Goal: Transaction & Acquisition: Subscribe to service/newsletter

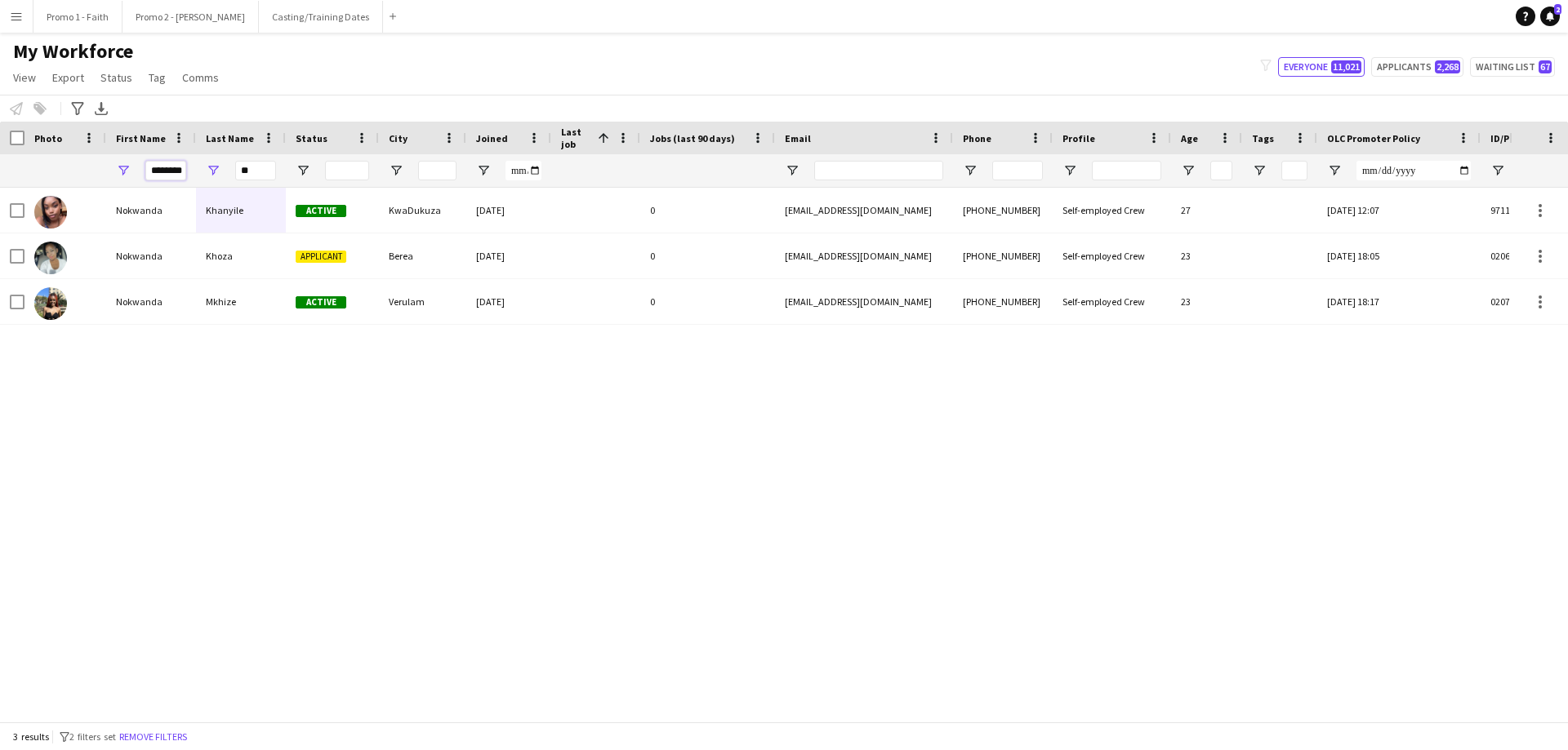
drag, startPoint x: 149, startPoint y: 172, endPoint x: 463, endPoint y: 232, distance: 319.7
click at [166, 177] on input "********" at bounding box center [166, 171] width 41 height 20
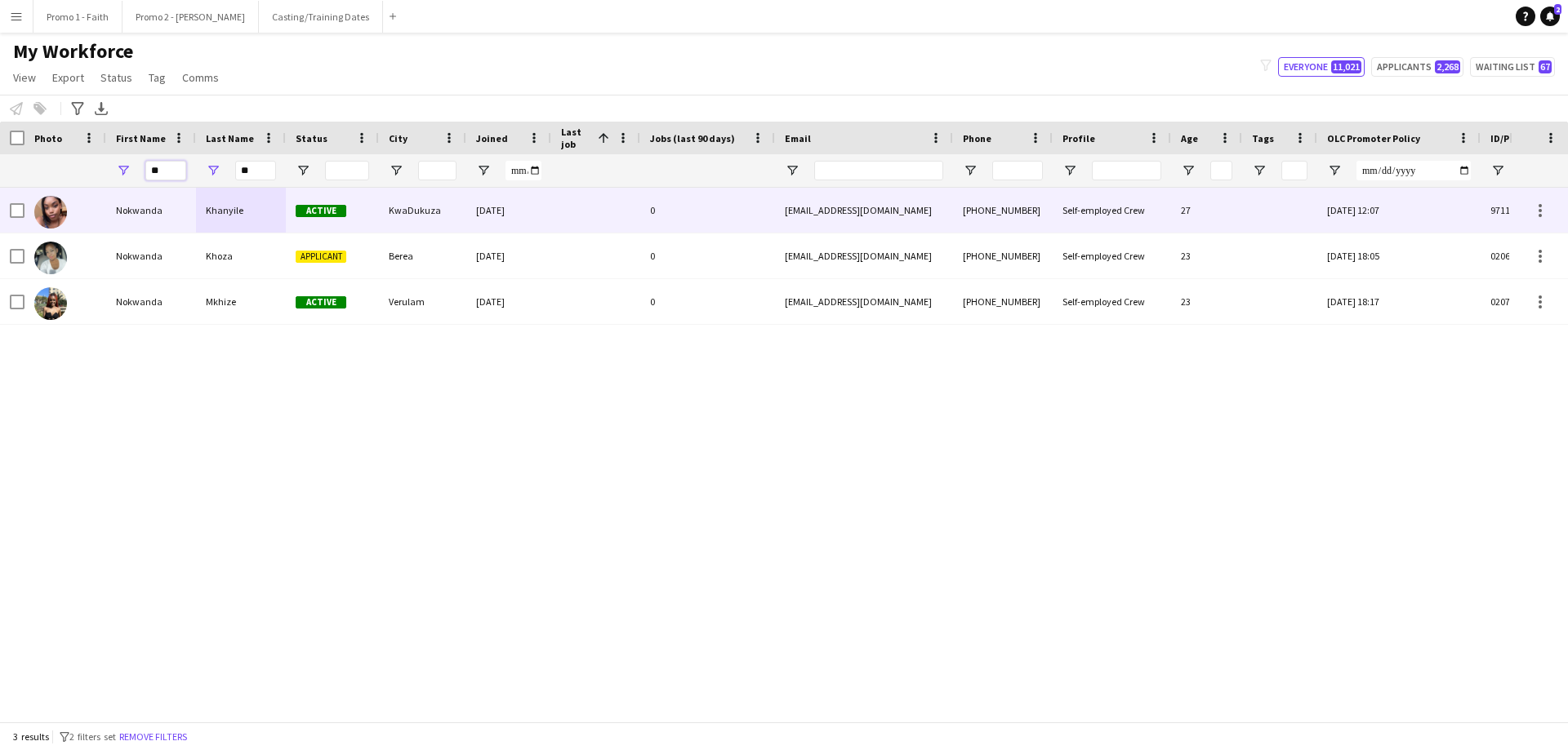
type input "*"
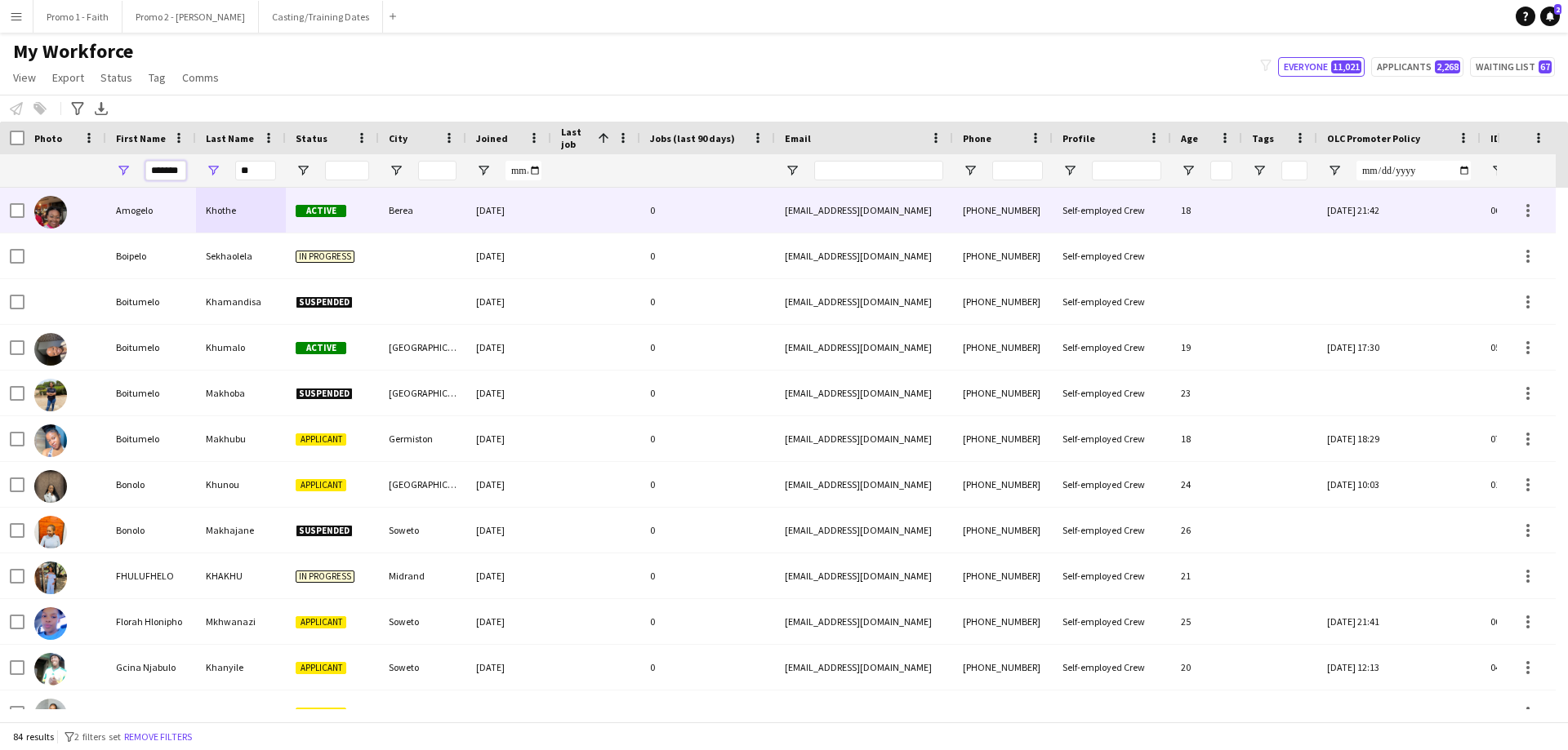
scroll to position [0, 6]
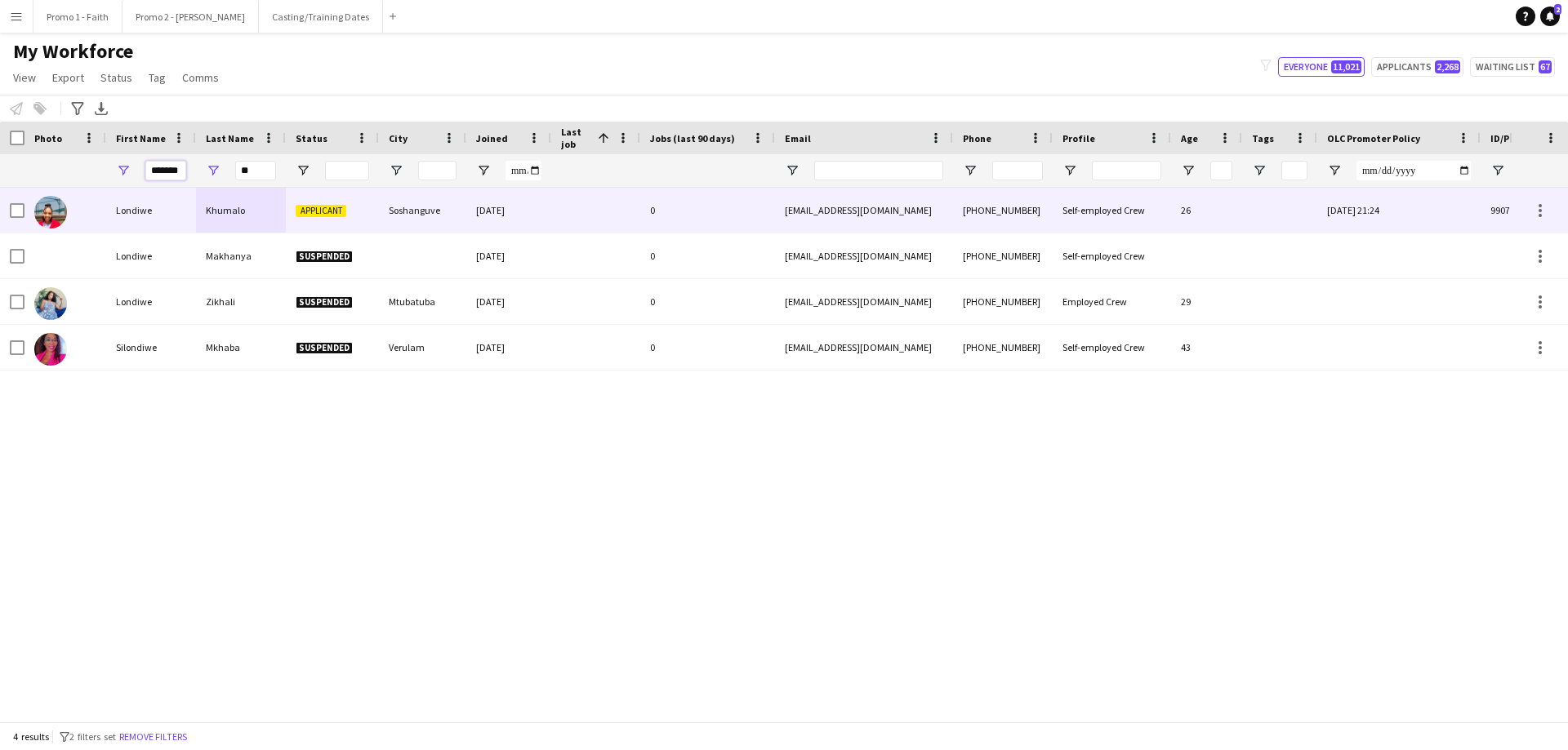
type input "*******"
click at [364, 211] on div "Applicant" at bounding box center [331, 211] width 93 height 45
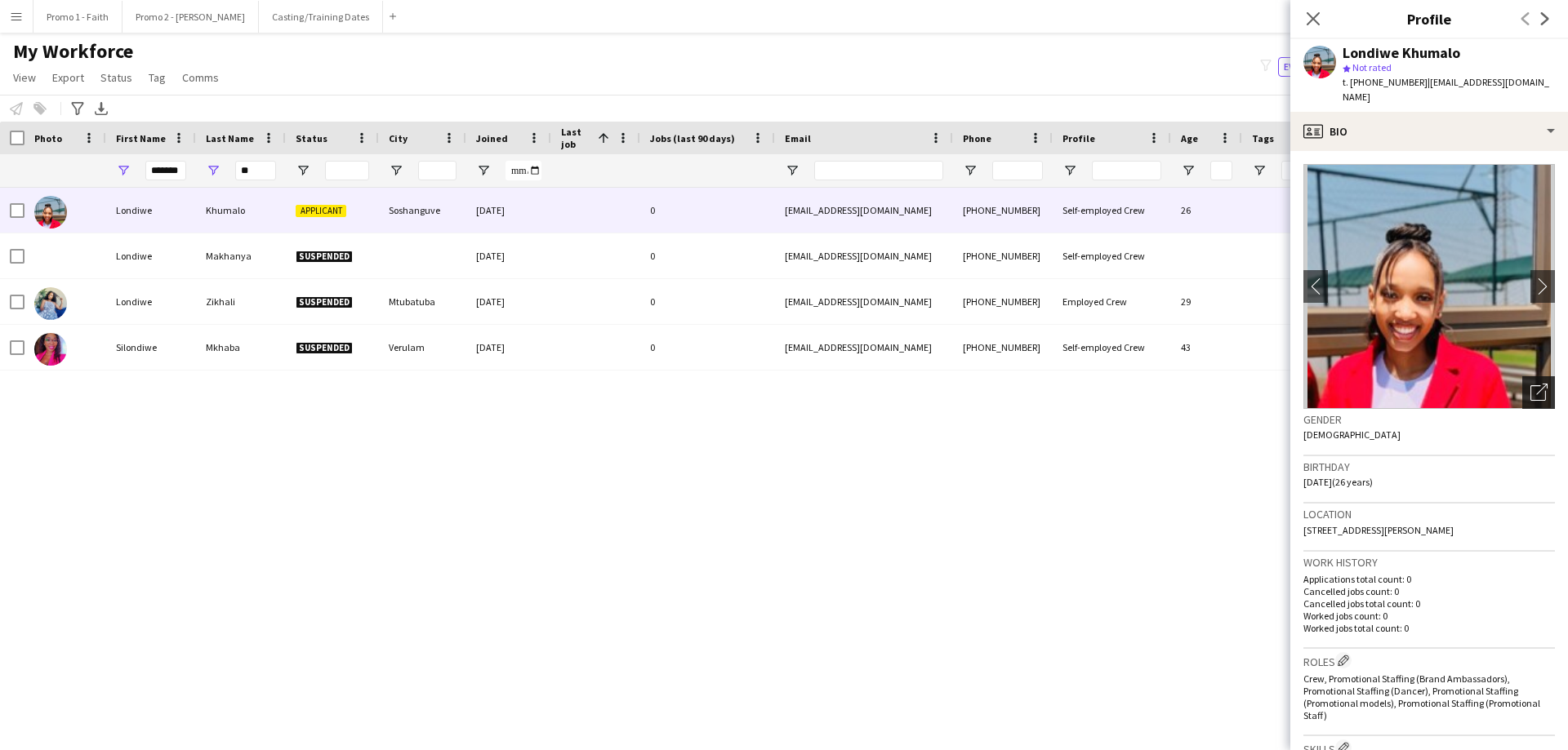
click at [1533, 385] on icon at bounding box center [1539, 393] width 16 height 16
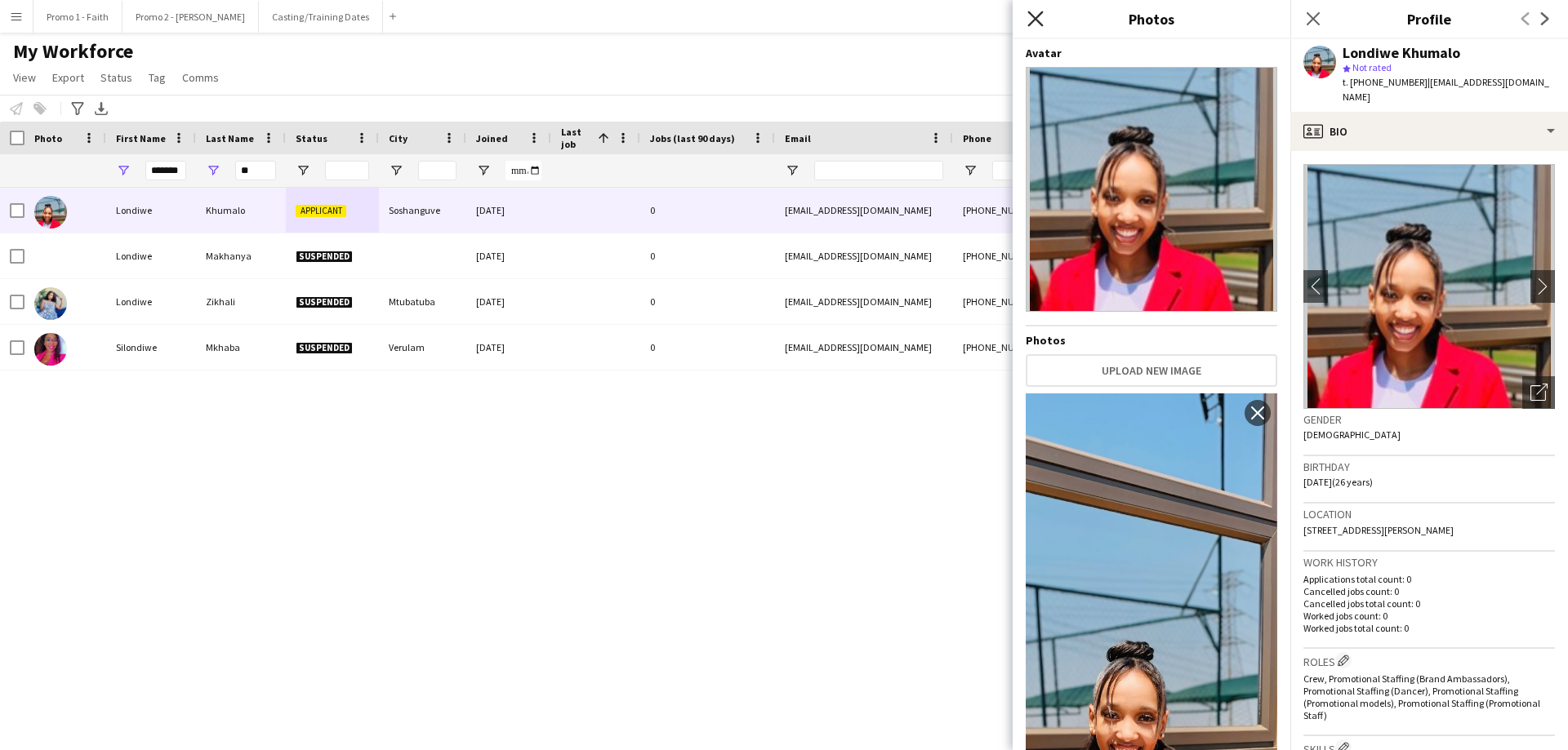
drag, startPoint x: 1040, startPoint y: 21, endPoint x: 1191, endPoint y: 139, distance: 191.6
click at [1039, 21] on icon "Close pop-in" at bounding box center [1036, 19] width 16 height 16
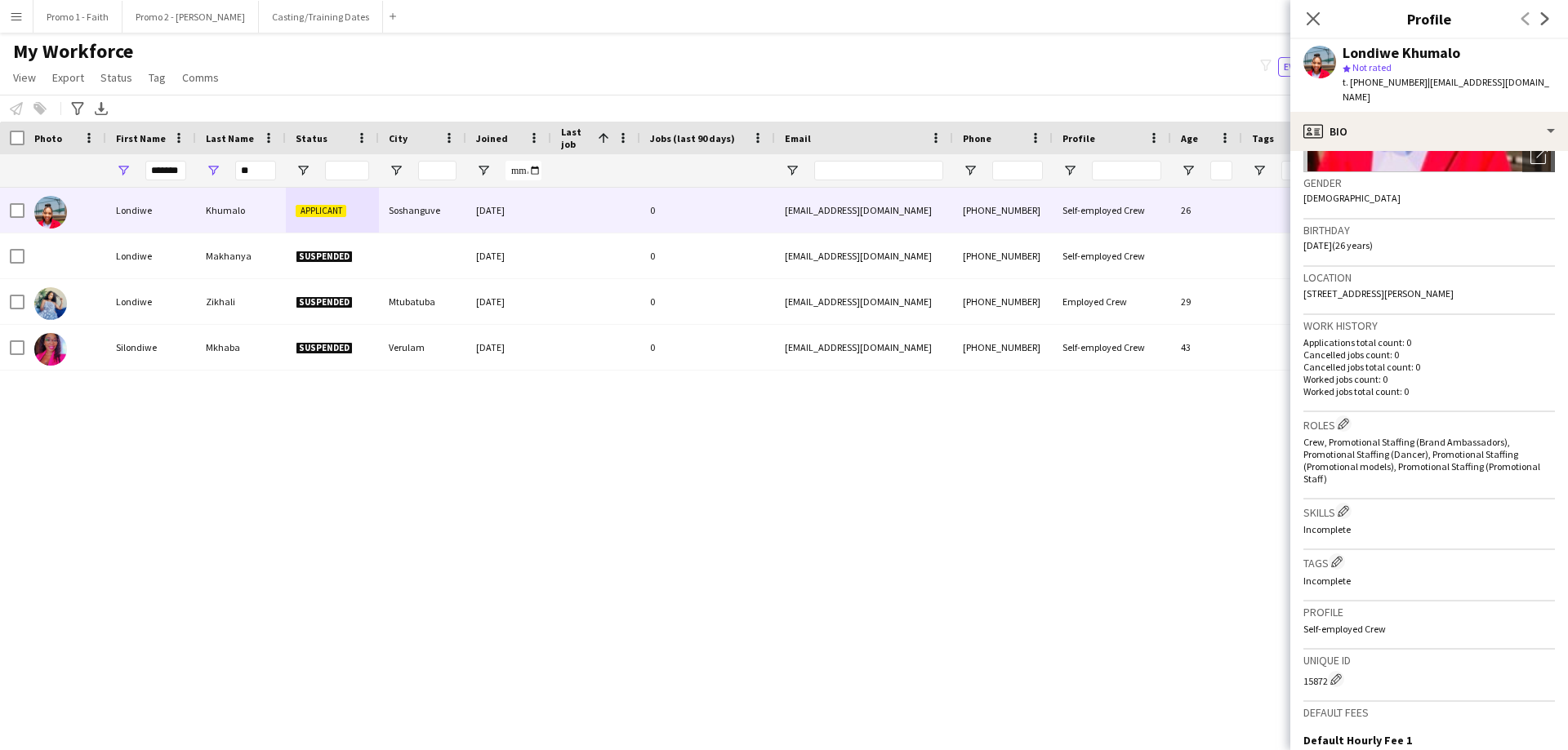
scroll to position [462, 0]
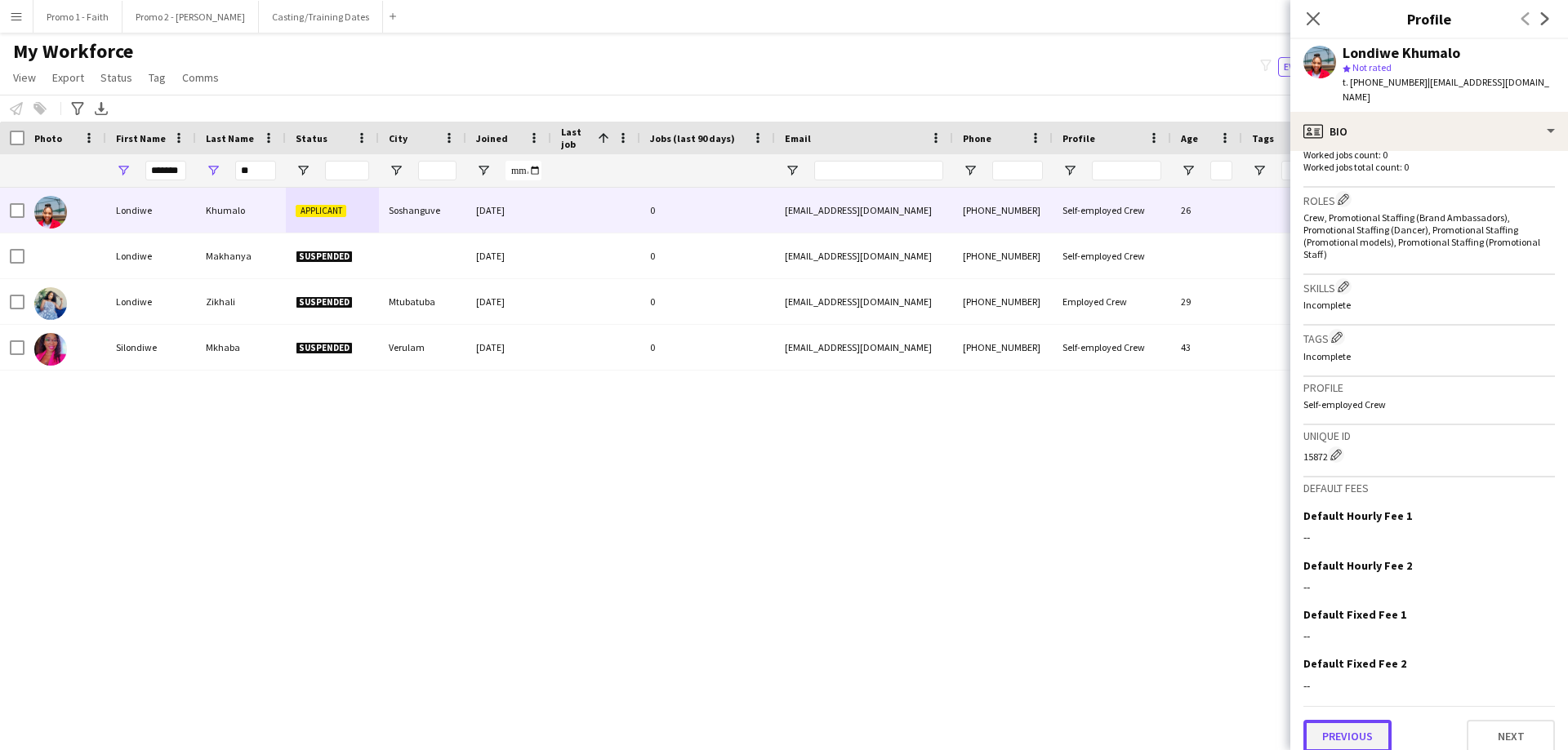
click at [1335, 735] on button "Previous" at bounding box center [1347, 736] width 88 height 32
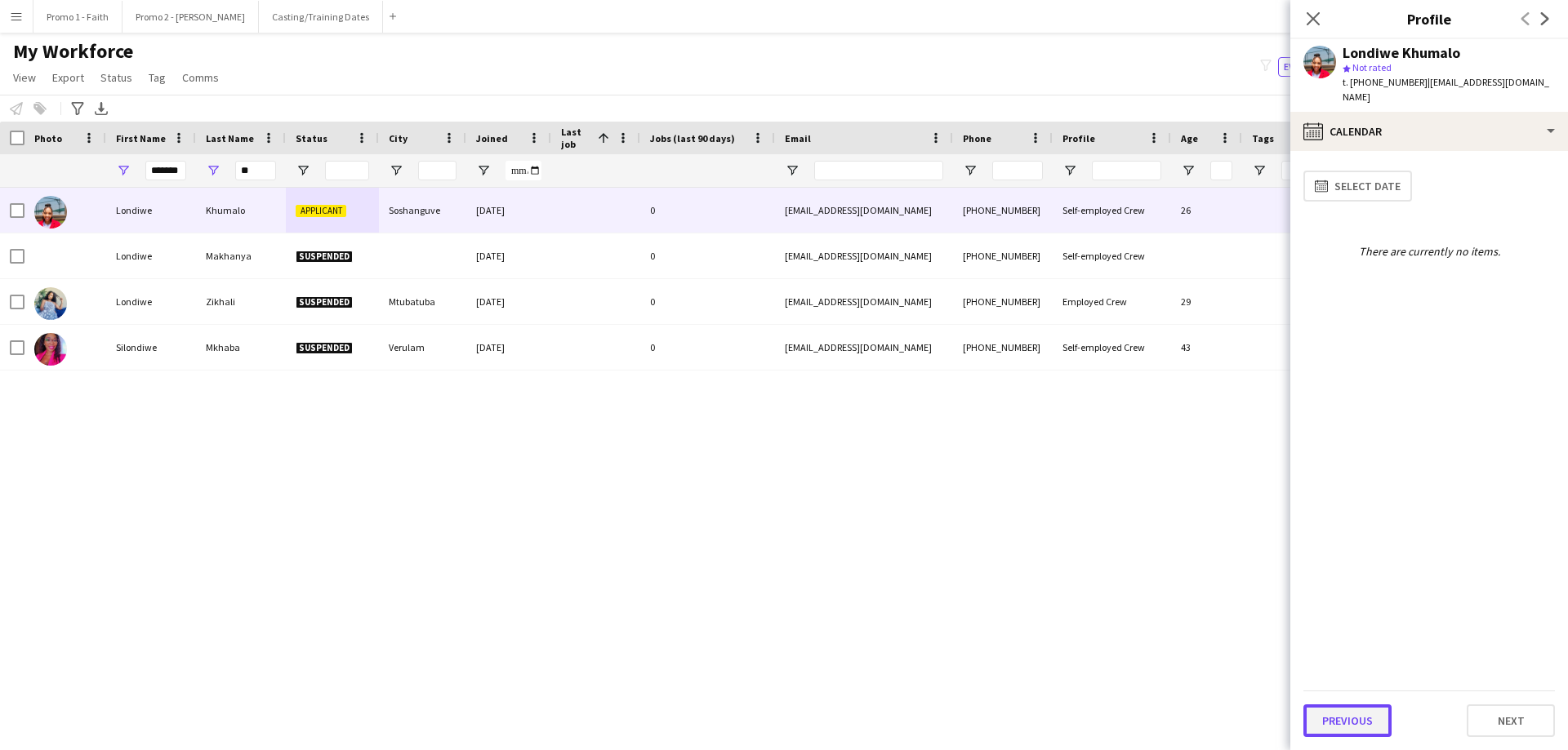
click at [1334, 721] on button "Previous" at bounding box center [1347, 721] width 88 height 32
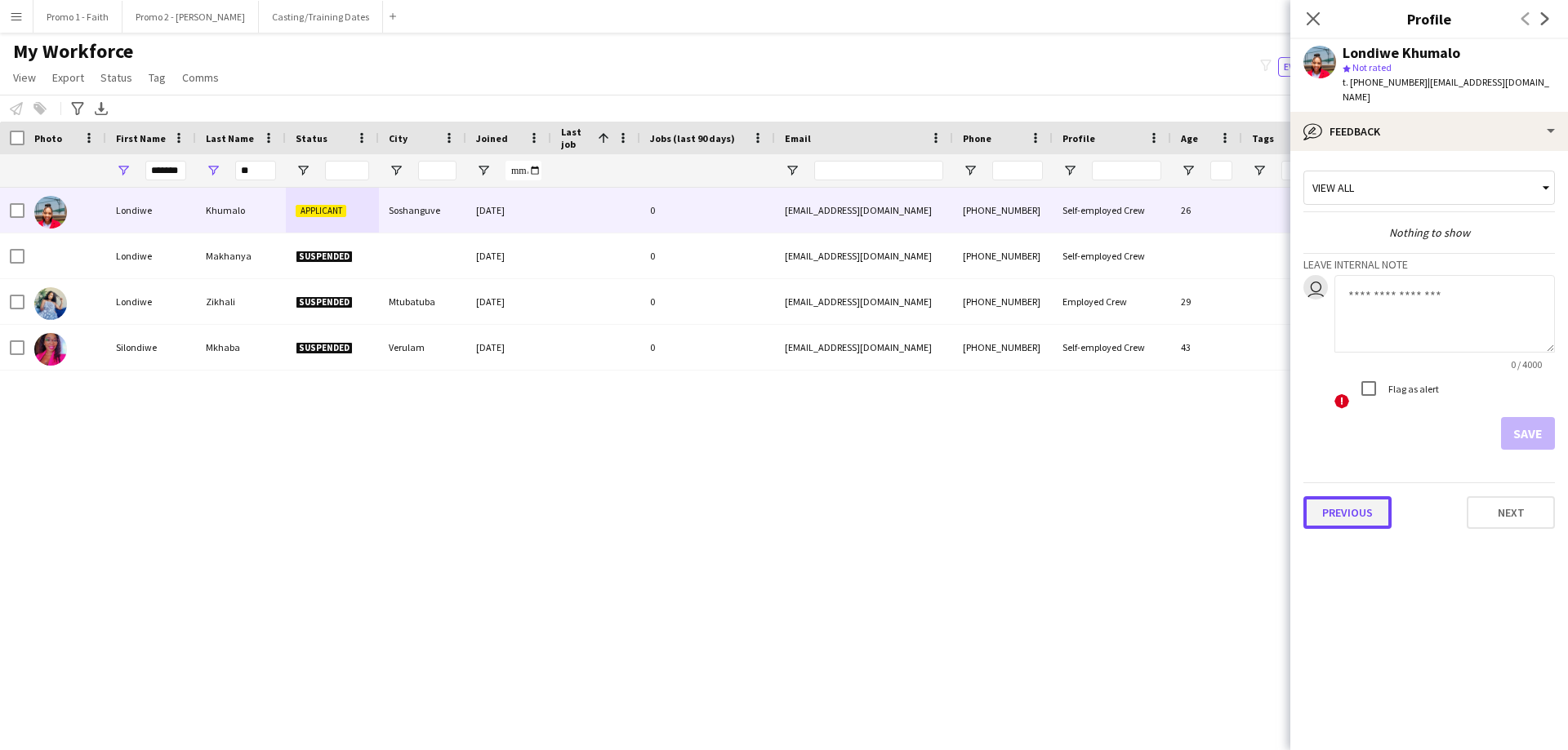
click at [1345, 500] on button "Previous" at bounding box center [1347, 512] width 88 height 32
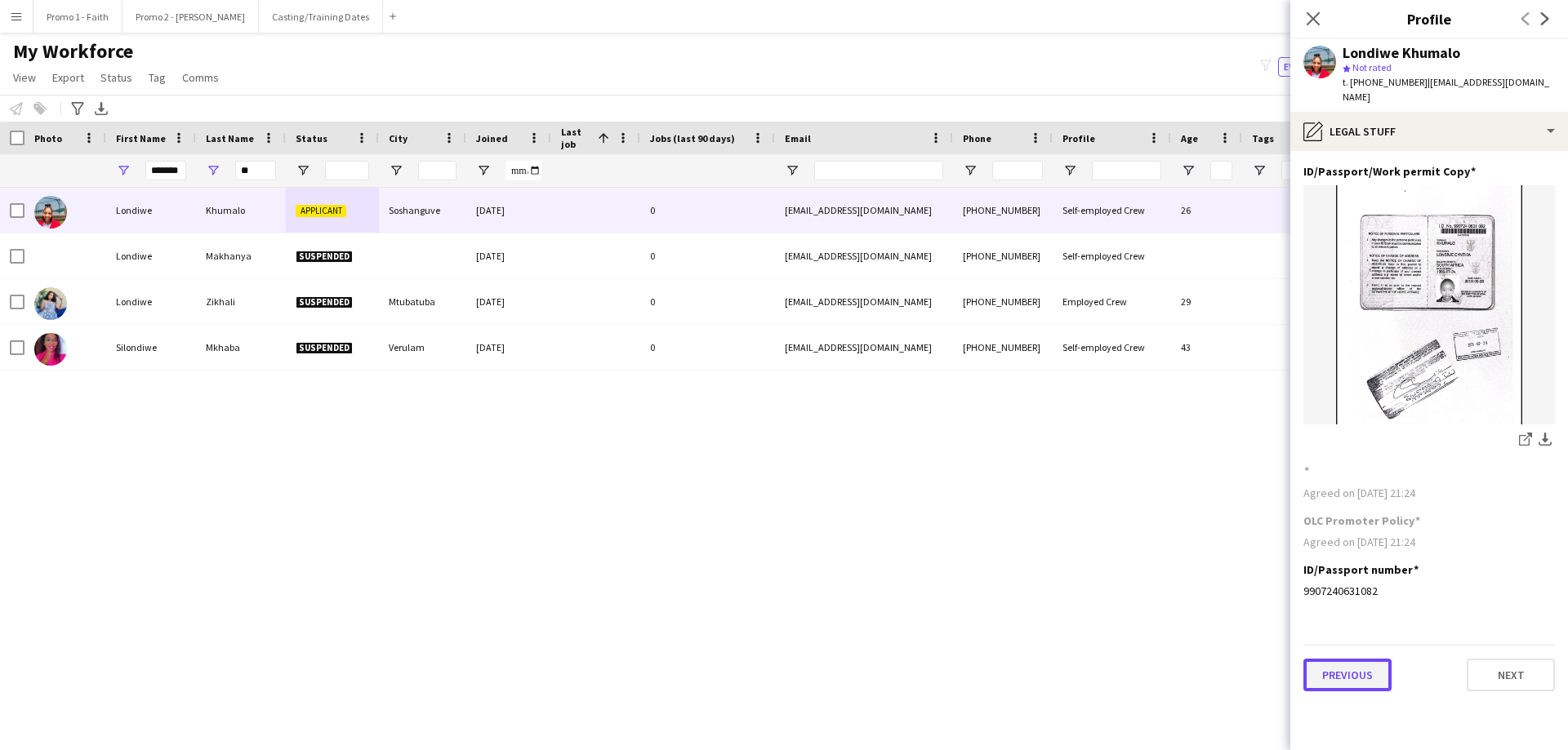
click at [1355, 665] on button "Previous" at bounding box center [1347, 675] width 88 height 32
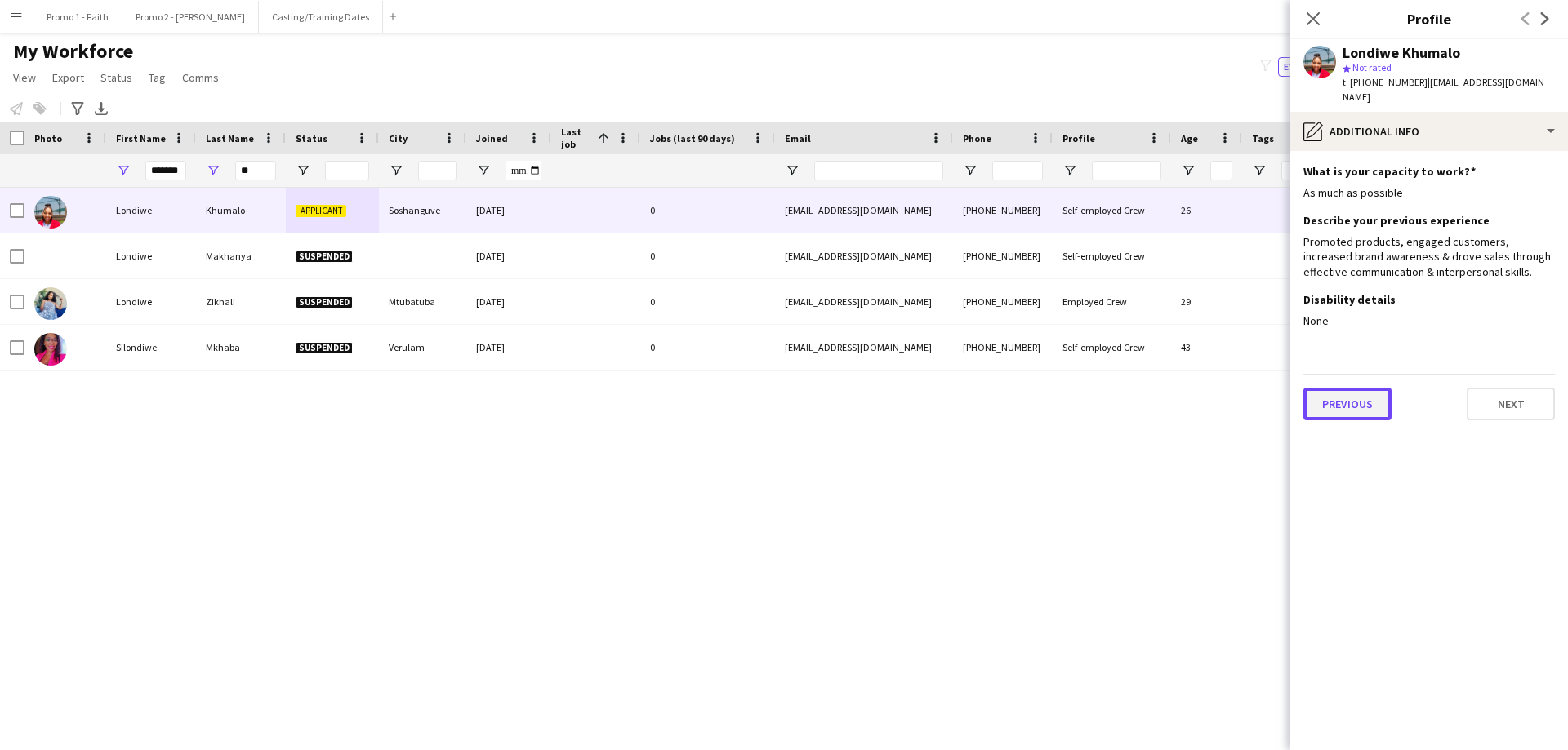
click at [1357, 401] on button "Previous" at bounding box center [1347, 404] width 88 height 32
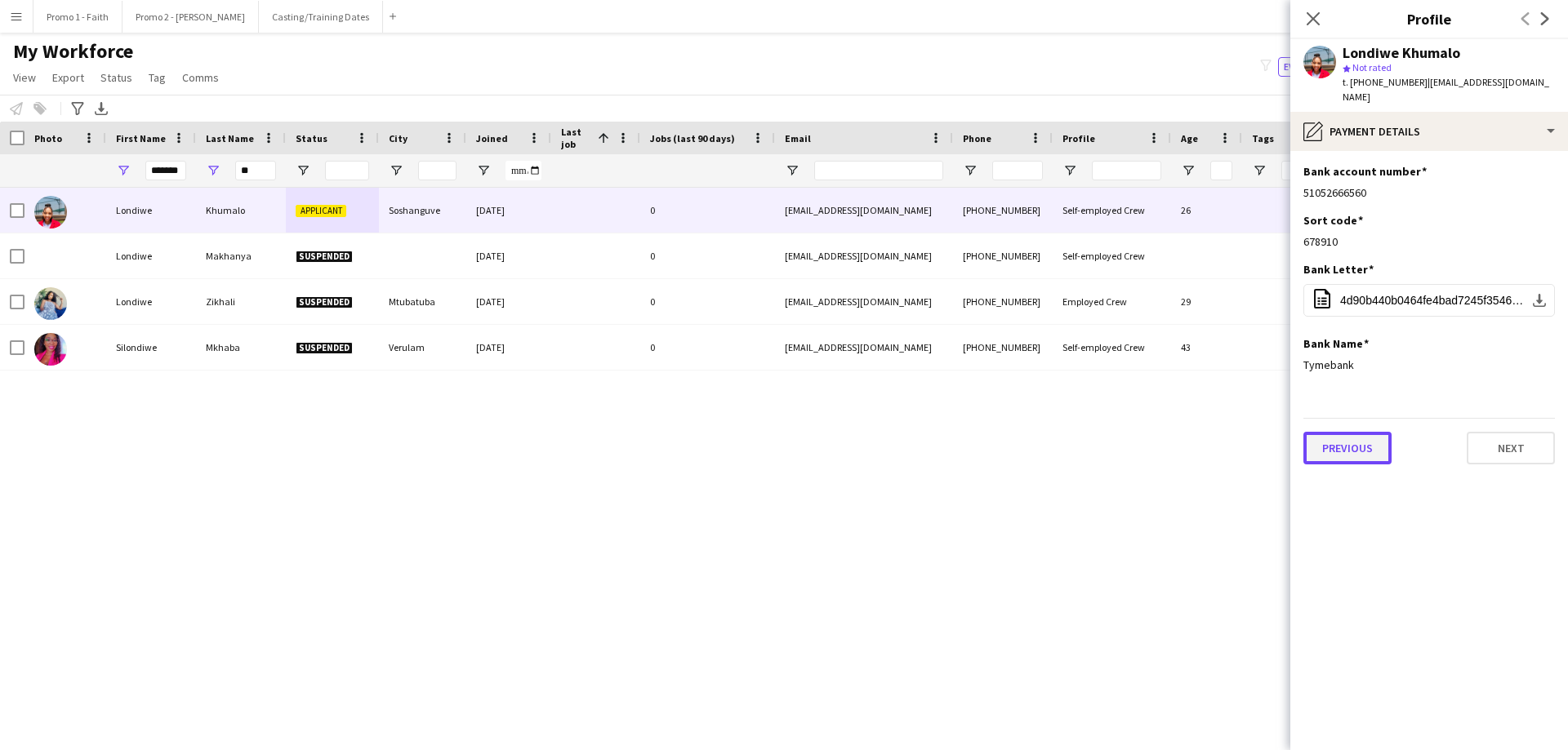
click at [1352, 432] on button "Previous" at bounding box center [1347, 448] width 88 height 32
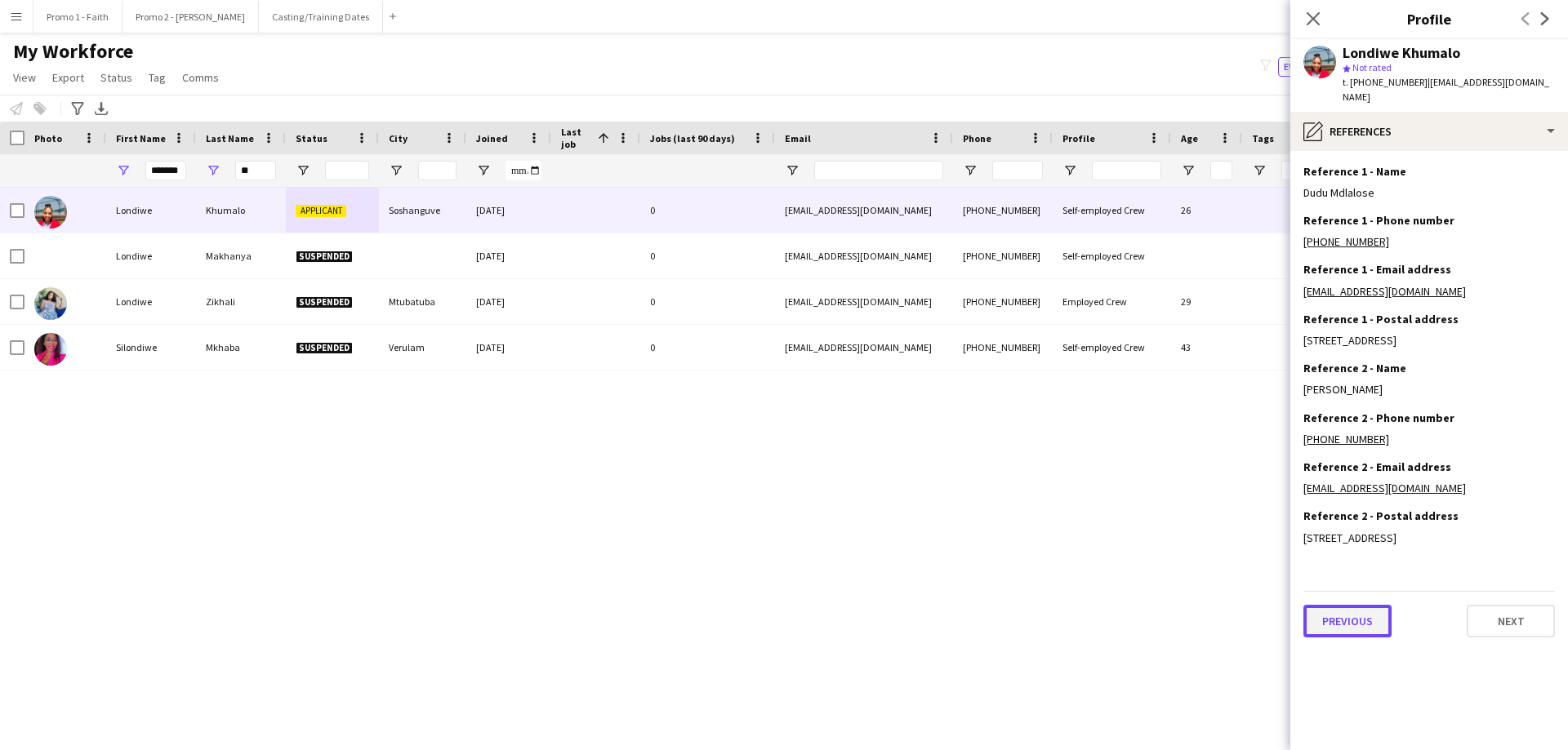
click at [1352, 637] on button "Previous" at bounding box center [1347, 621] width 88 height 32
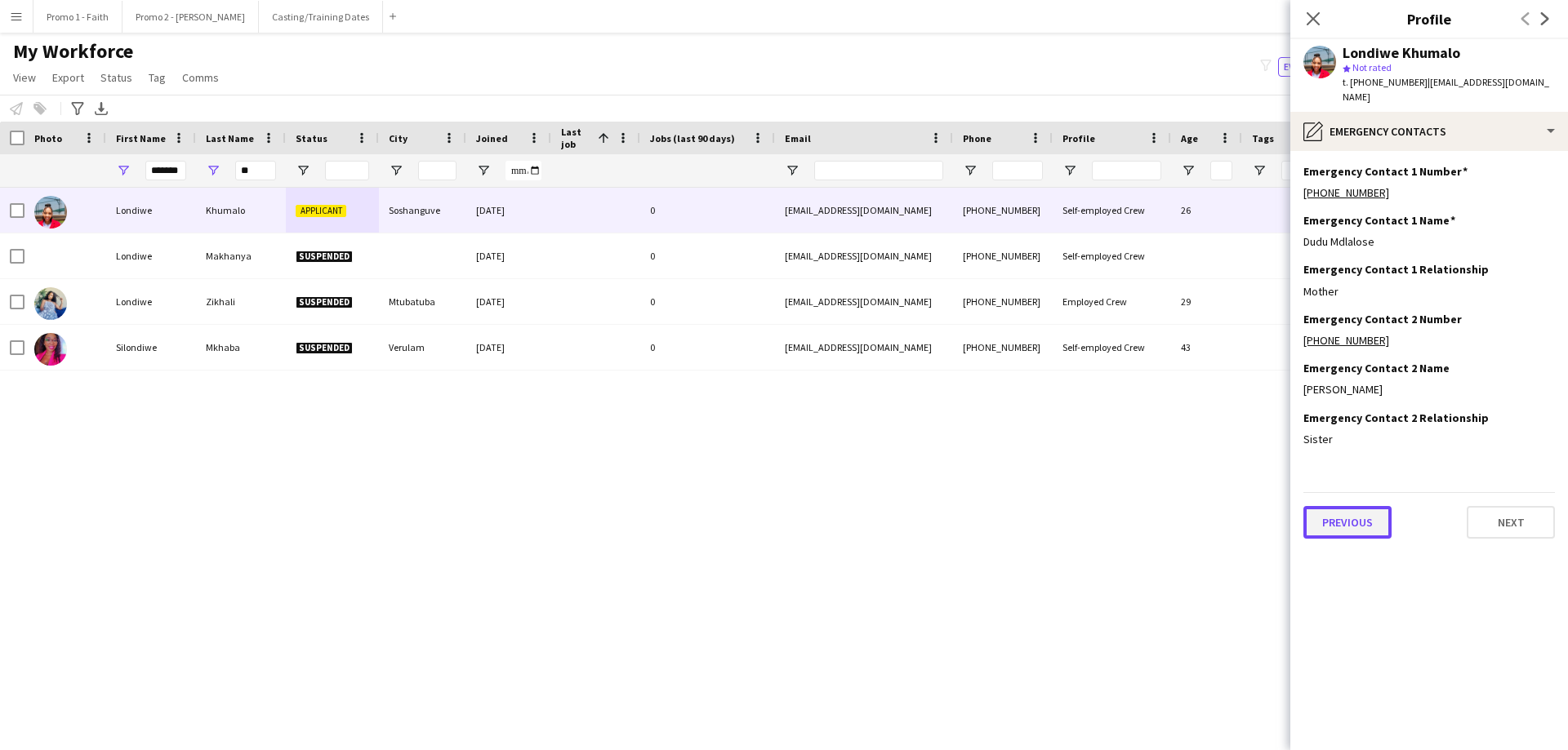
click at [1328, 515] on button "Previous" at bounding box center [1347, 522] width 88 height 32
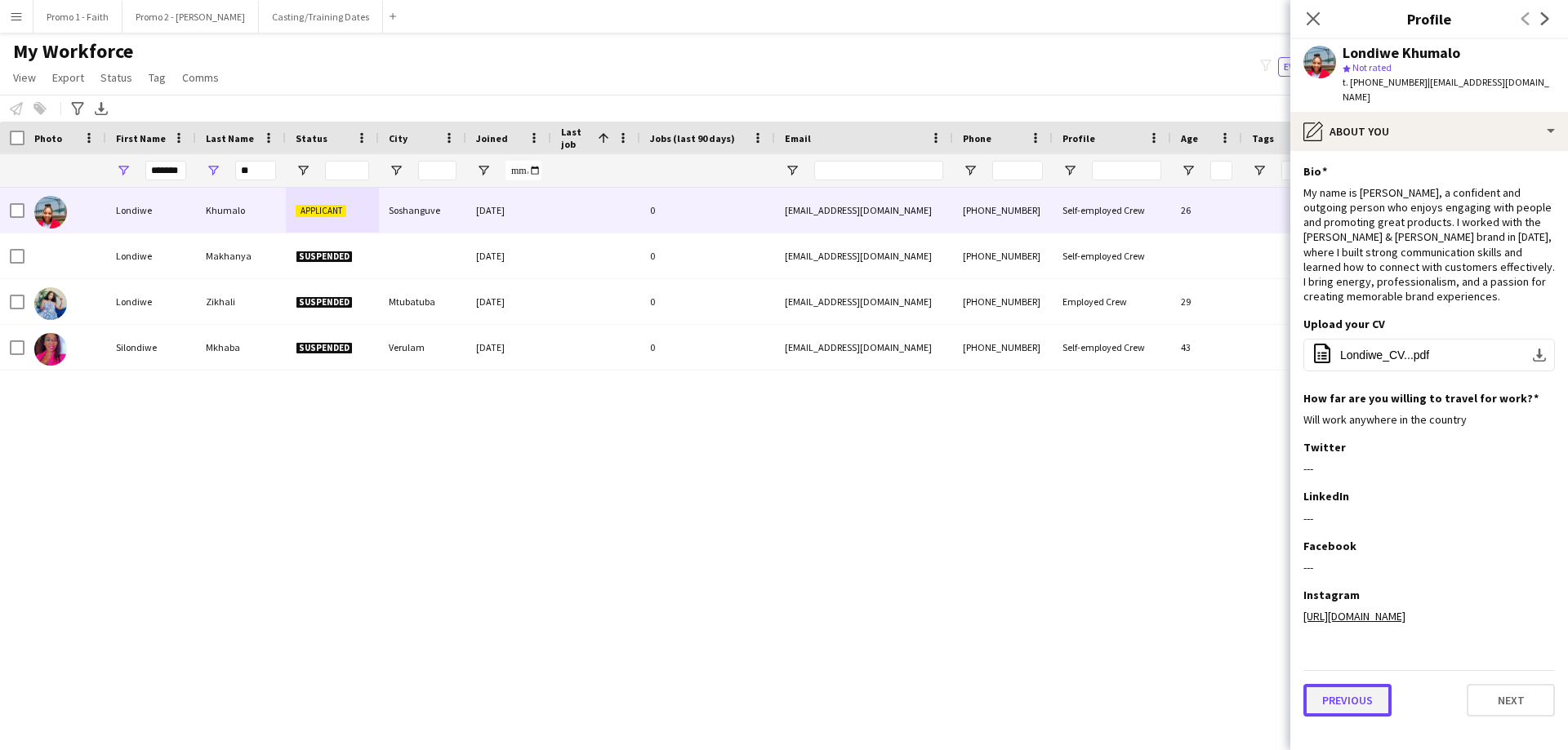
click at [1335, 691] on button "Previous" at bounding box center [1347, 700] width 88 height 32
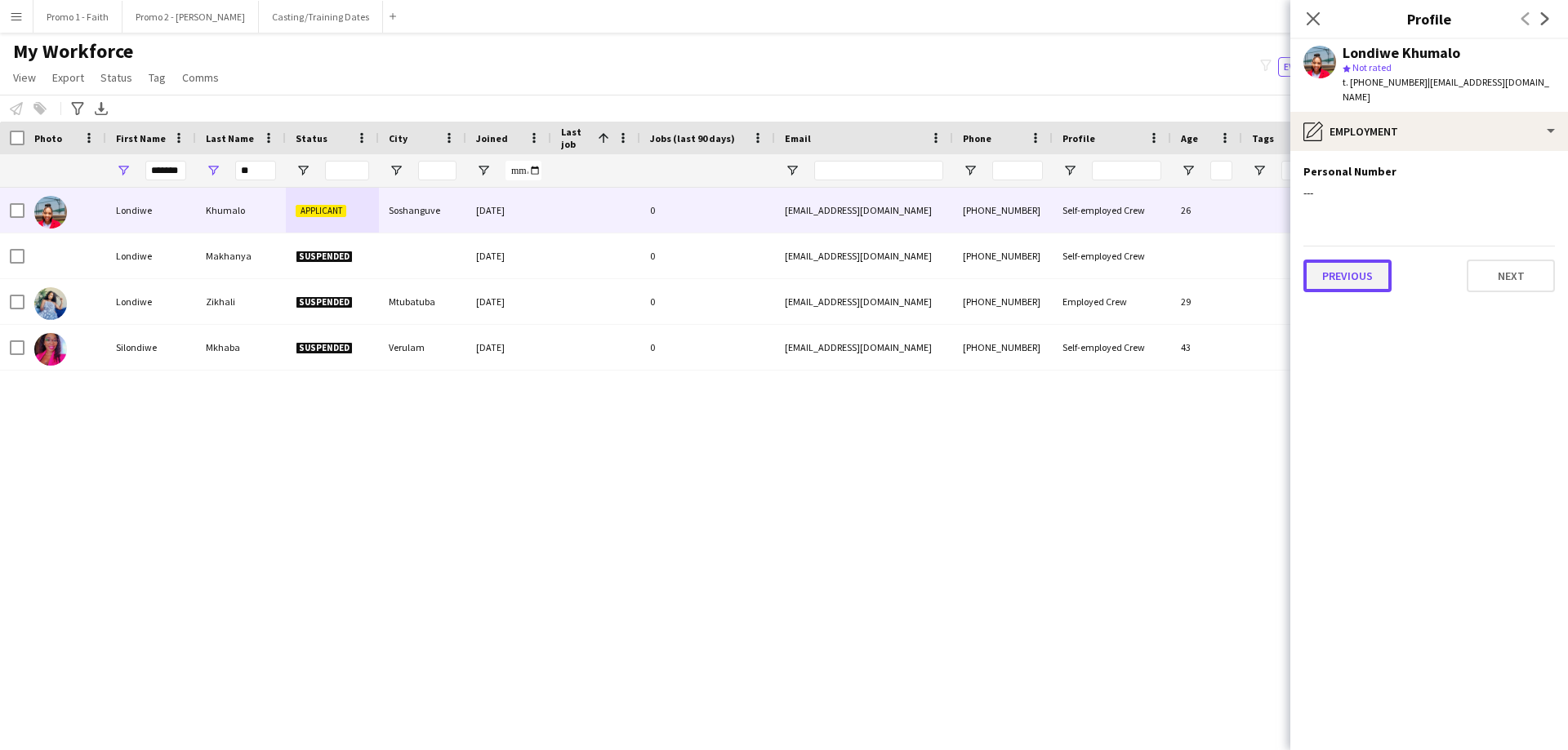
click at [1342, 271] on button "Previous" at bounding box center [1347, 275] width 88 height 32
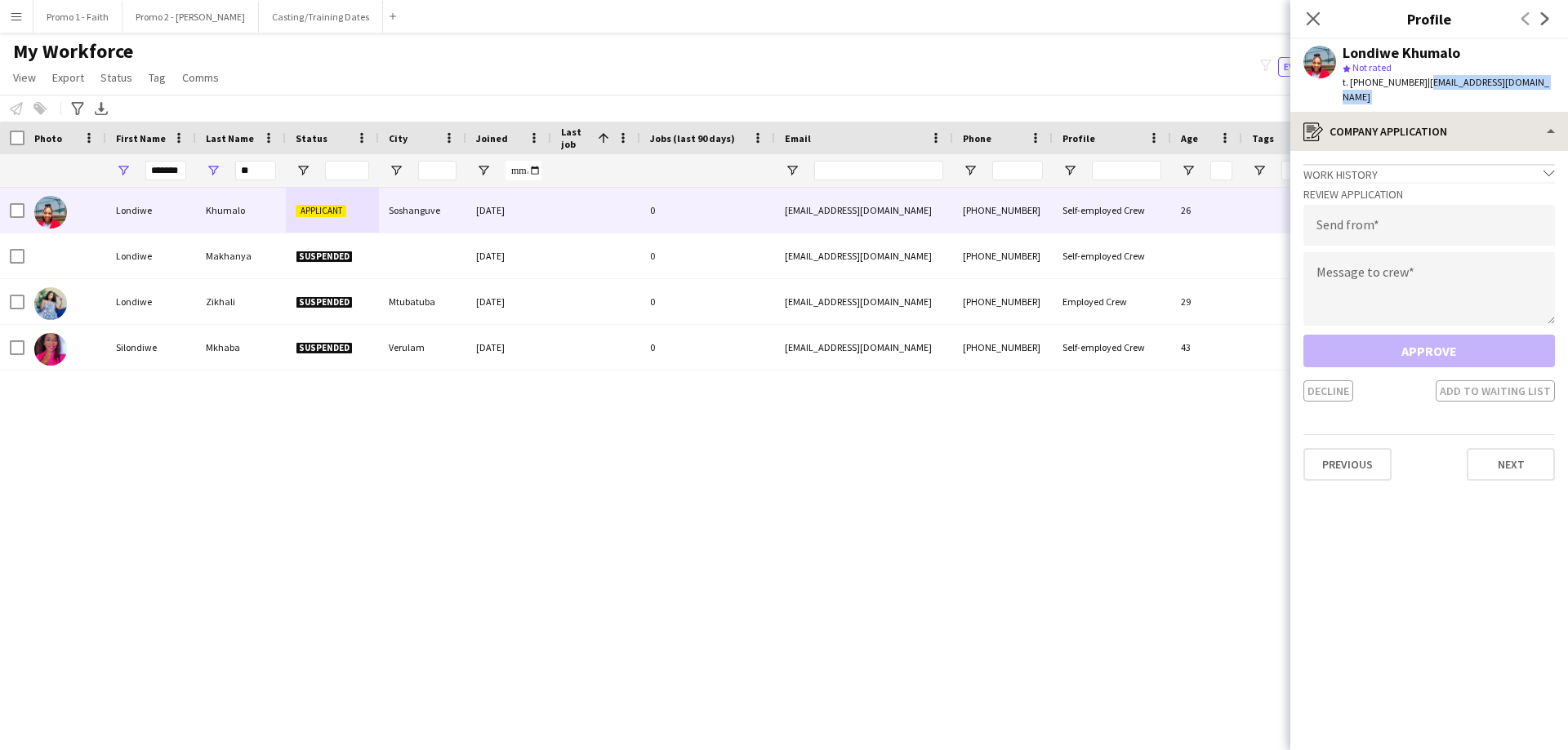
drag, startPoint x: 1415, startPoint y: 80, endPoint x: 1551, endPoint y: 96, distance: 136.9
click at [1551, 96] on app-crew-profile "Close pop-in Profile Previous Next Londiwe Khumalo star Not rated t. [PHONE_NUM…" at bounding box center [1429, 375] width 278 height 750
copy app-crew-profile "[EMAIL_ADDRESS][DOMAIN_NAME] register"
click at [1343, 213] on input "email" at bounding box center [1429, 225] width 252 height 41
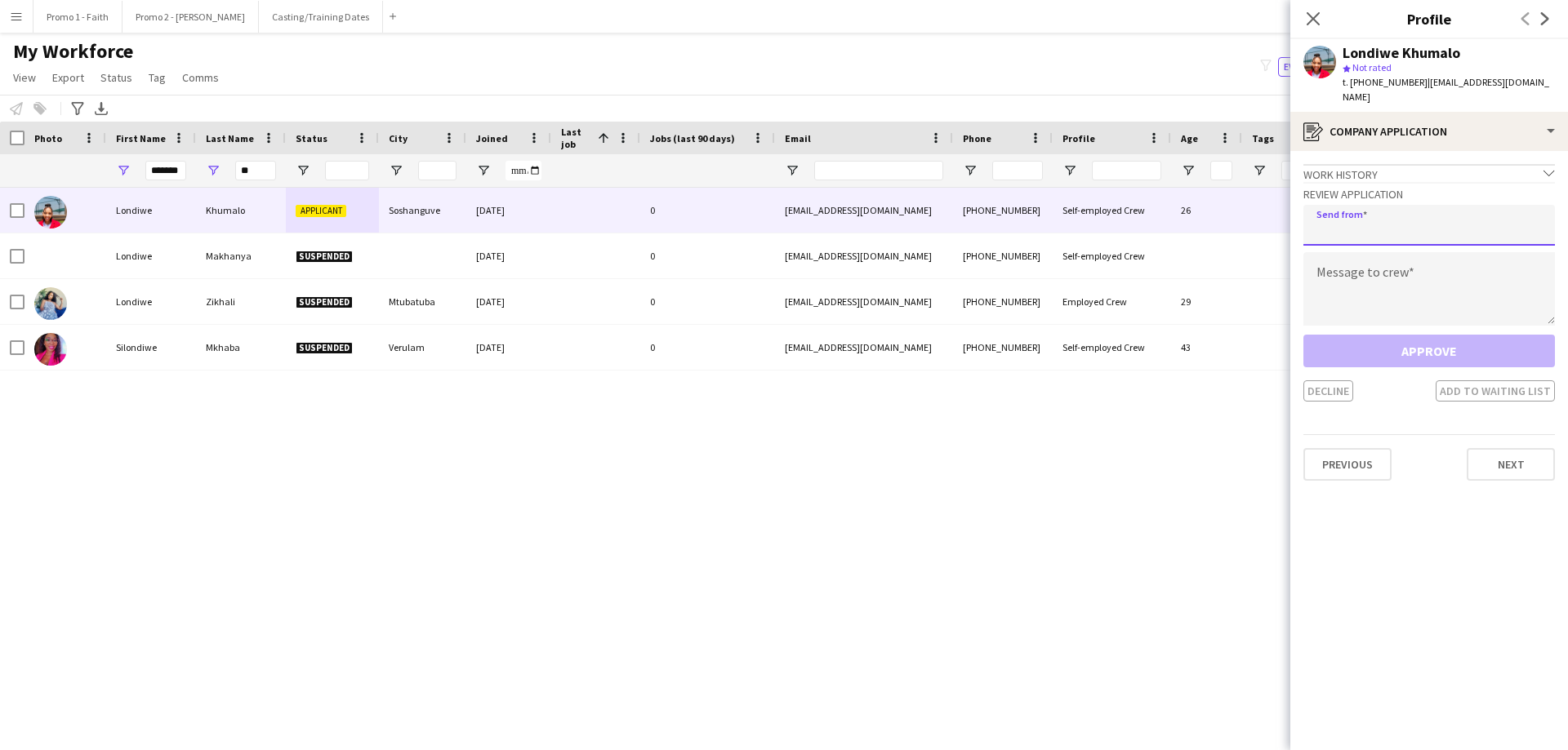
paste input "**********"
type input "**********"
click at [1334, 269] on textarea at bounding box center [1429, 288] width 252 height 74
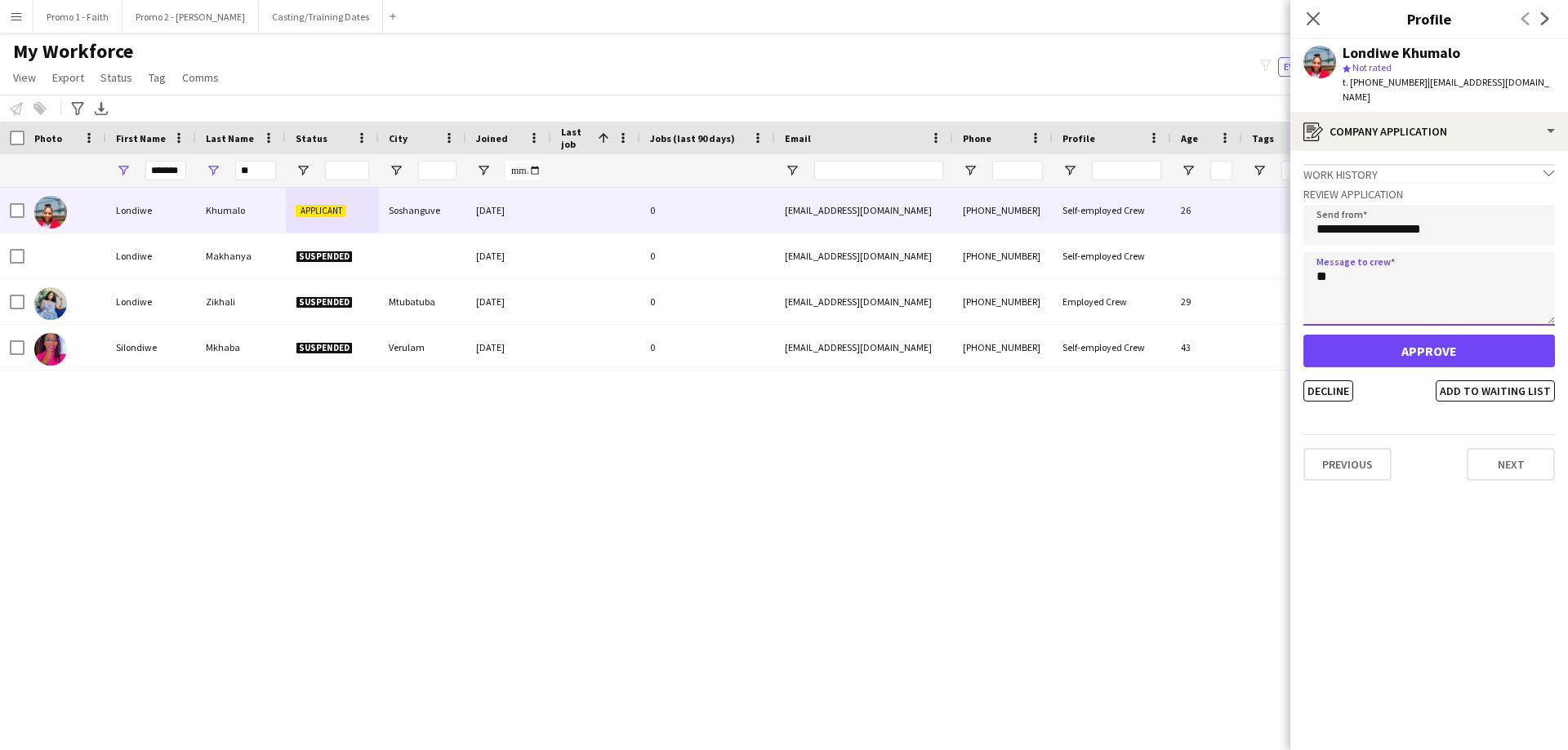
type textarea "*"
type textarea "**********"
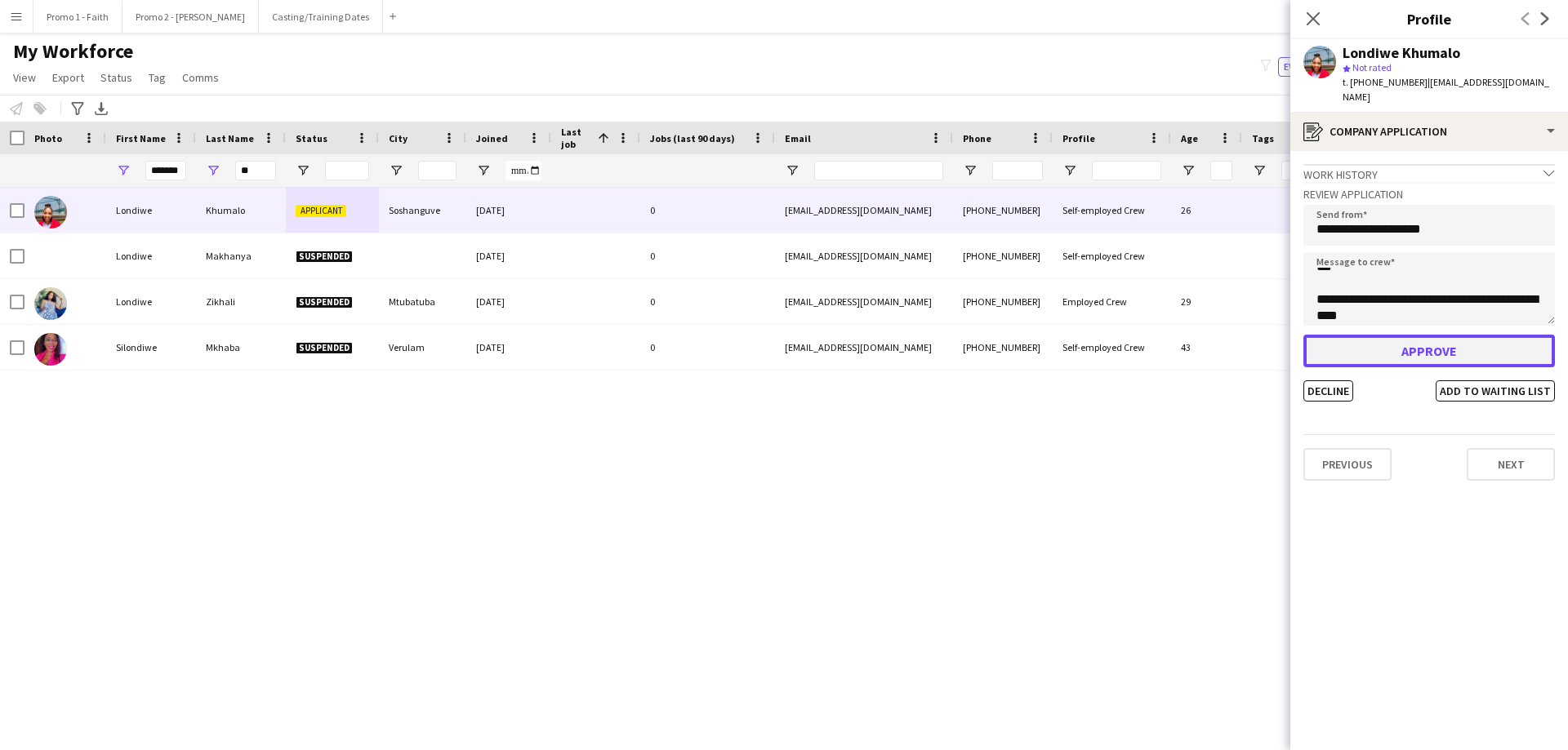
click at [1379, 334] on button "Approve" at bounding box center [1429, 350] width 252 height 32
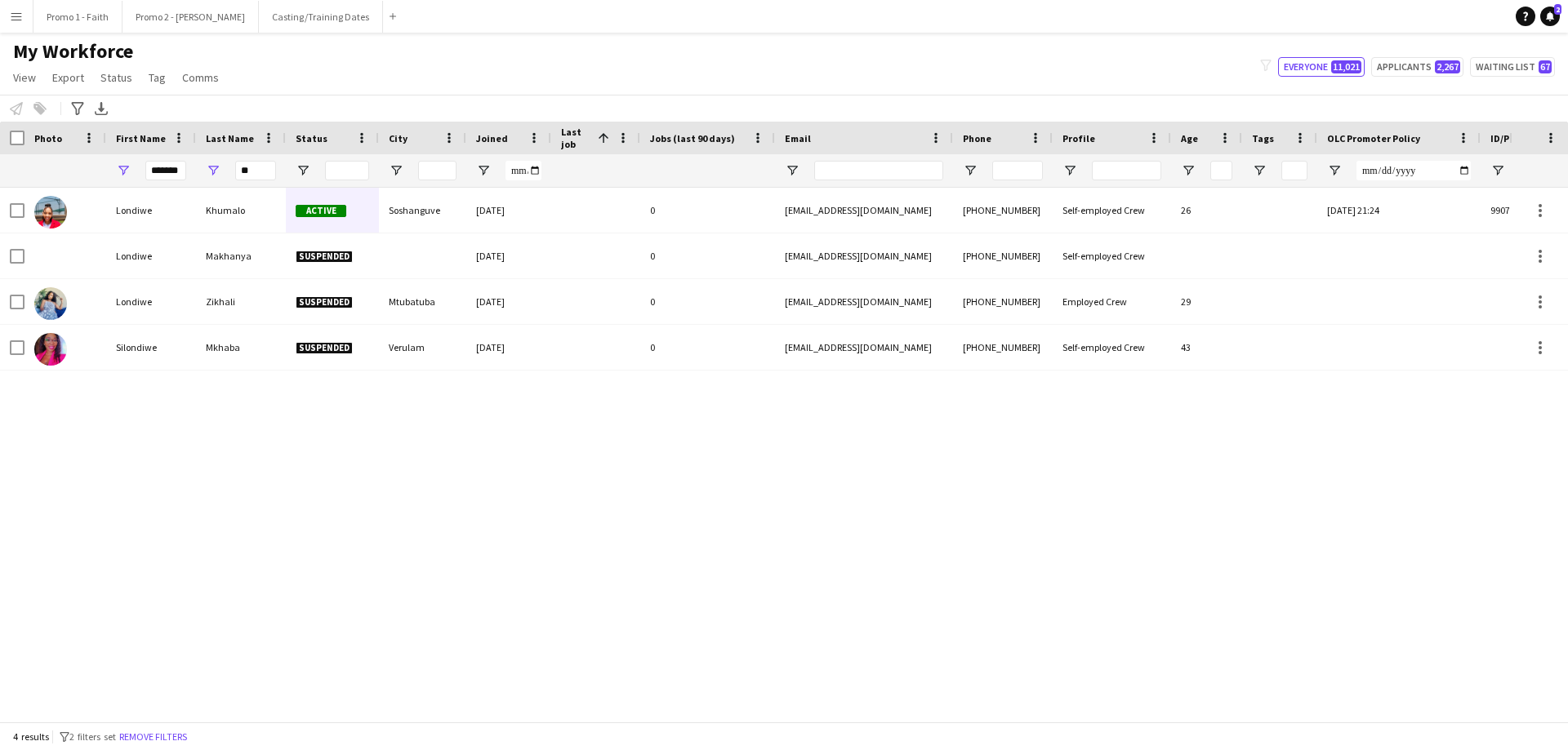
click at [20, 26] on button "Menu" at bounding box center [16, 16] width 32 height 32
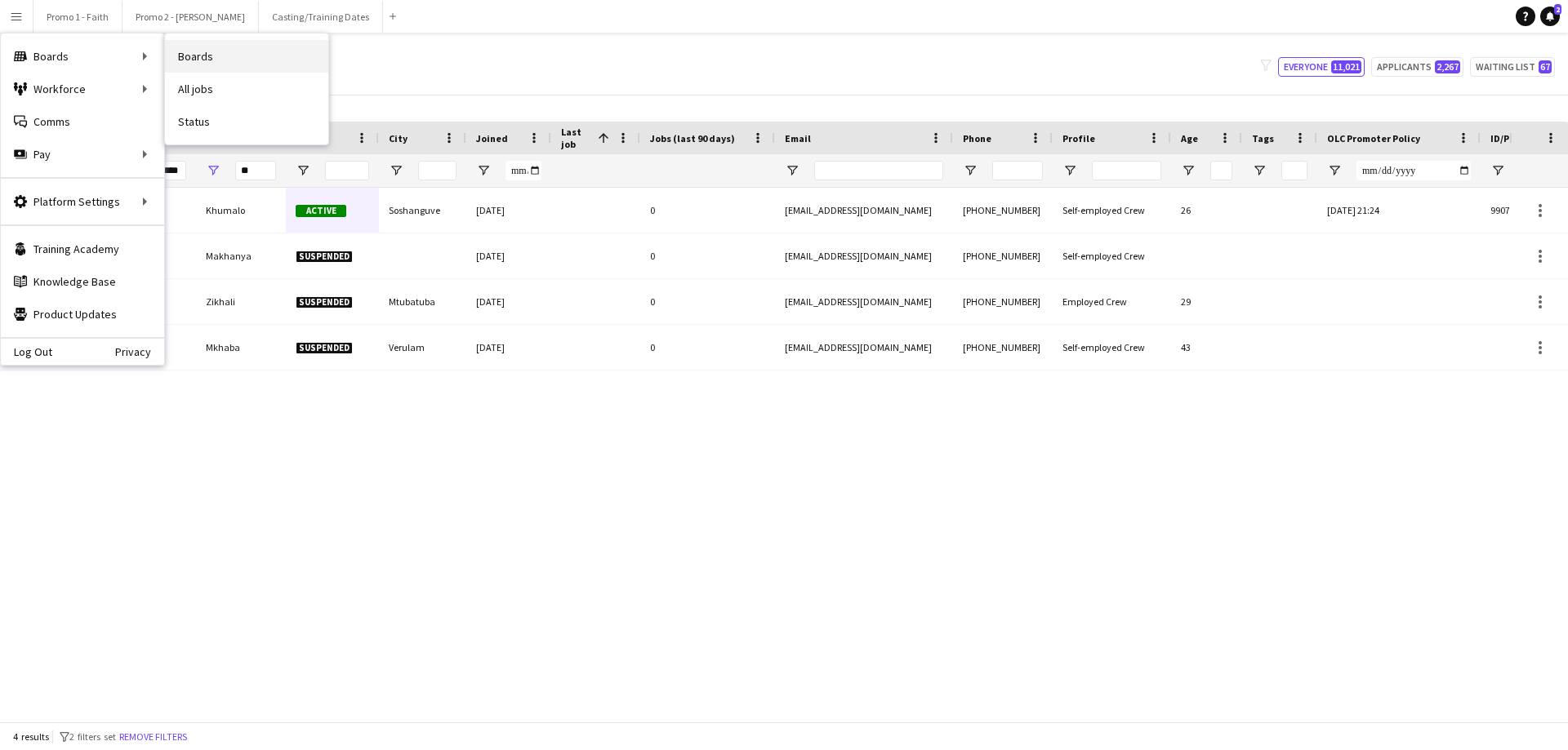
click at [207, 53] on link "Boards" at bounding box center [246, 56] width 164 height 32
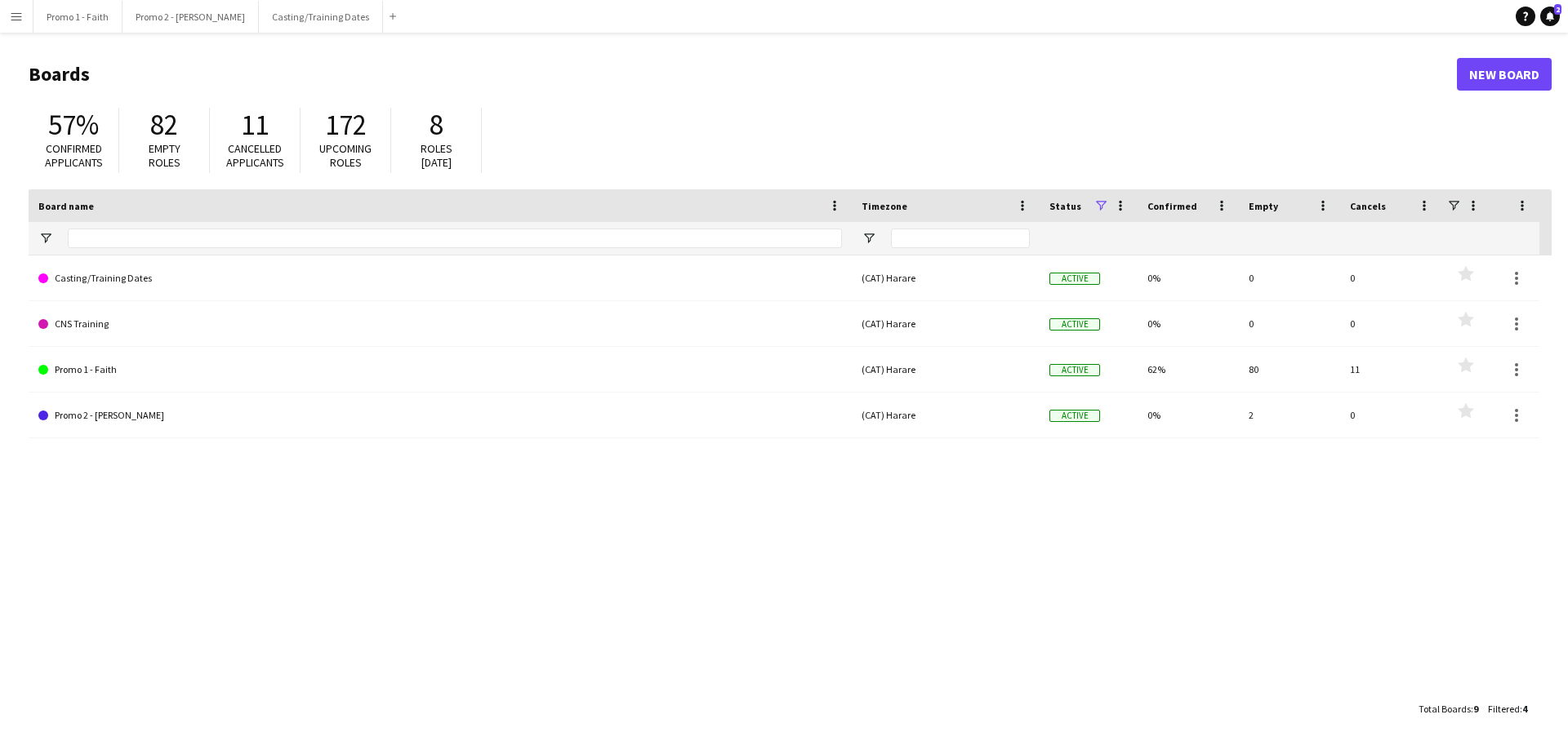
click at [21, 12] on app-icon "Menu" at bounding box center [16, 16] width 13 height 13
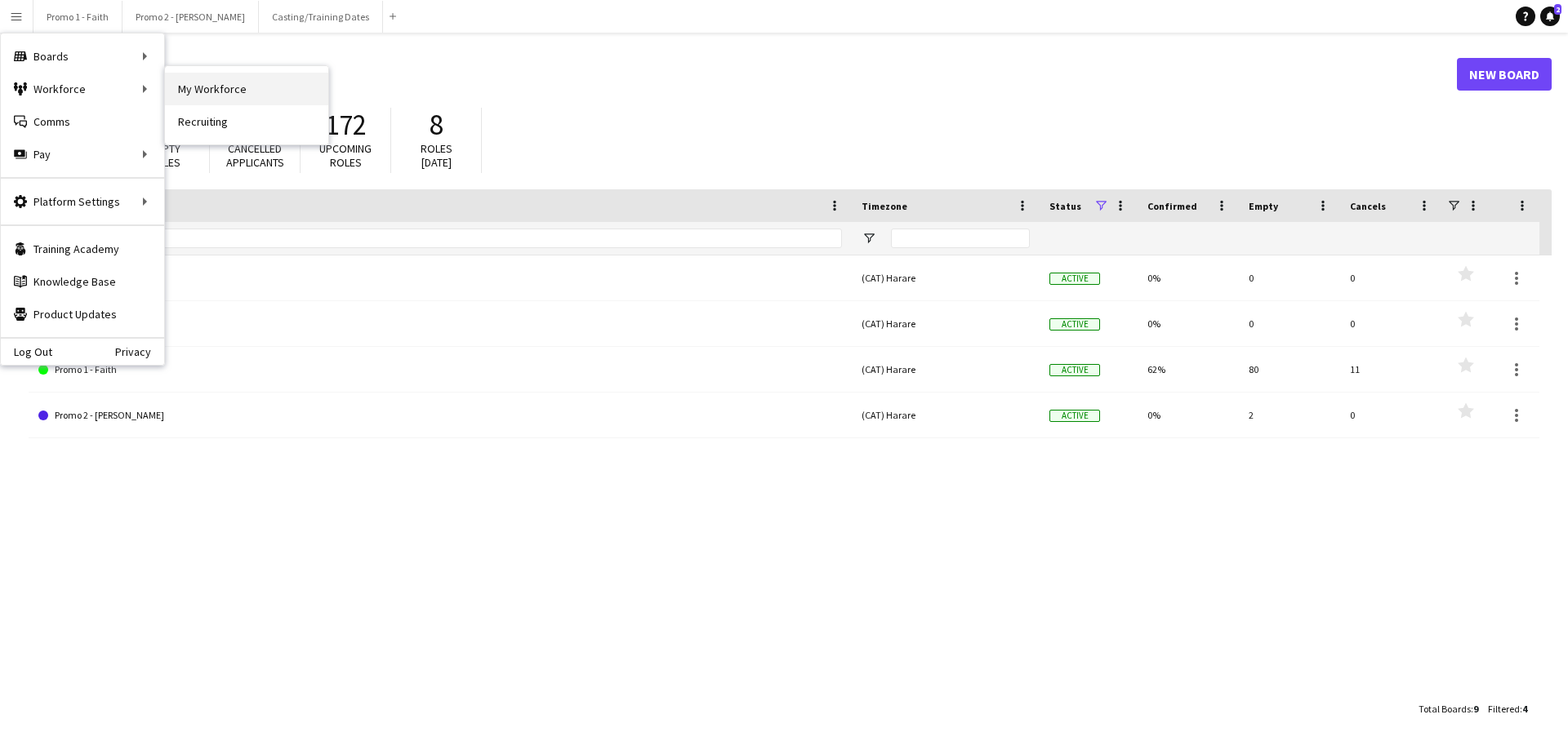
click at [222, 85] on link "My Workforce" at bounding box center [246, 88] width 164 height 32
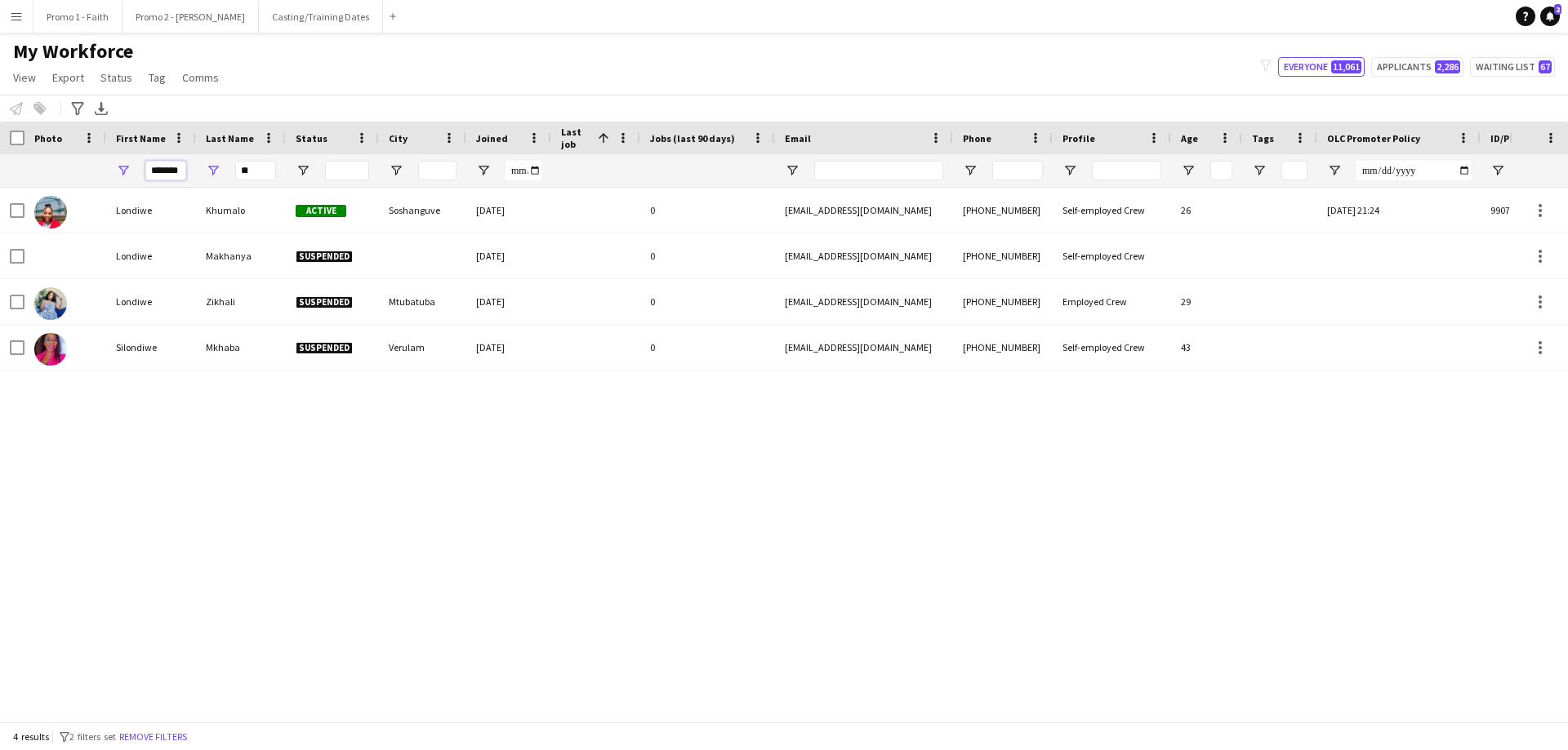
click at [148, 171] on input "*******" at bounding box center [166, 171] width 41 height 20
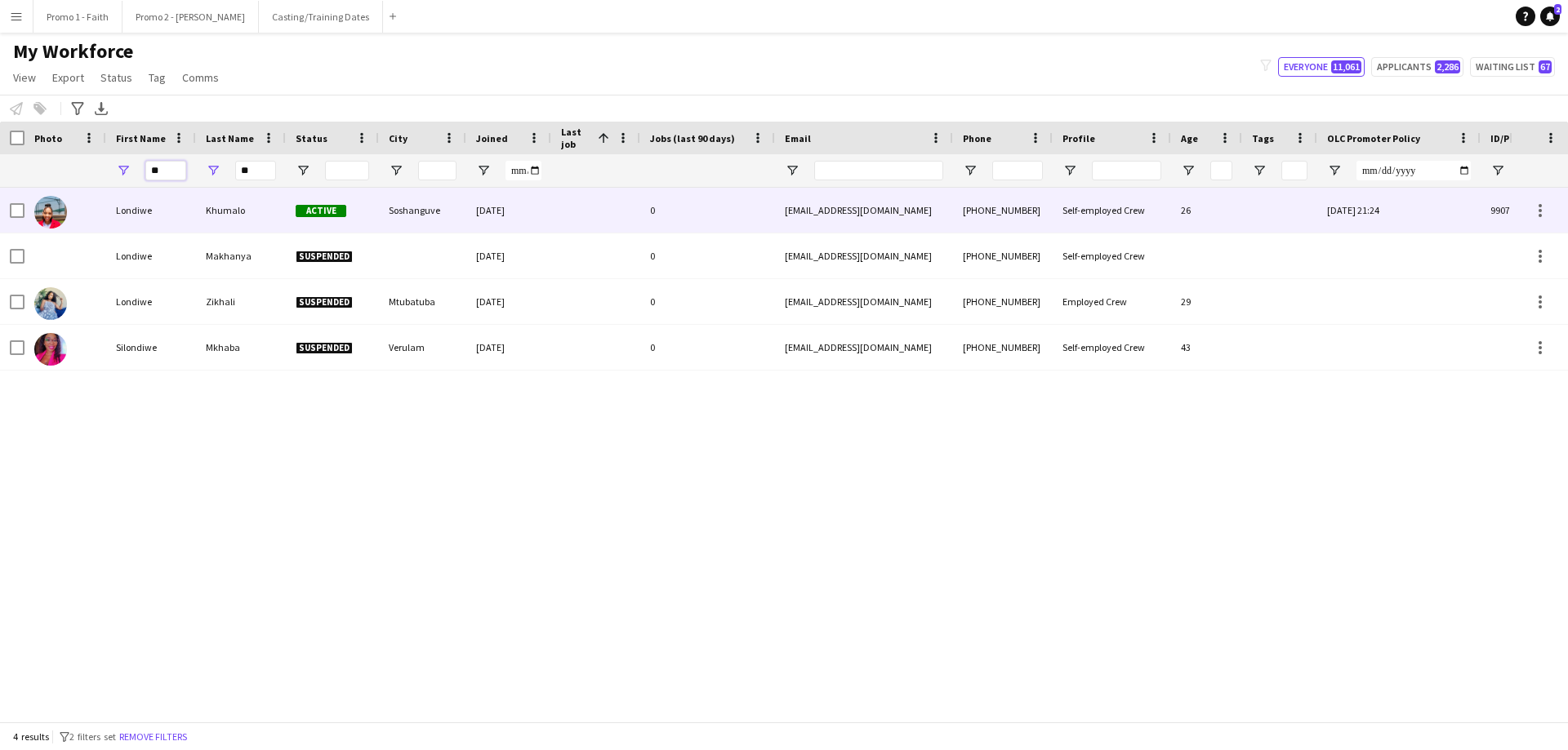
type input "*"
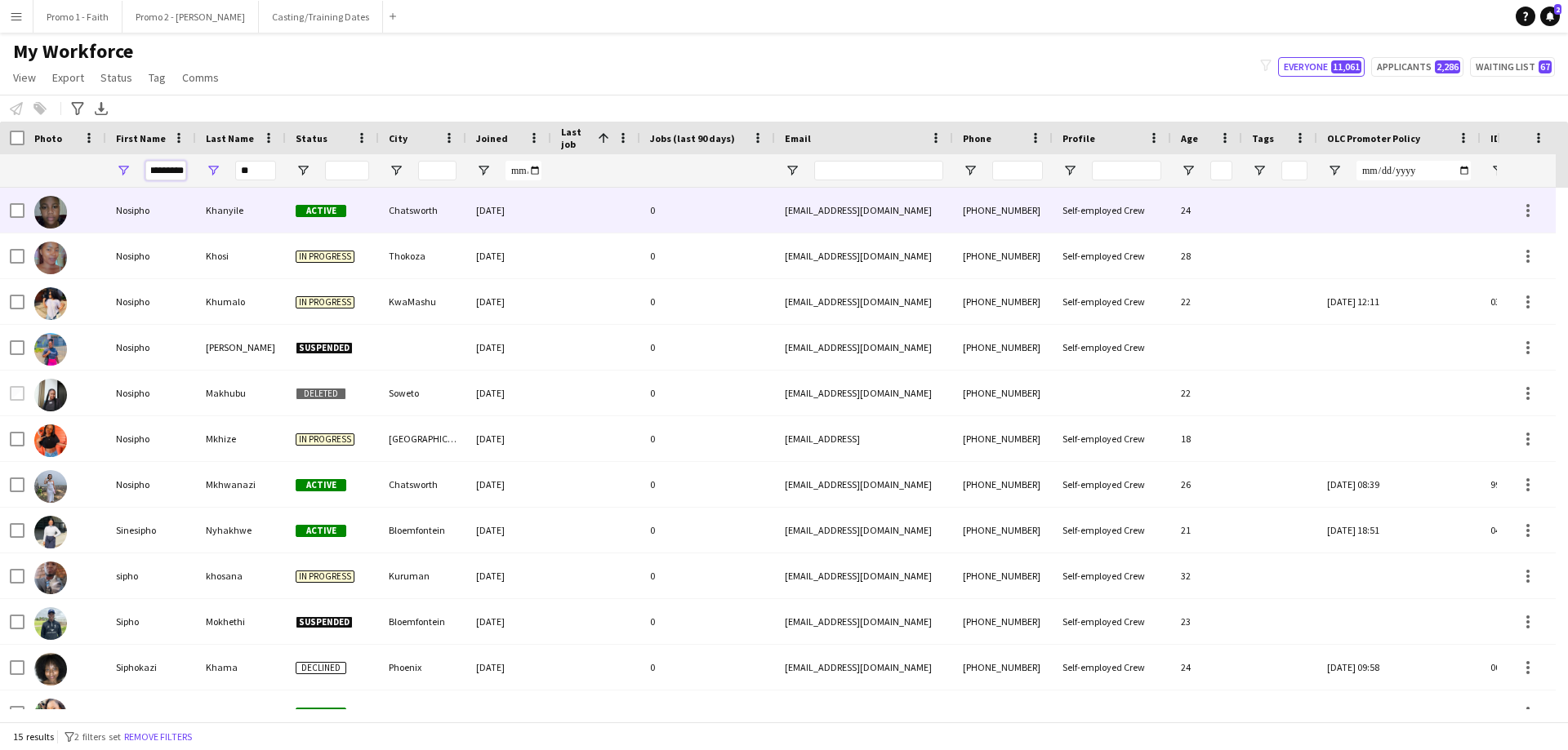
scroll to position [0, 6]
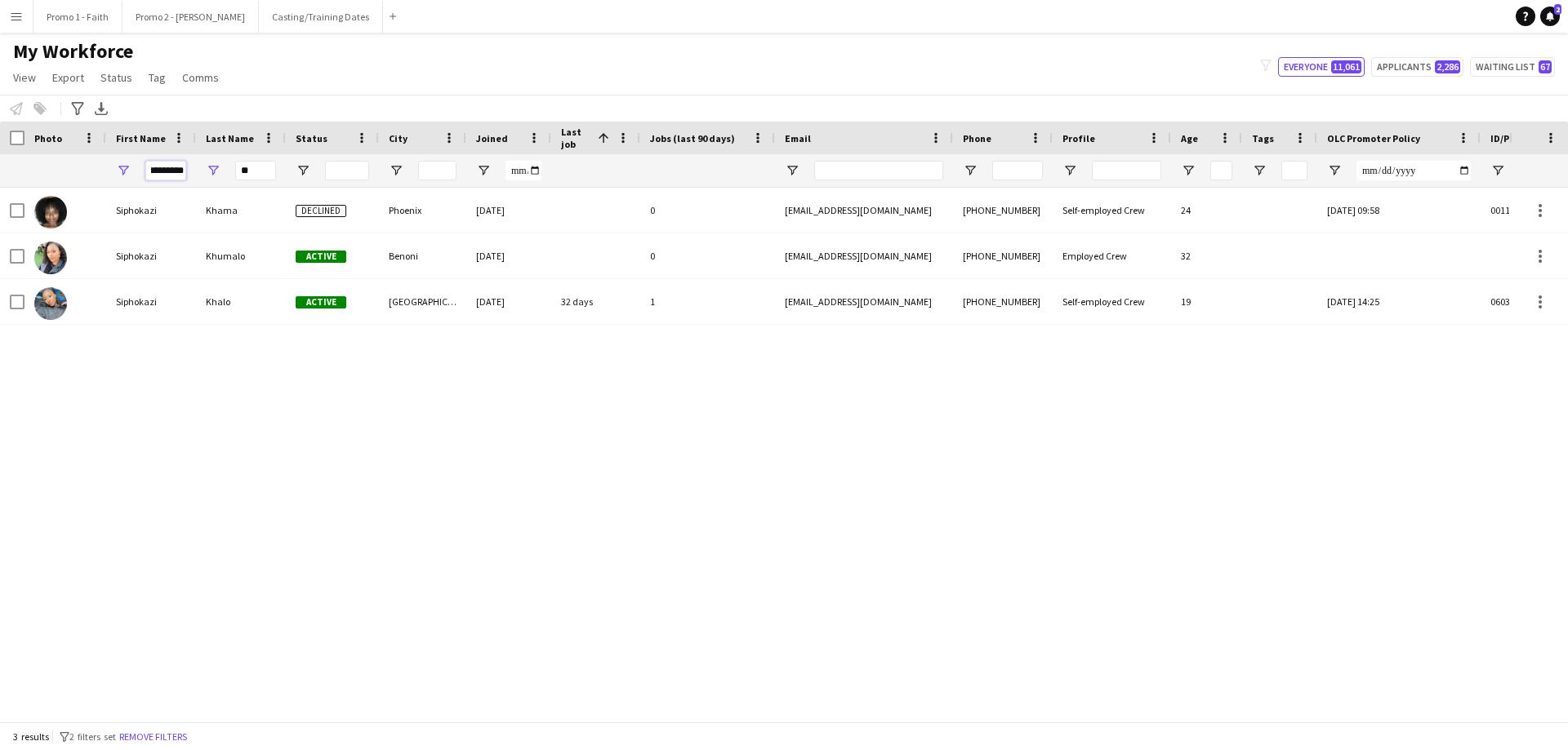
type input "*********"
click at [258, 170] on input "**" at bounding box center [256, 171] width 41 height 20
type input "*"
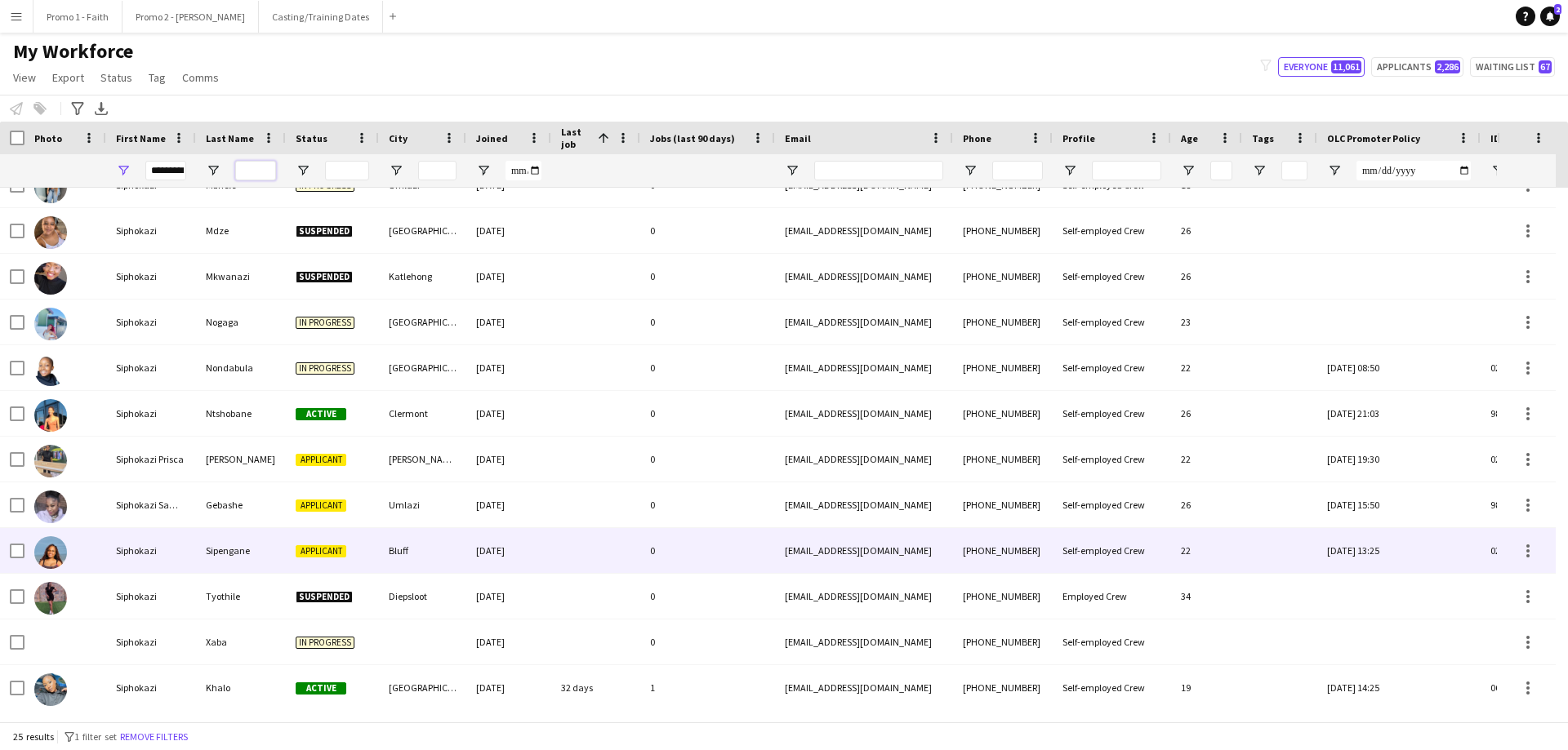
scroll to position [572, 0]
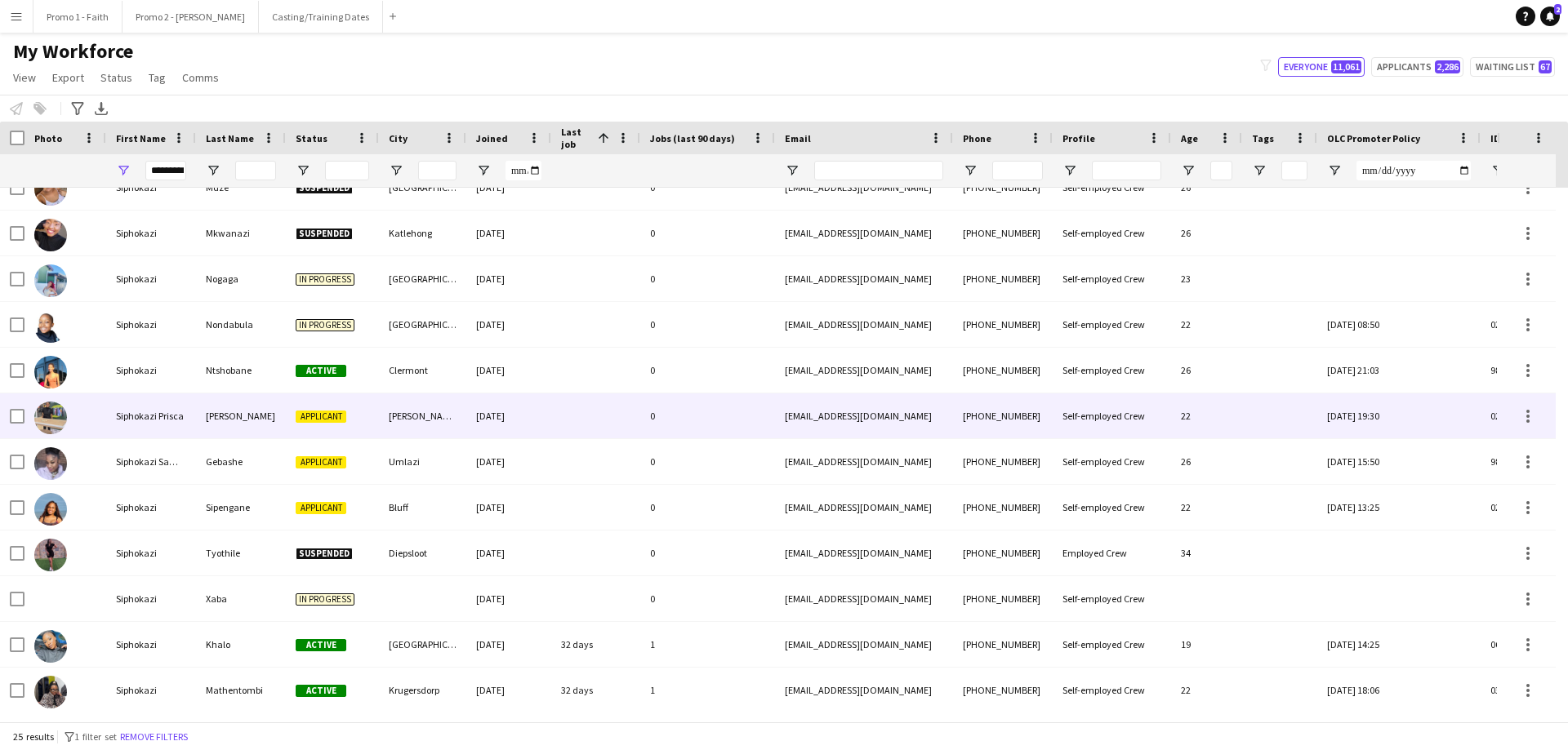
click at [221, 407] on div "Smith" at bounding box center [241, 416] width 90 height 45
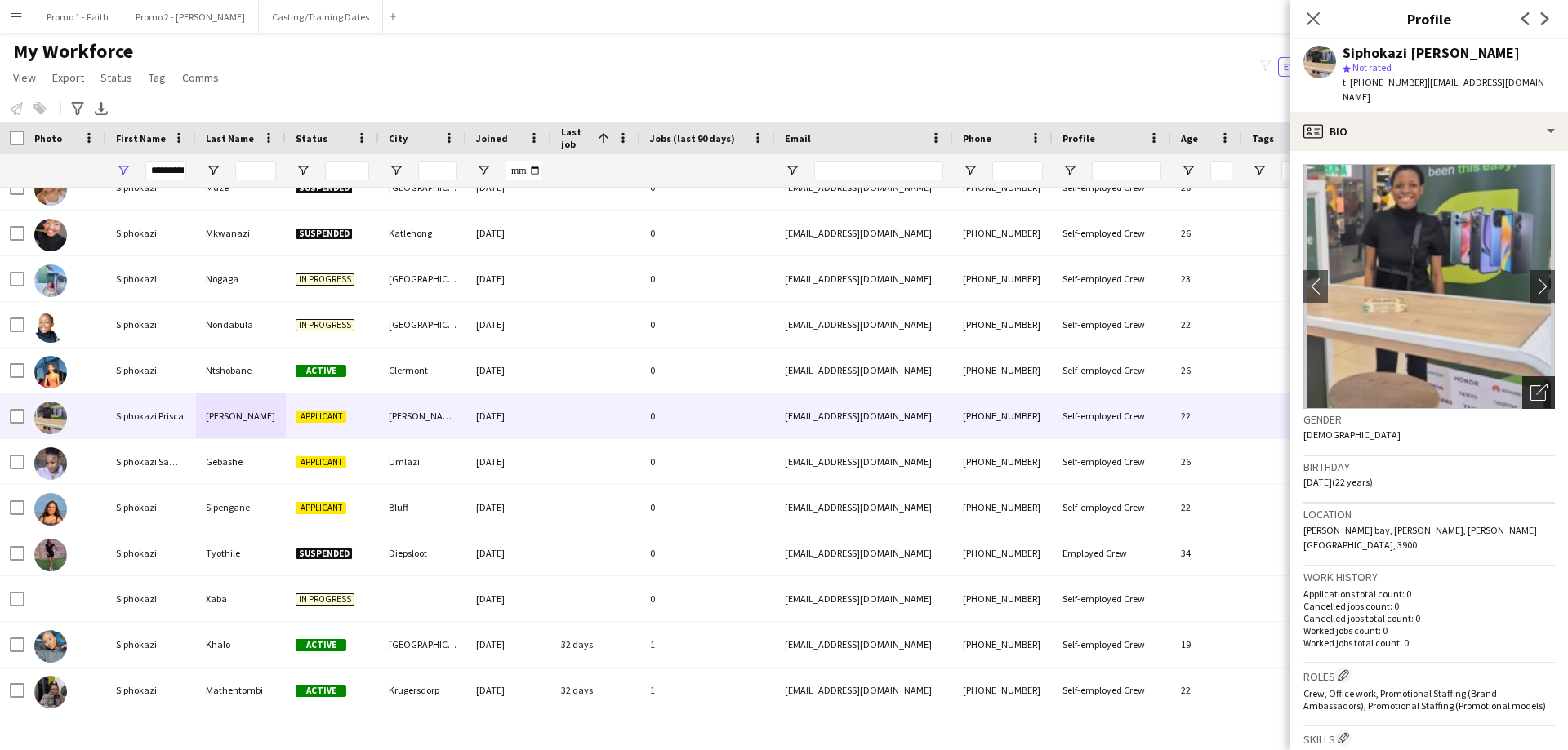
click at [1044, 383] on icon "Open photos pop-in" at bounding box center [1539, 391] width 17 height 17
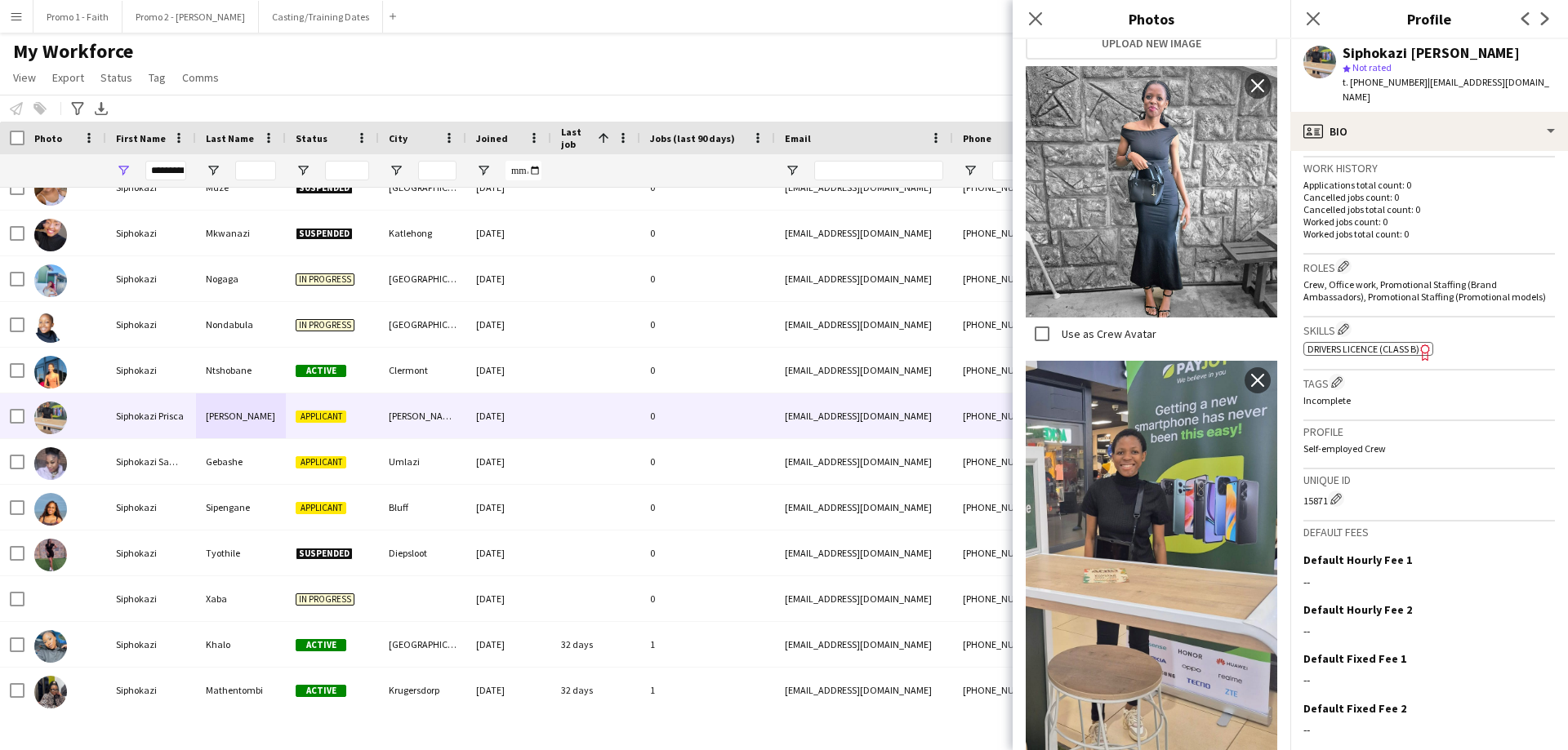
scroll to position [438, 0]
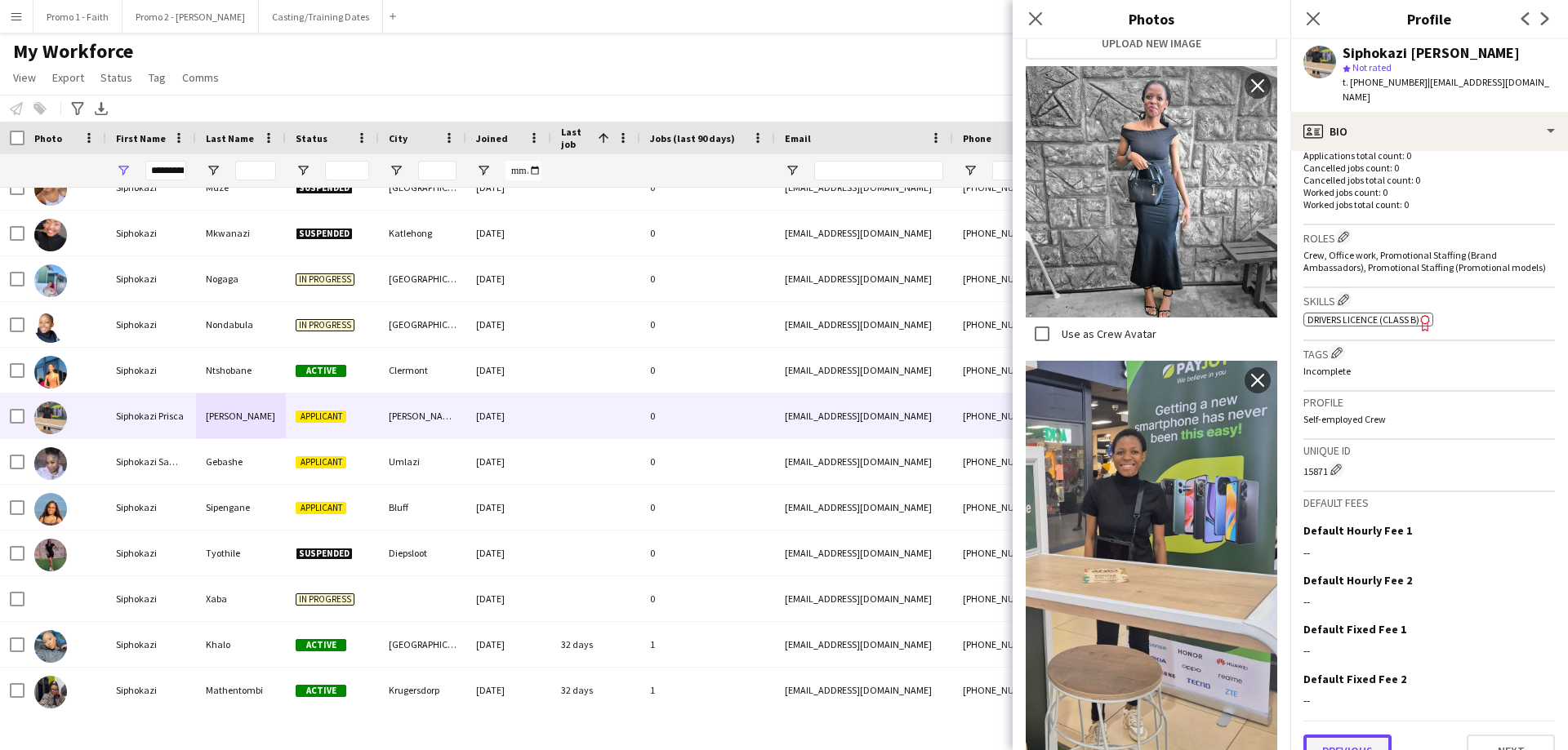
click at [1044, 456] on button "Previous" at bounding box center [1347, 751] width 88 height 32
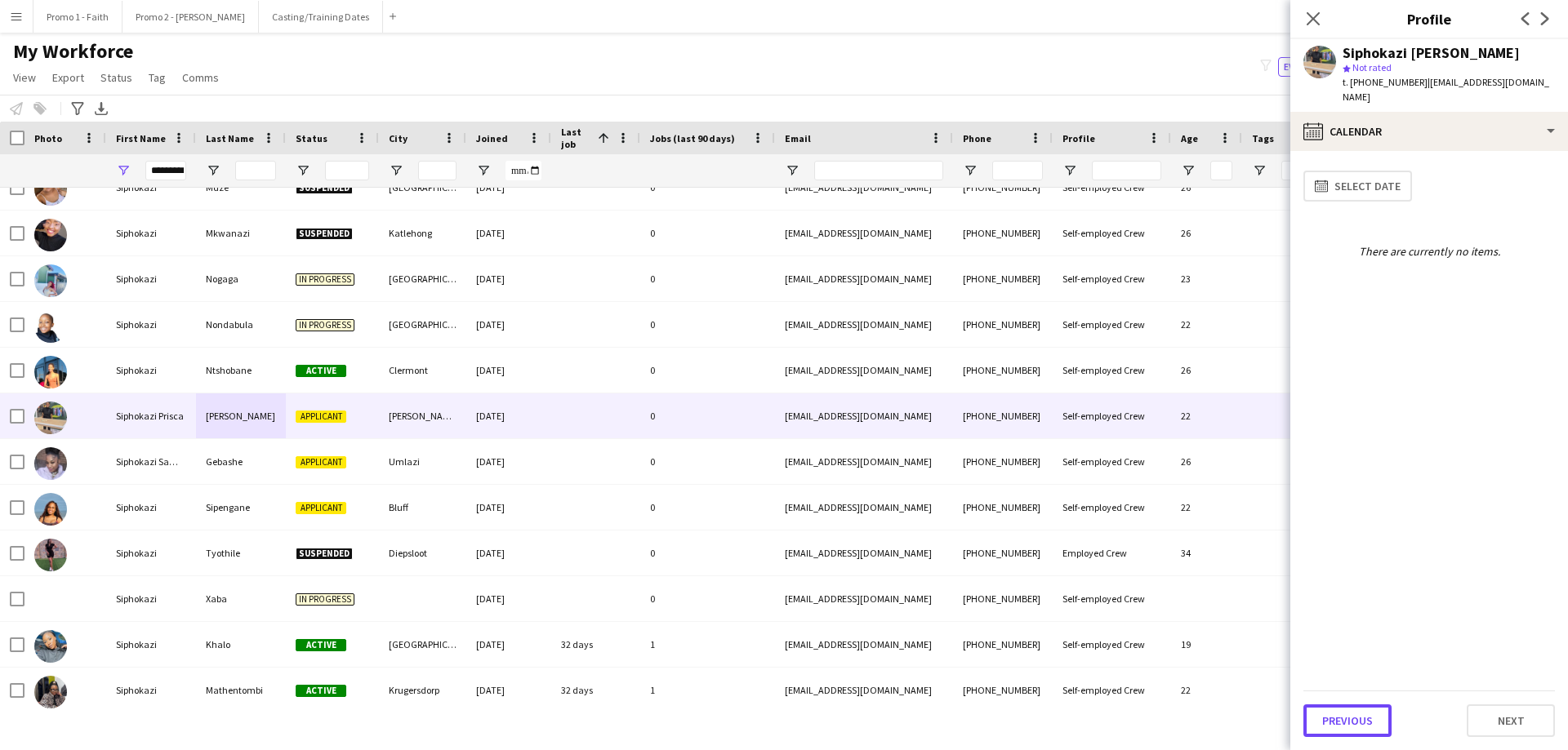
click at [1044, 456] on button "Previous" at bounding box center [1347, 721] width 88 height 32
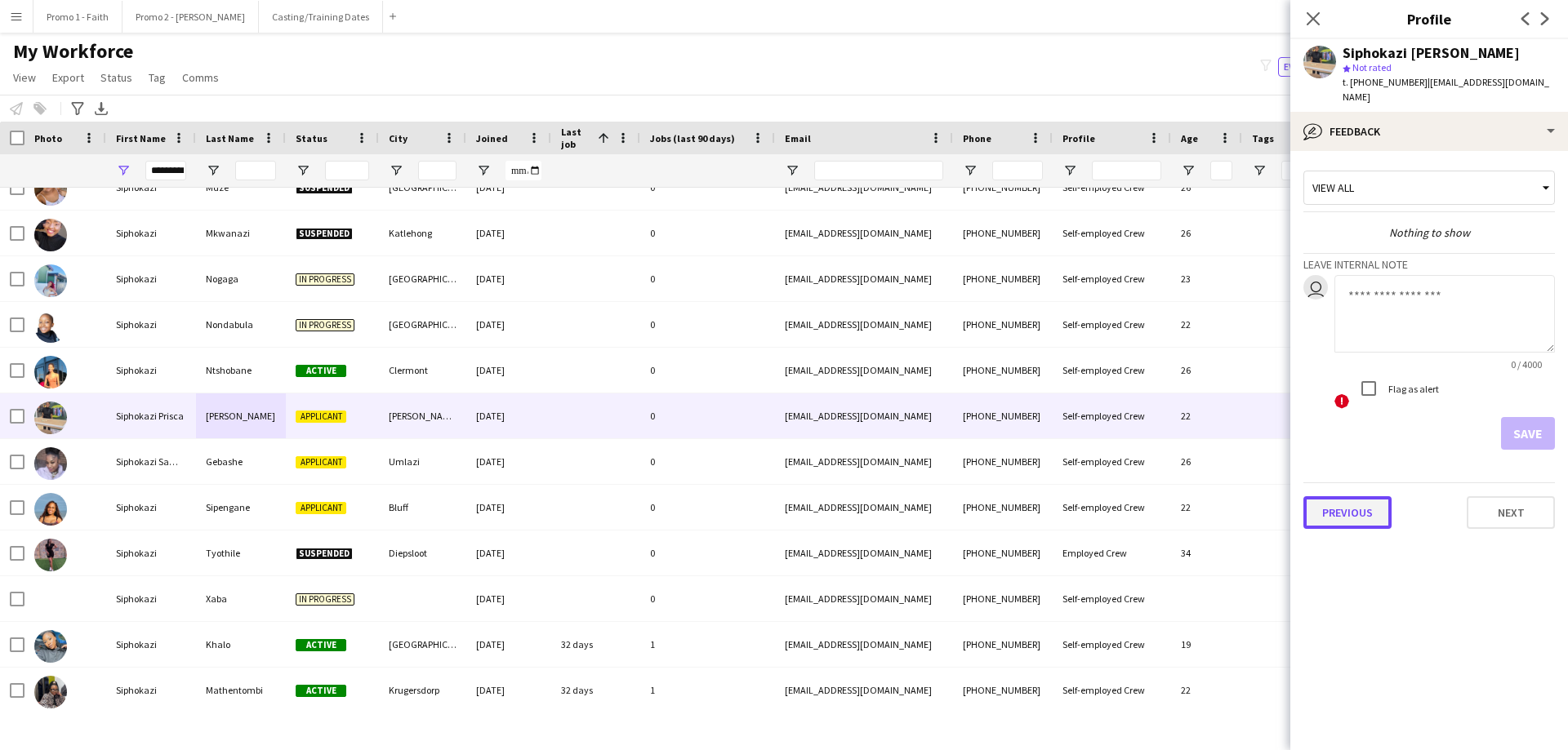
click at [1044, 456] on button "Previous" at bounding box center [1347, 512] width 88 height 32
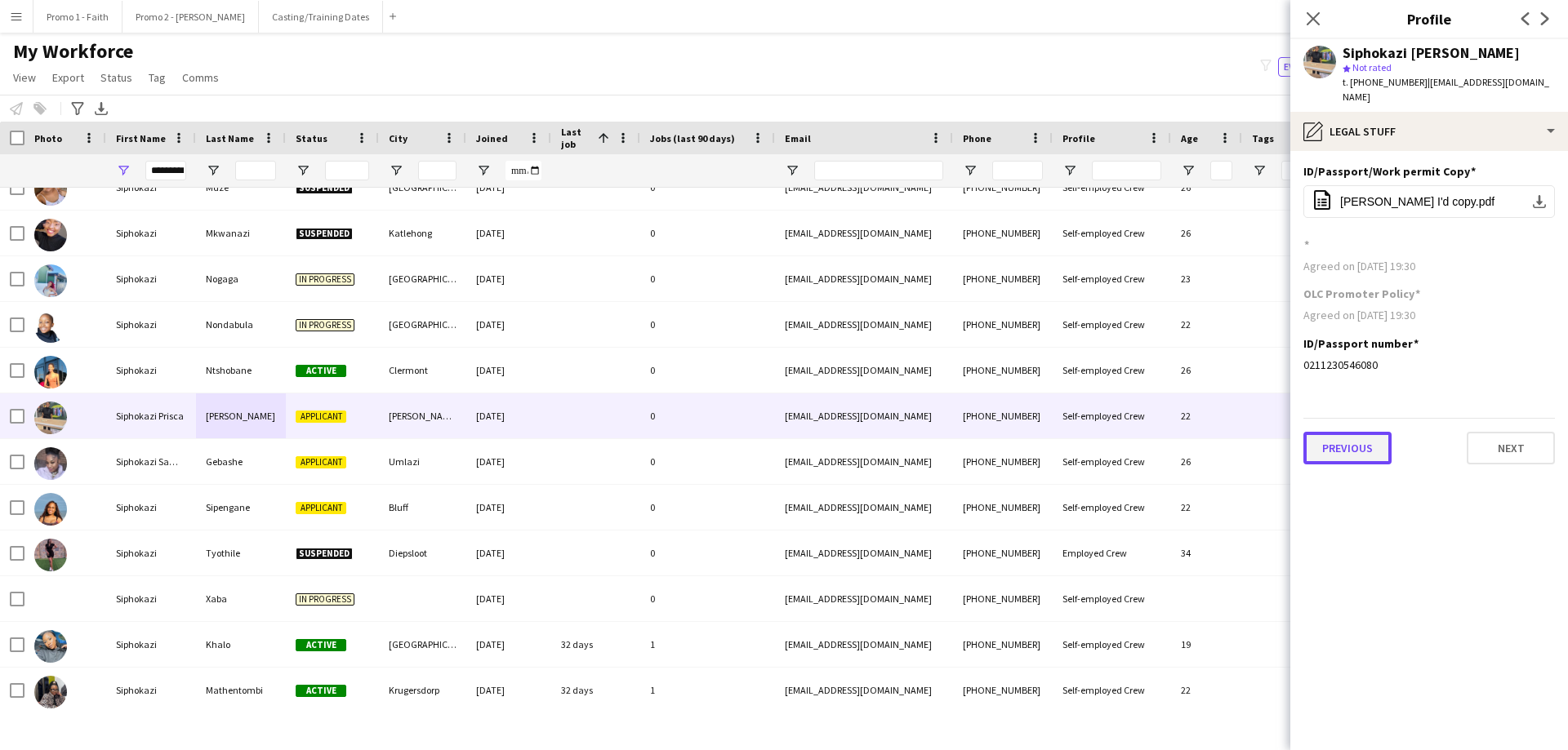
click at [1044, 434] on button "Previous" at bounding box center [1347, 448] width 88 height 32
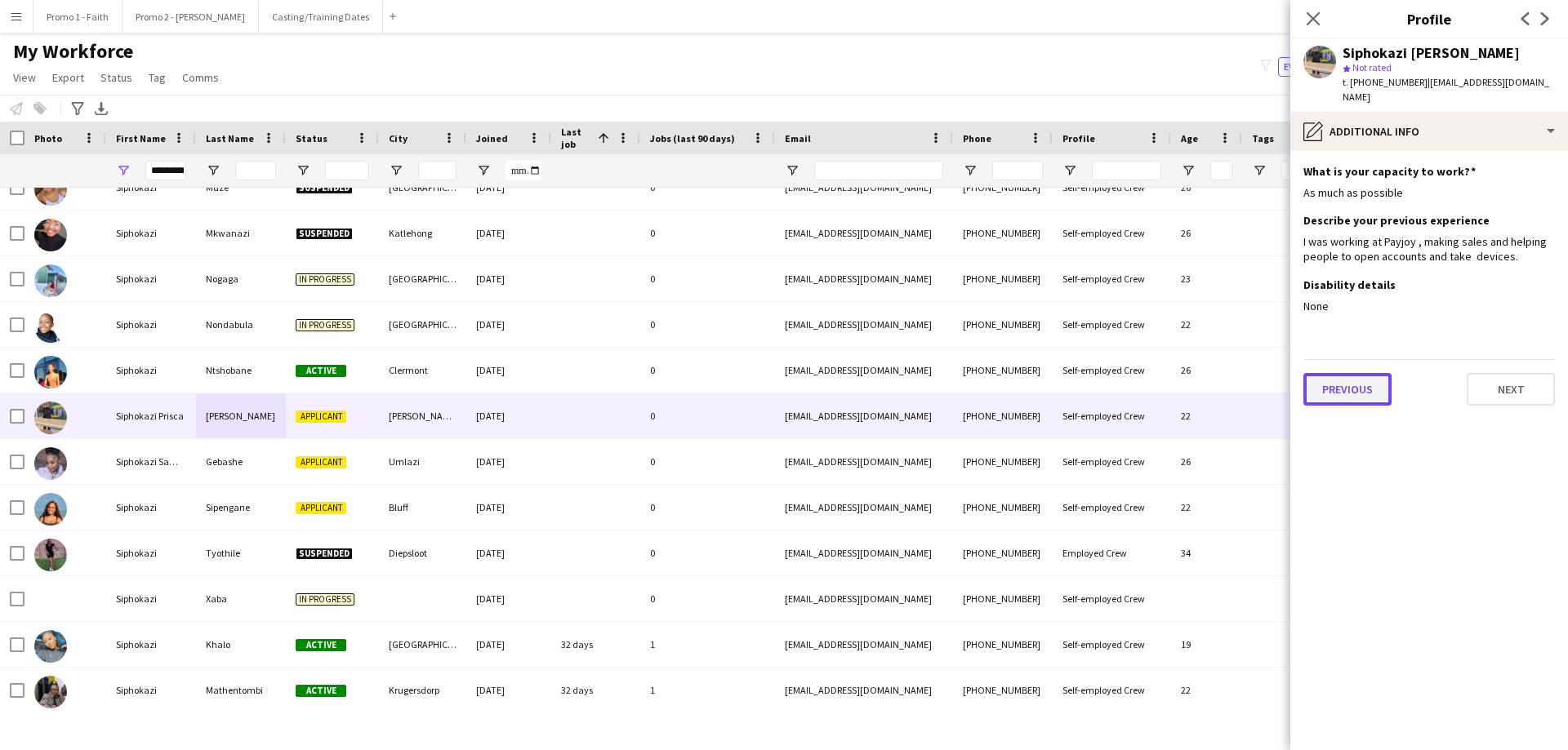
click at [1044, 375] on button "Previous" at bounding box center [1347, 389] width 88 height 32
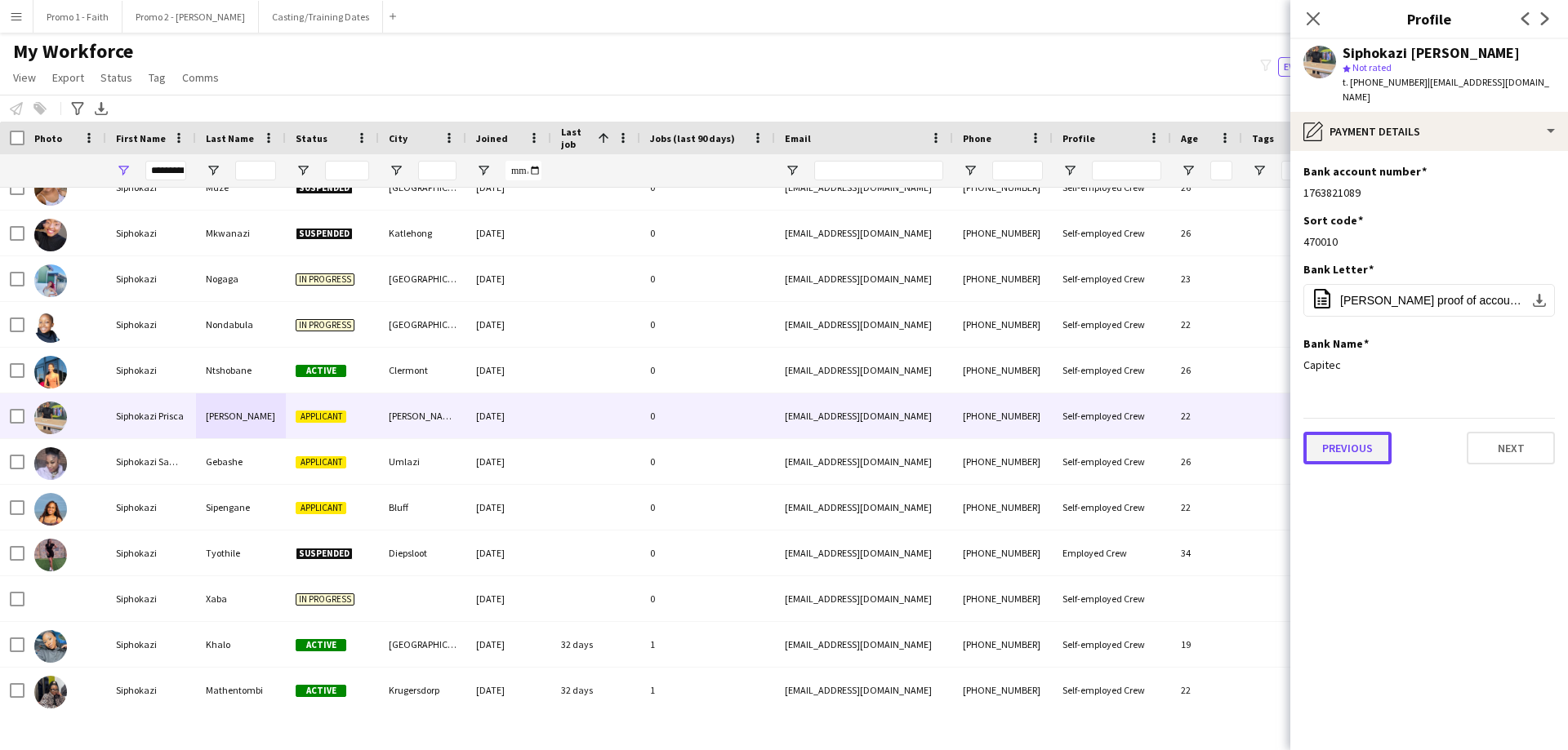
click at [1044, 436] on button "Previous" at bounding box center [1347, 448] width 88 height 32
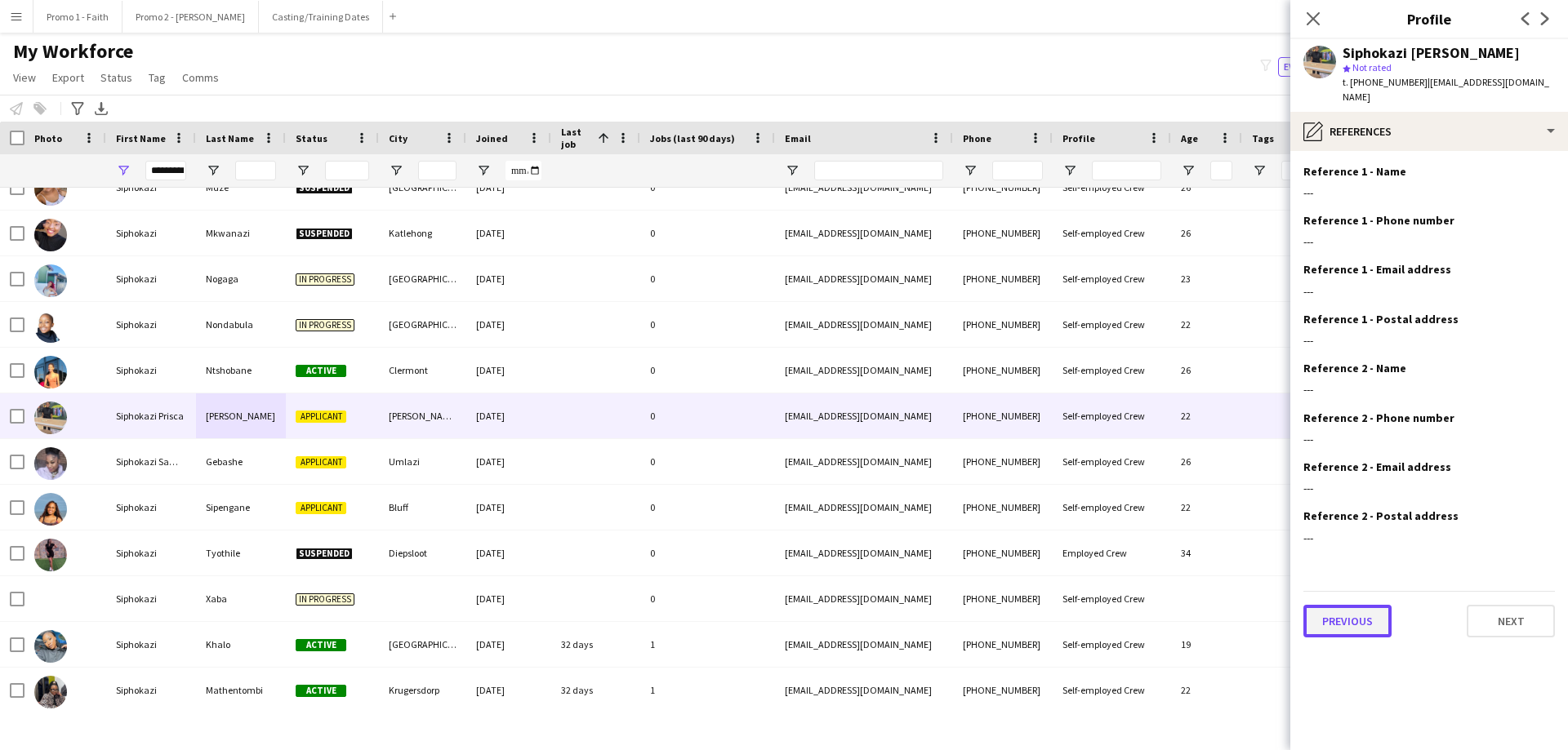
click at [1044, 456] on button "Previous" at bounding box center [1347, 621] width 88 height 32
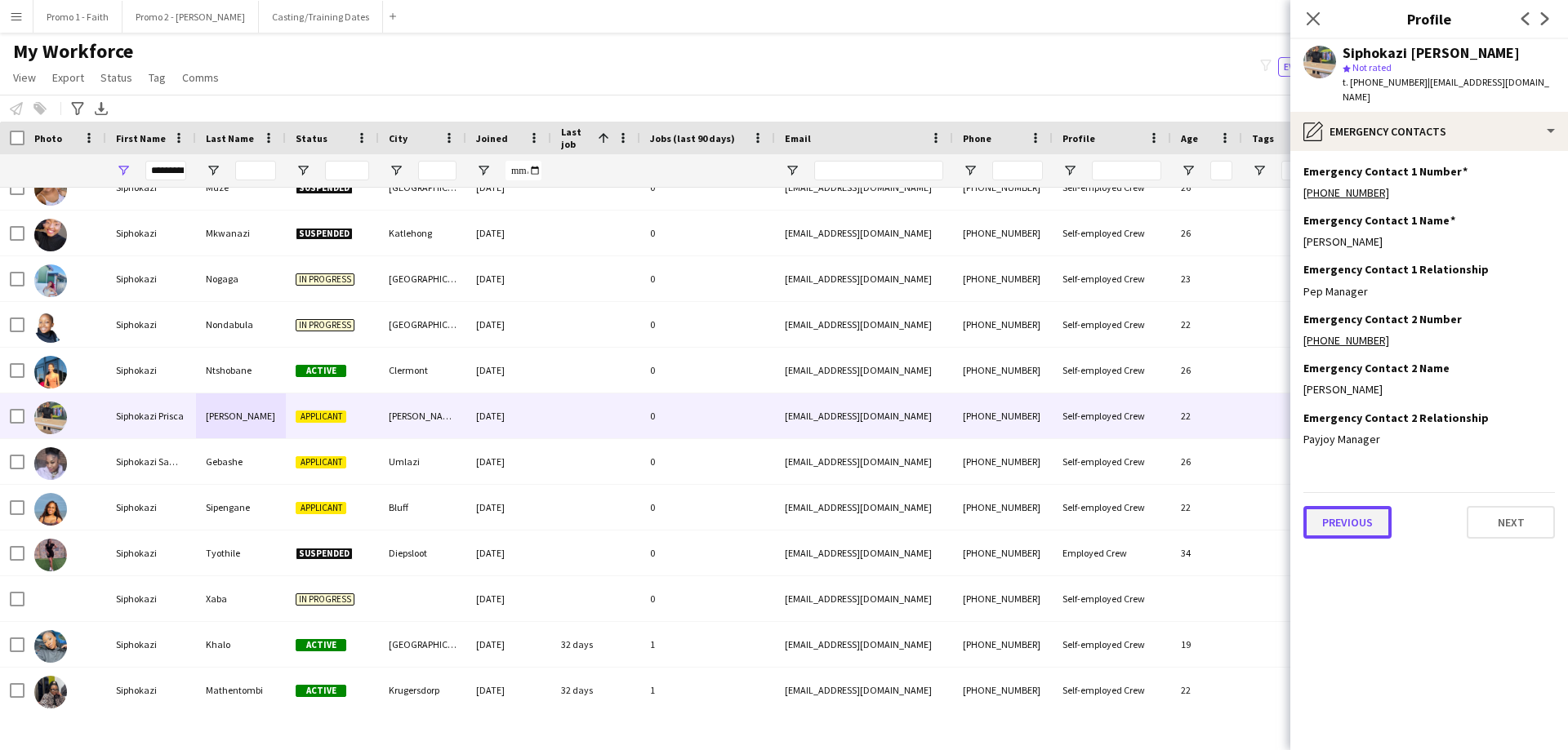
click at [1044, 456] on button "Previous" at bounding box center [1347, 522] width 88 height 32
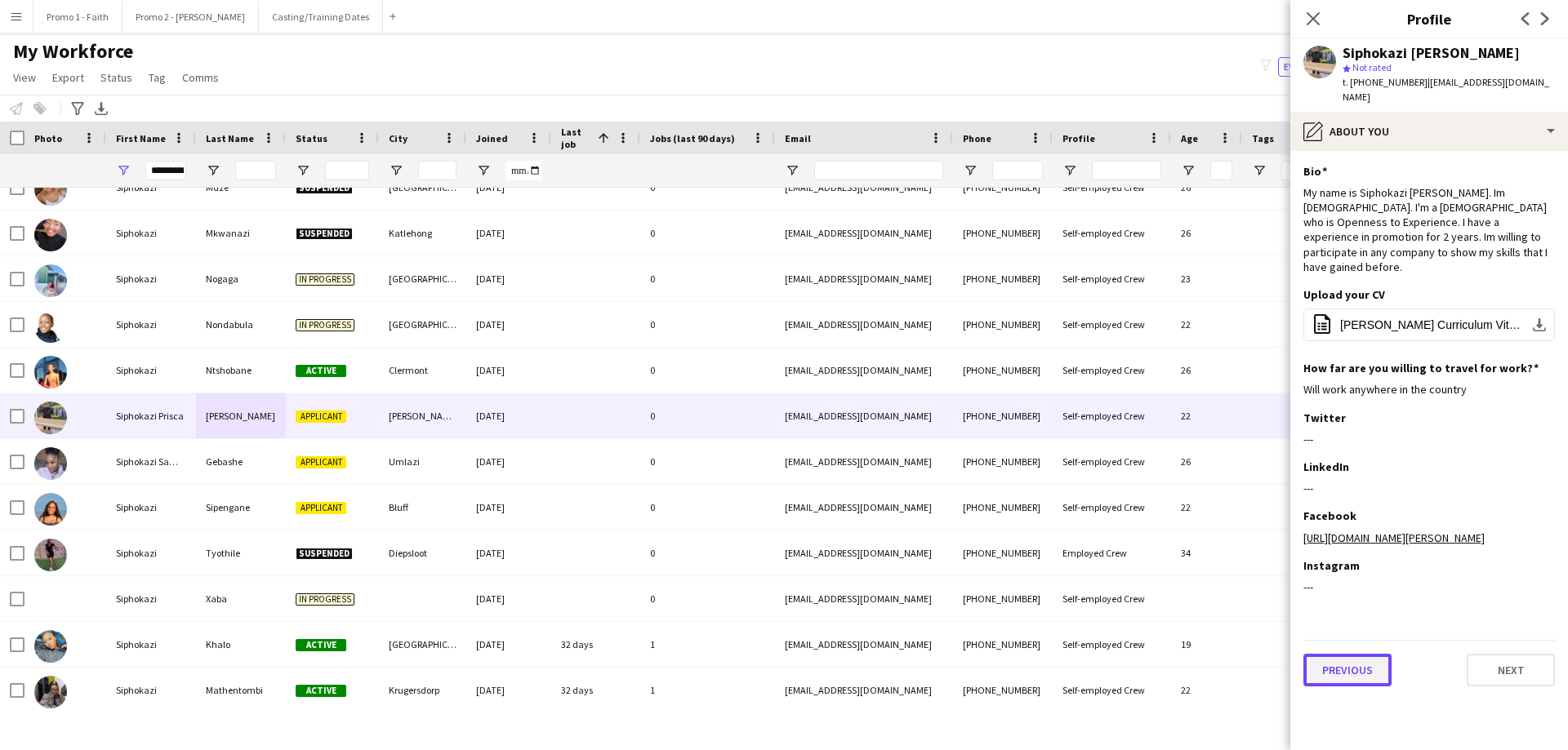
click at [1044, 456] on button "Previous" at bounding box center [1347, 670] width 88 height 32
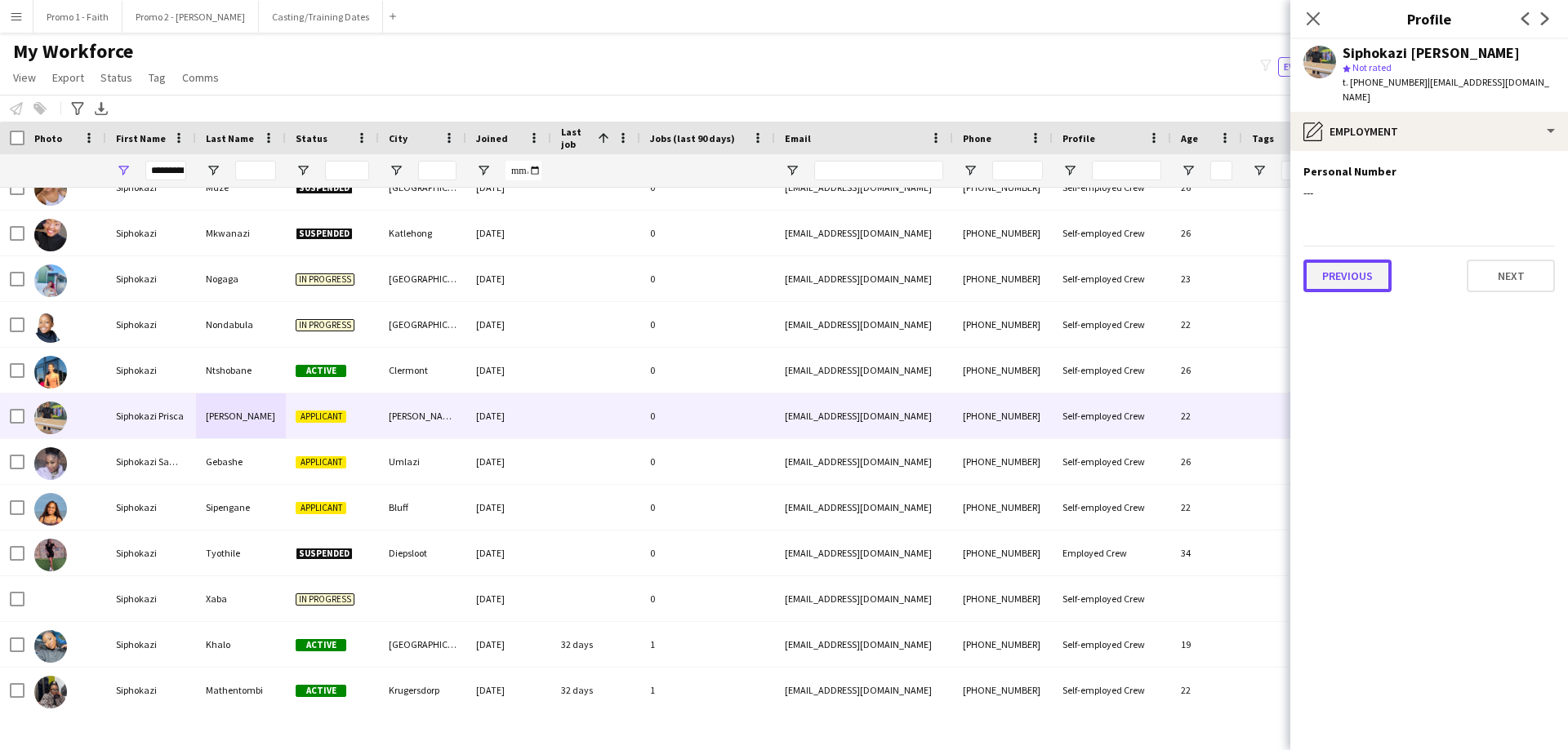
click at [1044, 260] on button "Previous" at bounding box center [1347, 275] width 88 height 32
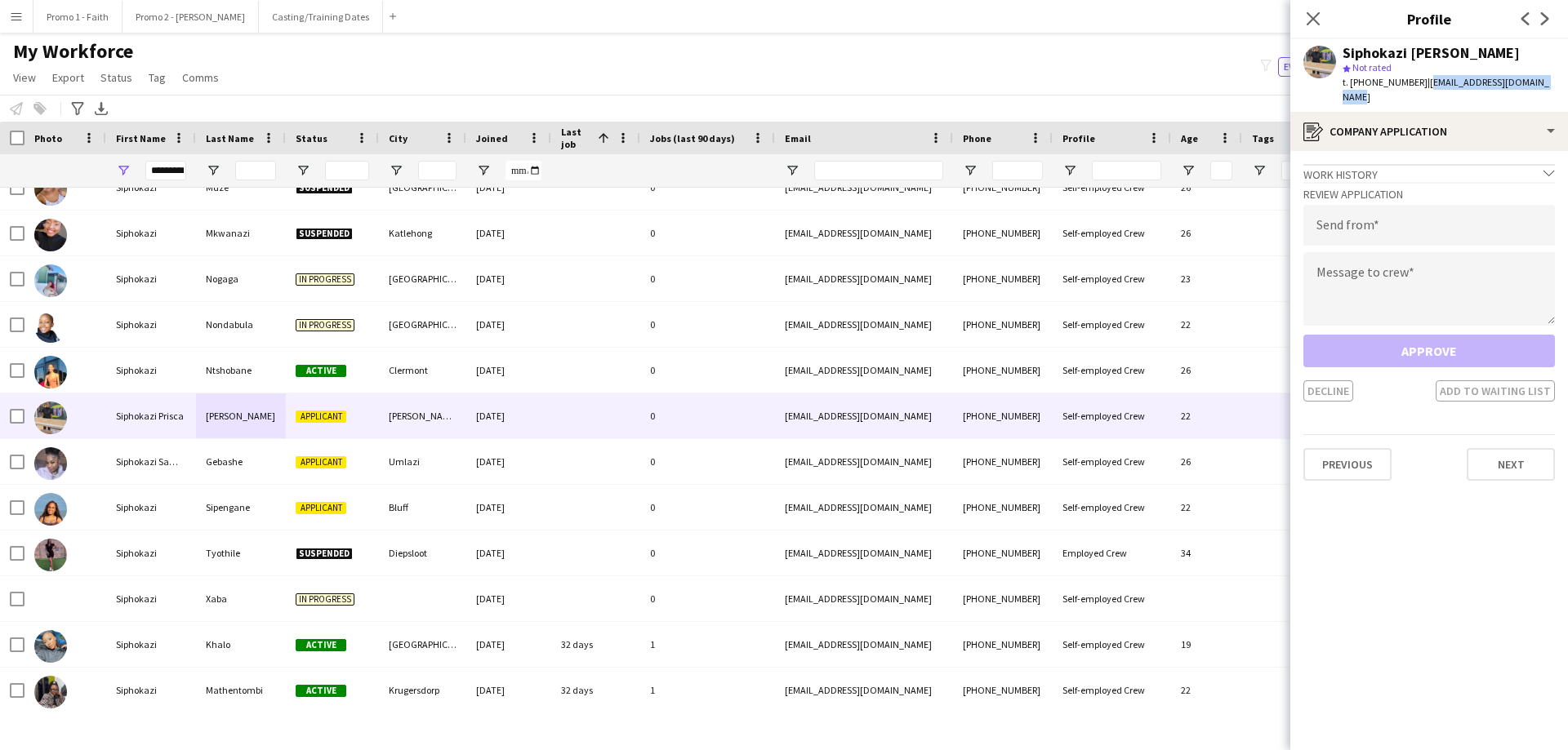
drag, startPoint x: 1414, startPoint y: 81, endPoint x: 1557, endPoint y: 85, distance: 143.1
click at [1044, 85] on app-profile-header "Siphokazi Prisca Smith star Not rated t. +27664049781 | siphokazismith81@gmail.…" at bounding box center [1429, 75] width 278 height 73
copy span "siphokazismith81@gmail.com"
click at [1044, 212] on input "email" at bounding box center [1429, 225] width 252 height 41
paste input "**********"
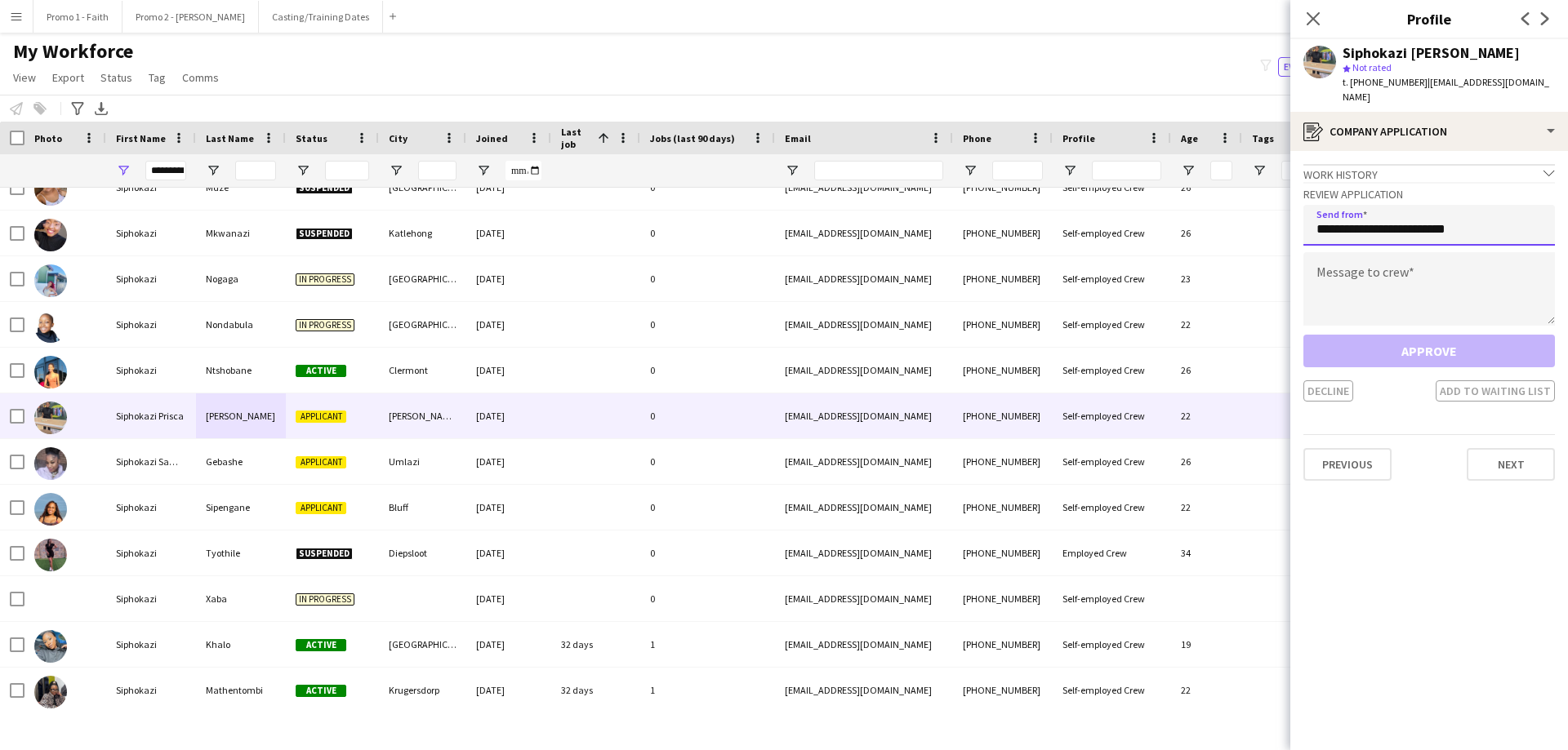
type input "**********"
click at [1044, 273] on textarea at bounding box center [1429, 288] width 252 height 74
type textarea "*"
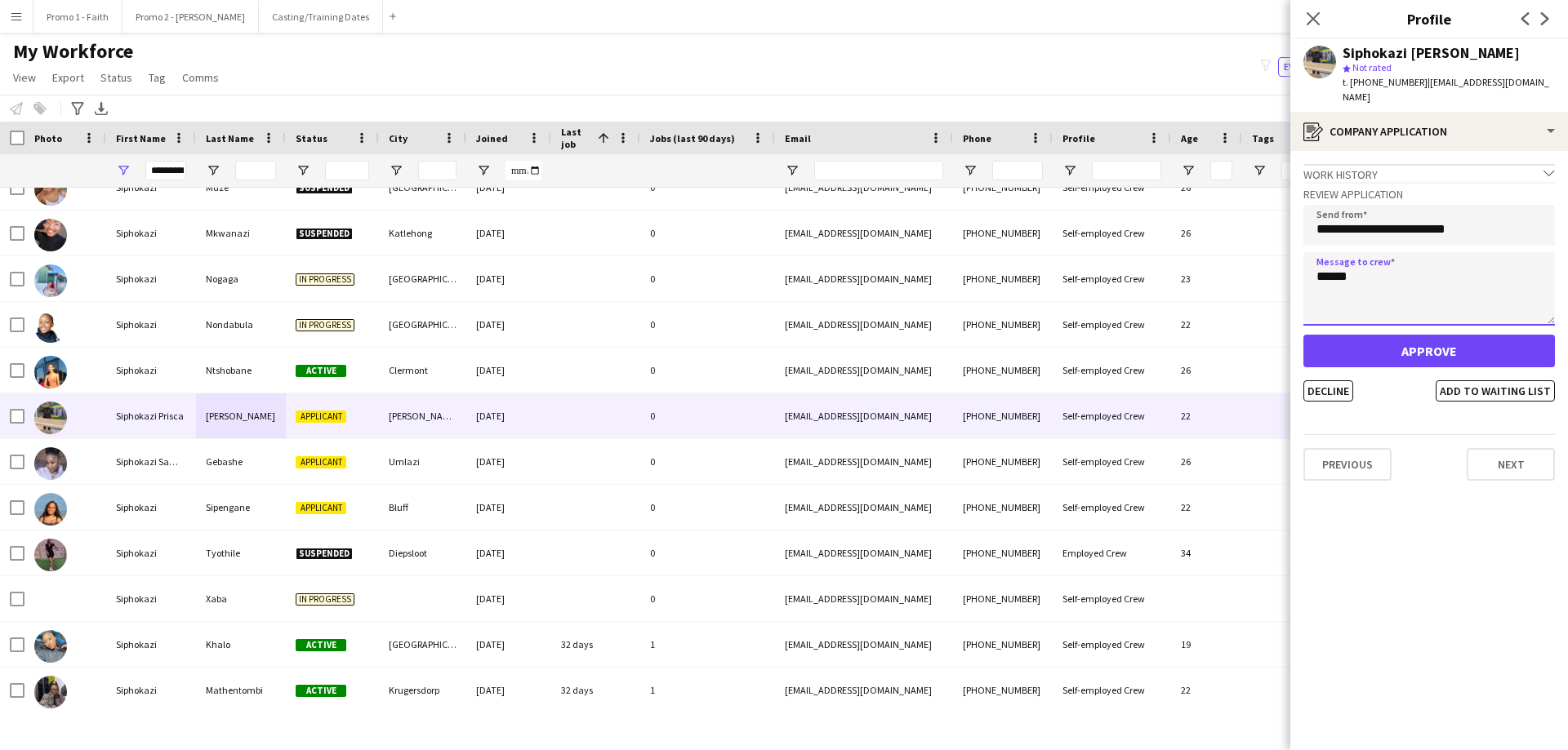
type textarea "******"
click at [1044, 334] on button "Approve" at bounding box center [1429, 350] width 252 height 32
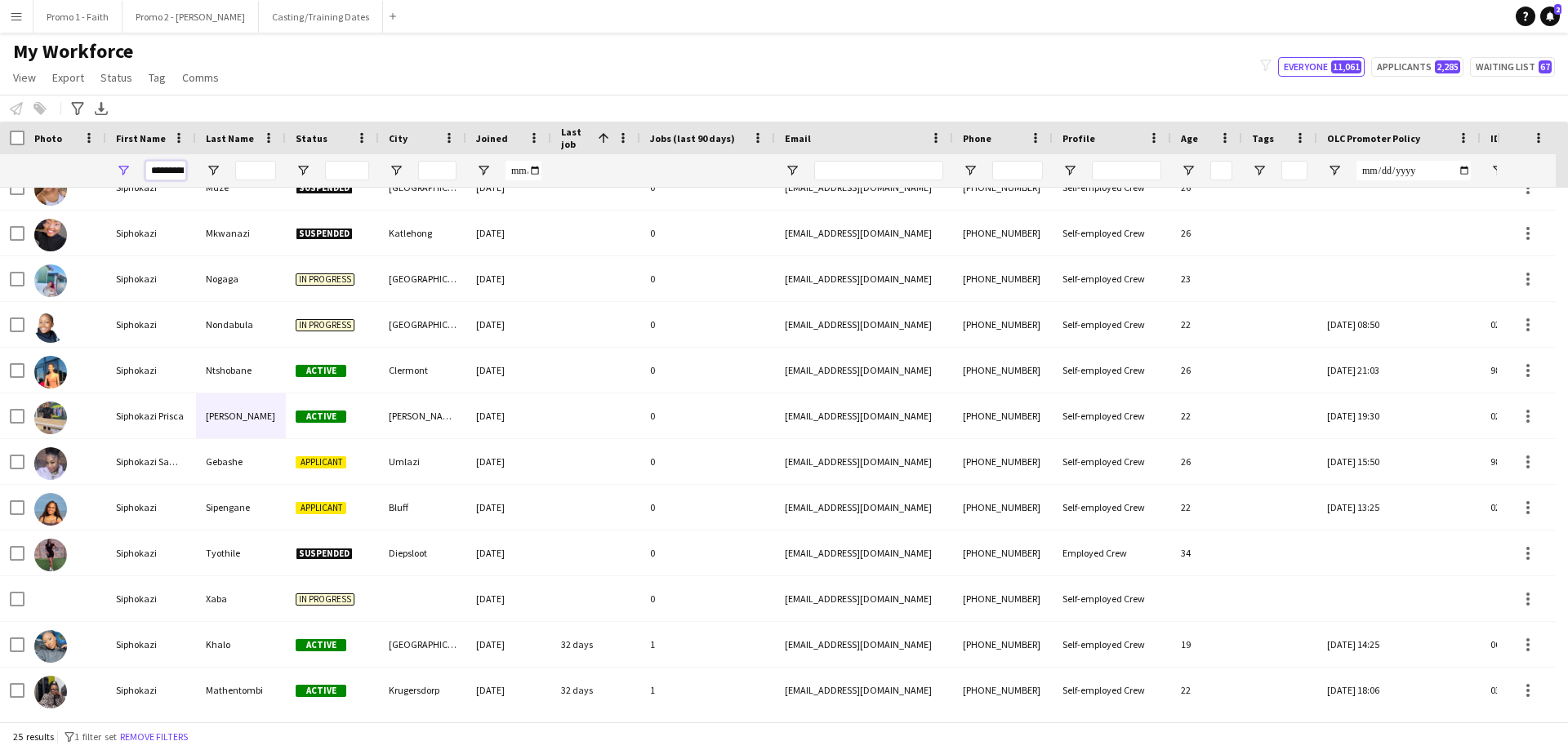
click at [149, 165] on input "*********" at bounding box center [166, 171] width 41 height 20
type input "*"
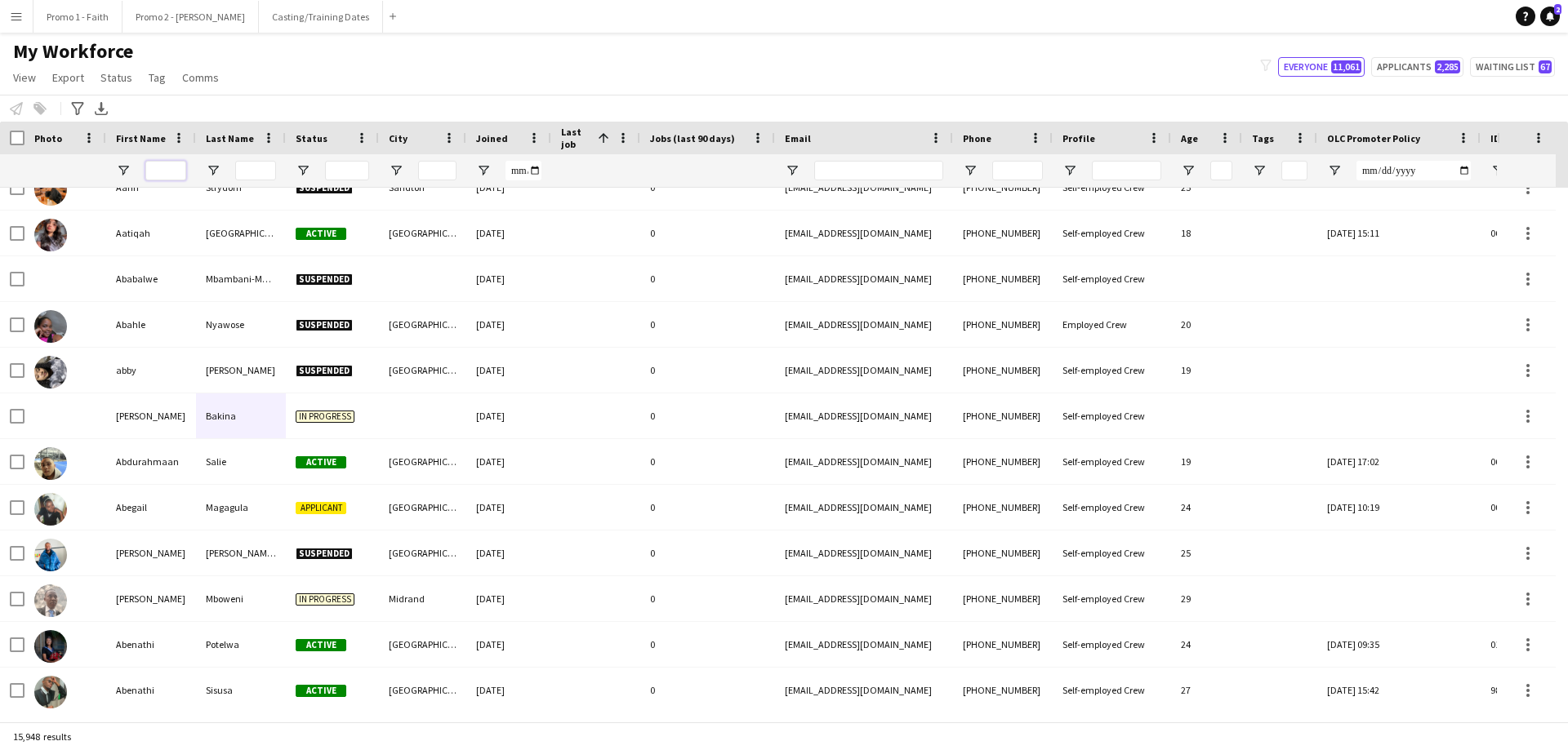
click at [157, 174] on input "First Name Filter Input" at bounding box center [166, 171] width 41 height 20
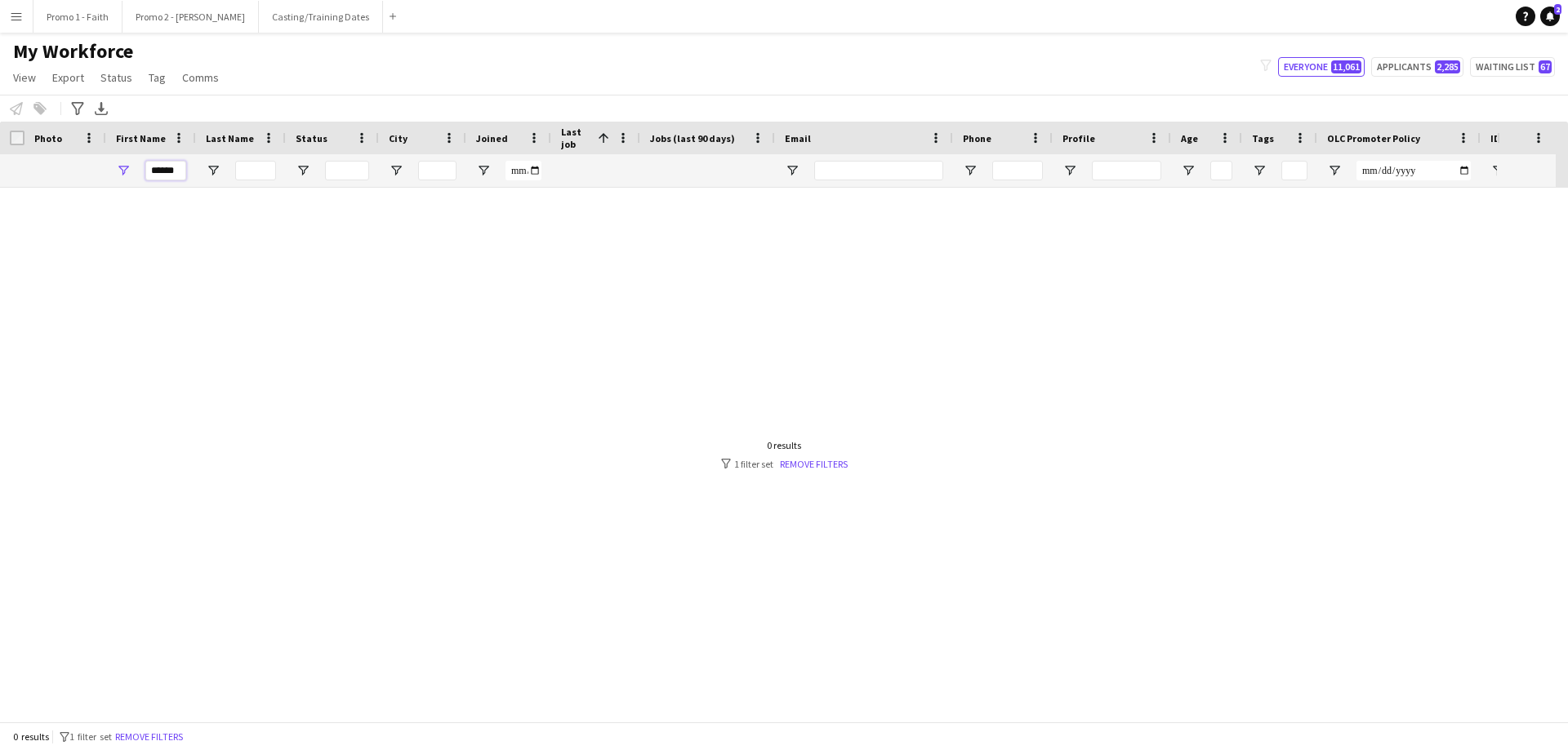
scroll to position [0, 0]
type input "*"
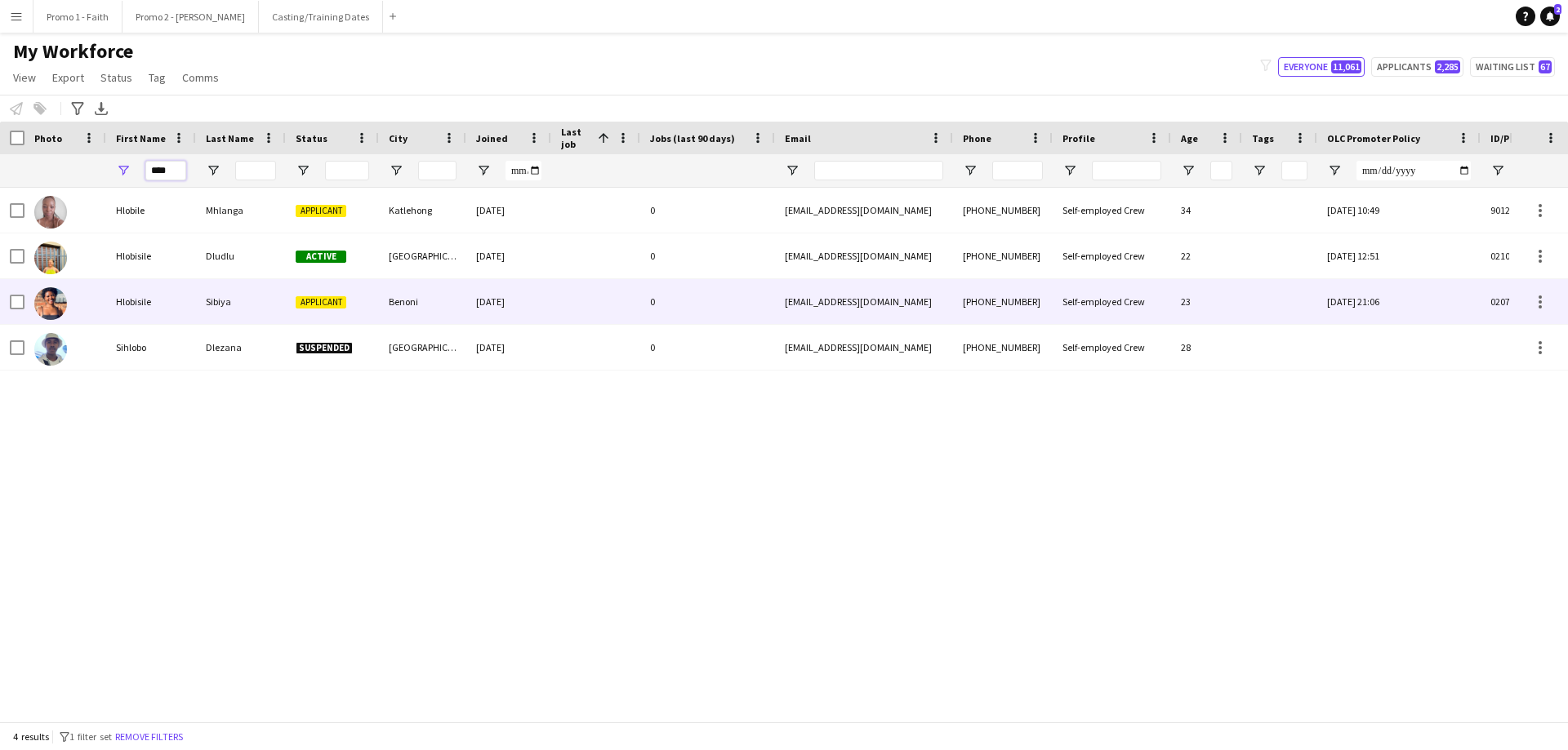
type input "****"
click at [177, 307] on div "Hlobisile" at bounding box center [151, 302] width 90 height 45
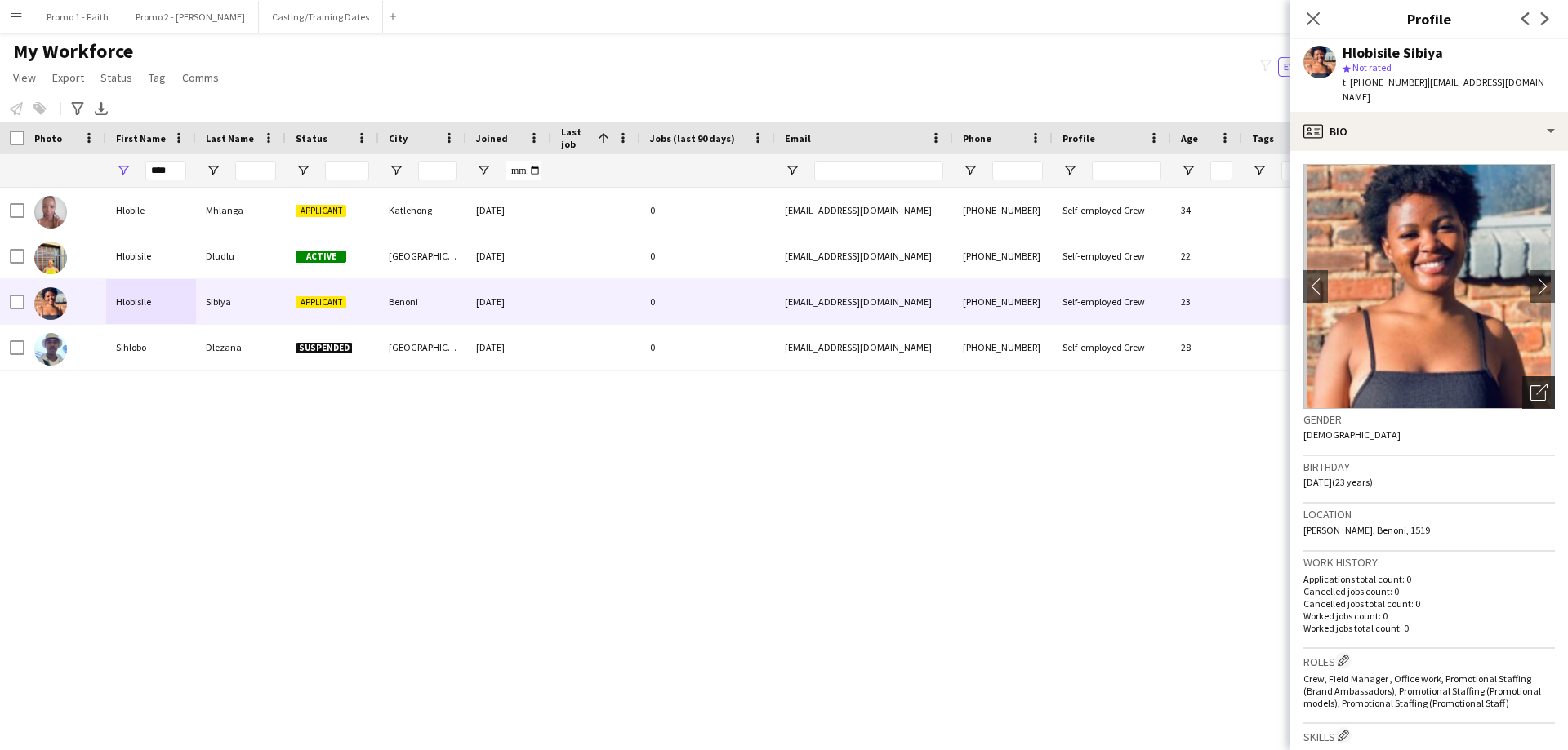
click at [1044, 383] on icon "Open photos pop-in" at bounding box center [1539, 391] width 17 height 17
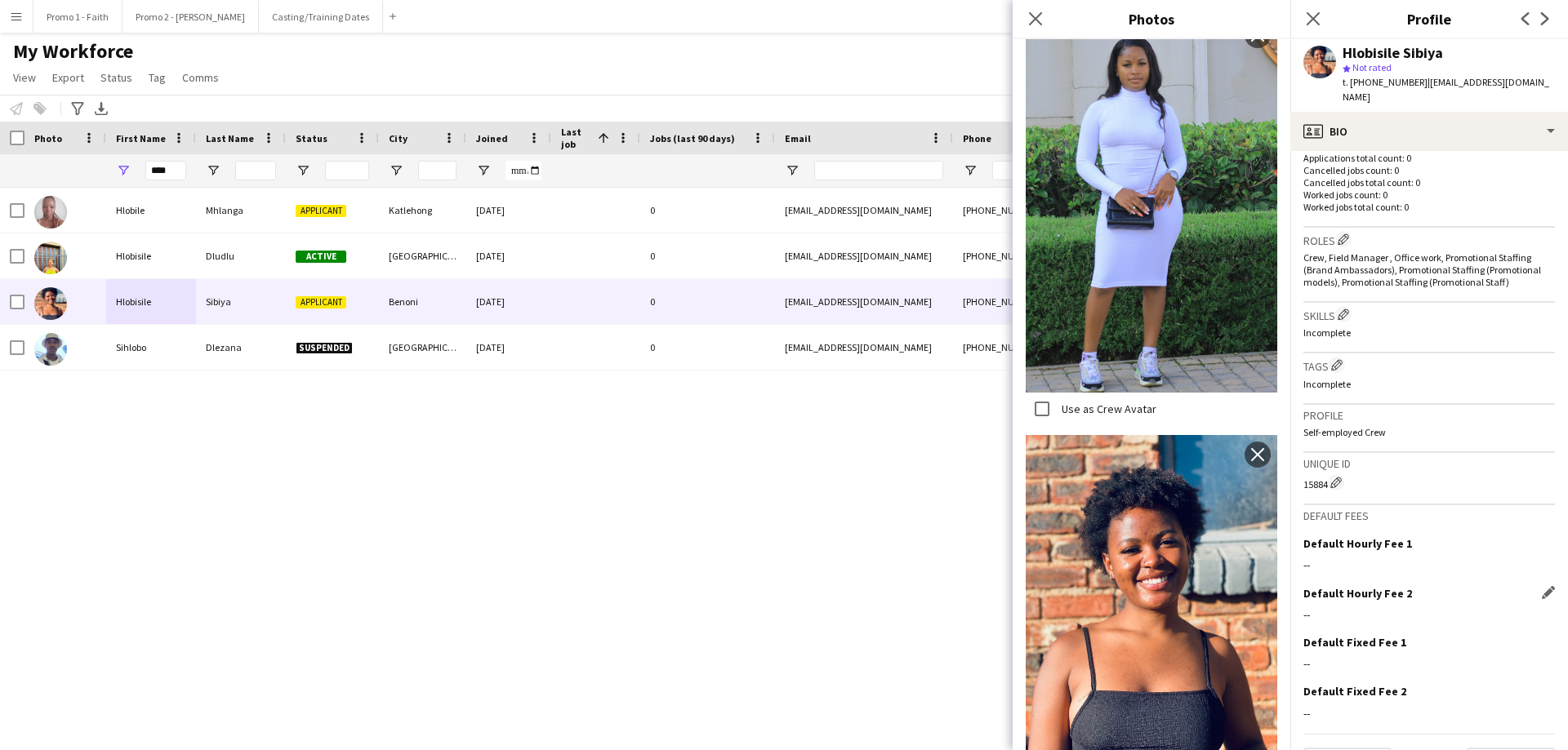
scroll to position [449, 0]
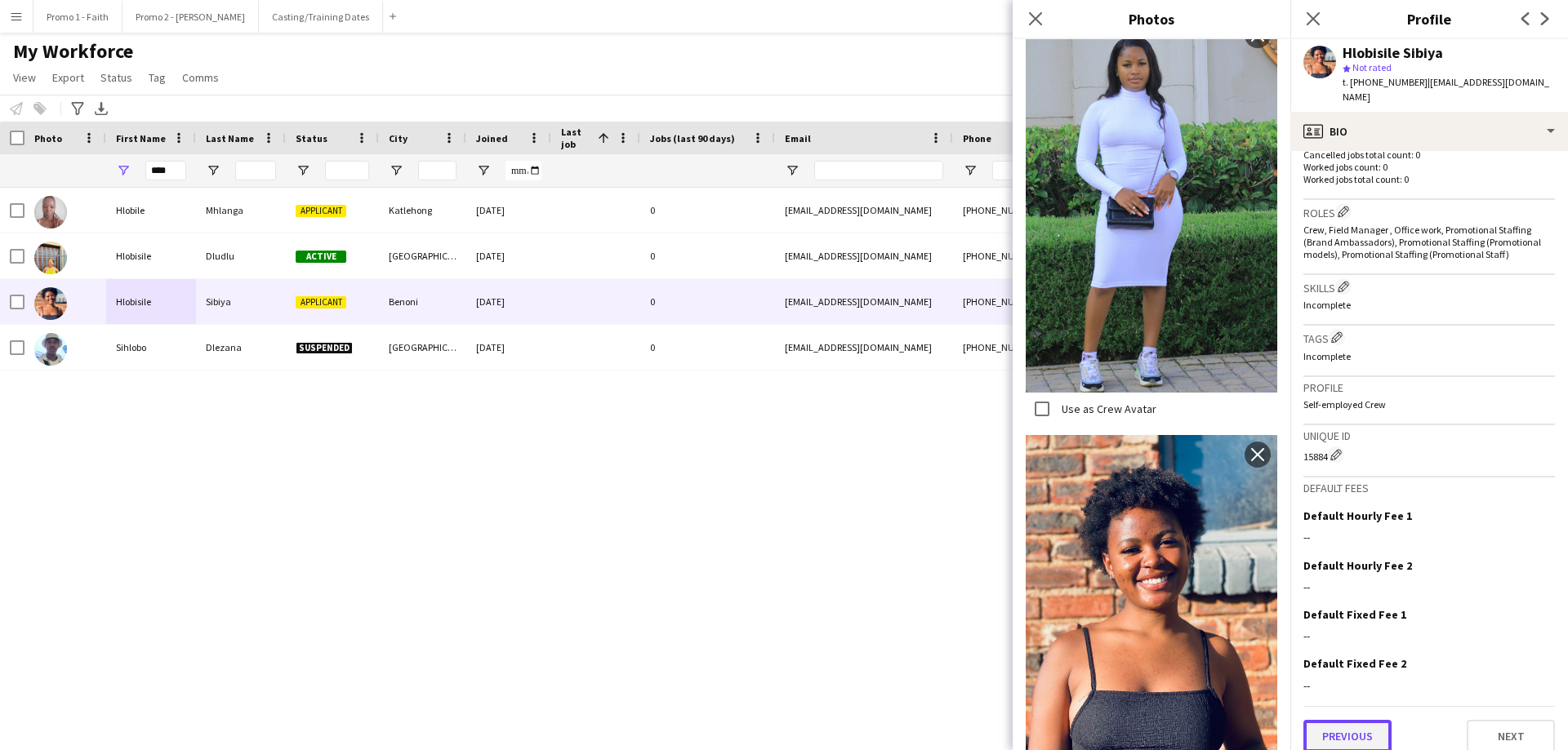
click at [1044, 456] on button "Previous" at bounding box center [1347, 736] width 88 height 32
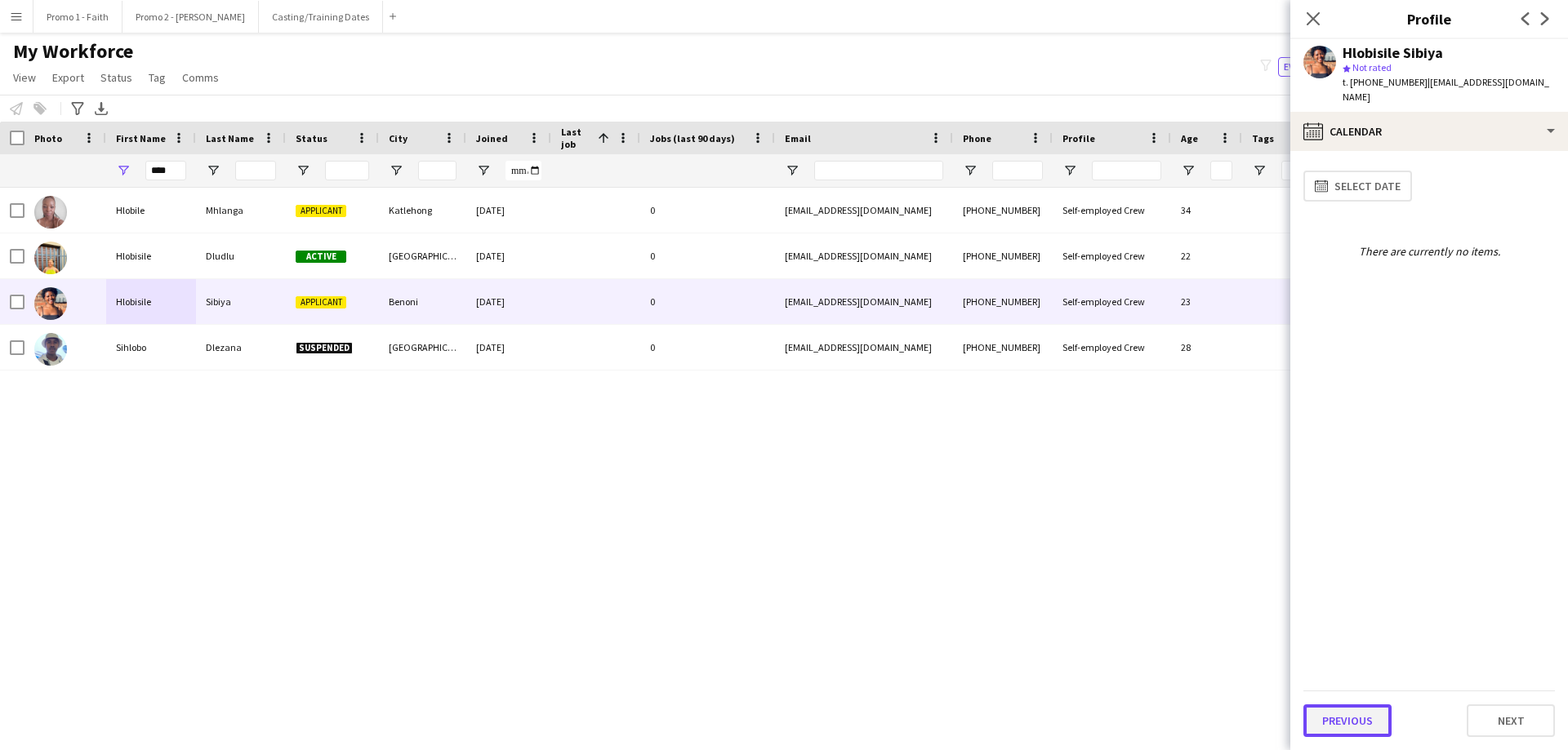
click at [1044, 456] on button "Previous" at bounding box center [1347, 721] width 88 height 32
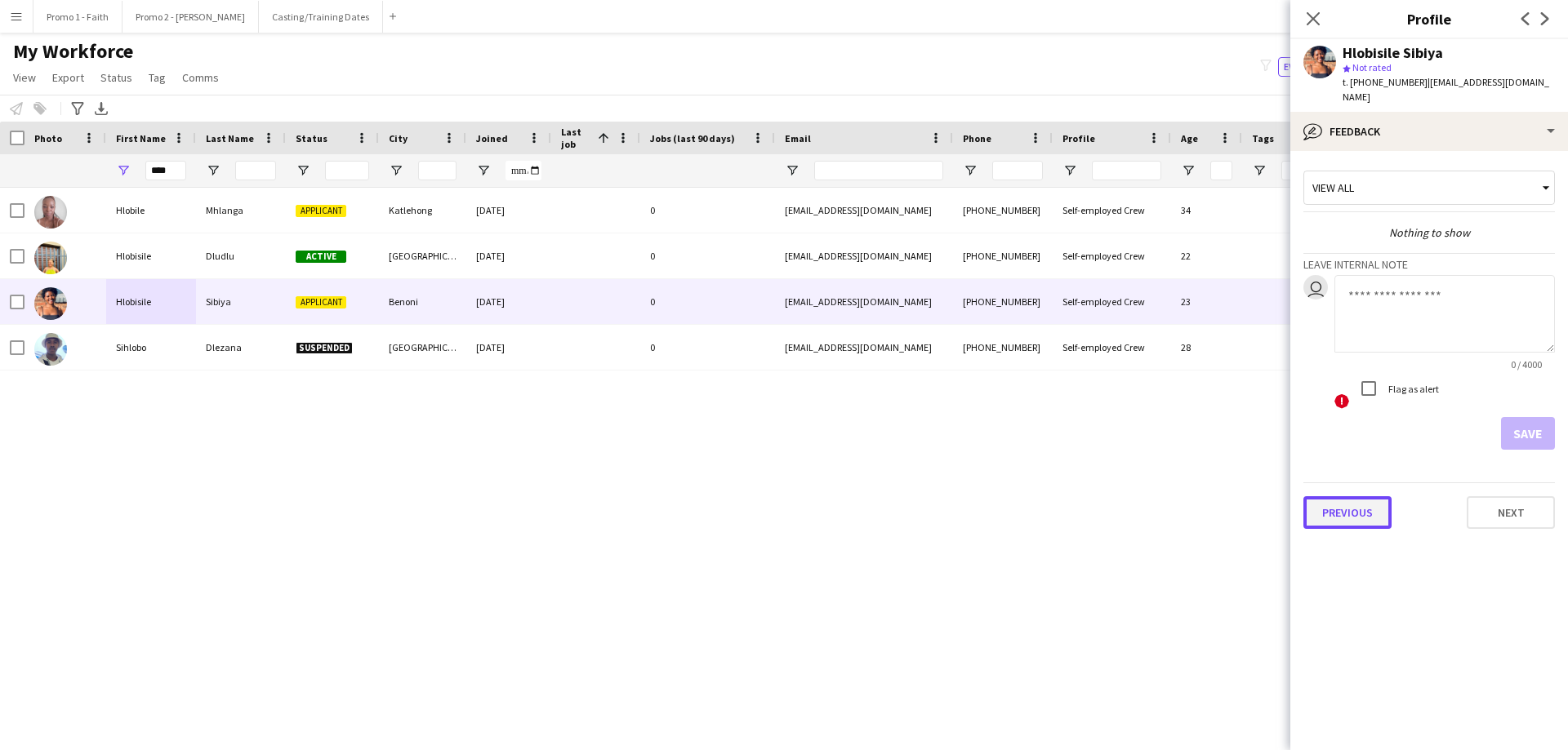
click at [1044, 456] on button "Previous" at bounding box center [1347, 512] width 88 height 32
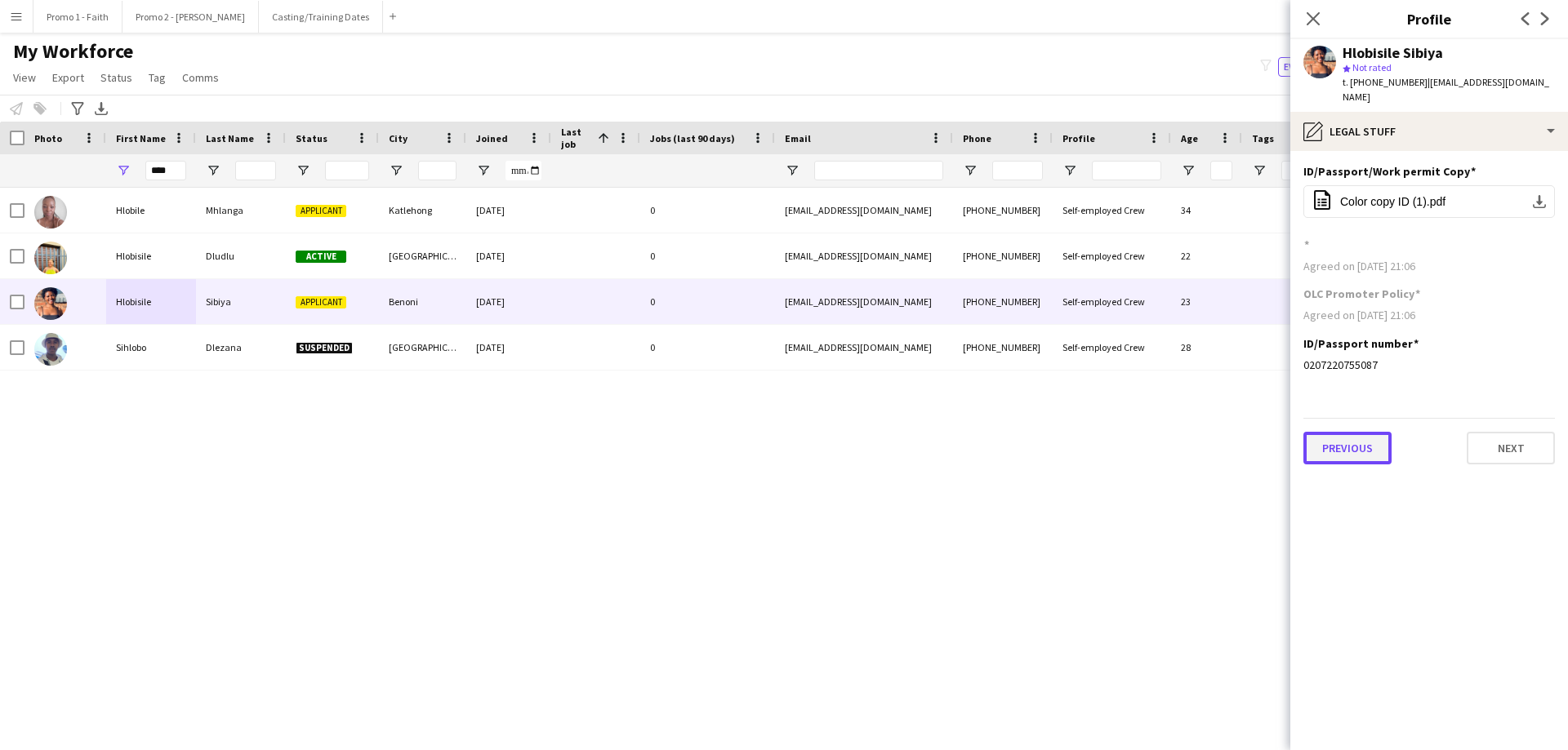
click at [1044, 441] on button "Previous" at bounding box center [1347, 448] width 88 height 32
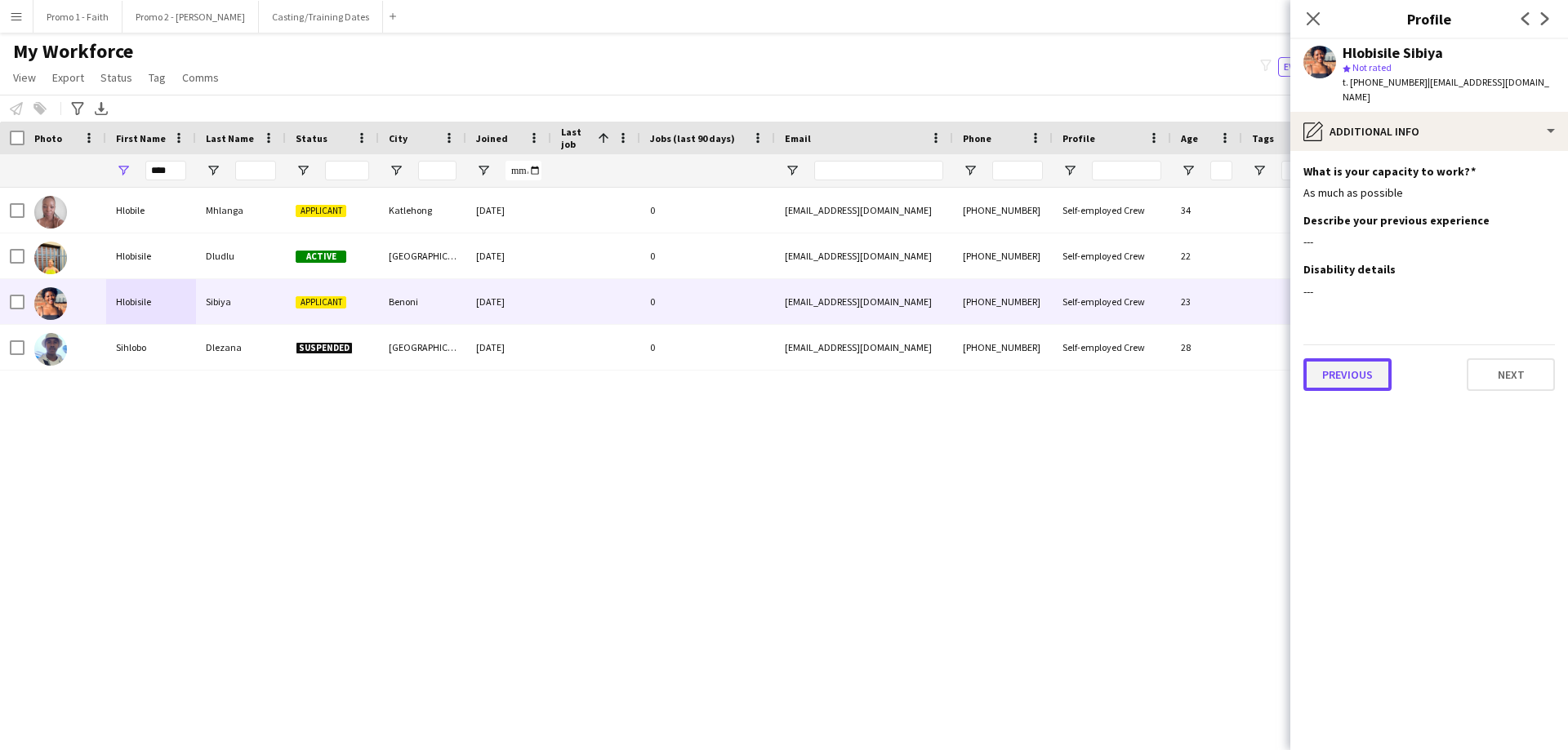
click at [1044, 374] on button "Previous" at bounding box center [1347, 375] width 88 height 32
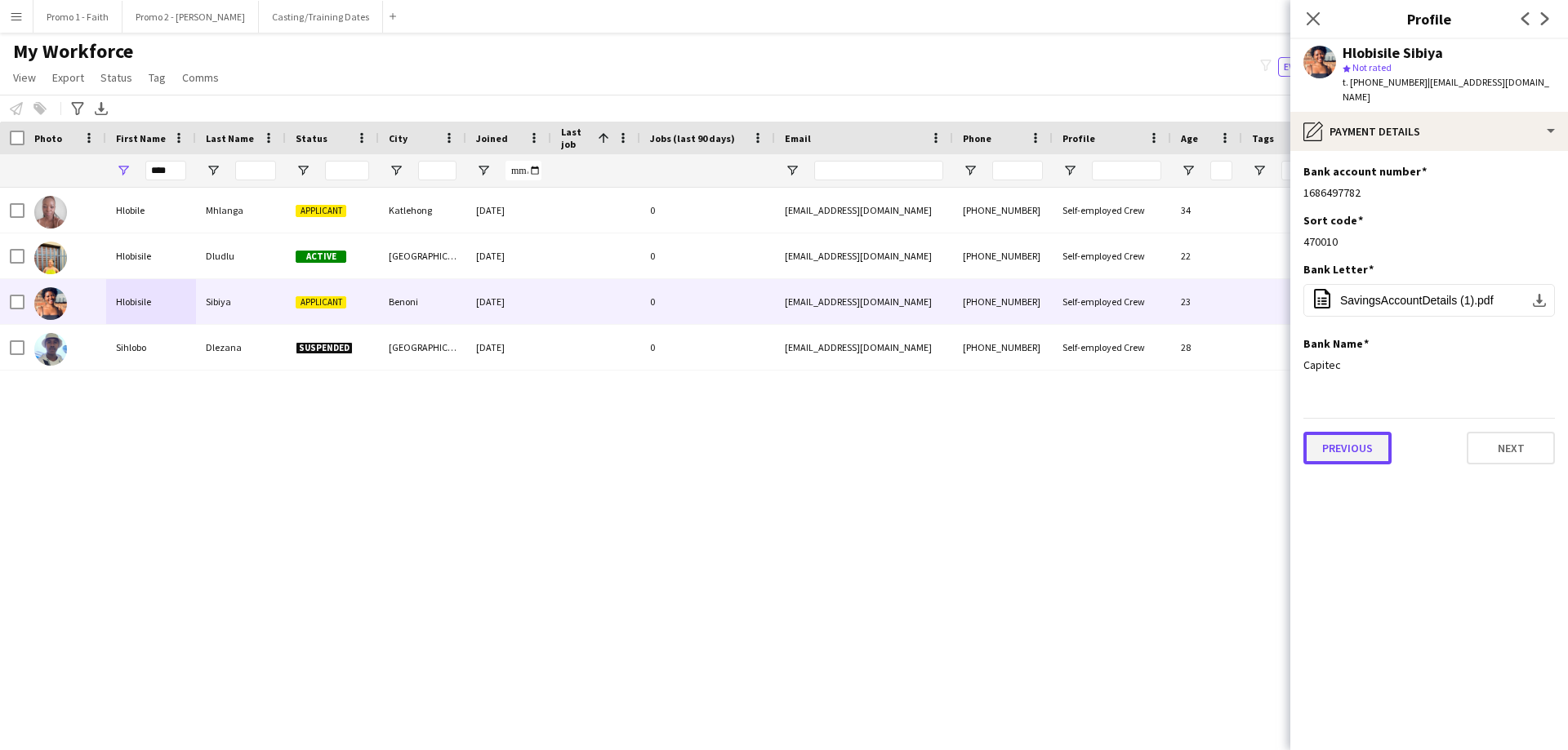
click at [1044, 432] on button "Previous" at bounding box center [1347, 448] width 88 height 32
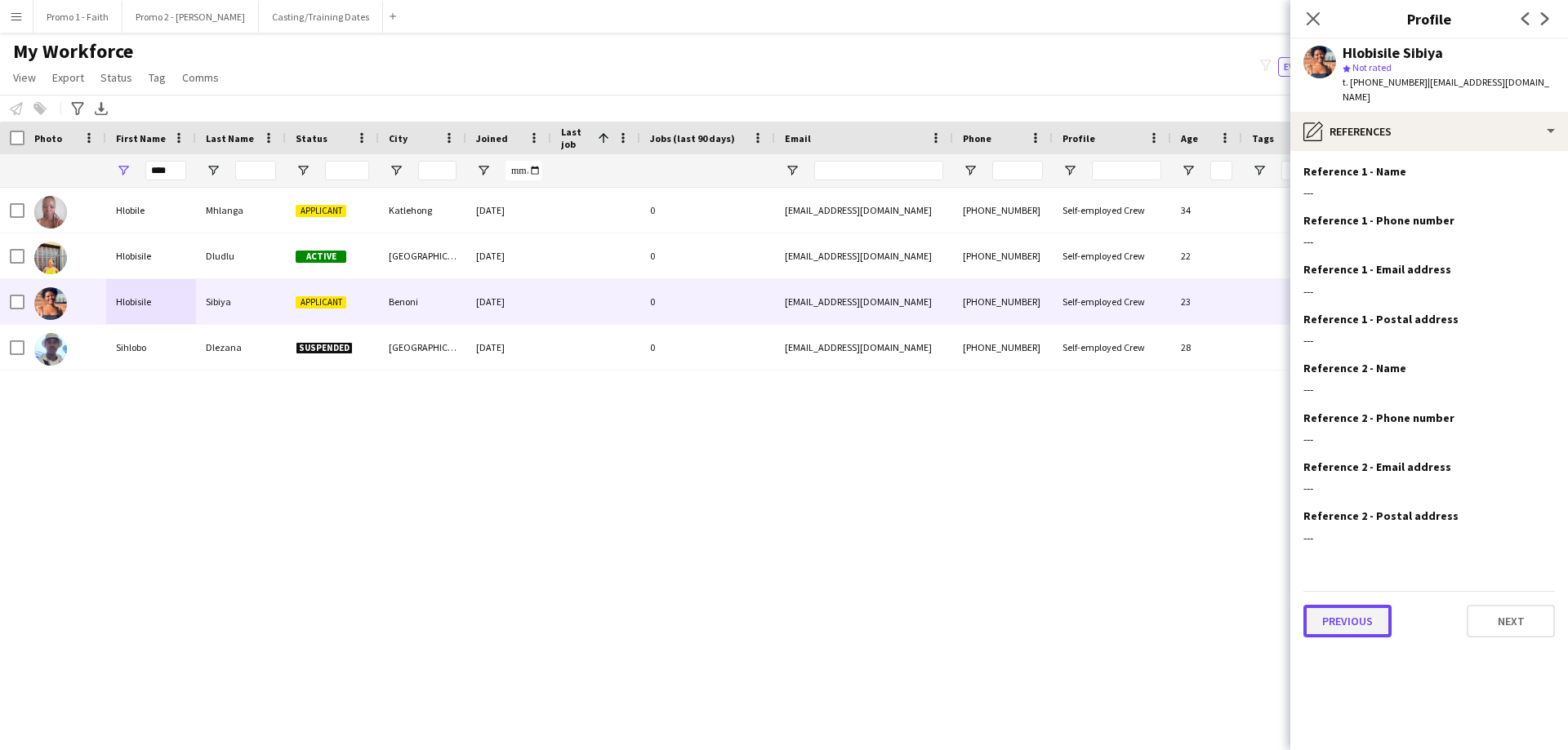
click at [1044, 456] on button "Previous" at bounding box center [1347, 621] width 88 height 32
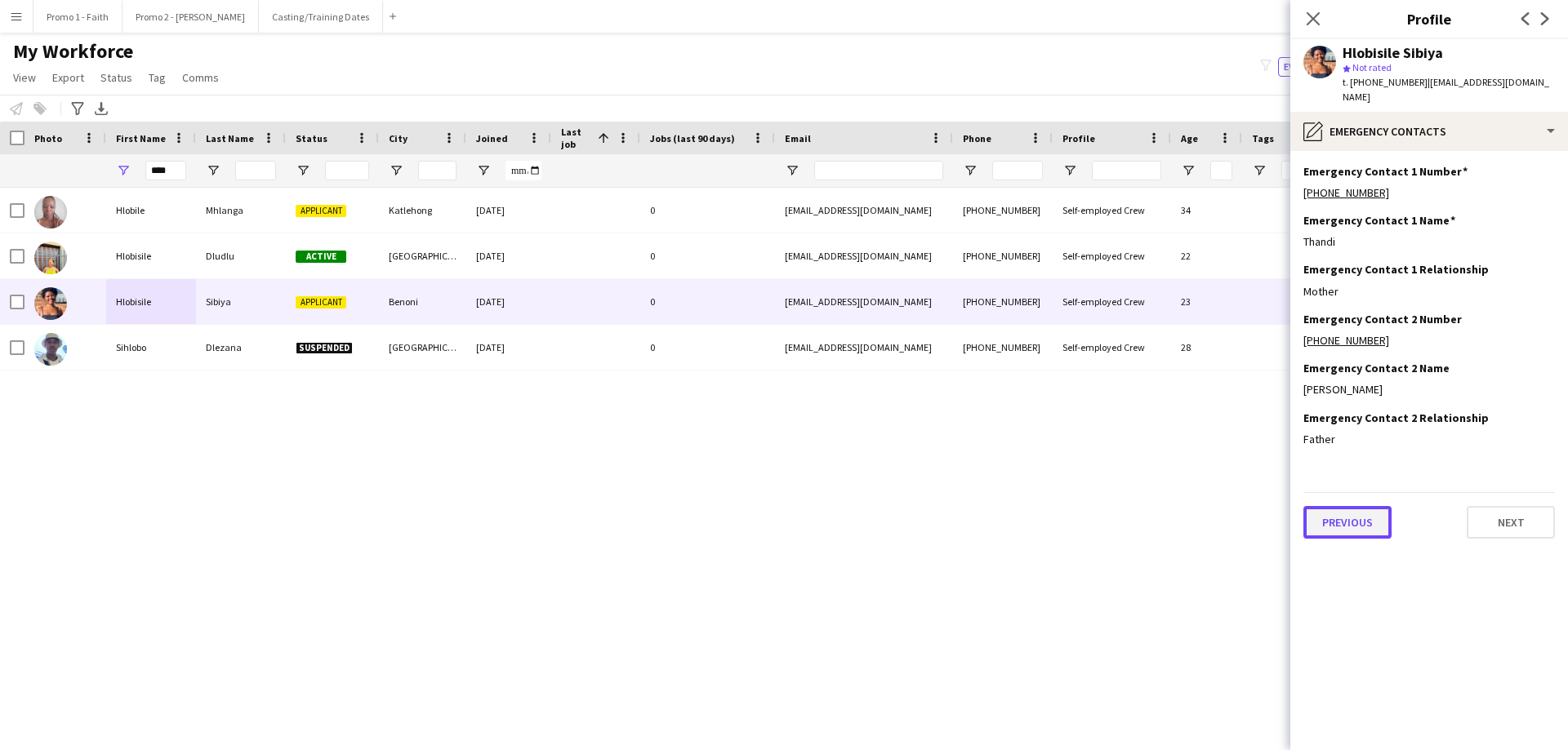
click at [1044, 456] on button "Previous" at bounding box center [1347, 522] width 88 height 32
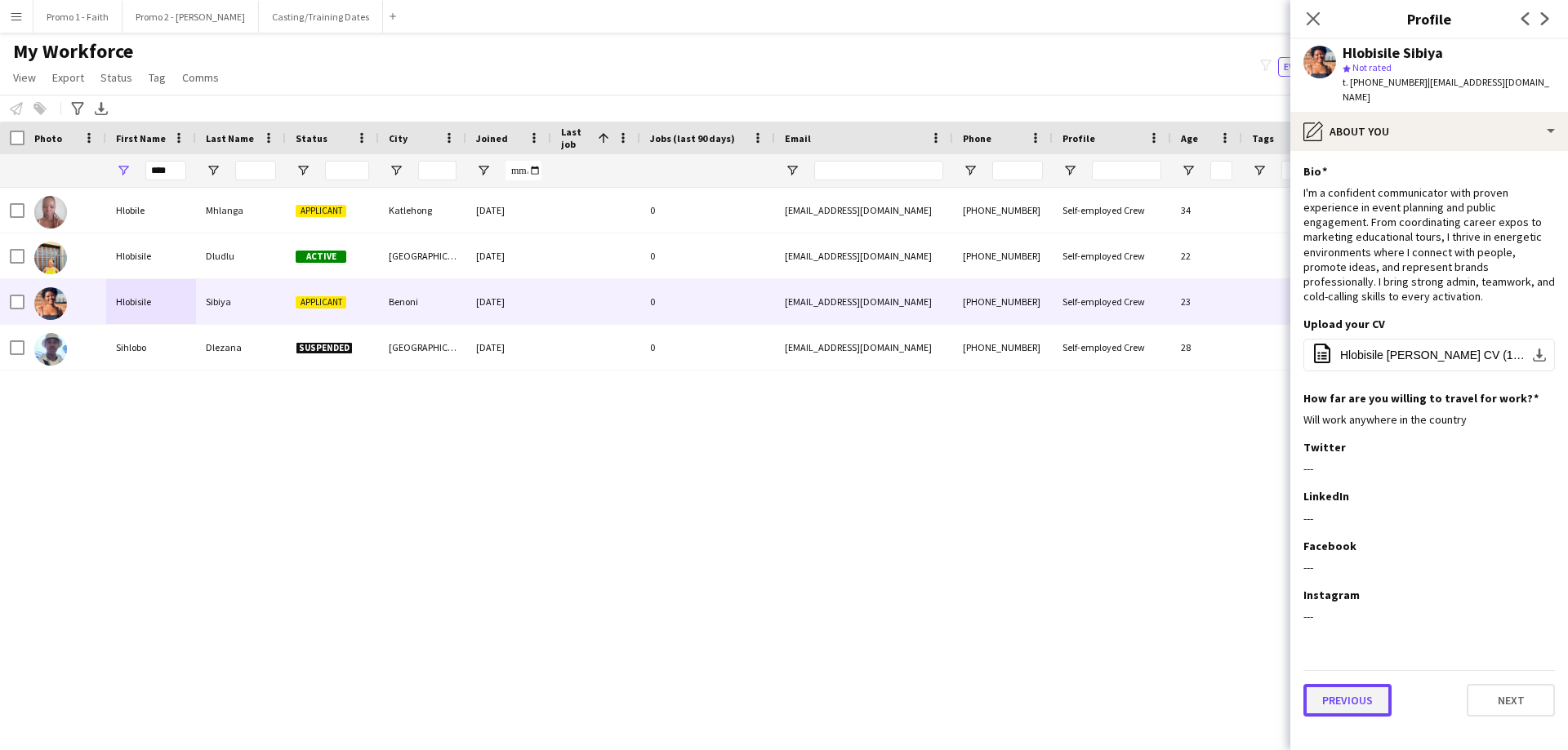
click at [1044, 456] on button "Previous" at bounding box center [1347, 700] width 88 height 32
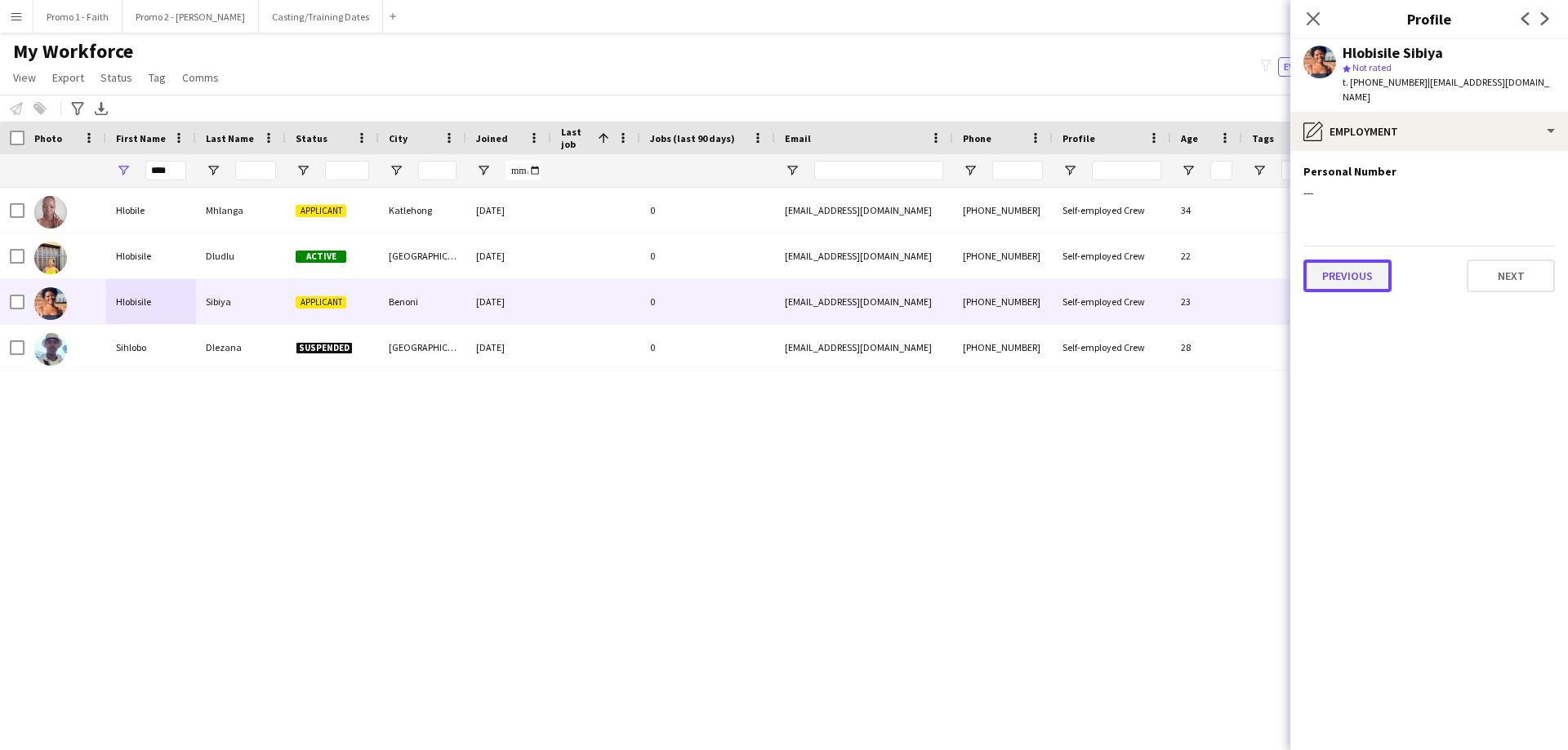
click at [1044, 268] on button "Previous" at bounding box center [1347, 275] width 88 height 32
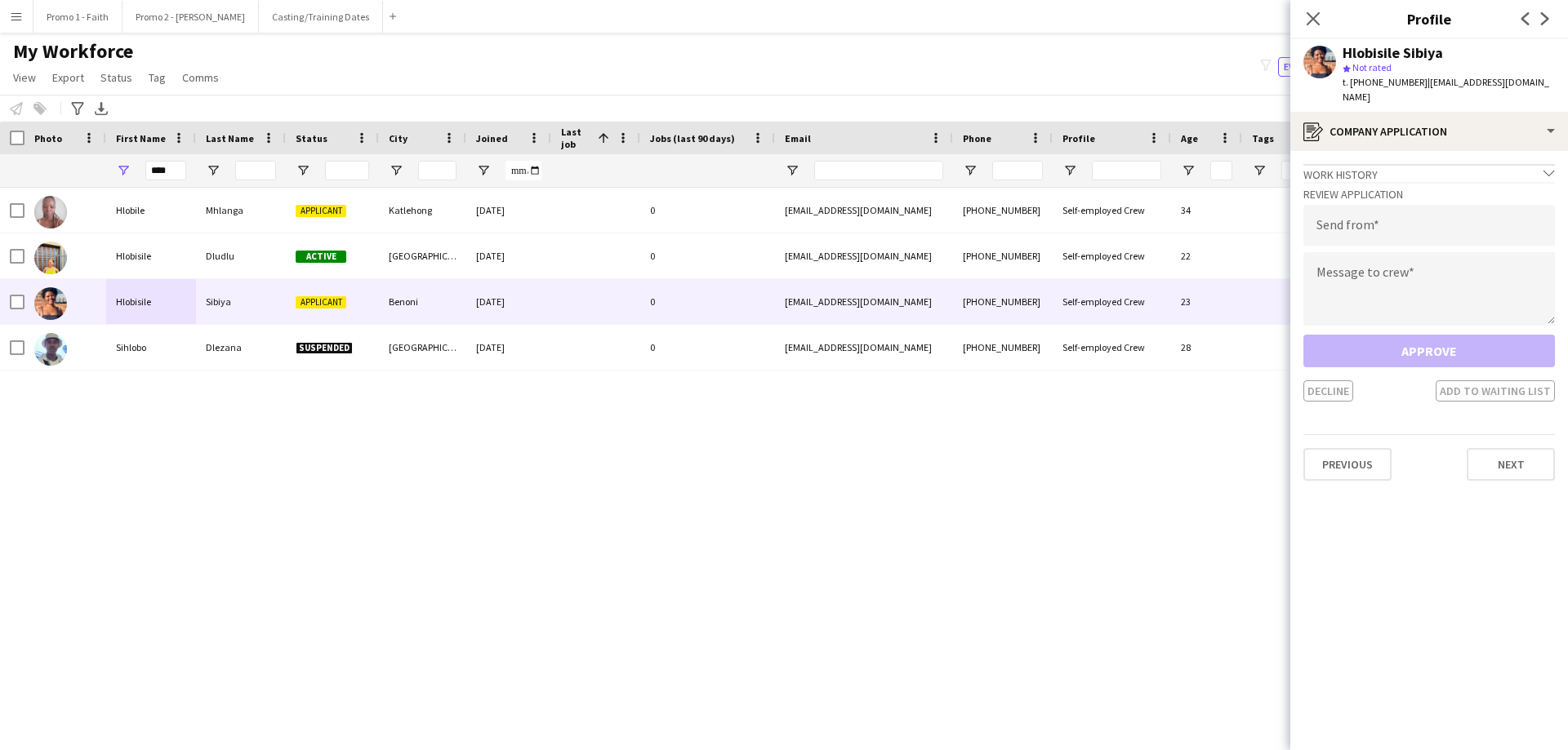
drag, startPoint x: 1413, startPoint y: 81, endPoint x: 1547, endPoint y: 90, distance: 134.3
click at [1044, 90] on app-profile-header "Hlobisile Sibiya star Not rated t. +27695320396 | hlobiekimberly@gmail.com" at bounding box center [1429, 75] width 278 height 73
copy span "hlobiekimberly@gmail.com"
click at [1044, 223] on input "email" at bounding box center [1429, 225] width 252 height 41
paste input "**********"
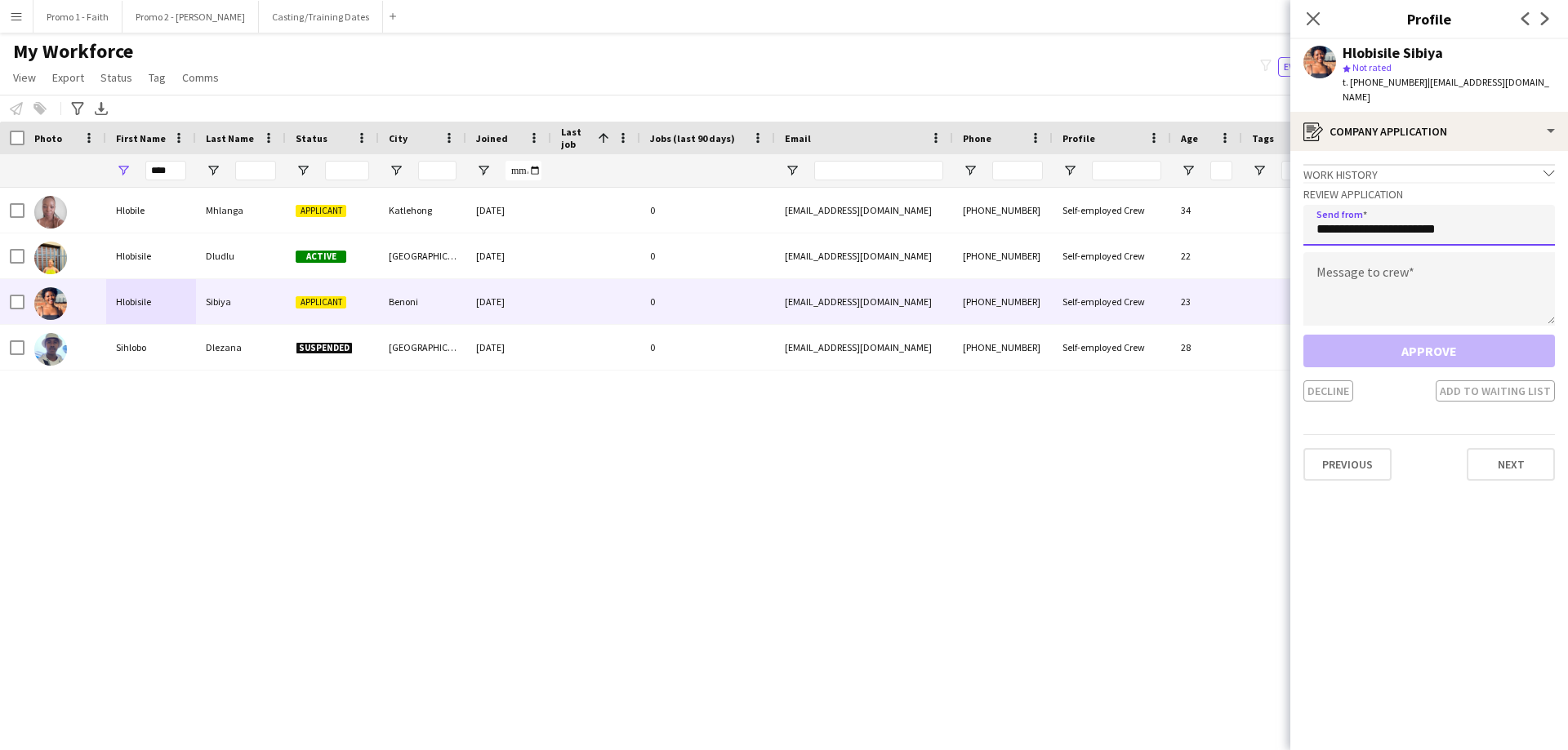
type input "**********"
click at [1044, 260] on textarea at bounding box center [1429, 288] width 252 height 74
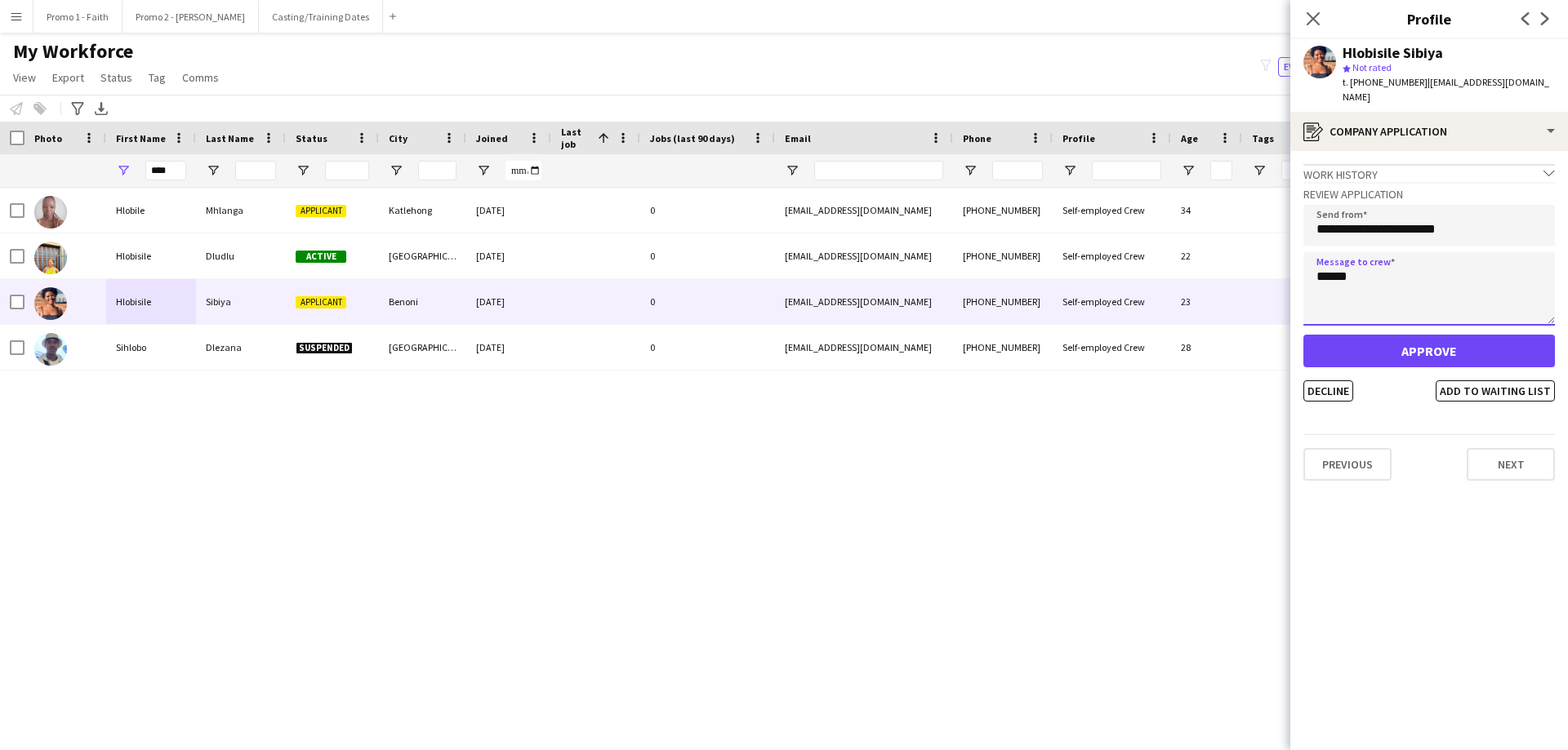
type textarea "******"
click at [1044, 336] on button "Approve" at bounding box center [1429, 350] width 252 height 32
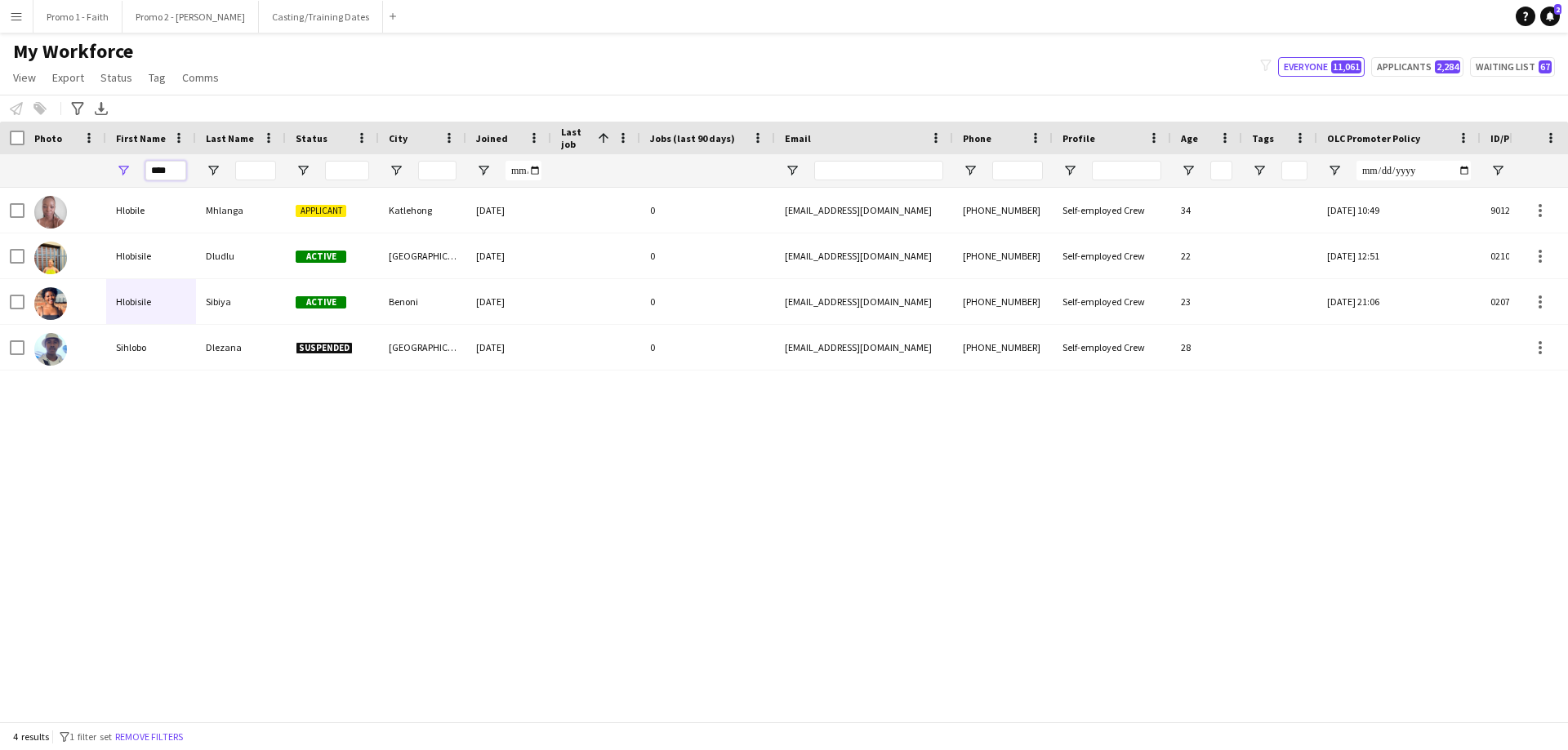
click at [174, 173] on input "****" at bounding box center [166, 171] width 41 height 20
type input "*"
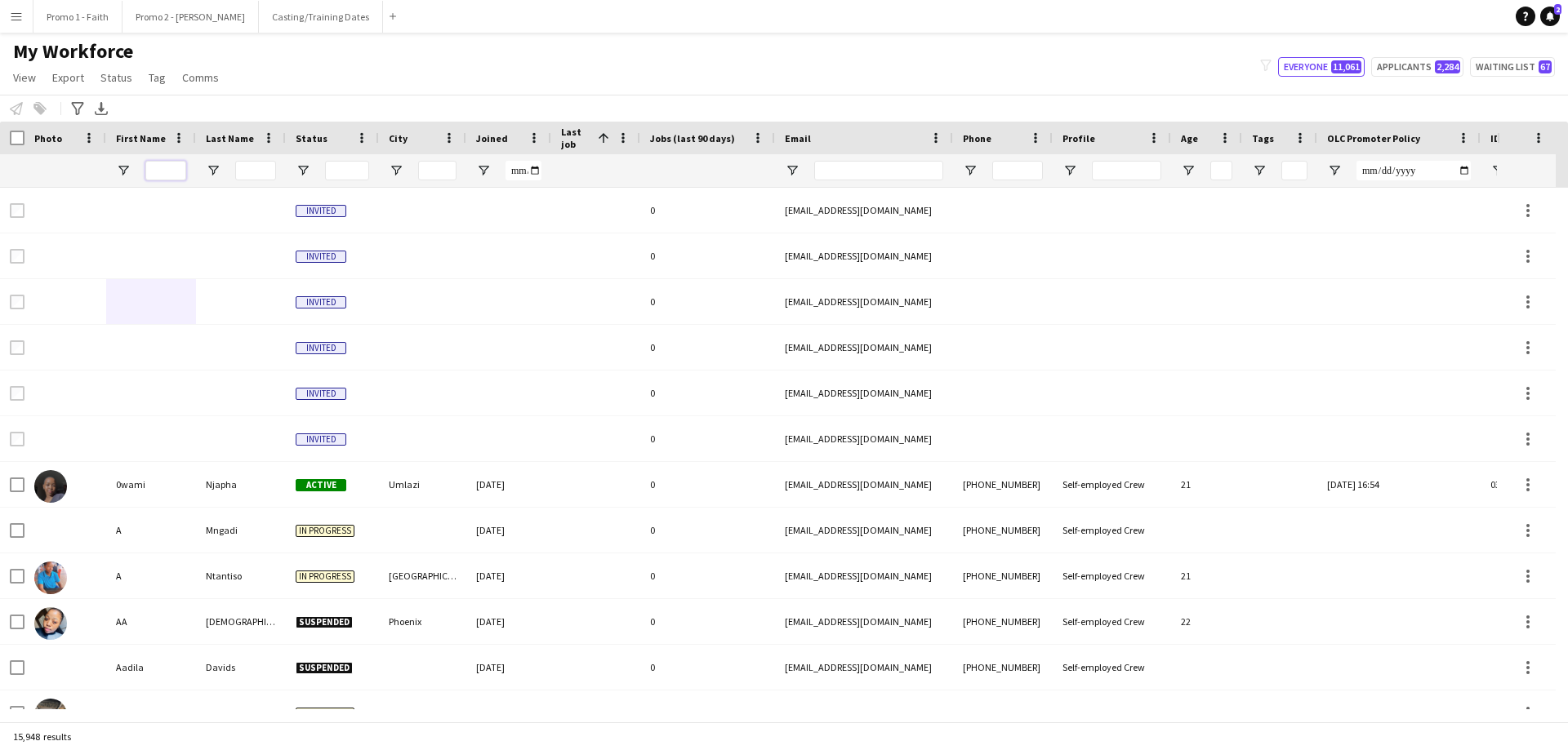
click at [169, 174] on input "First Name Filter Input" at bounding box center [166, 171] width 41 height 20
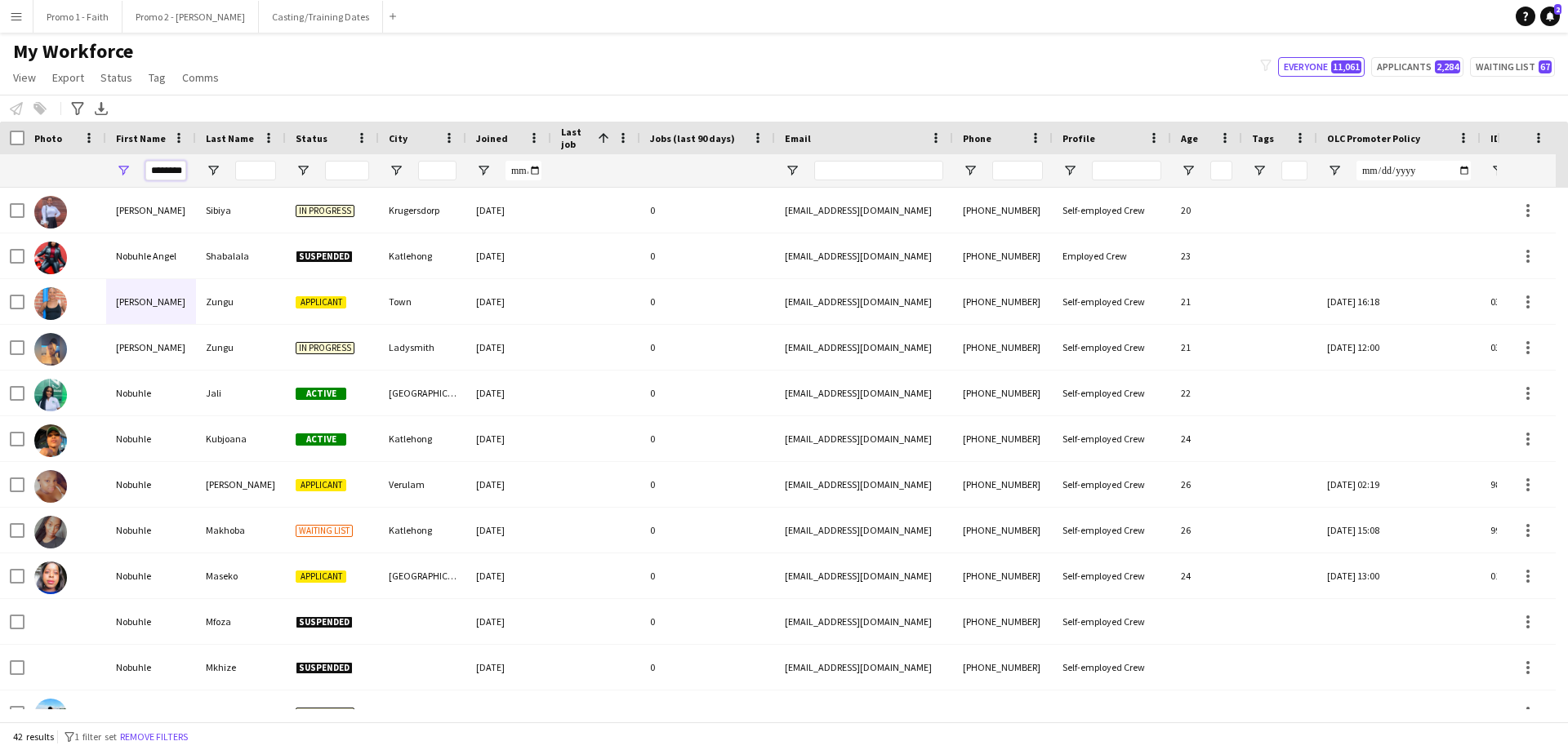
scroll to position [0, 3]
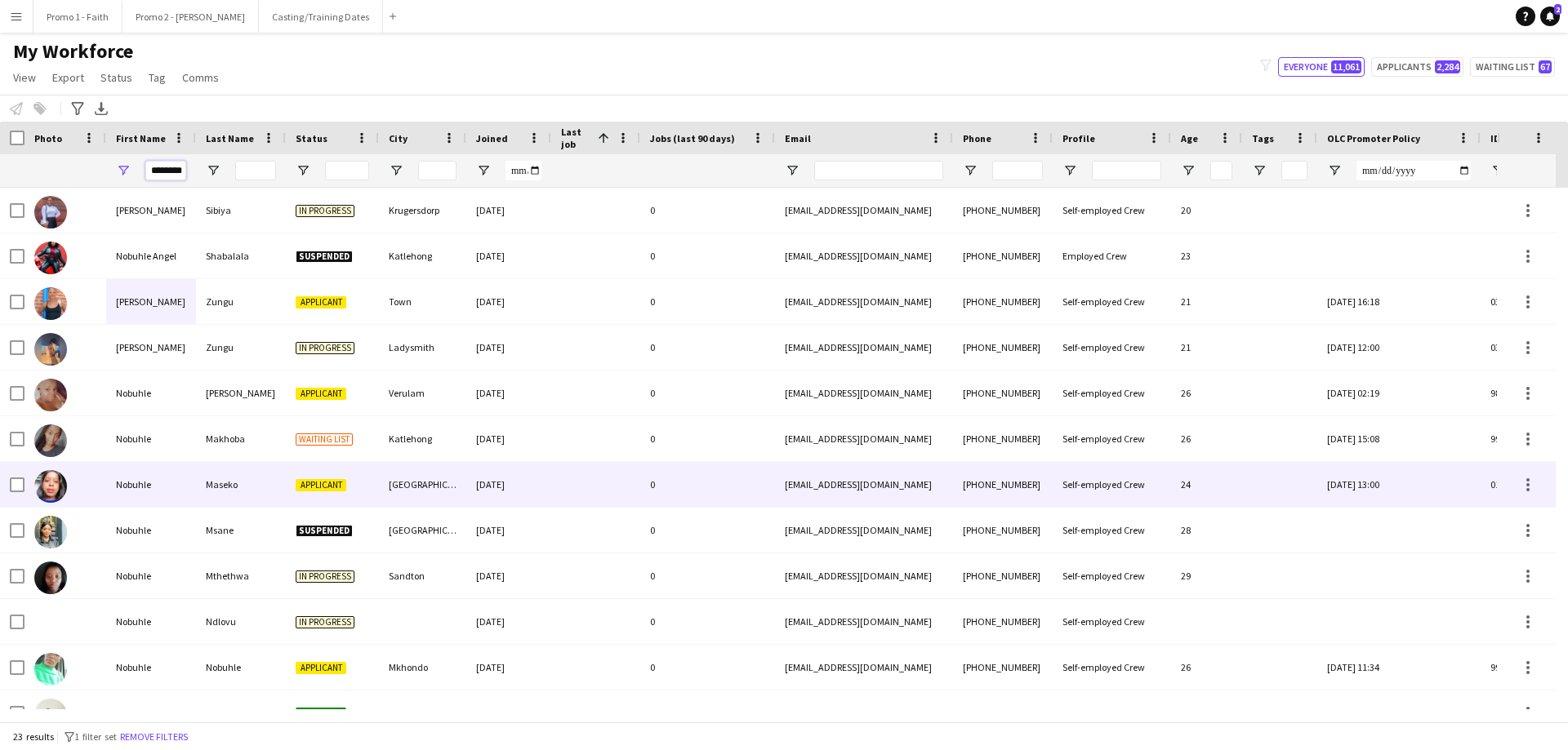
type input "*******"
click at [212, 456] on div "Maseko" at bounding box center [241, 484] width 90 height 45
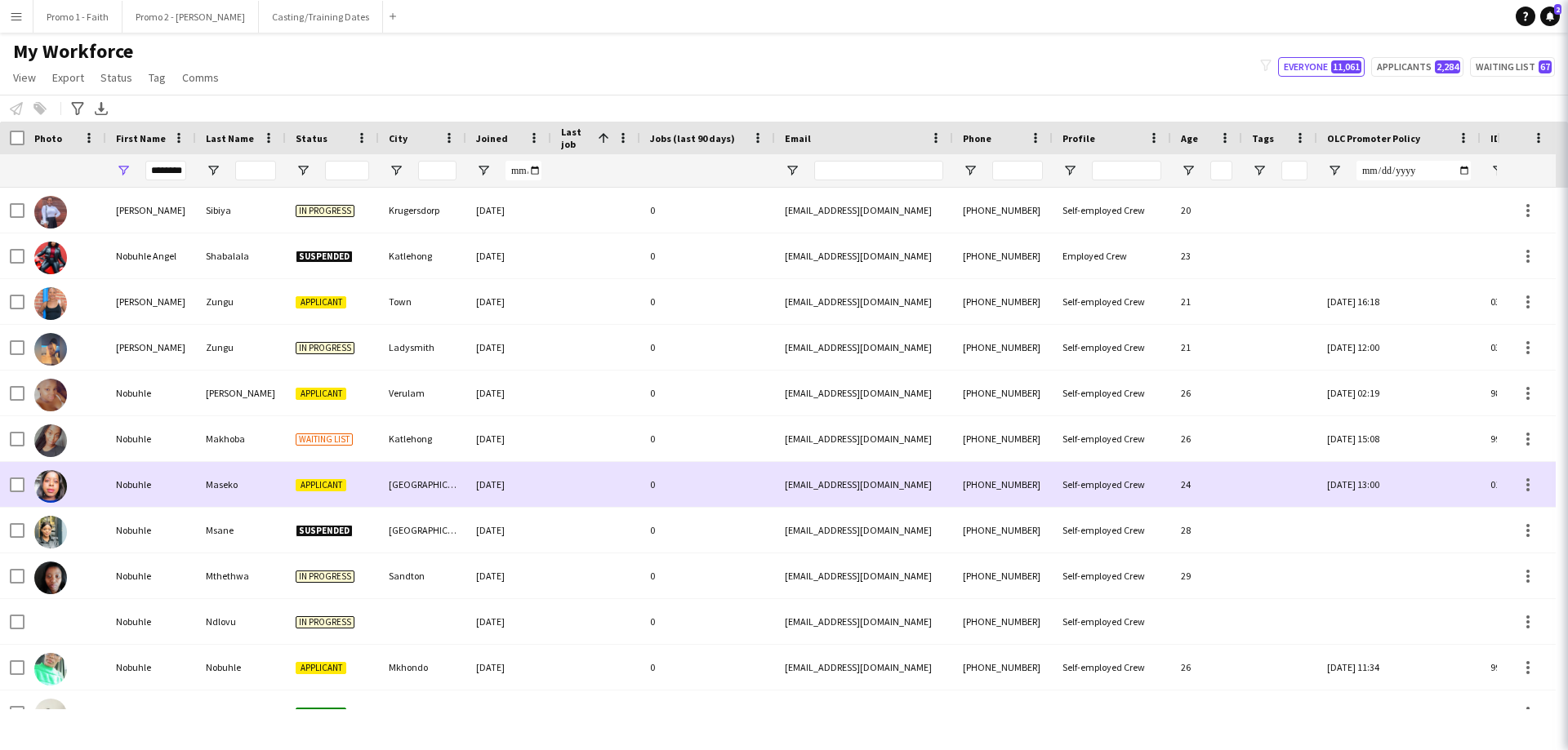
scroll to position [0, 0]
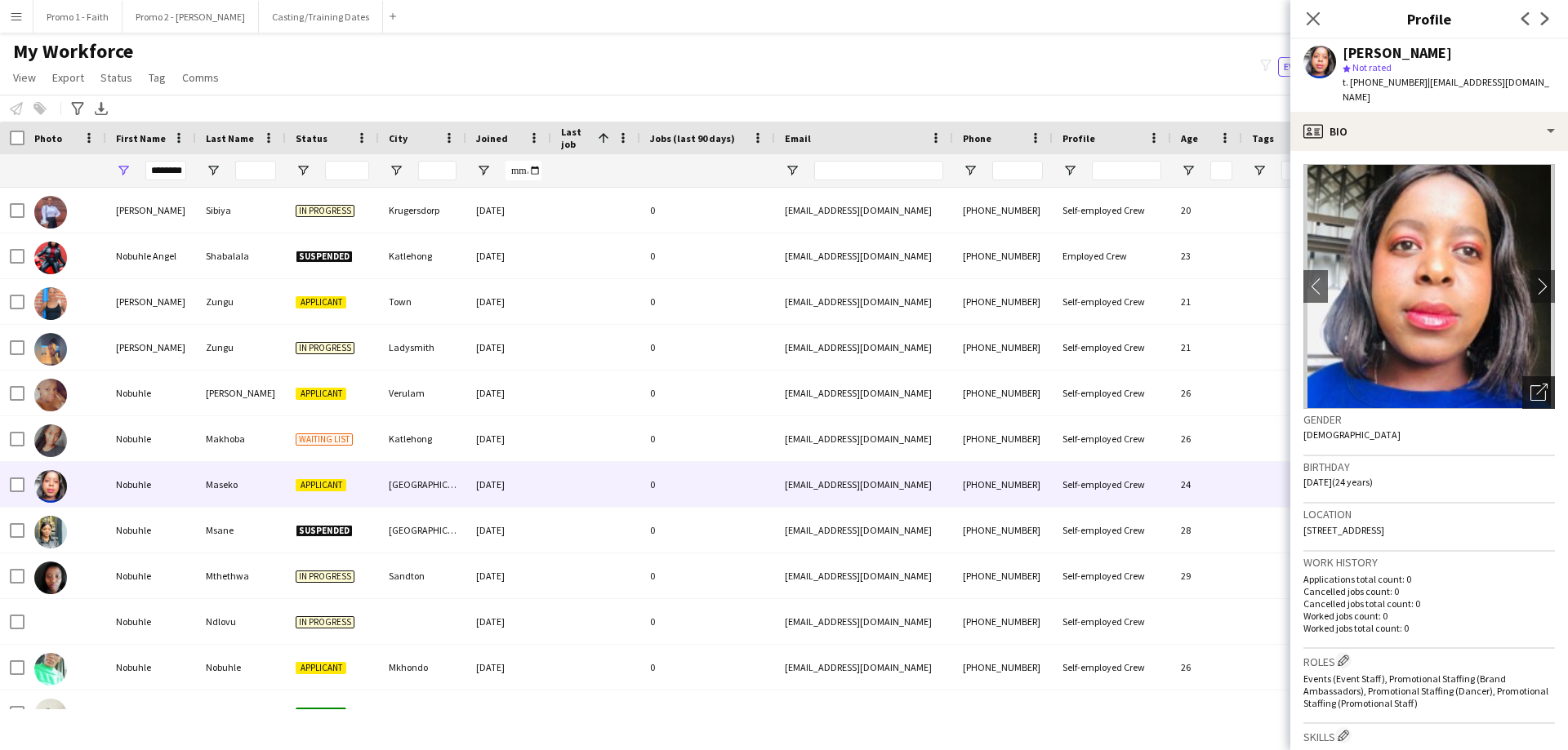
click at [1044, 383] on icon "Open photos pop-in" at bounding box center [1539, 391] width 17 height 17
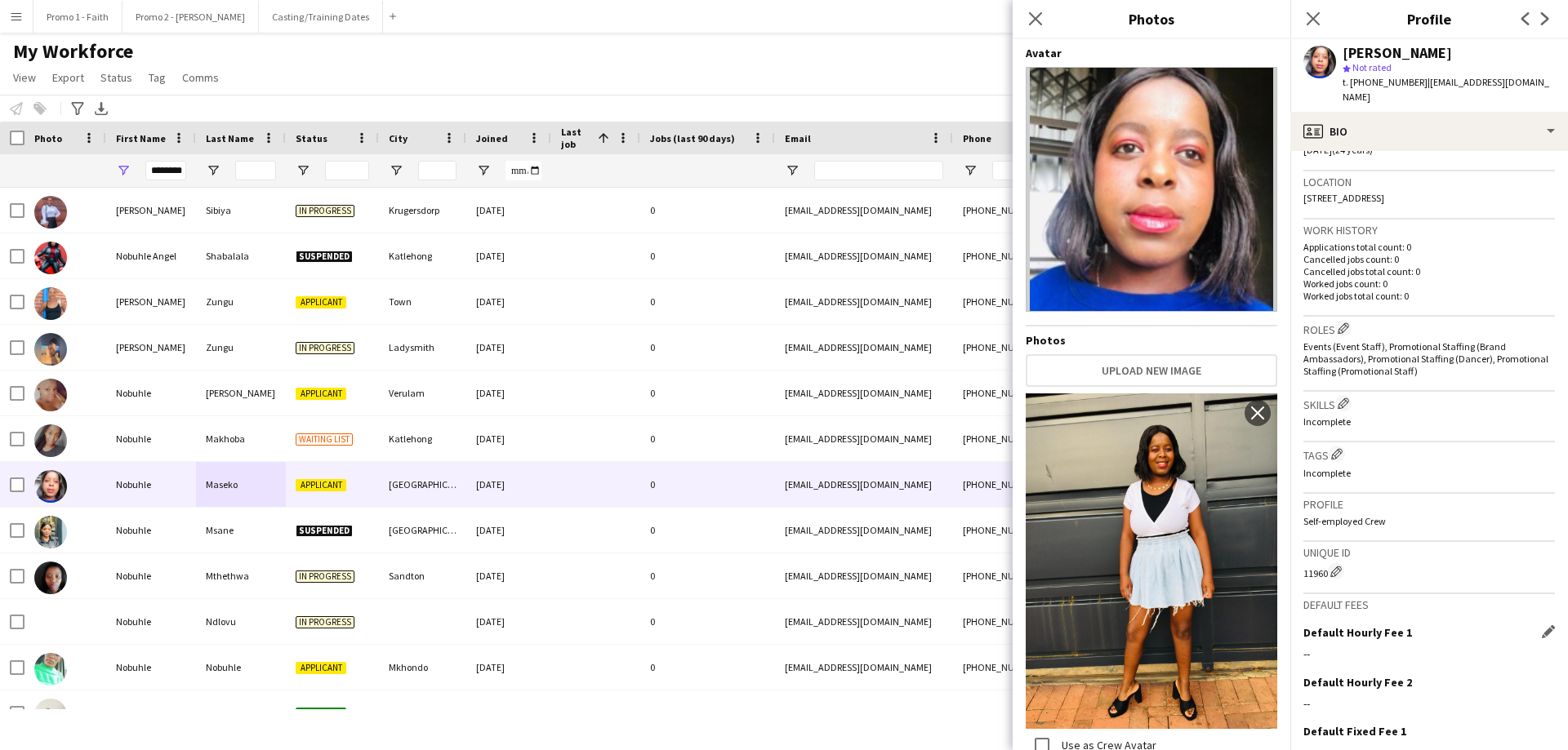
scroll to position [449, 0]
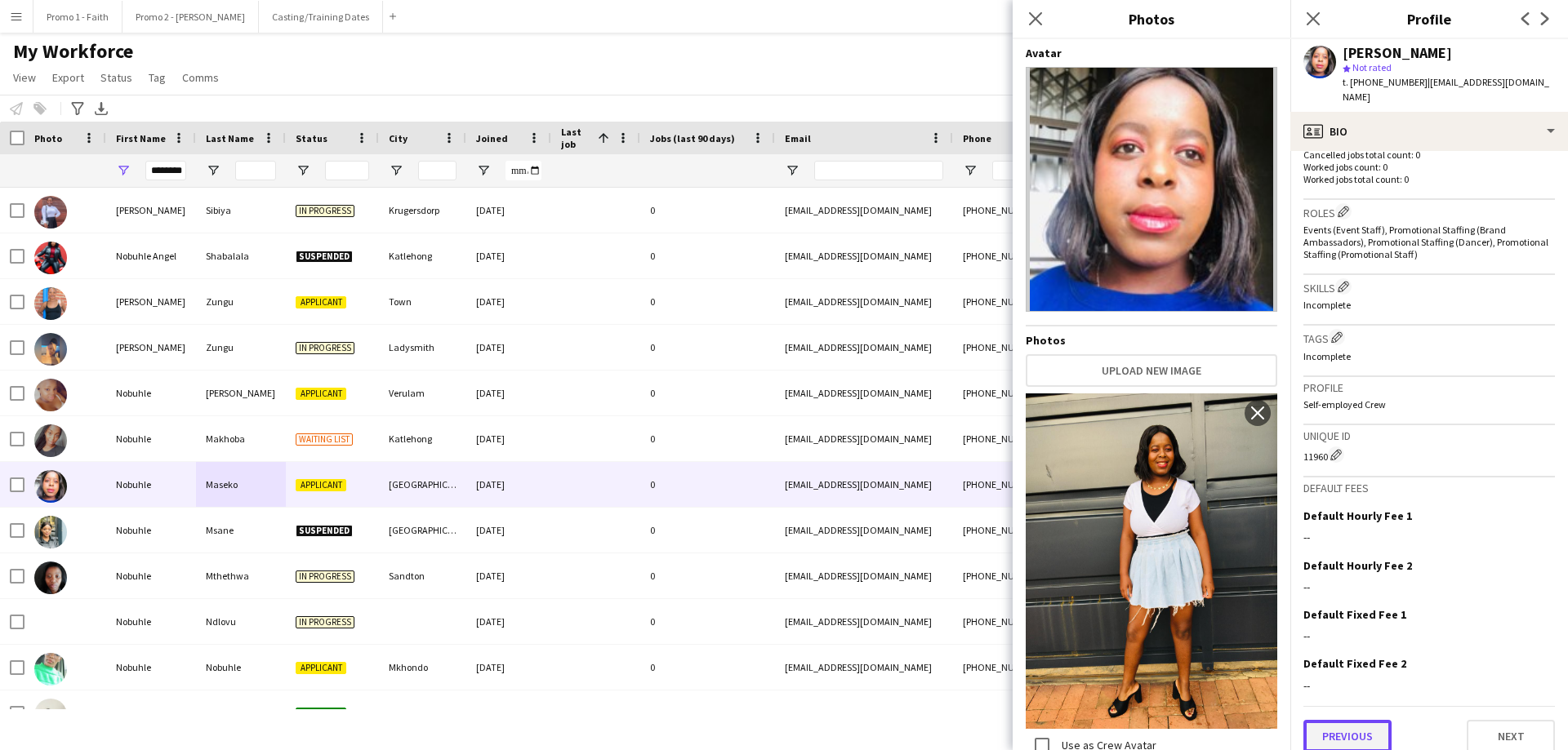
click at [1044, 456] on button "Previous" at bounding box center [1347, 736] width 88 height 32
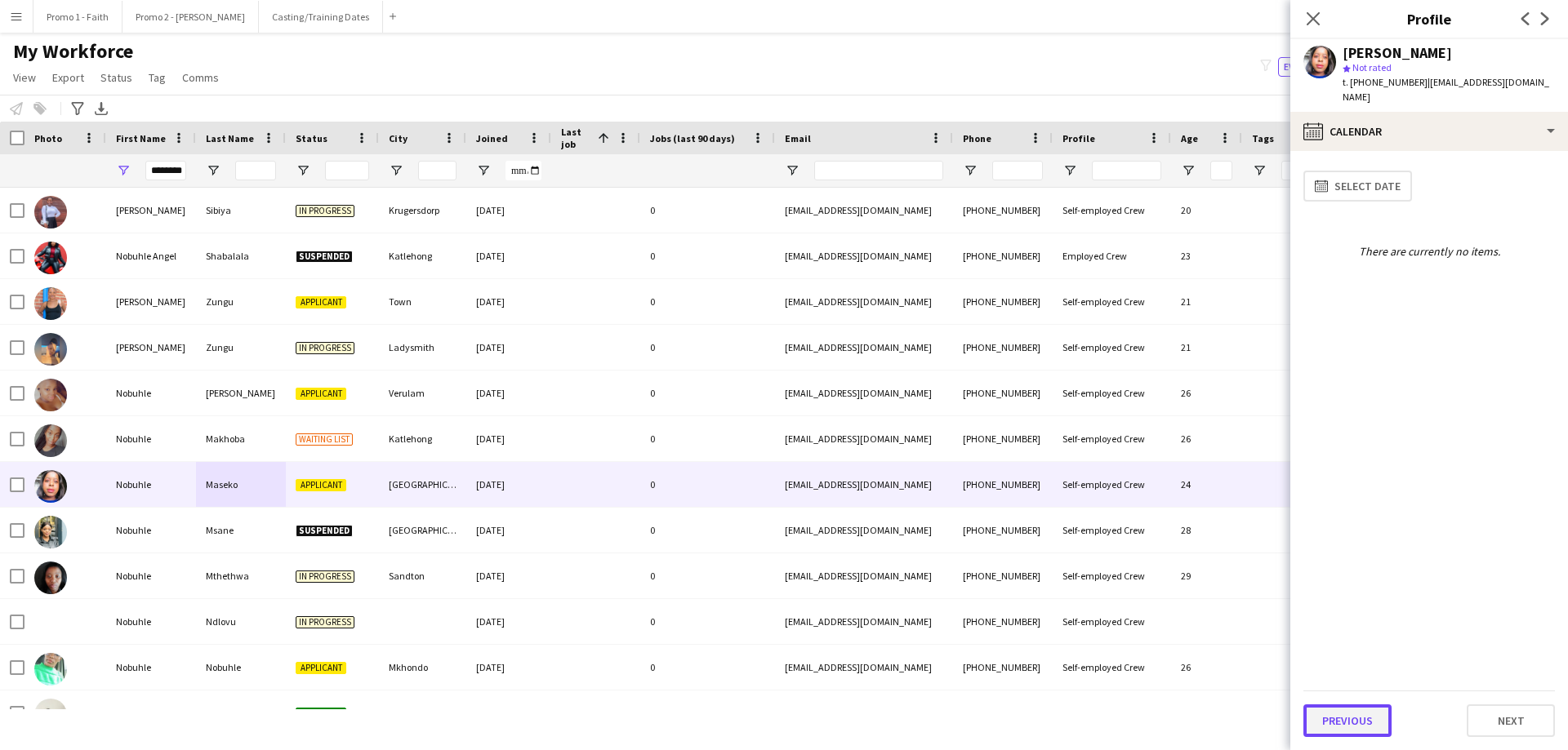
click at [1044, 456] on button "Previous" at bounding box center [1347, 721] width 88 height 32
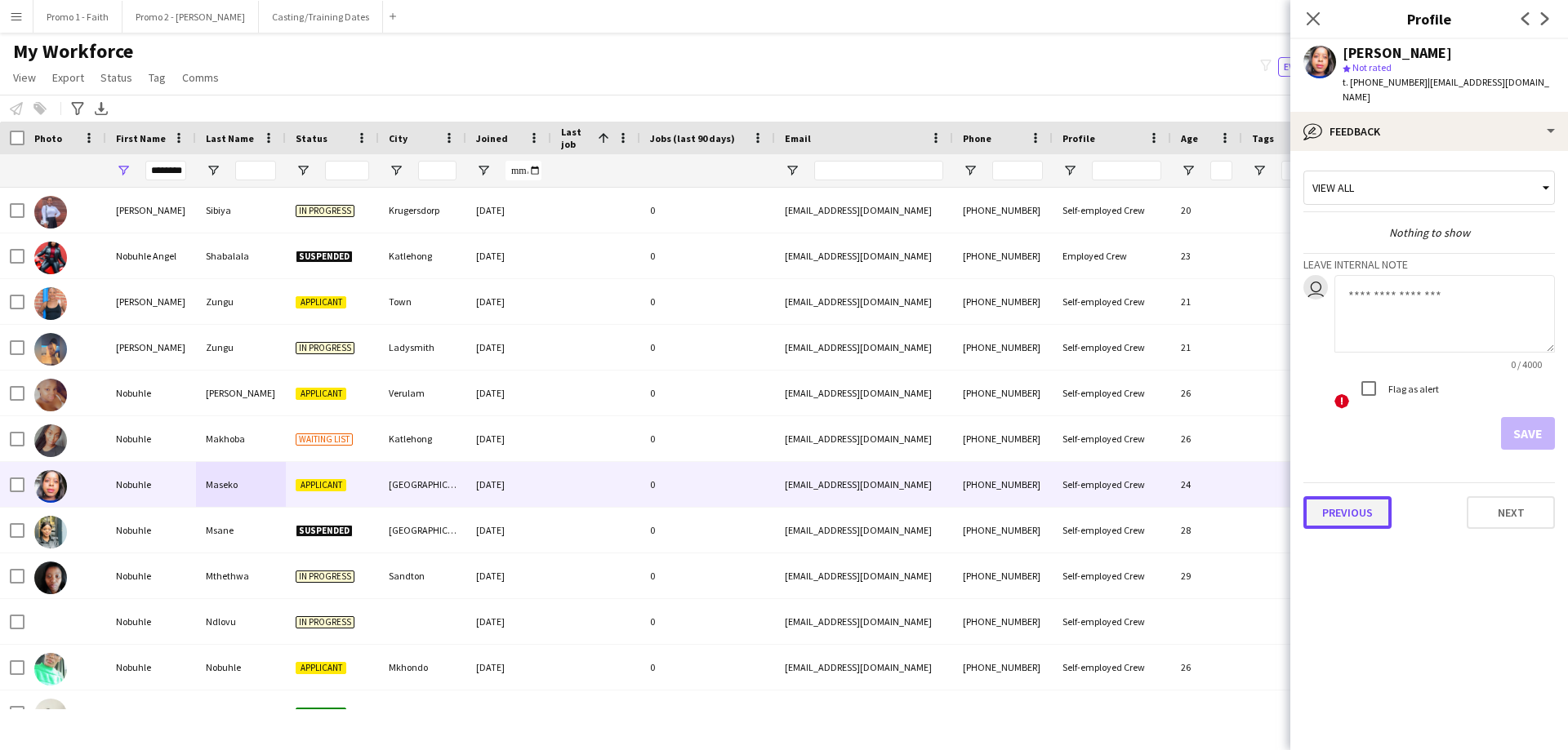
click at [1044, 456] on button "Previous" at bounding box center [1347, 512] width 88 height 32
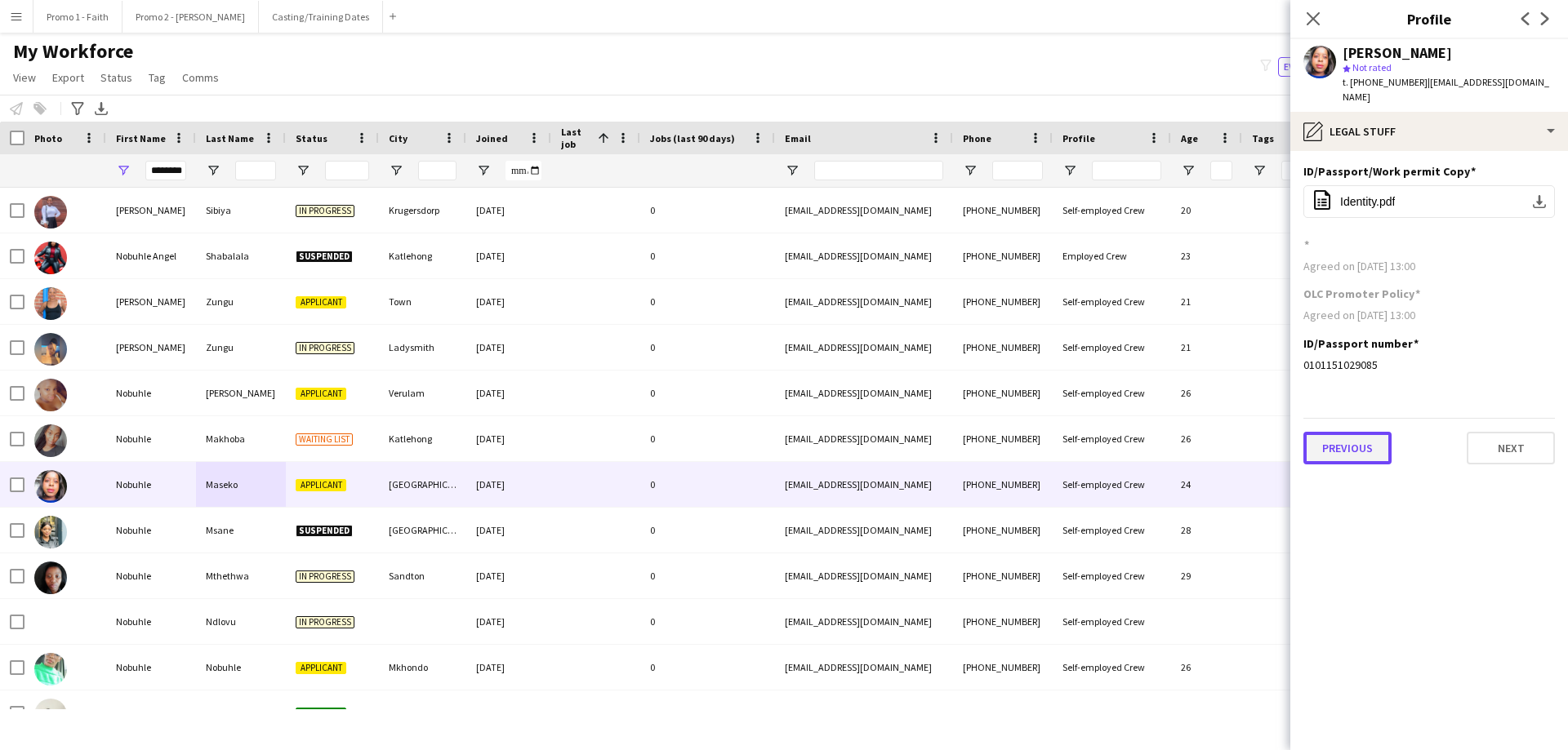
click at [1044, 432] on button "Previous" at bounding box center [1347, 448] width 88 height 32
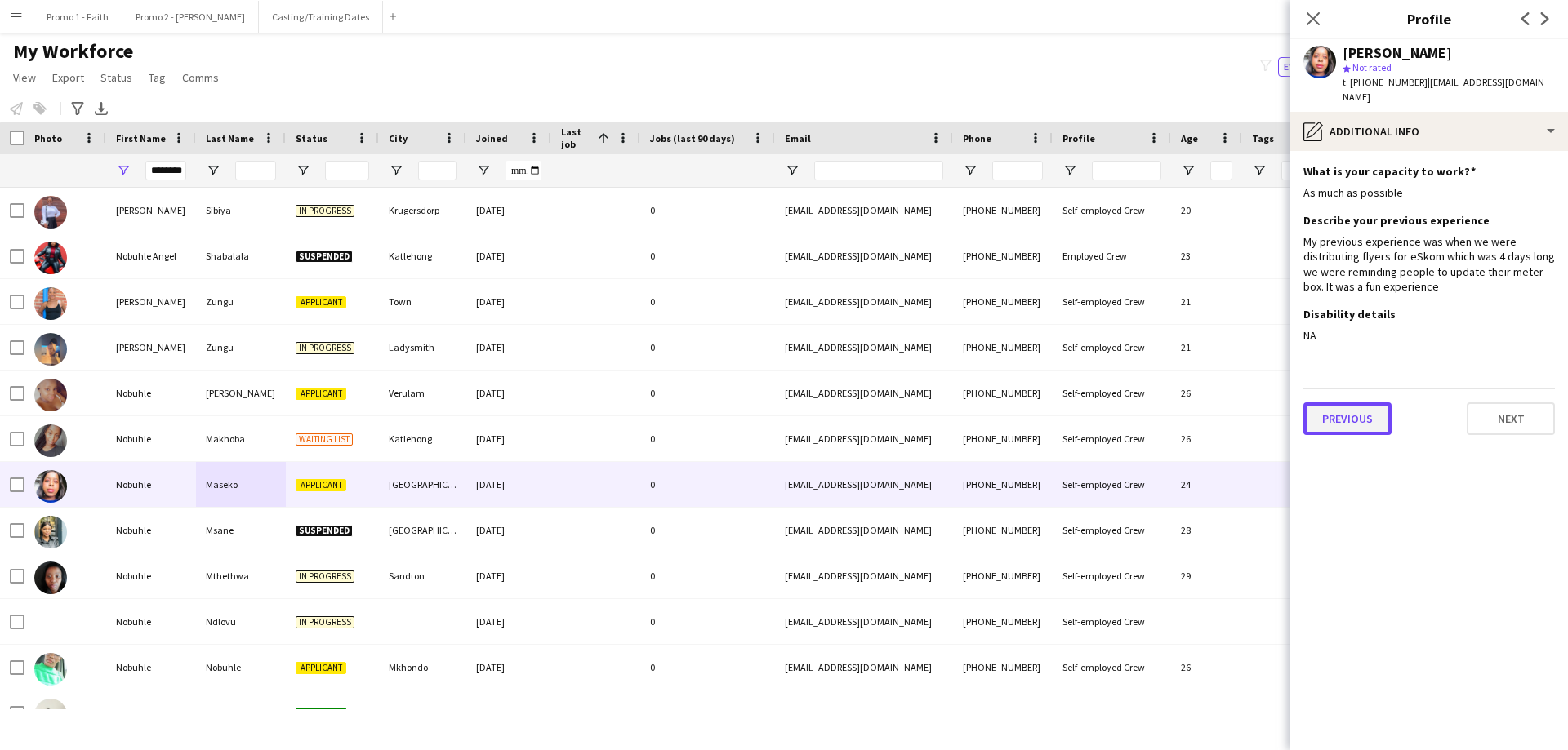
click at [1044, 403] on button "Previous" at bounding box center [1347, 419] width 88 height 32
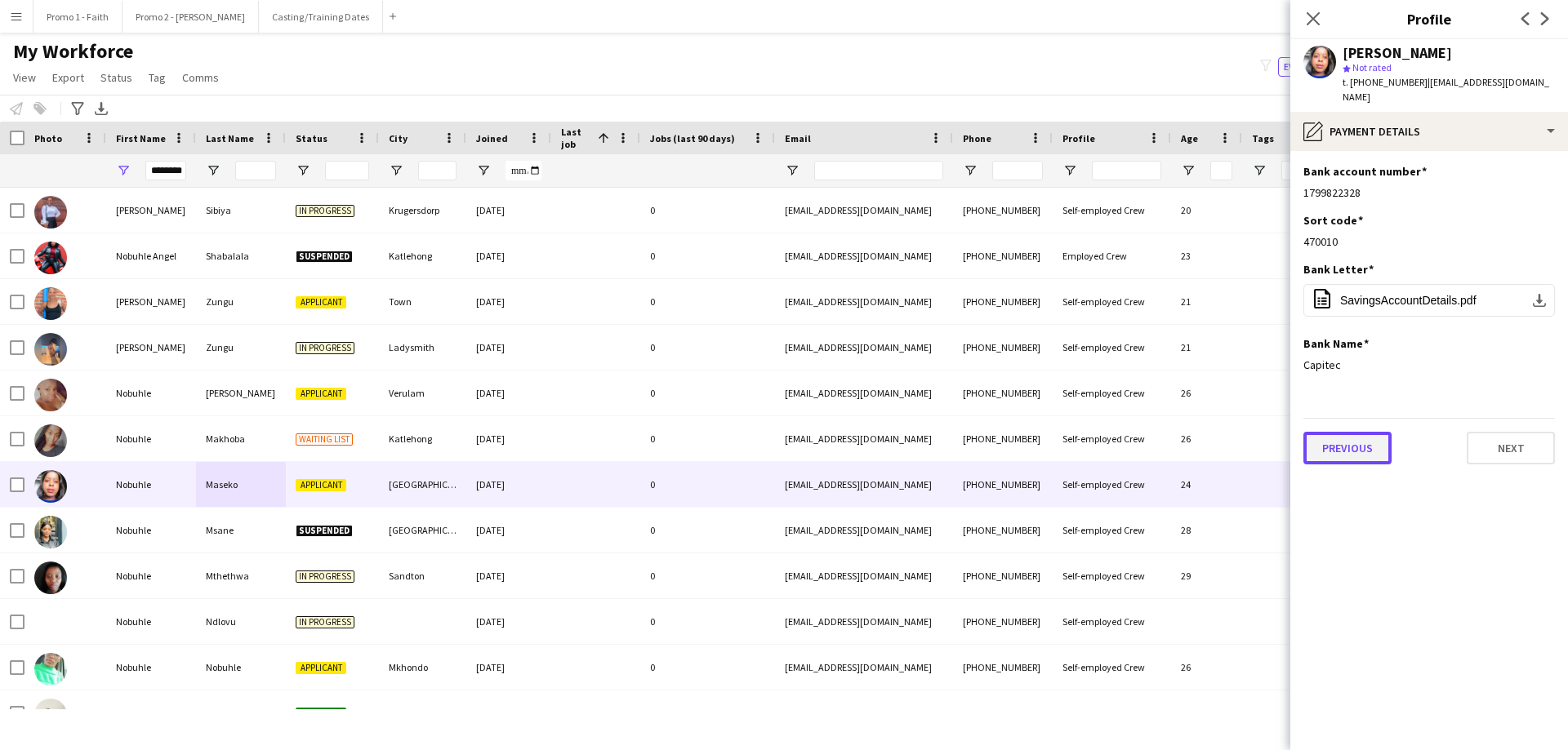
click at [1044, 432] on button "Previous" at bounding box center [1347, 448] width 88 height 32
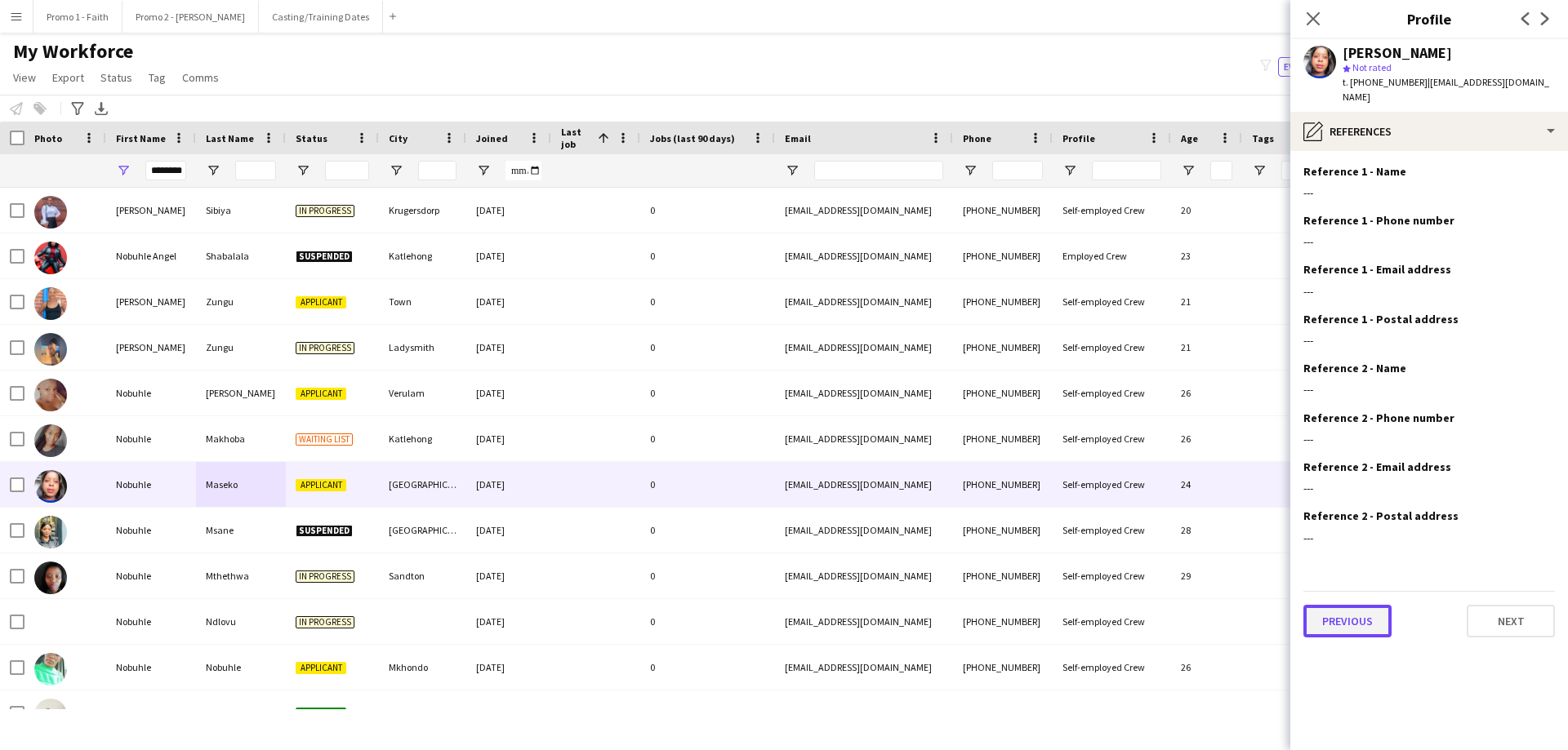
click at [1044, 456] on button "Previous" at bounding box center [1347, 621] width 88 height 32
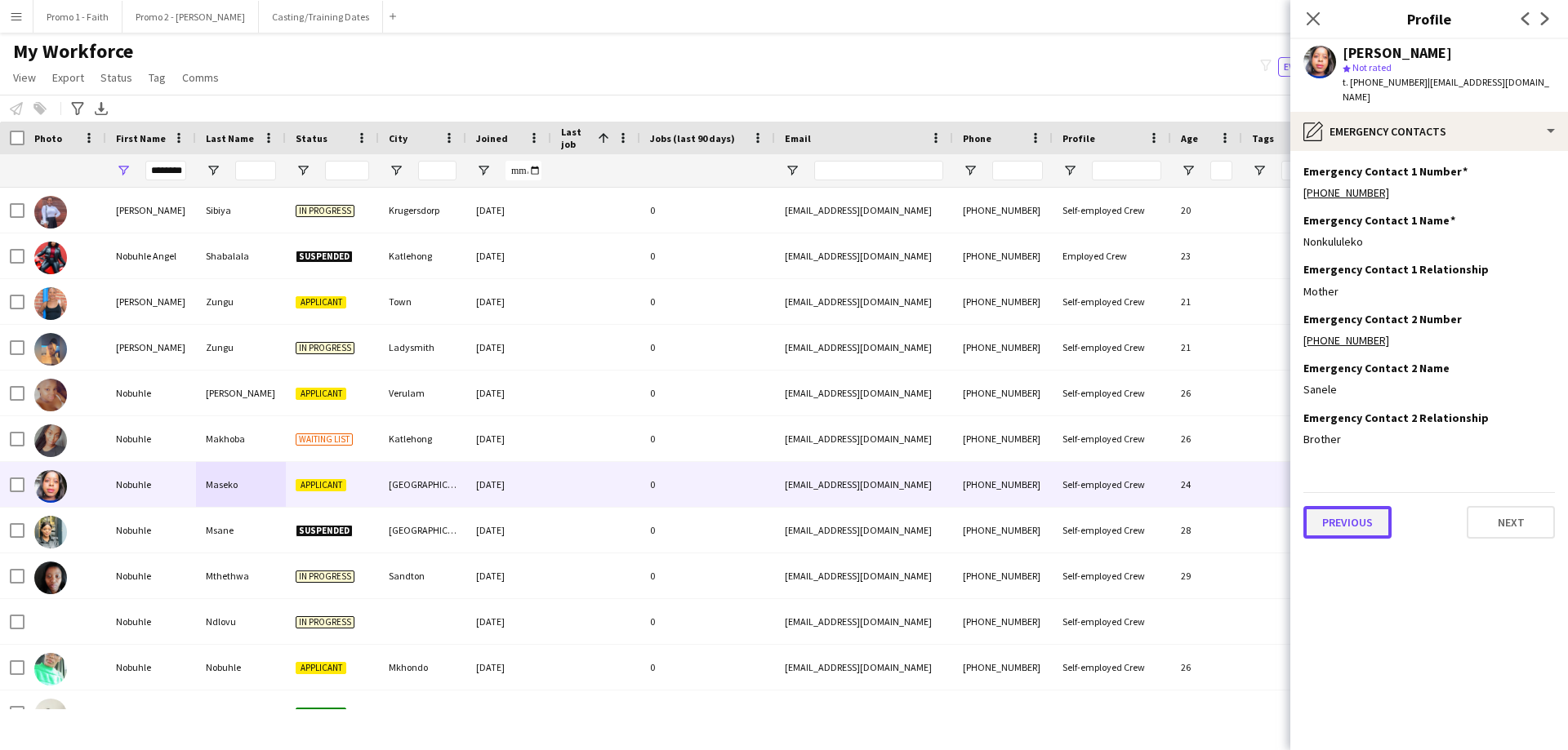
click at [1044, 456] on button "Previous" at bounding box center [1347, 522] width 88 height 32
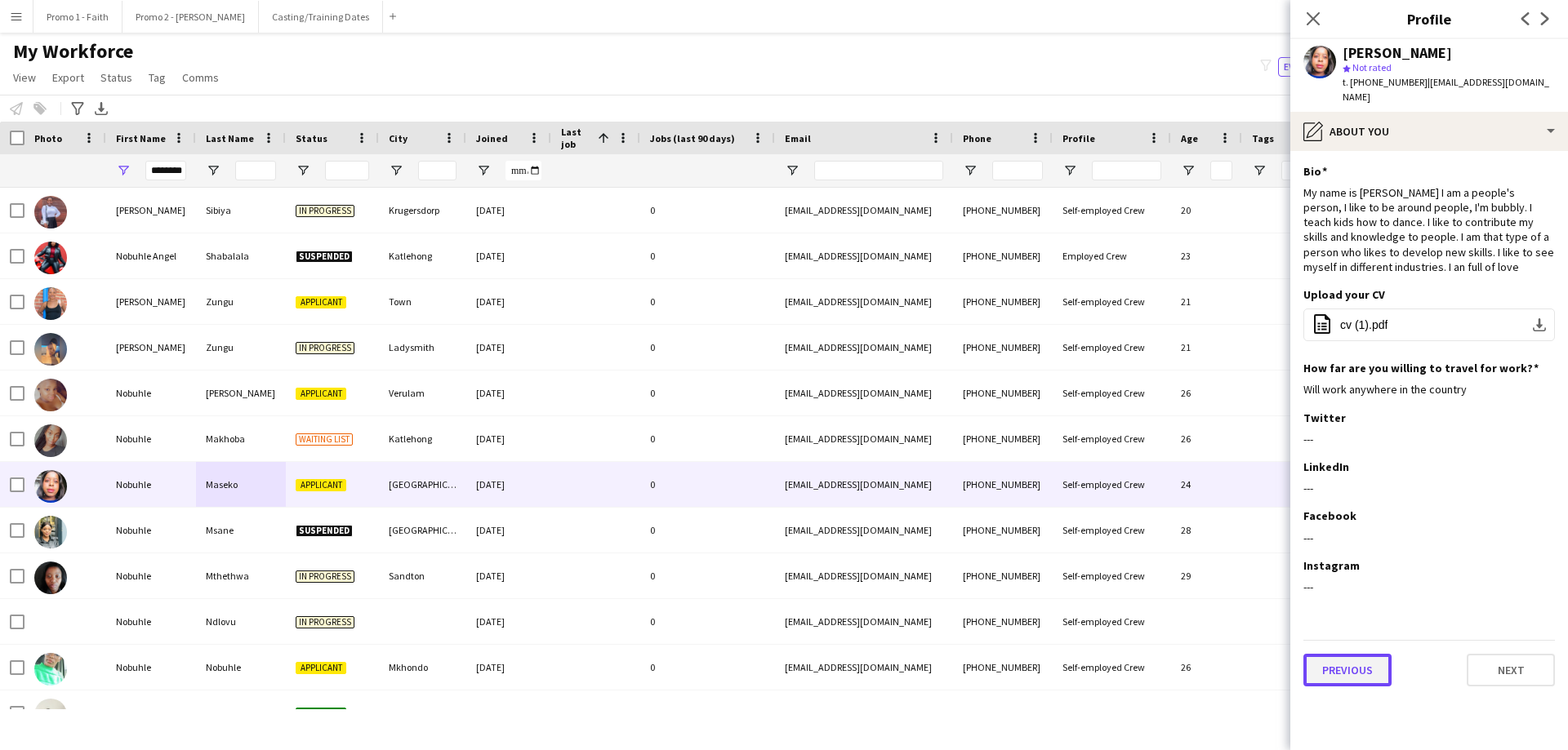
click at [1044, 456] on button "Previous" at bounding box center [1347, 670] width 88 height 32
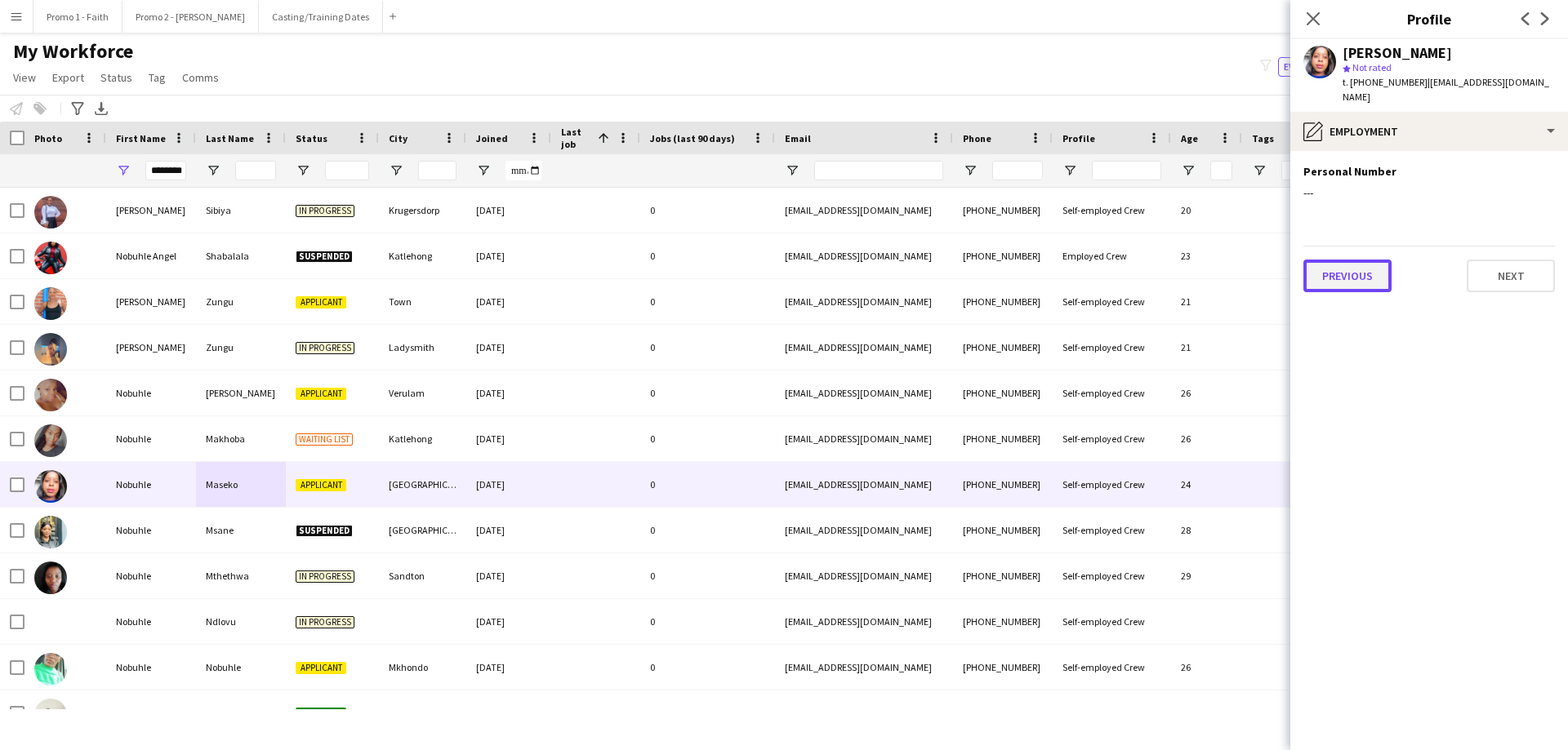
click at [1044, 260] on button "Previous" at bounding box center [1347, 275] width 88 height 32
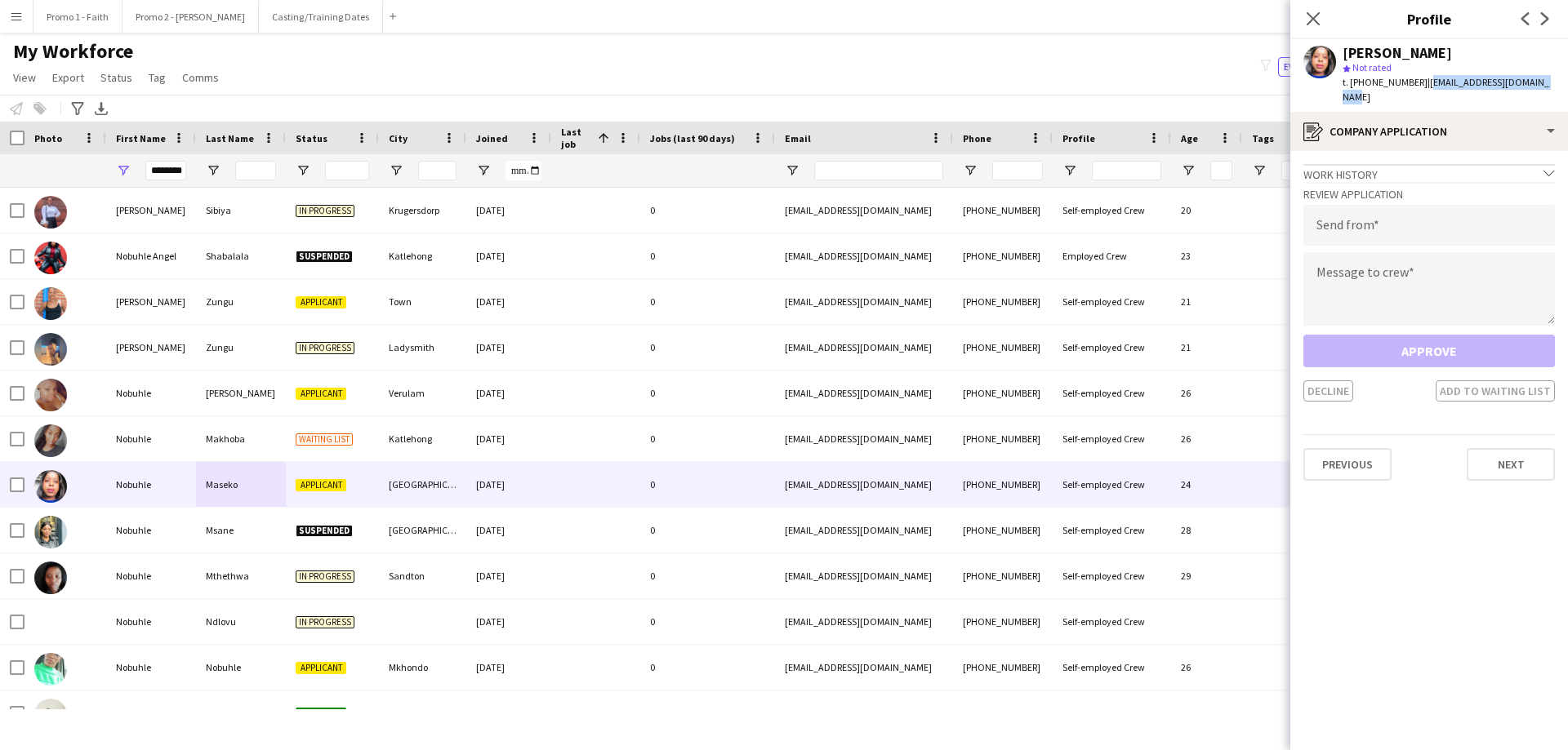
drag, startPoint x: 1416, startPoint y: 78, endPoint x: 1560, endPoint y: 85, distance: 144.2
click at [1044, 85] on app-profile-header "Nobuhle Maseko star Not rated t. +27744373722 | nobuhlemaseko06@gmail.com" at bounding box center [1429, 75] width 278 height 73
copy span "nobuhlemaseko06@gmail.com"
click at [1044, 211] on input "email" at bounding box center [1429, 225] width 252 height 41
paste input "**********"
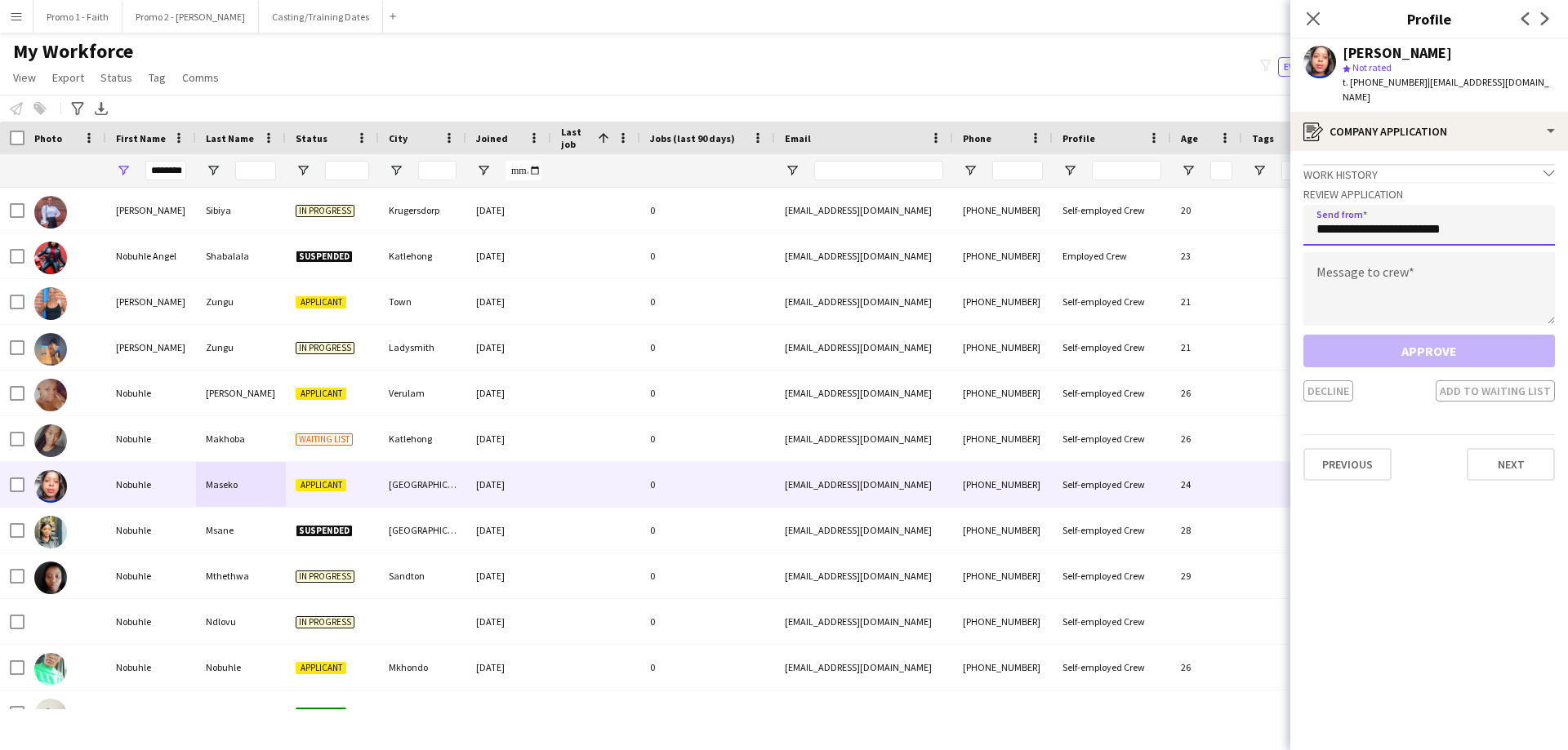
type input "**********"
click at [1044, 267] on textarea at bounding box center [1429, 288] width 252 height 74
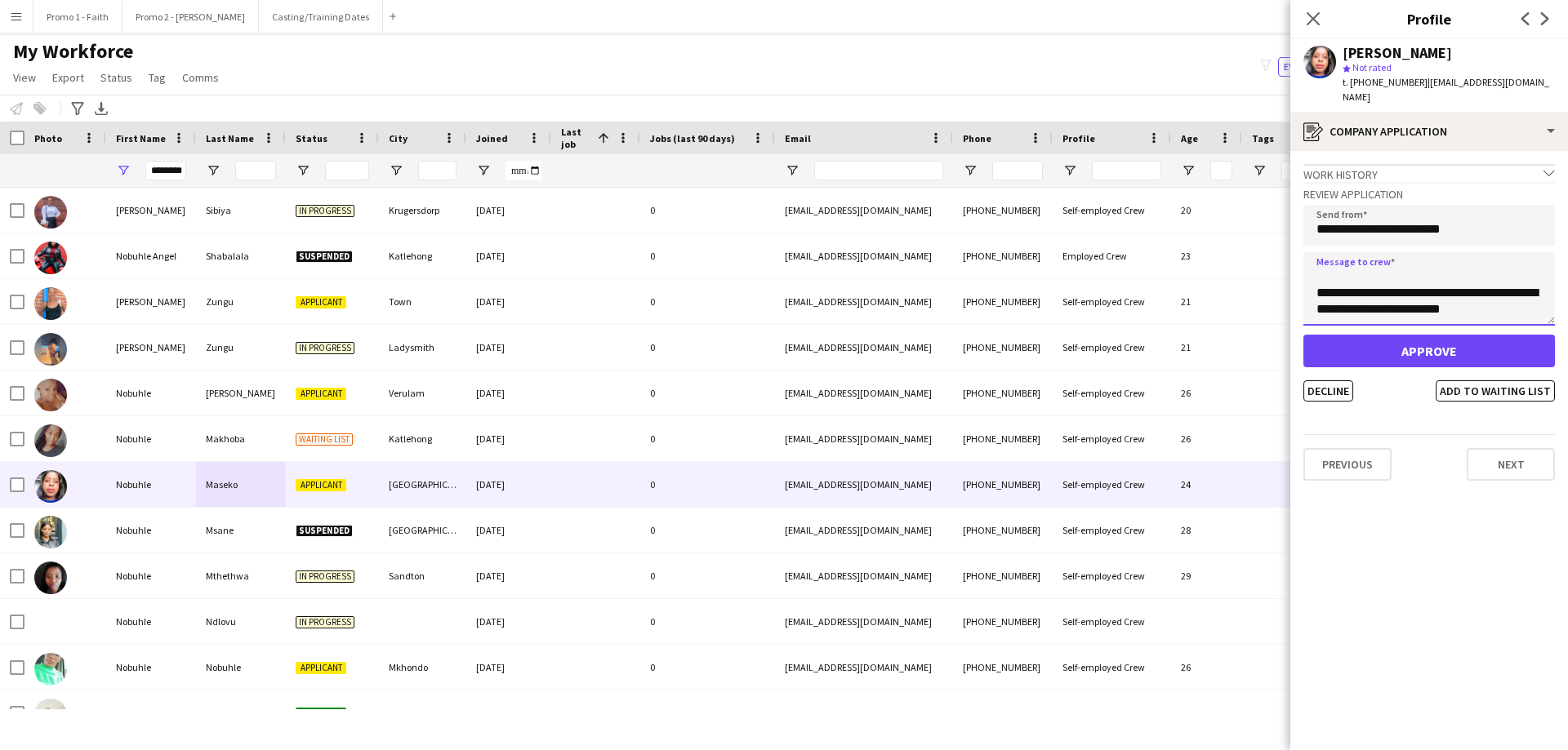
scroll to position [42, 0]
type textarea "**********"
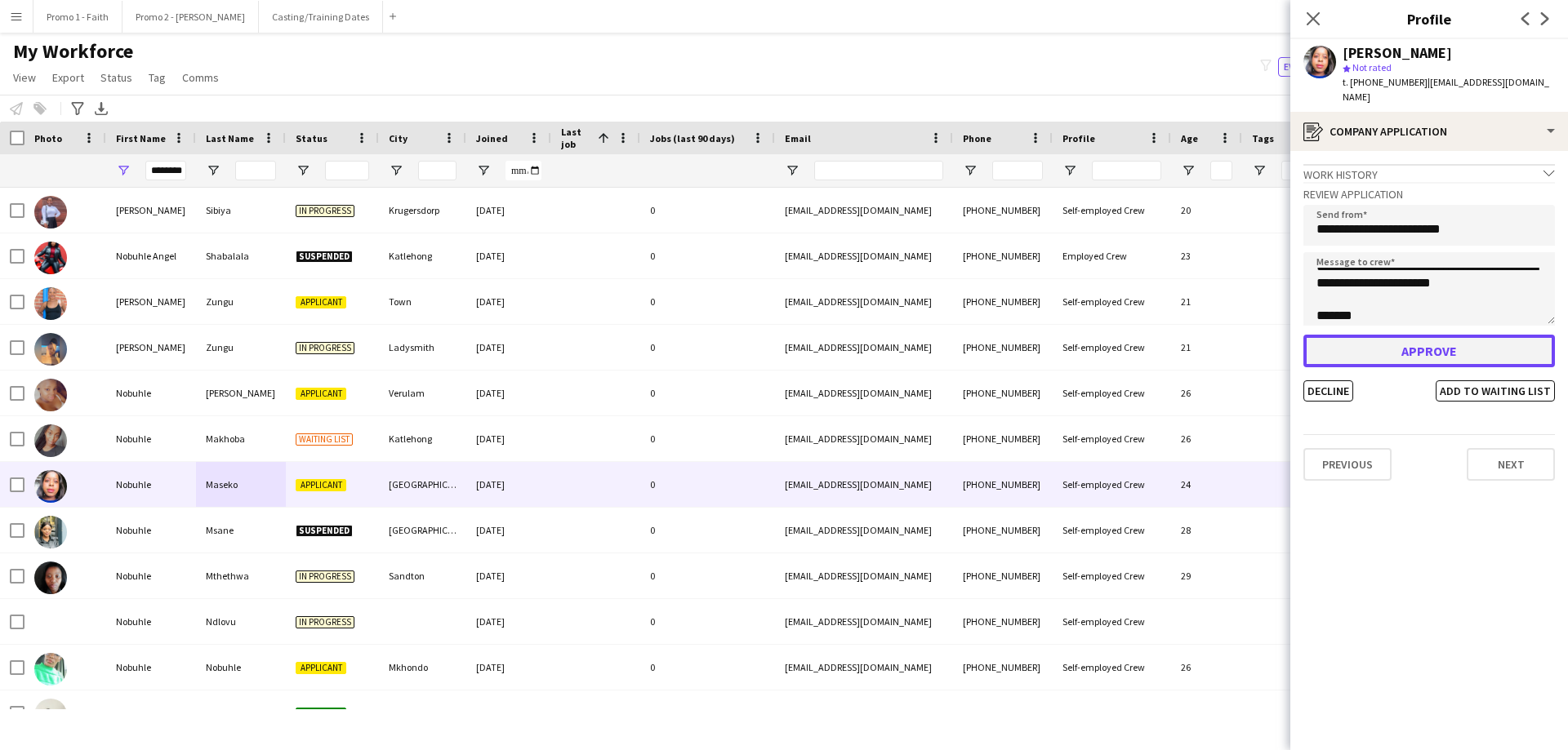
click at [1044, 334] on button "Approve" at bounding box center [1429, 350] width 252 height 32
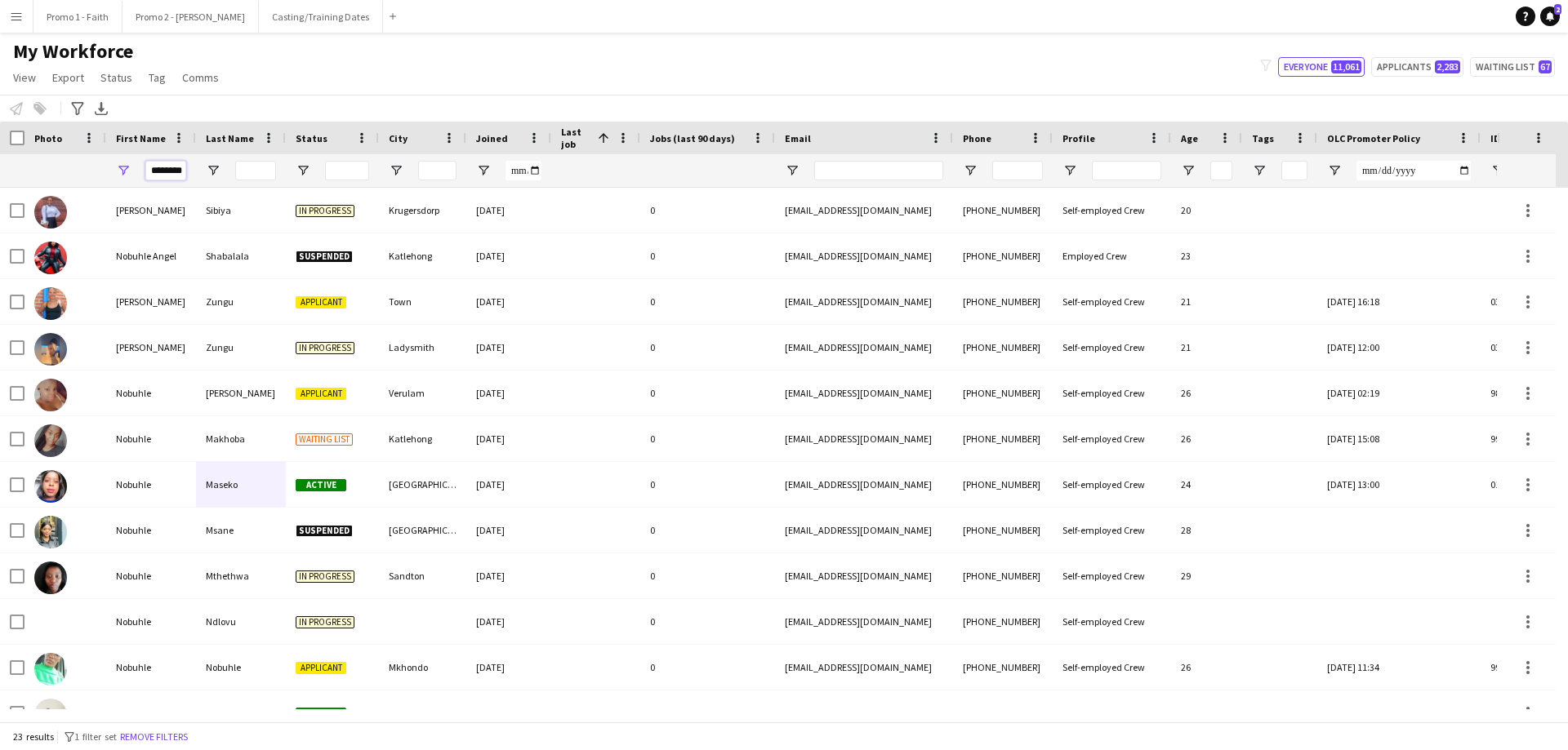
click at [148, 168] on input "*******" at bounding box center [166, 171] width 41 height 20
type input "*"
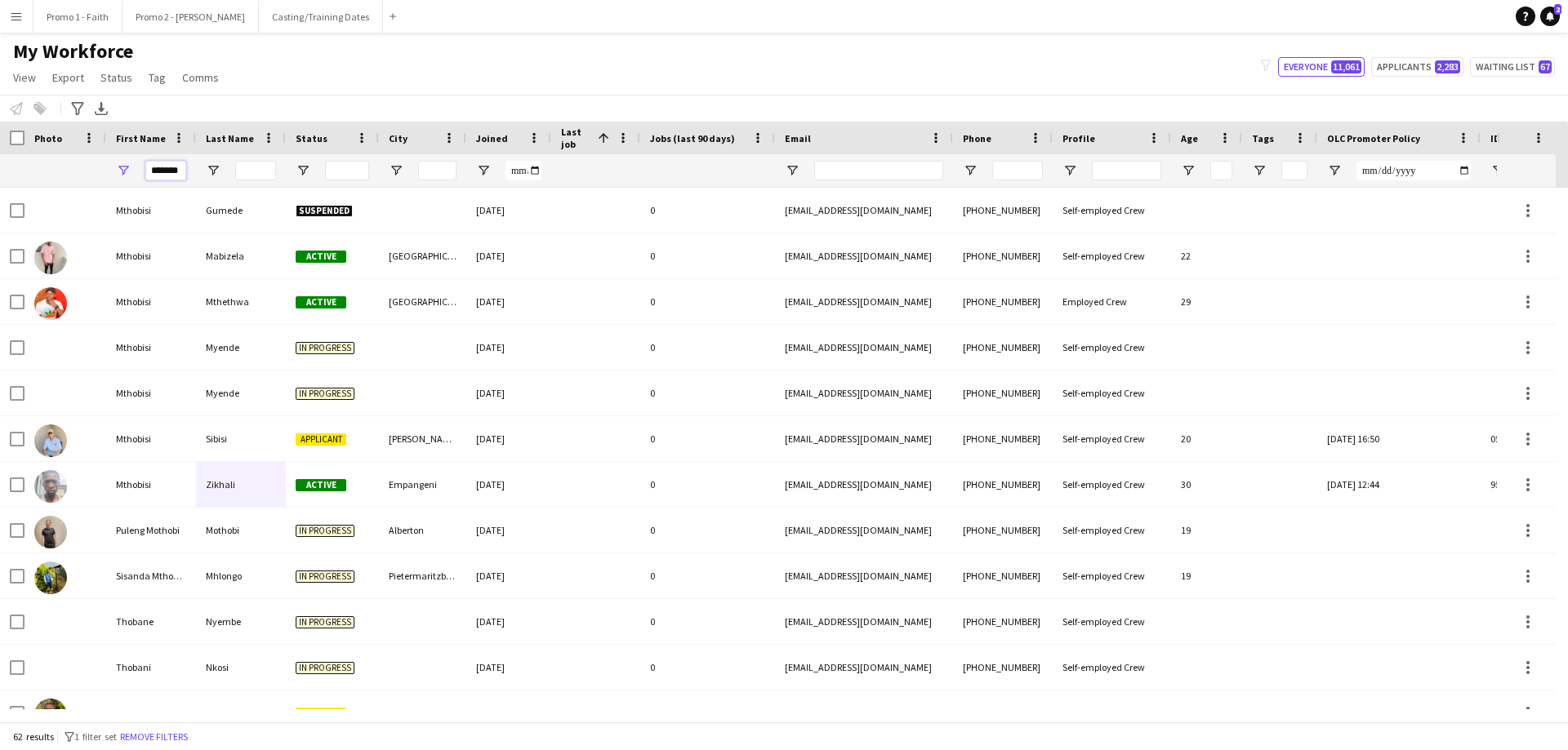
scroll to position [0, 1]
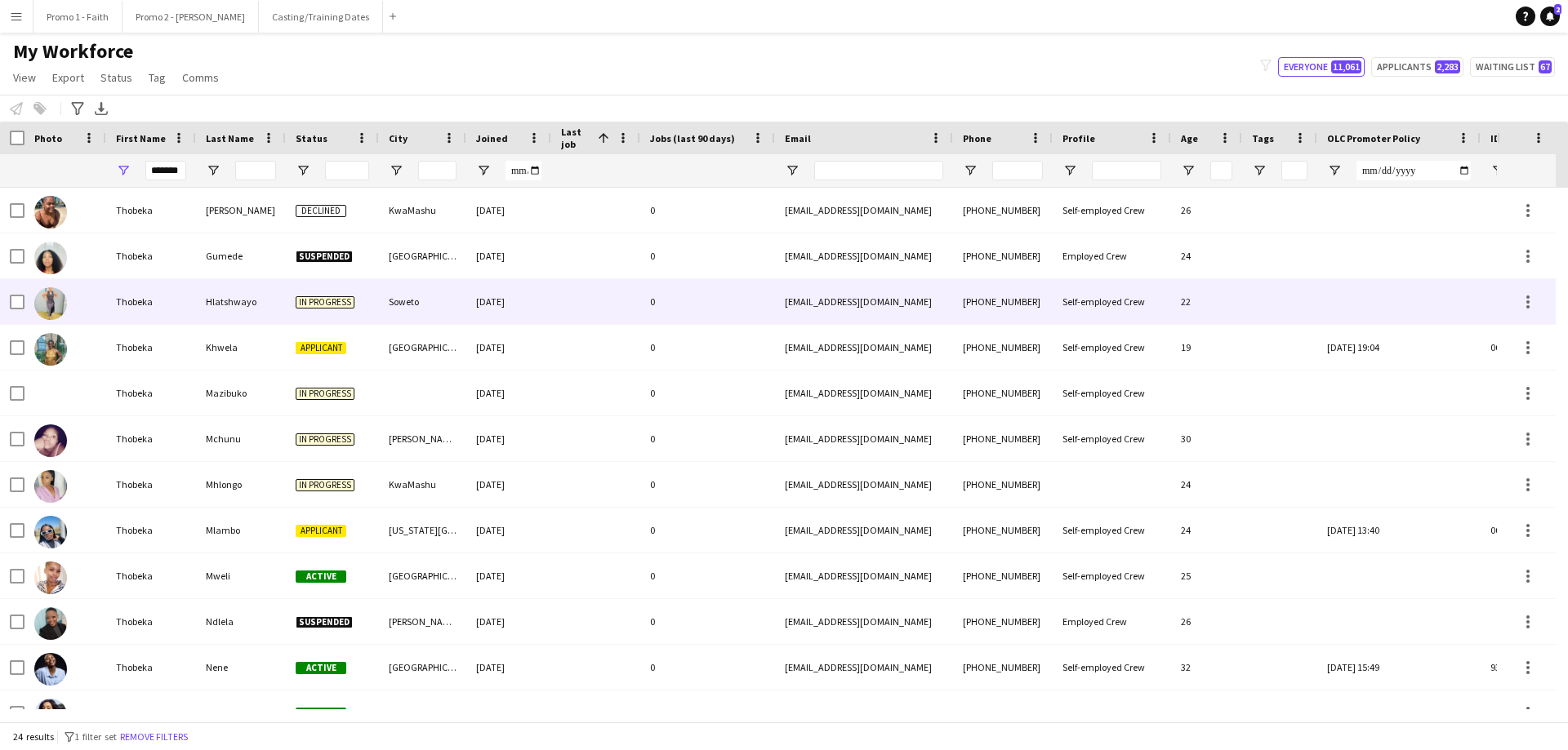
click at [223, 295] on div "Hlatshwayo" at bounding box center [241, 302] width 90 height 45
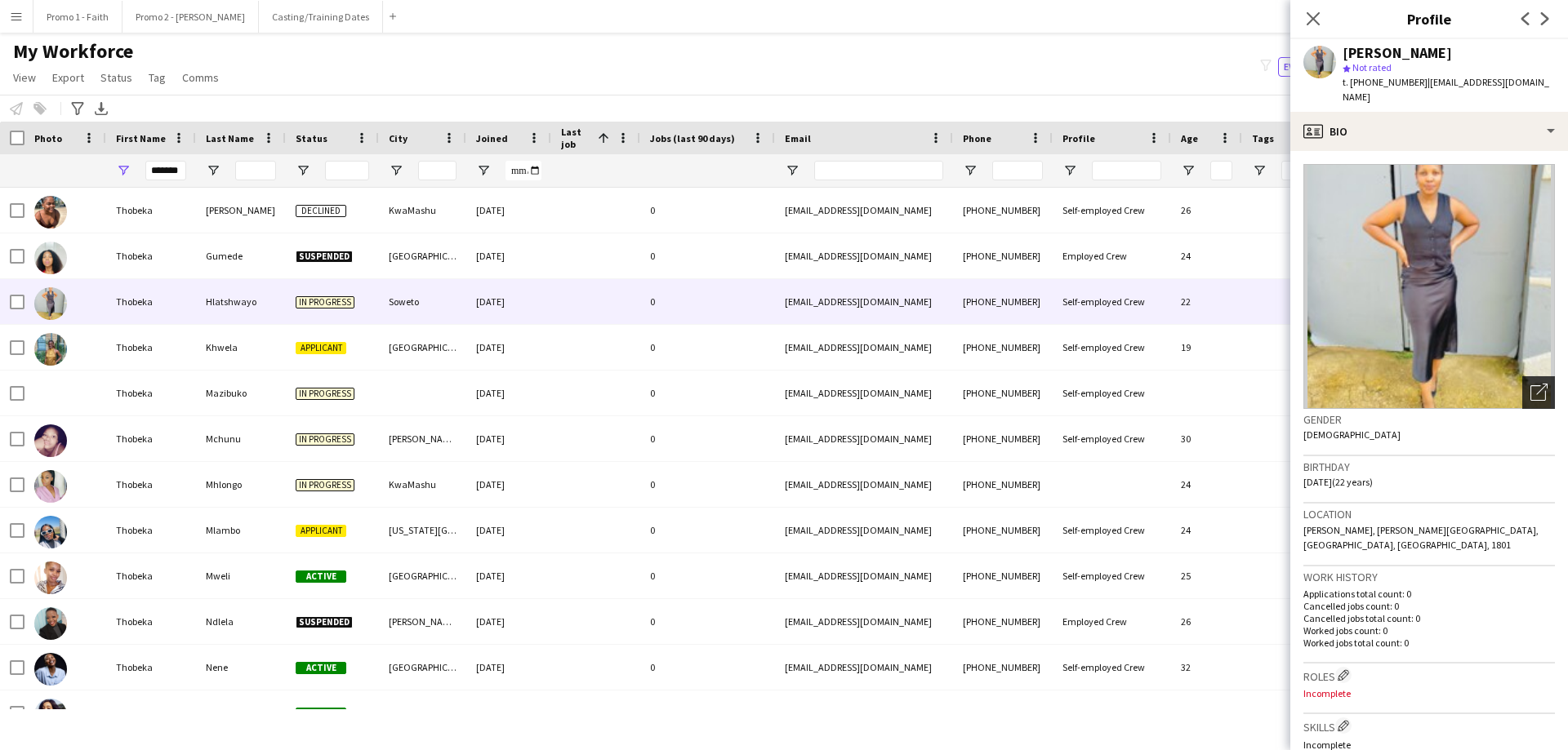
click at [1044, 390] on icon at bounding box center [1543, 389] width 12 height 12
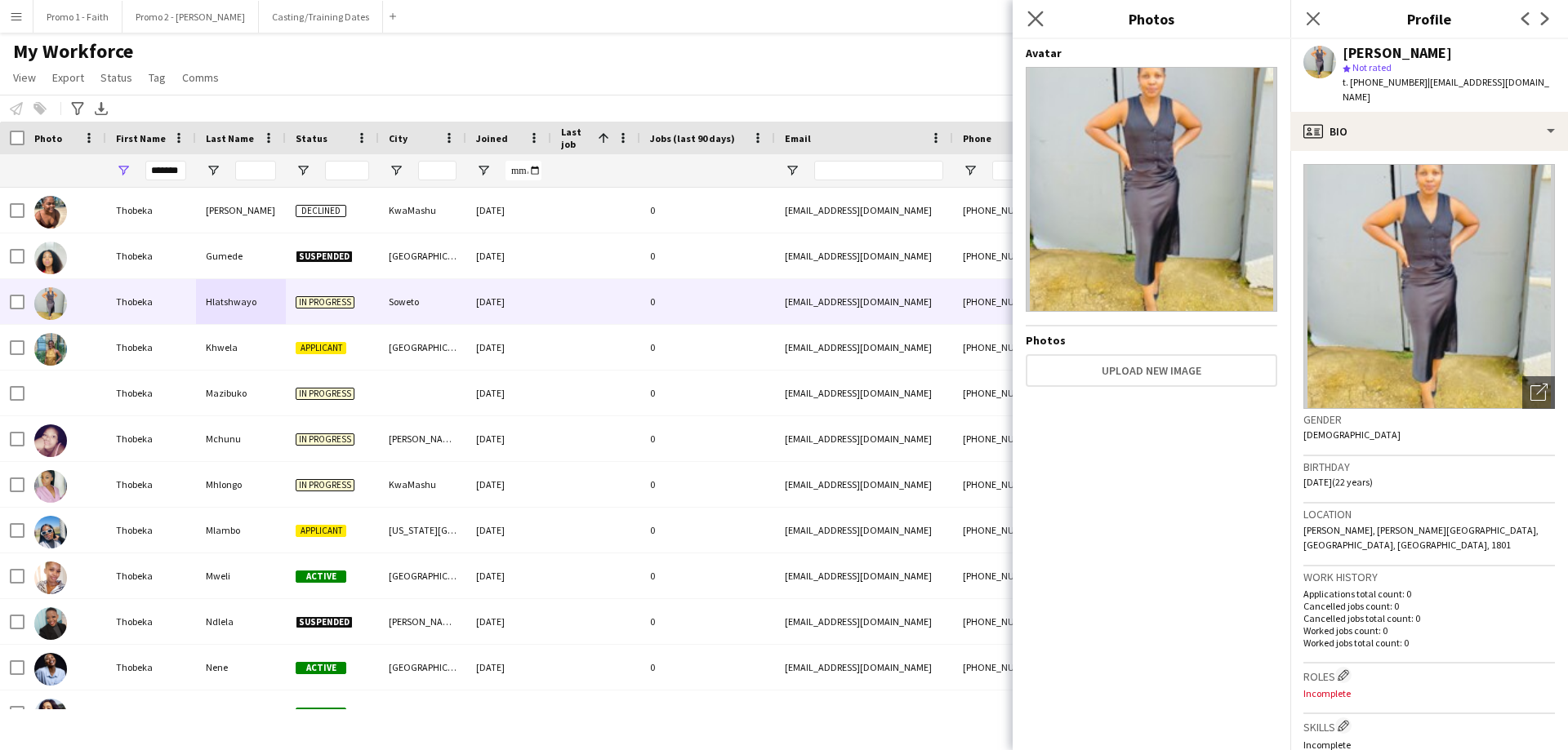
click at [1024, 14] on app-icon "Close pop-in" at bounding box center [1036, 19] width 24 height 24
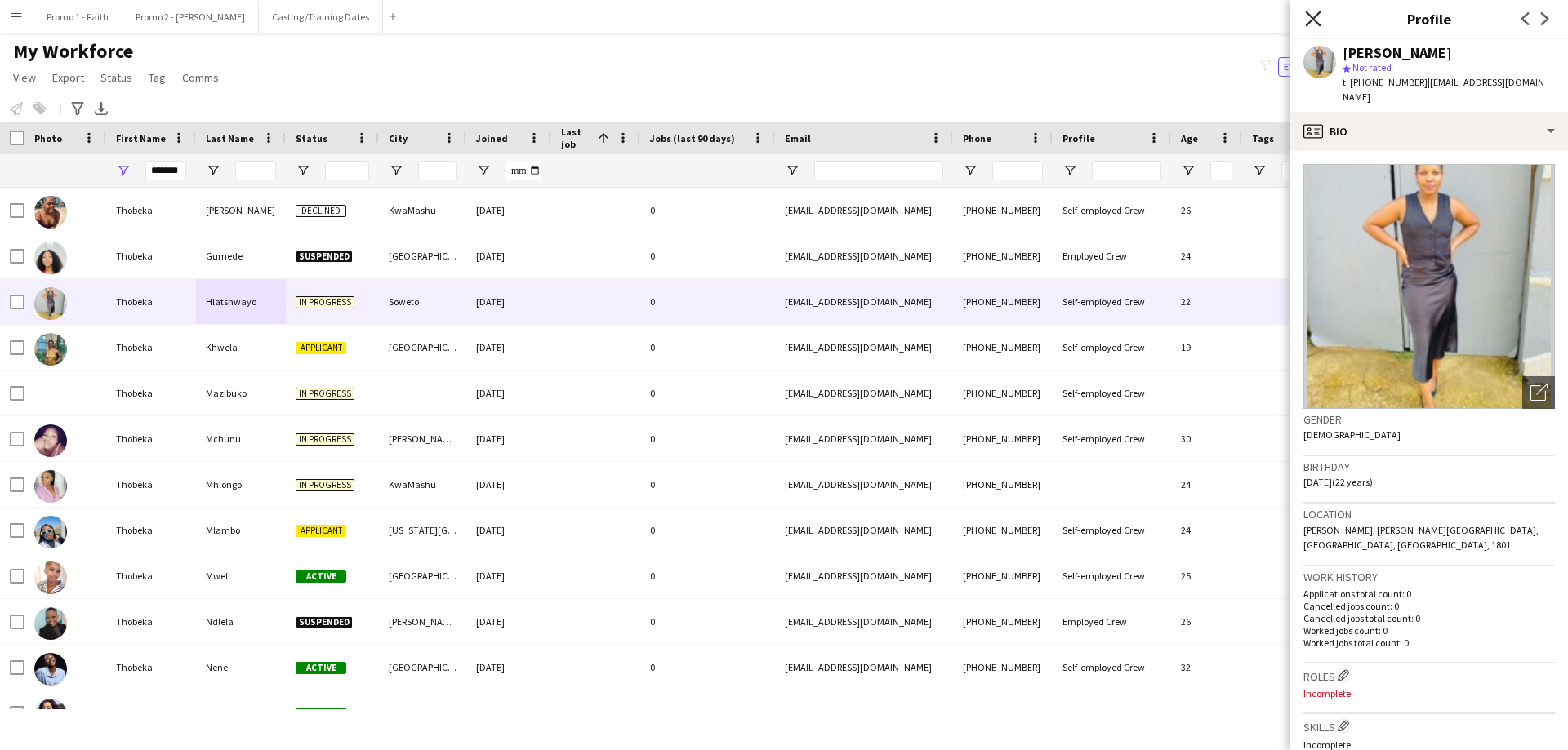
click at [1044, 20] on icon "Close pop-in" at bounding box center [1313, 19] width 16 height 16
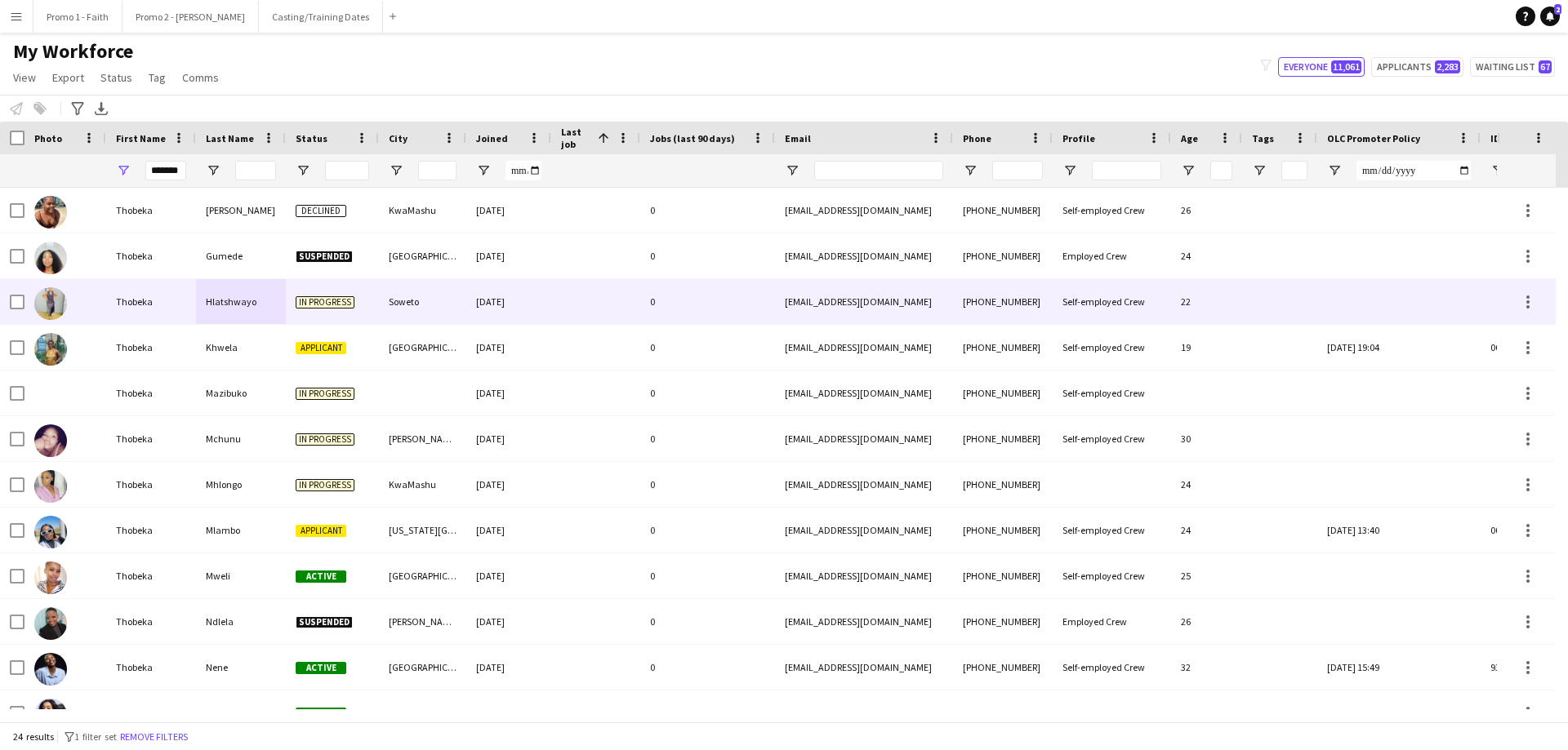
click at [244, 314] on div "Hlatshwayo" at bounding box center [241, 302] width 90 height 45
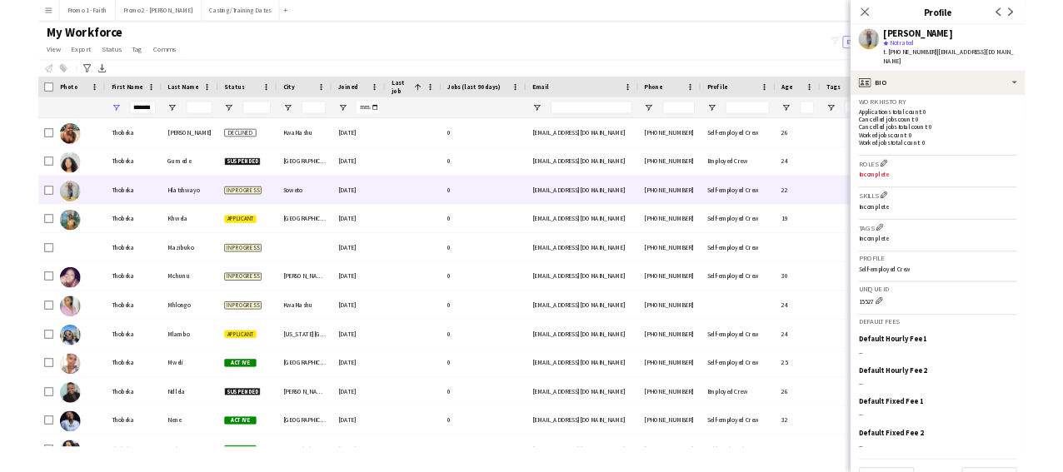
scroll to position [464, 0]
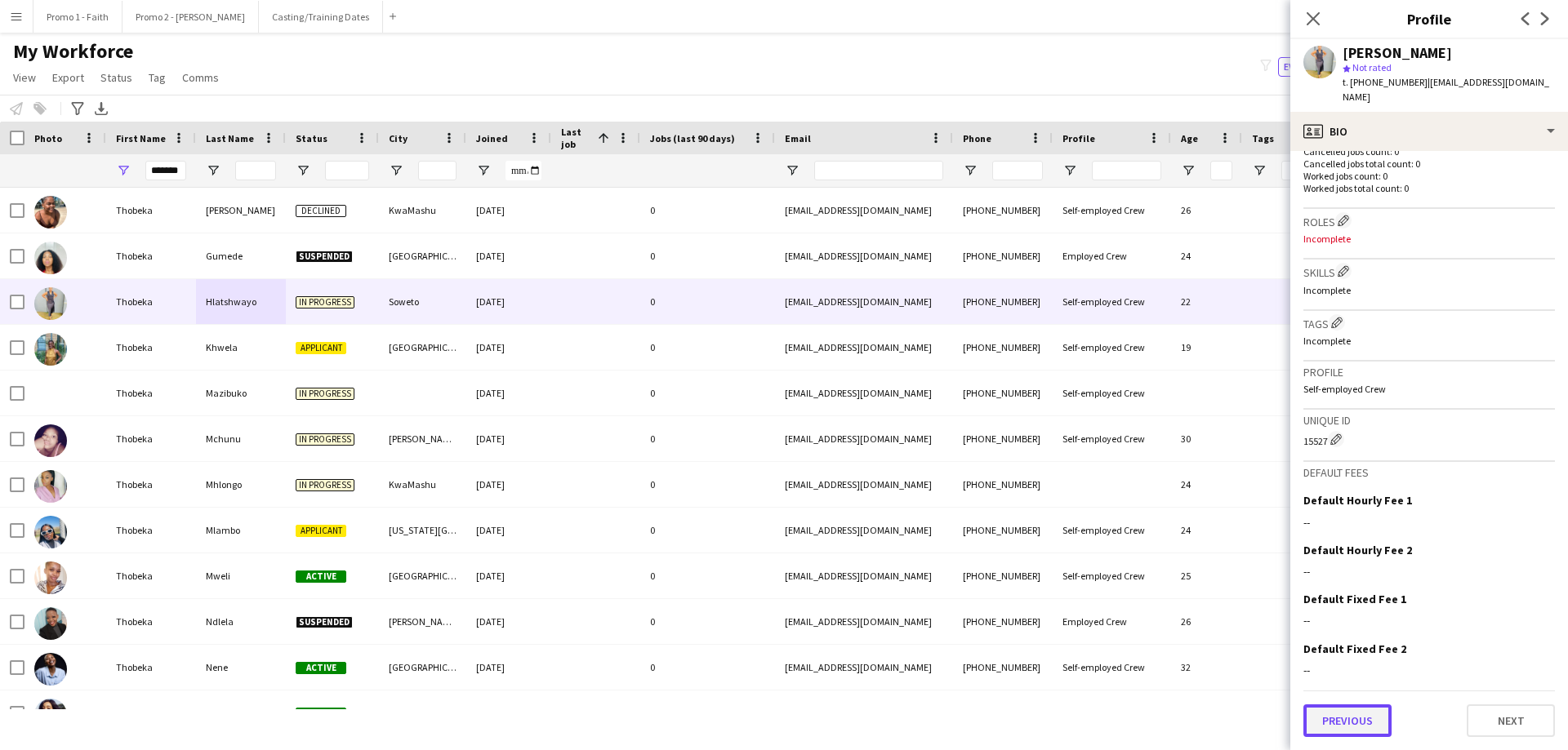
click at [1044, 456] on button "Previous" at bounding box center [1347, 721] width 88 height 32
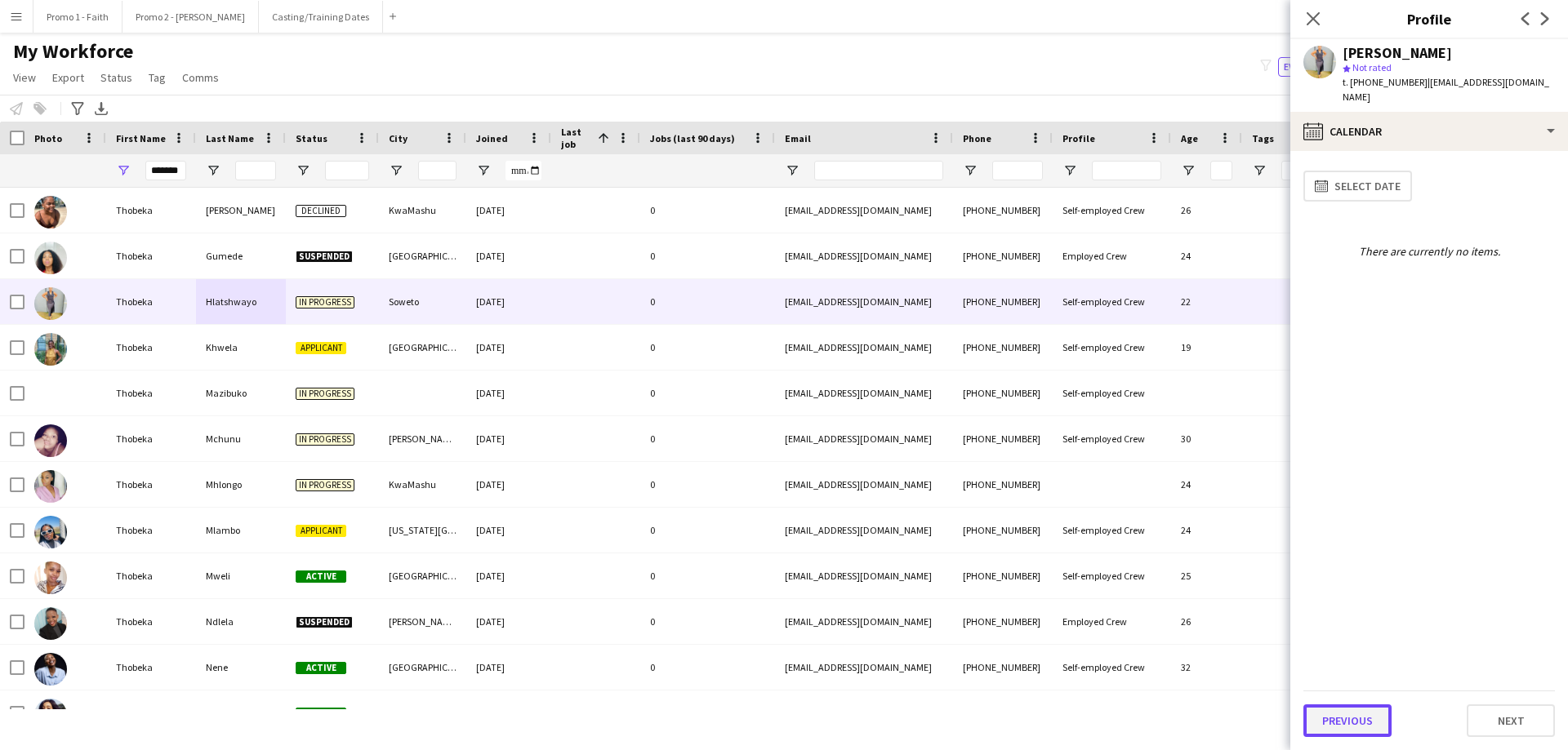
click at [1044, 456] on button "Previous" at bounding box center [1347, 721] width 88 height 32
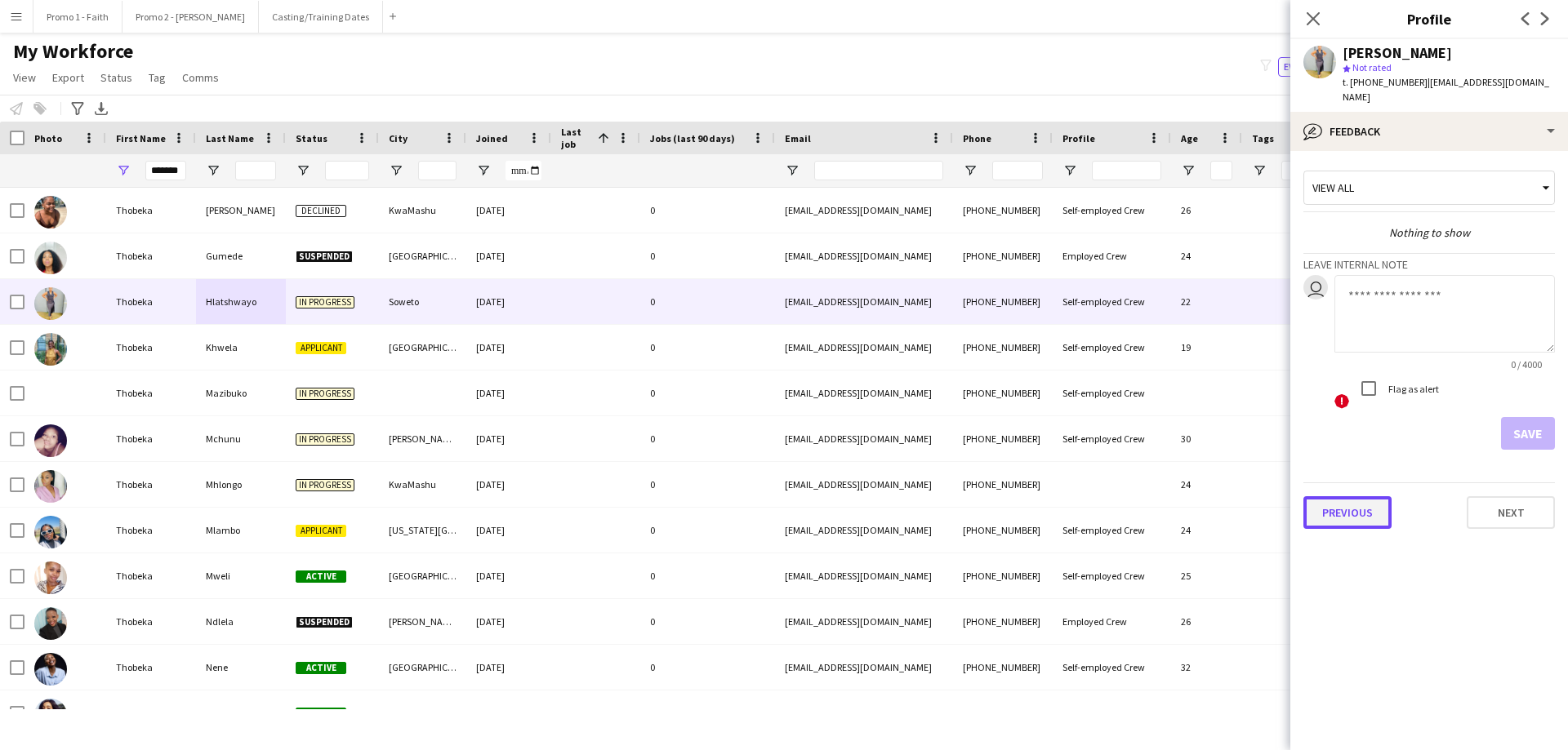
click at [1044, 456] on button "Previous" at bounding box center [1347, 512] width 88 height 32
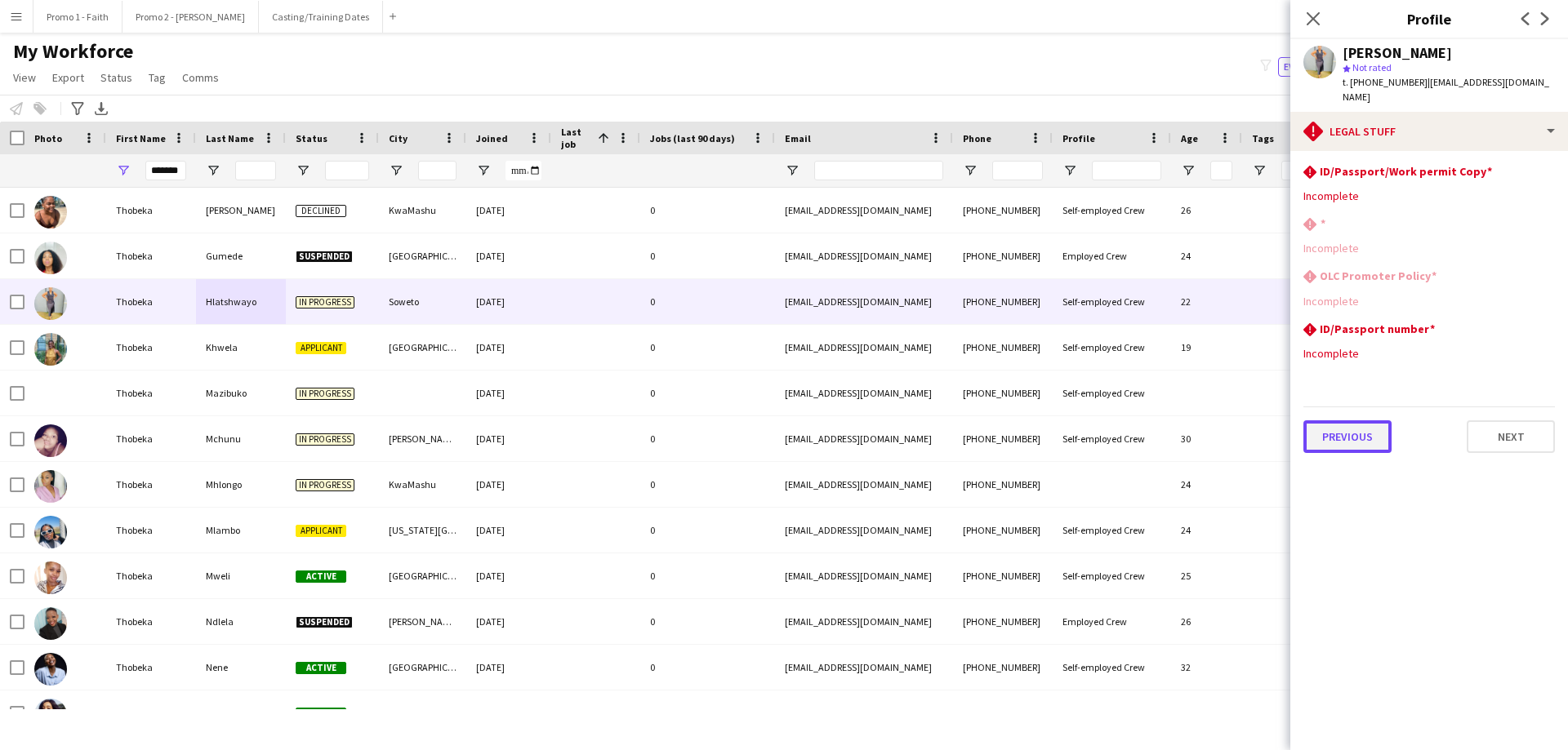
click at [1044, 452] on button "Previous" at bounding box center [1347, 436] width 88 height 32
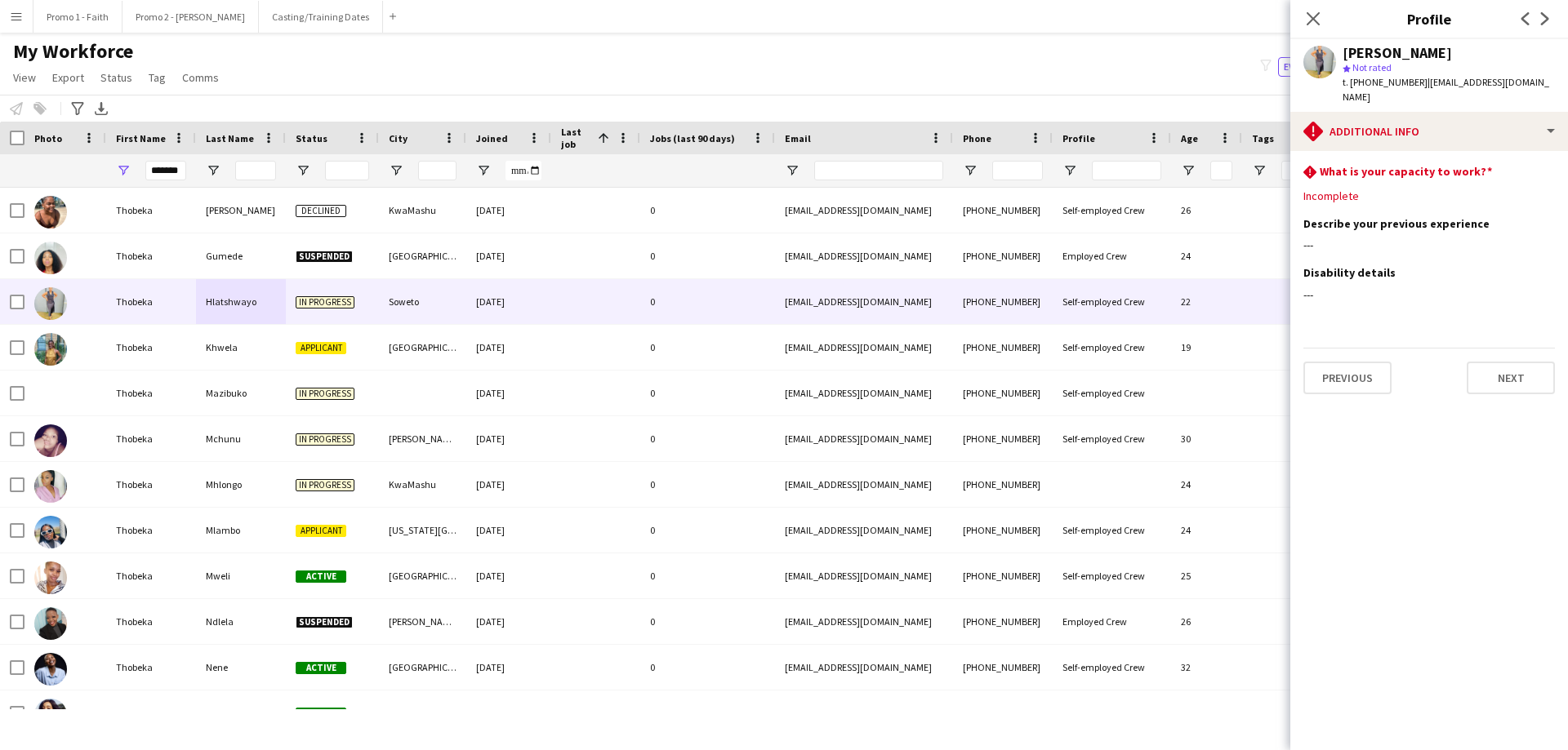
click at [1044, 396] on app-section-data-types "rhombus-alert What is your capacity to work? Edit this field Incomplete Describ…" at bounding box center [1429, 450] width 278 height 599
click at [1044, 373] on button "Previous" at bounding box center [1347, 377] width 88 height 32
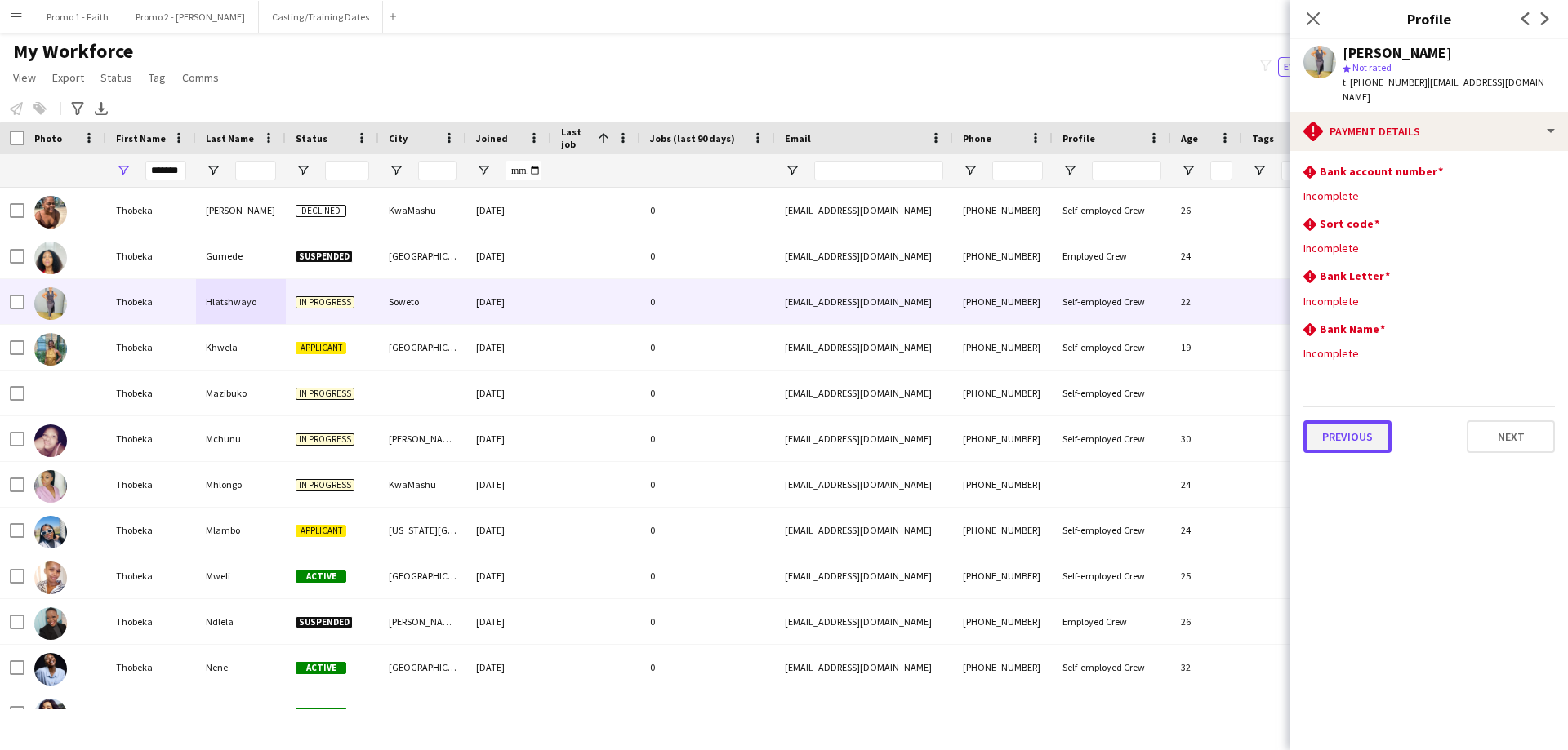
click at [1044, 438] on button "Previous" at bounding box center [1347, 436] width 88 height 32
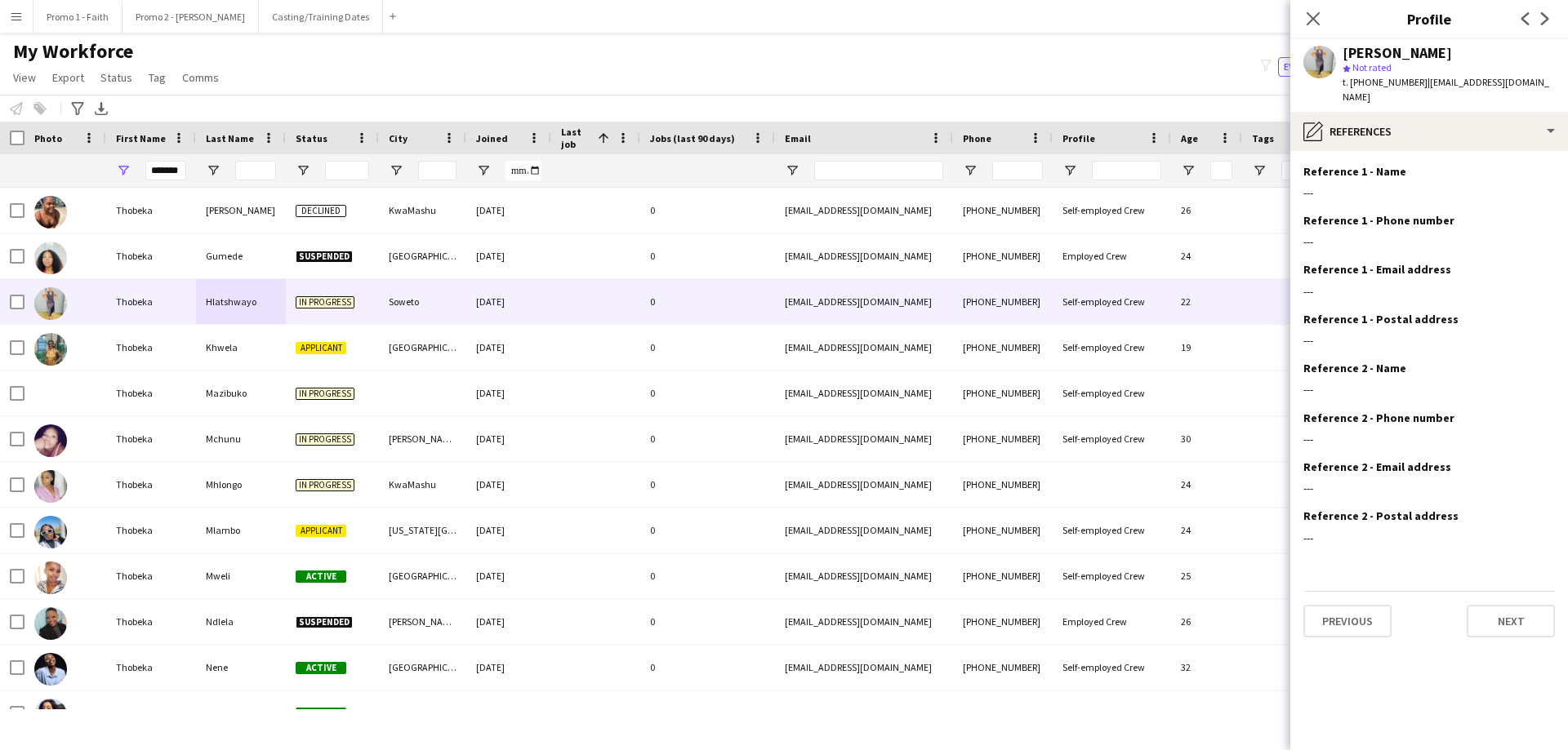
click at [1044, 456] on div "Previous Next" at bounding box center [1429, 614] width 252 height 46
click at [1044, 456] on button "Previous" at bounding box center [1347, 621] width 88 height 32
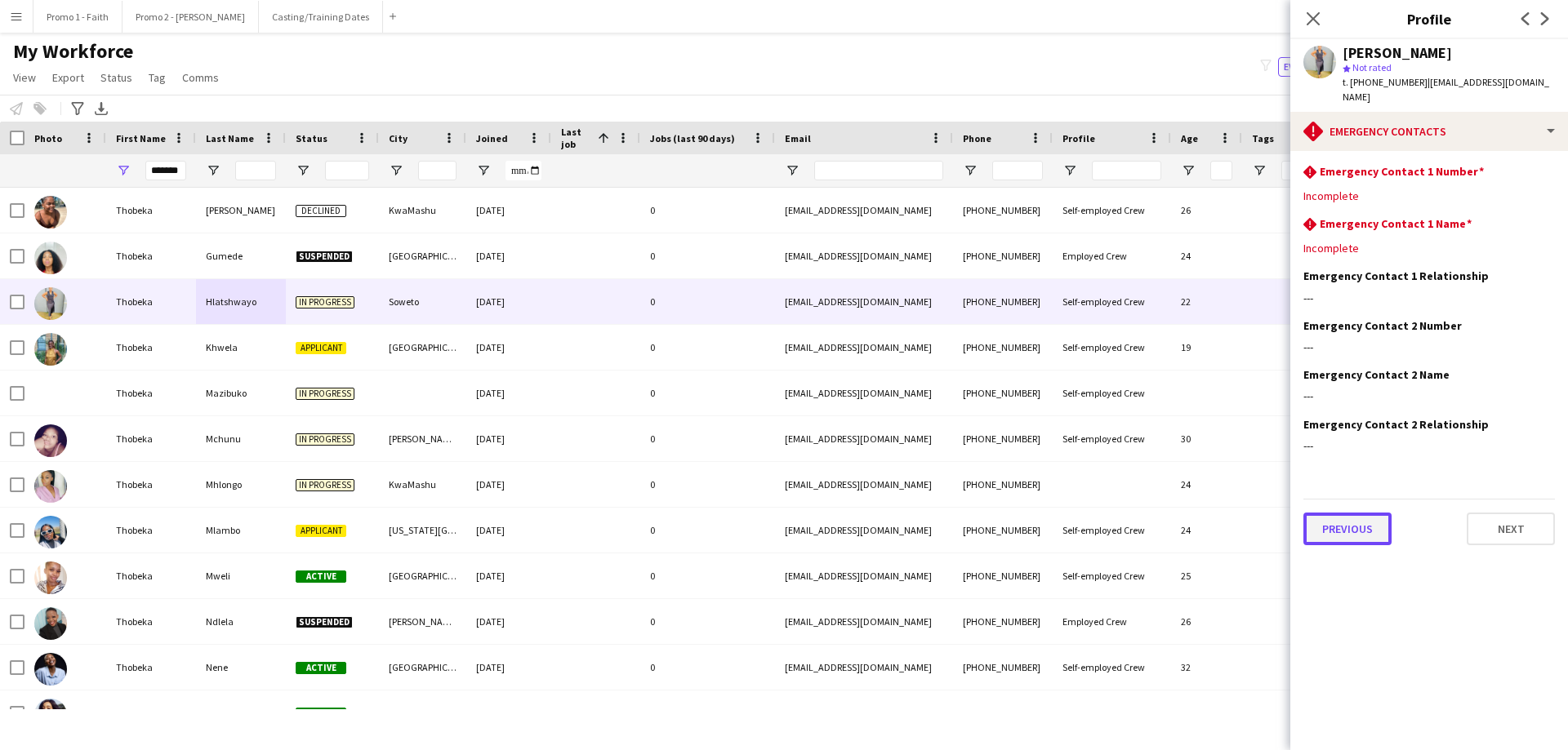
click at [1044, 456] on button "Previous" at bounding box center [1347, 528] width 88 height 32
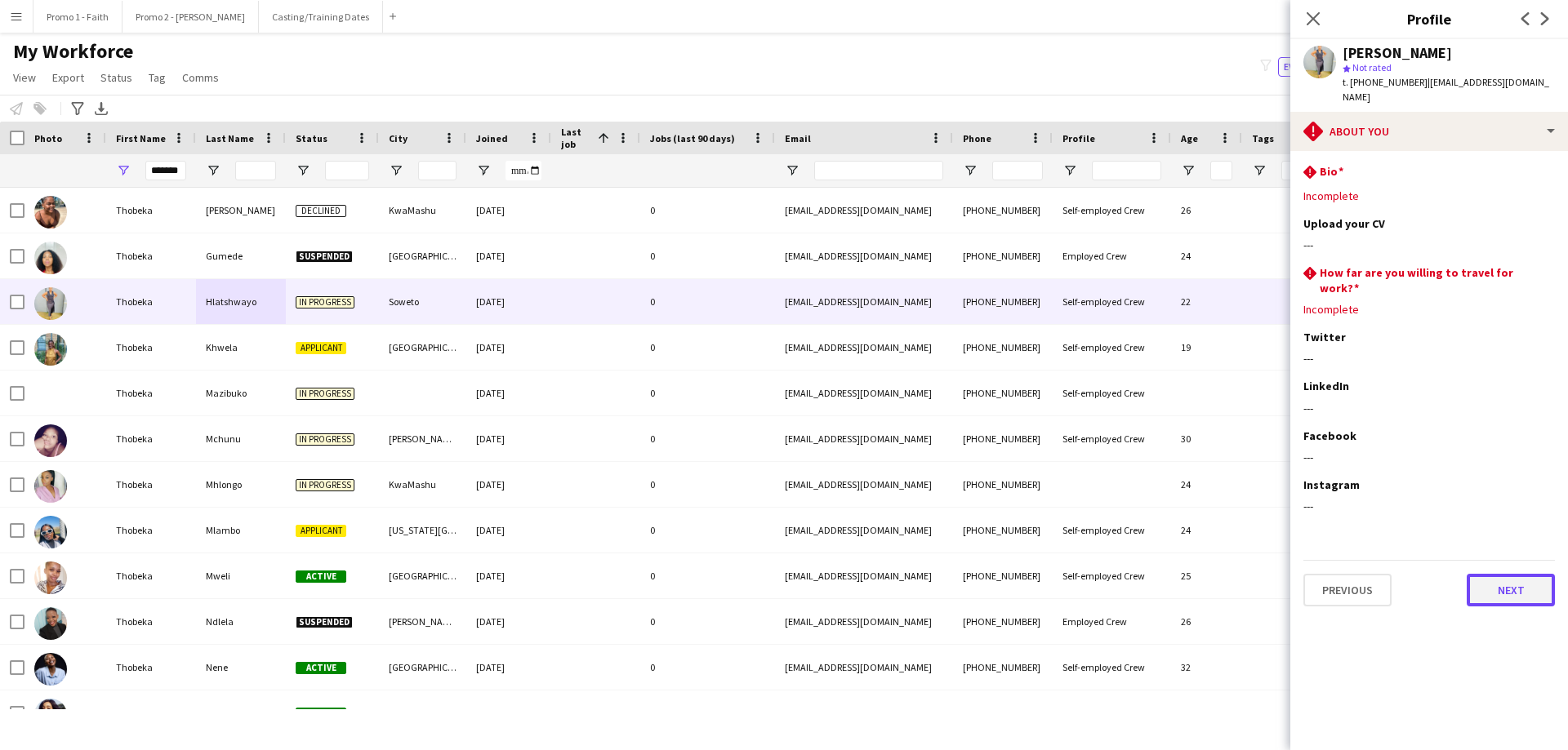
click at [1044, 456] on button "Next" at bounding box center [1511, 589] width 88 height 32
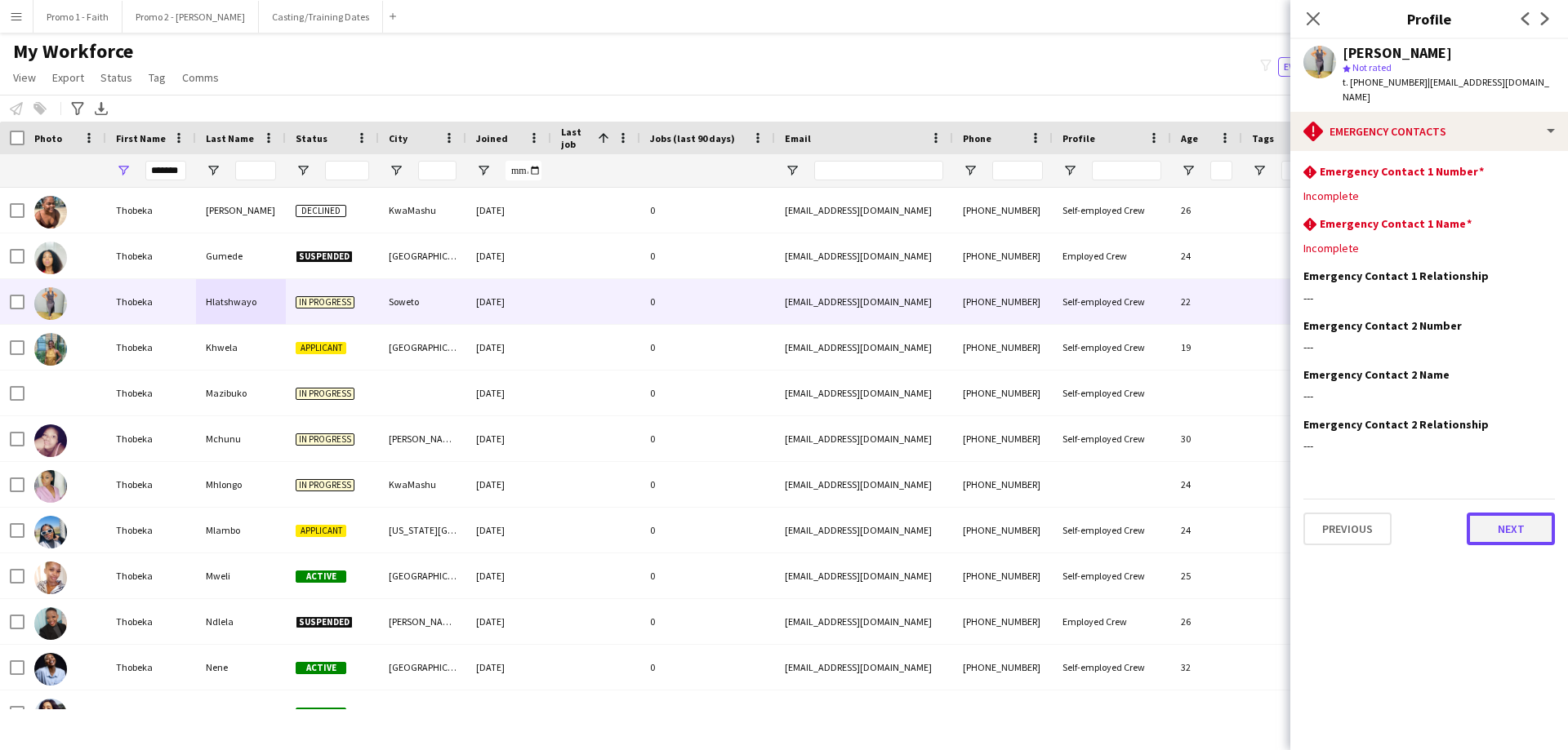
click at [1044, 456] on button "Next" at bounding box center [1511, 528] width 88 height 32
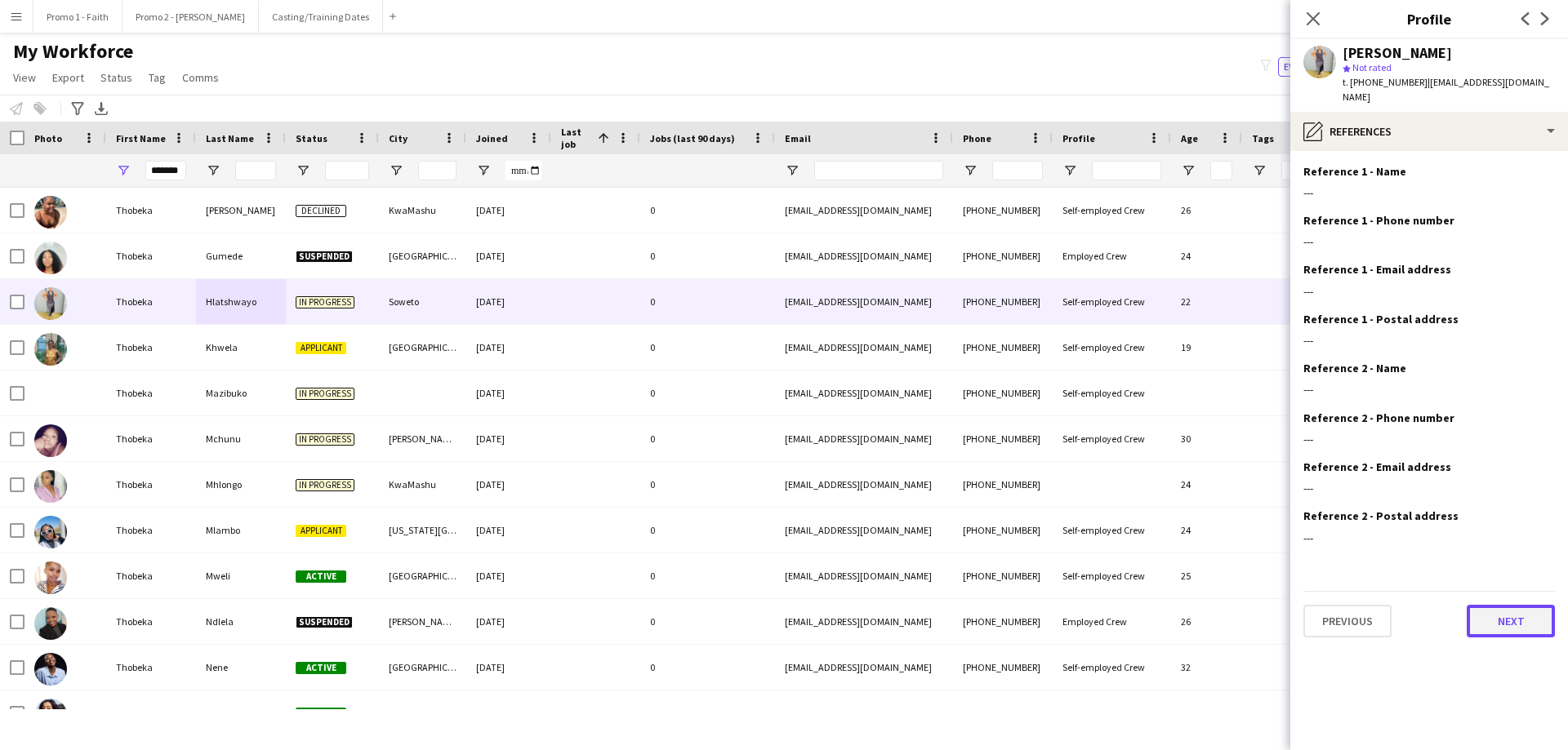
click at [1044, 456] on button "Next" at bounding box center [1511, 621] width 88 height 32
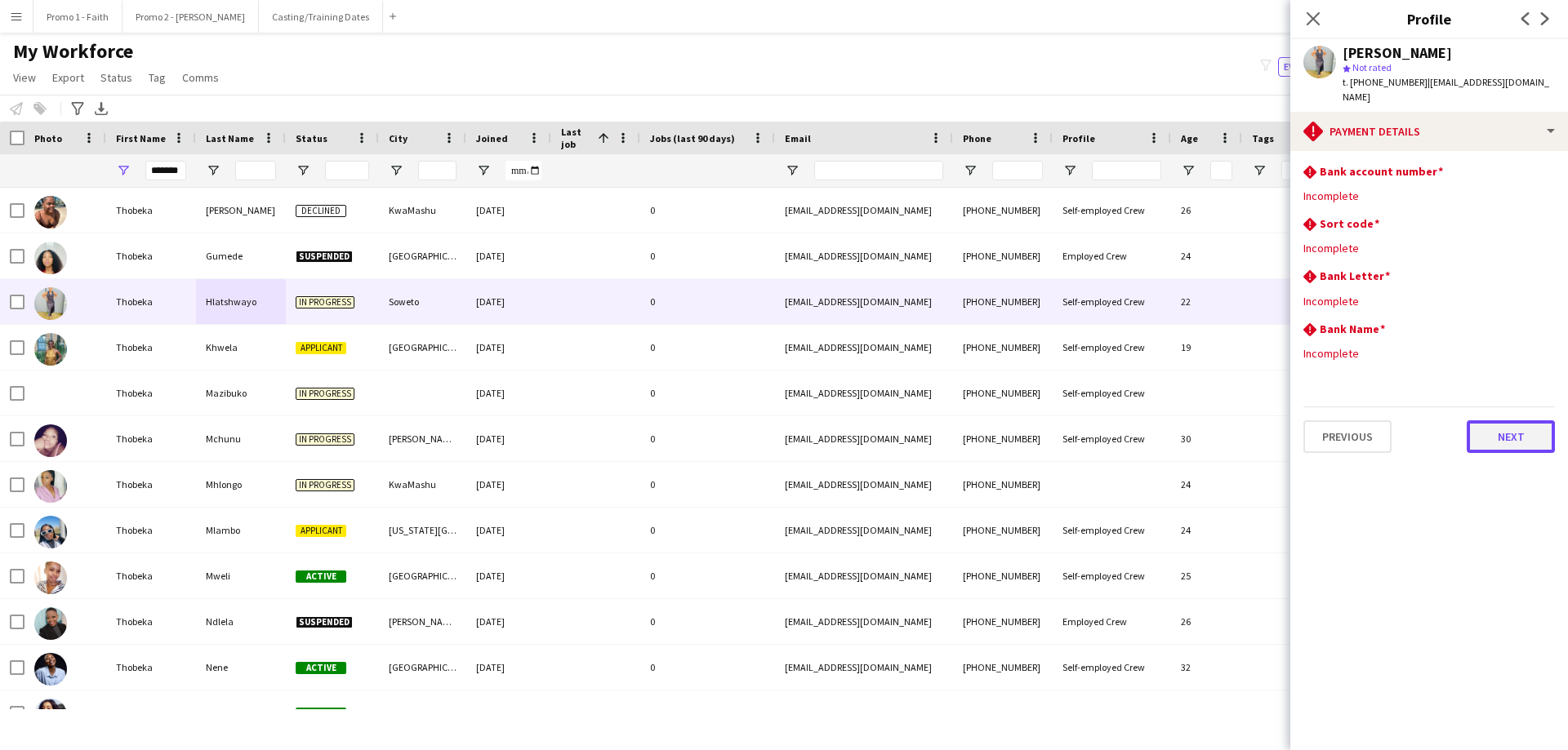
click at [1044, 434] on button "Next" at bounding box center [1511, 436] width 88 height 32
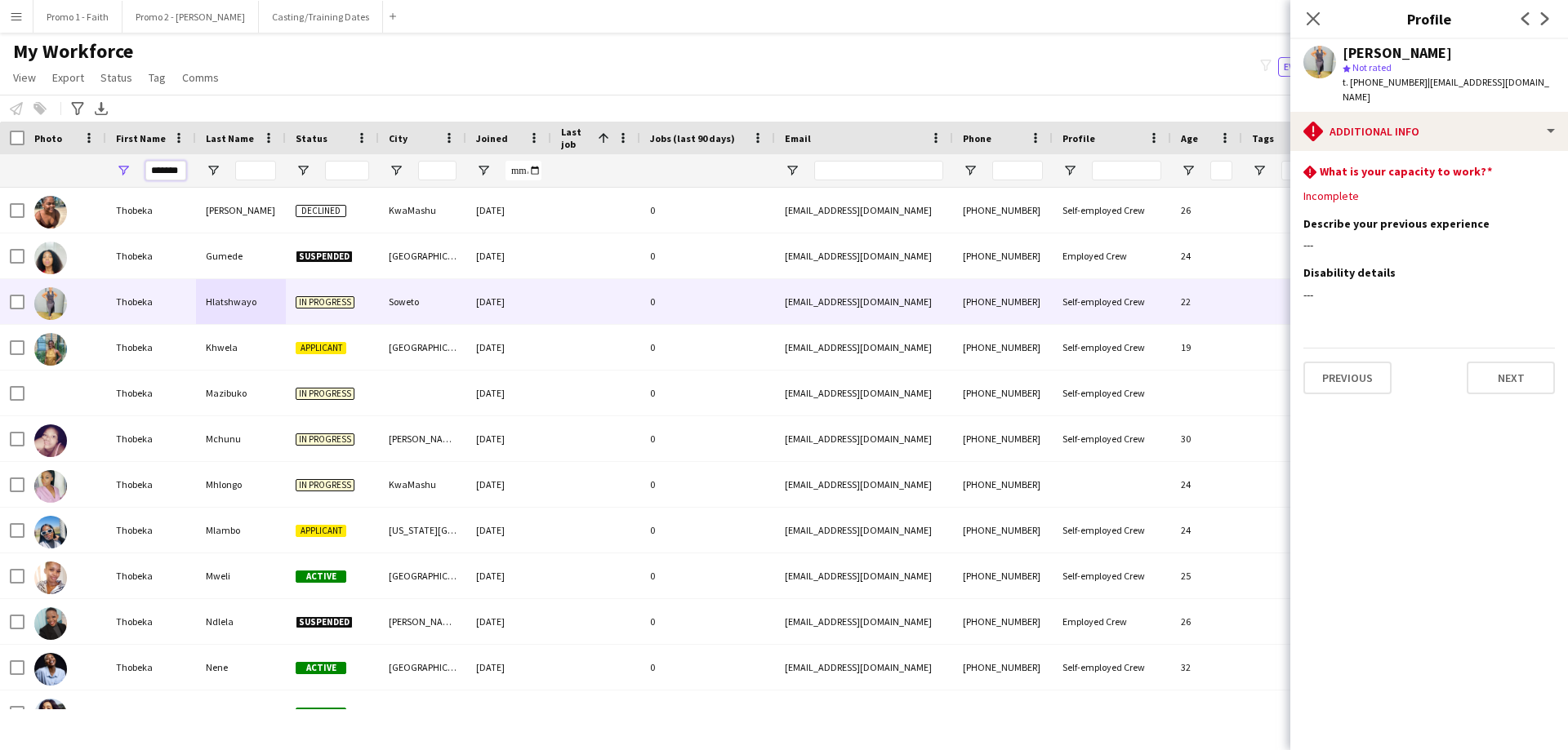
click at [149, 168] on input "*******" at bounding box center [166, 171] width 41 height 20
type input "*"
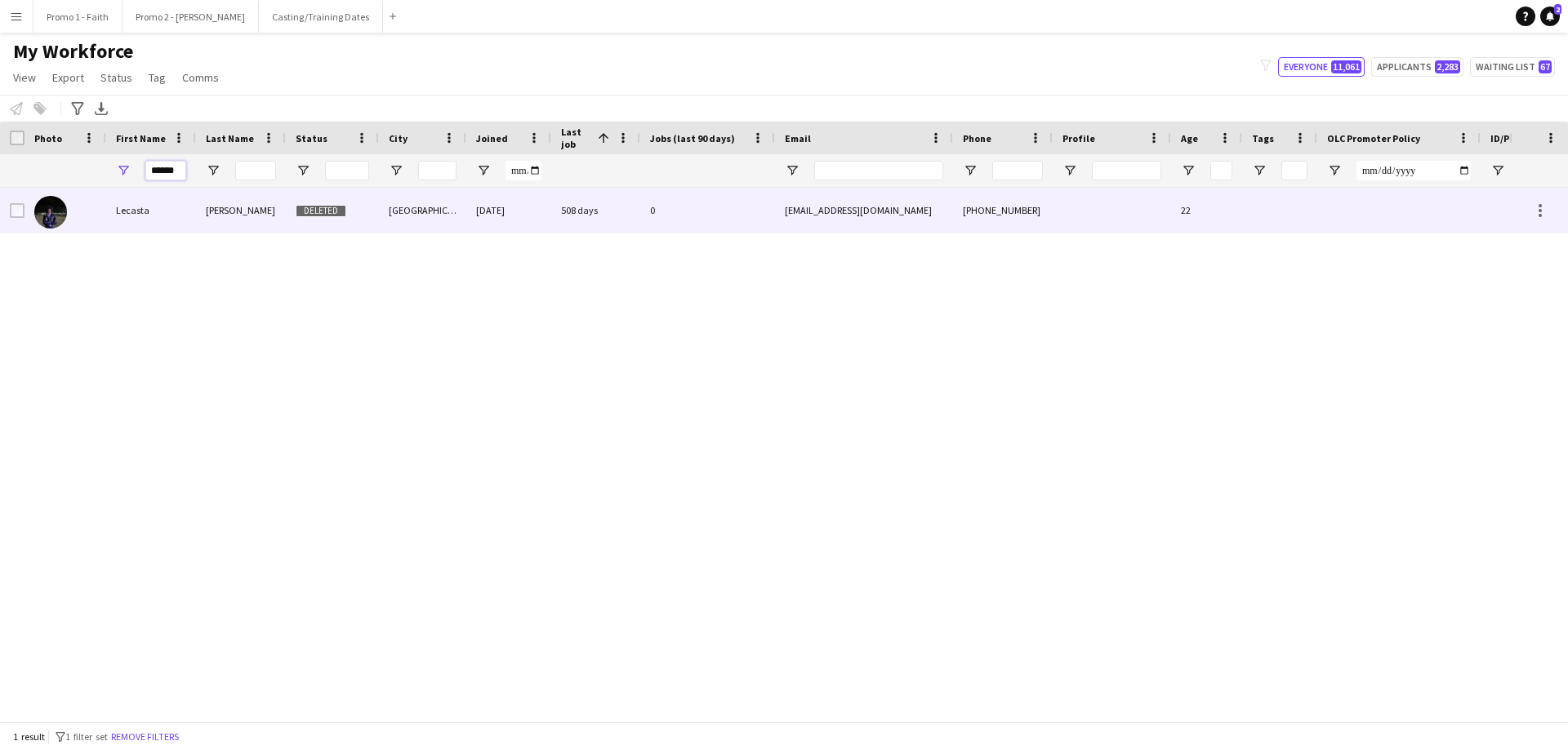
type input "******"
click at [218, 208] on div "Landa" at bounding box center [241, 211] width 90 height 45
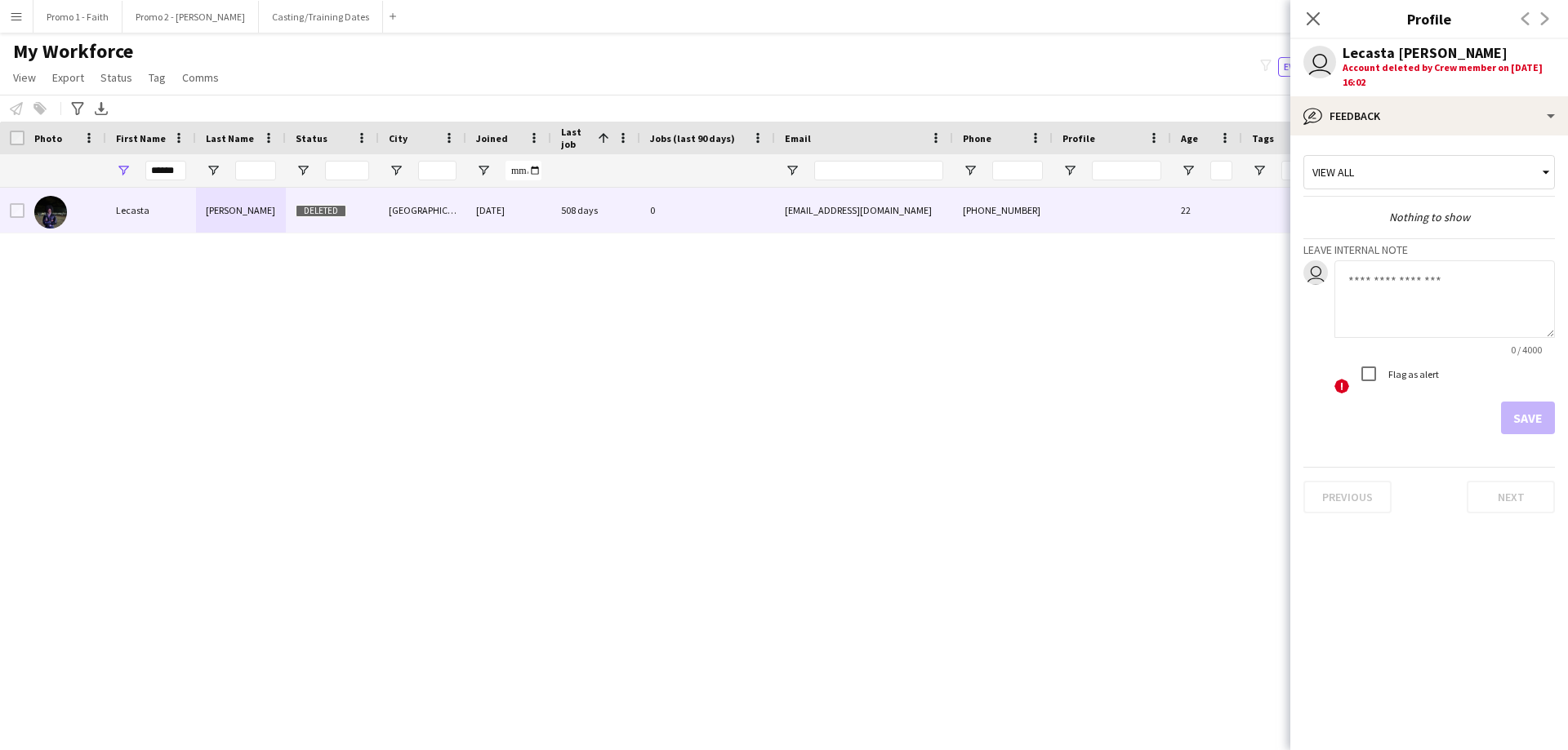
click at [1044, 67] on div "Account deleted by Crew member on 15-08-2025 16:02" at bounding box center [1448, 75] width 213 height 29
click at [1044, 71] on div "user Lecasta Landa Account deleted by Crew member on 15-08-2025 16:02" at bounding box center [1429, 68] width 278 height 57
click at [1044, 67] on div "Account deleted by Crew member on 15-08-2025 16:02" at bounding box center [1448, 75] width 213 height 29
click at [1044, 21] on icon "Close pop-in" at bounding box center [1313, 19] width 16 height 16
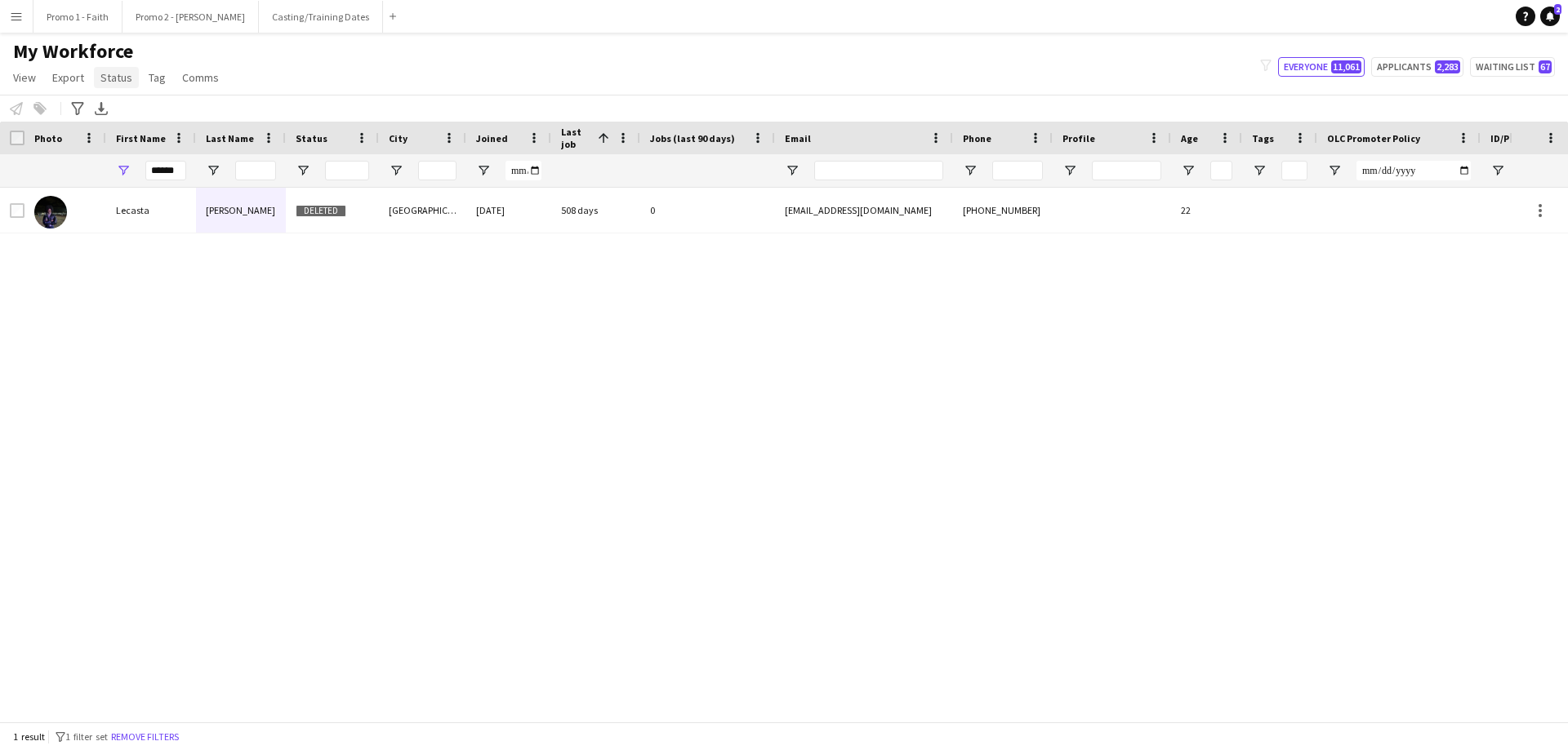
click at [112, 77] on span "Status" at bounding box center [116, 77] width 31 height 15
click at [120, 114] on div "Edit" at bounding box center [151, 112] width 115 height 34
drag, startPoint x: 109, startPoint y: 285, endPoint x: 92, endPoint y: 238, distance: 50.0
click at [110, 284] on div "Lecasta Landa Deleted Cape Town 31-08-2023 508 days 0 lecastalara4@gmail.com +2…" at bounding box center [754, 449] width 1509 height 522
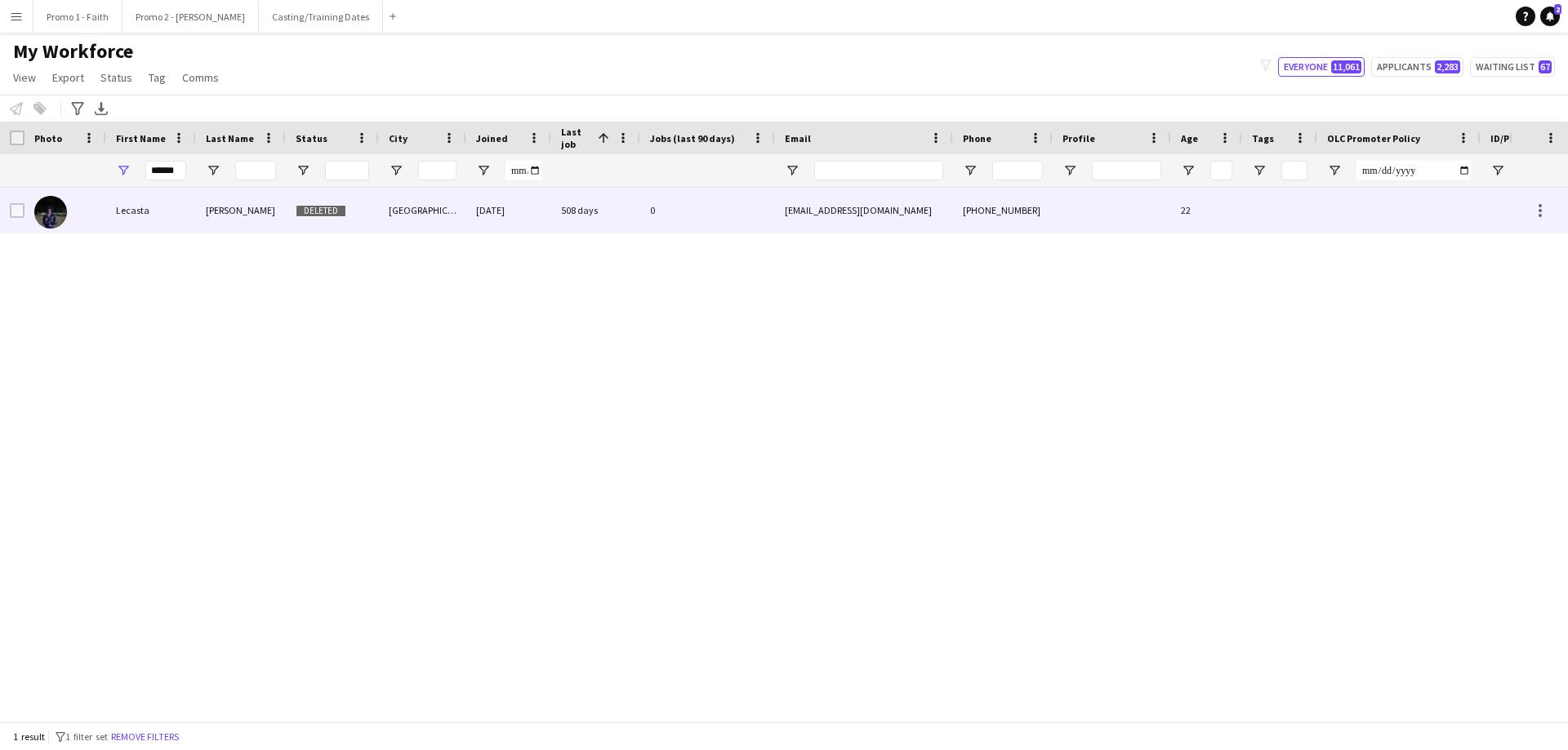
click at [32, 220] on div at bounding box center [65, 211] width 81 height 45
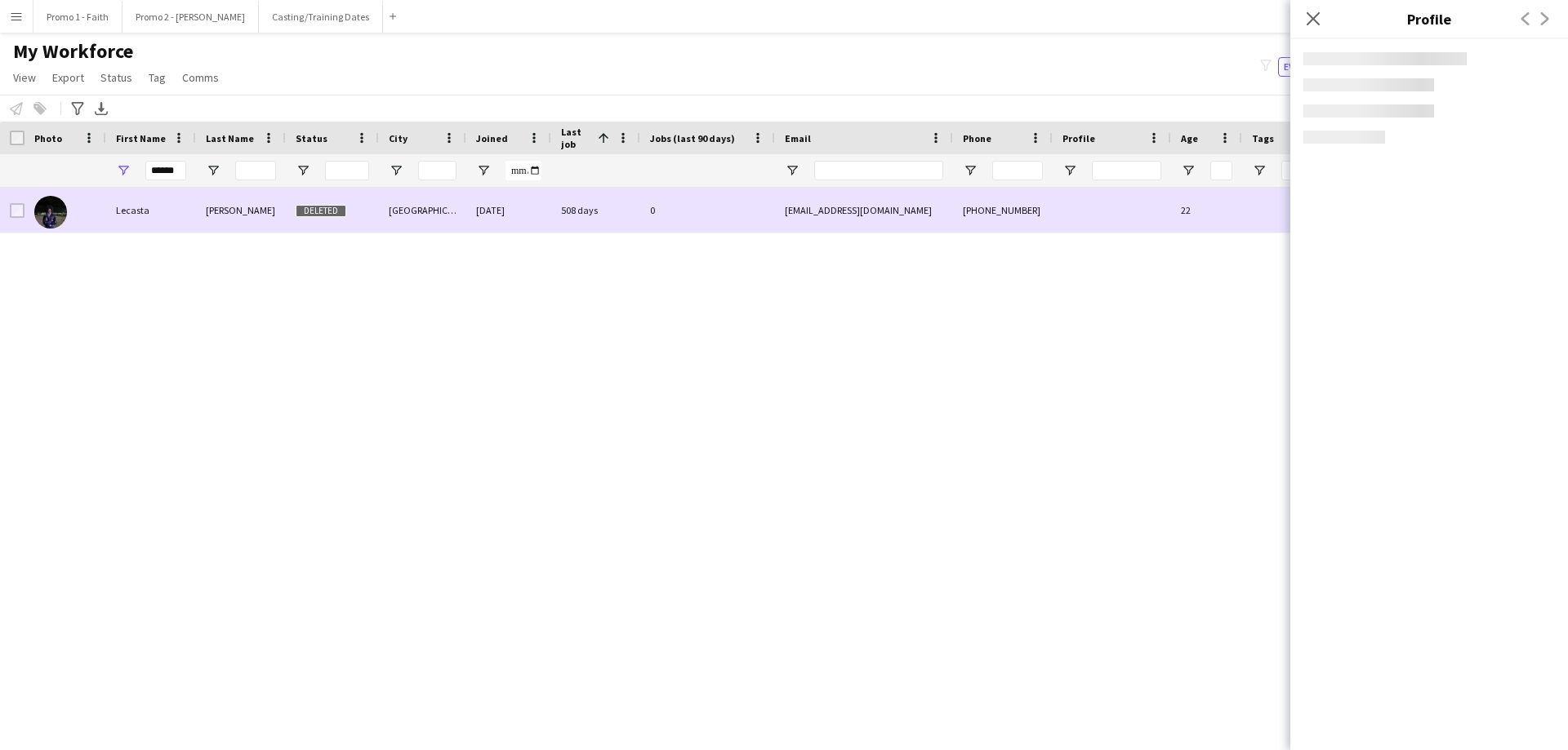
click at [51, 216] on img at bounding box center [50, 212] width 32 height 32
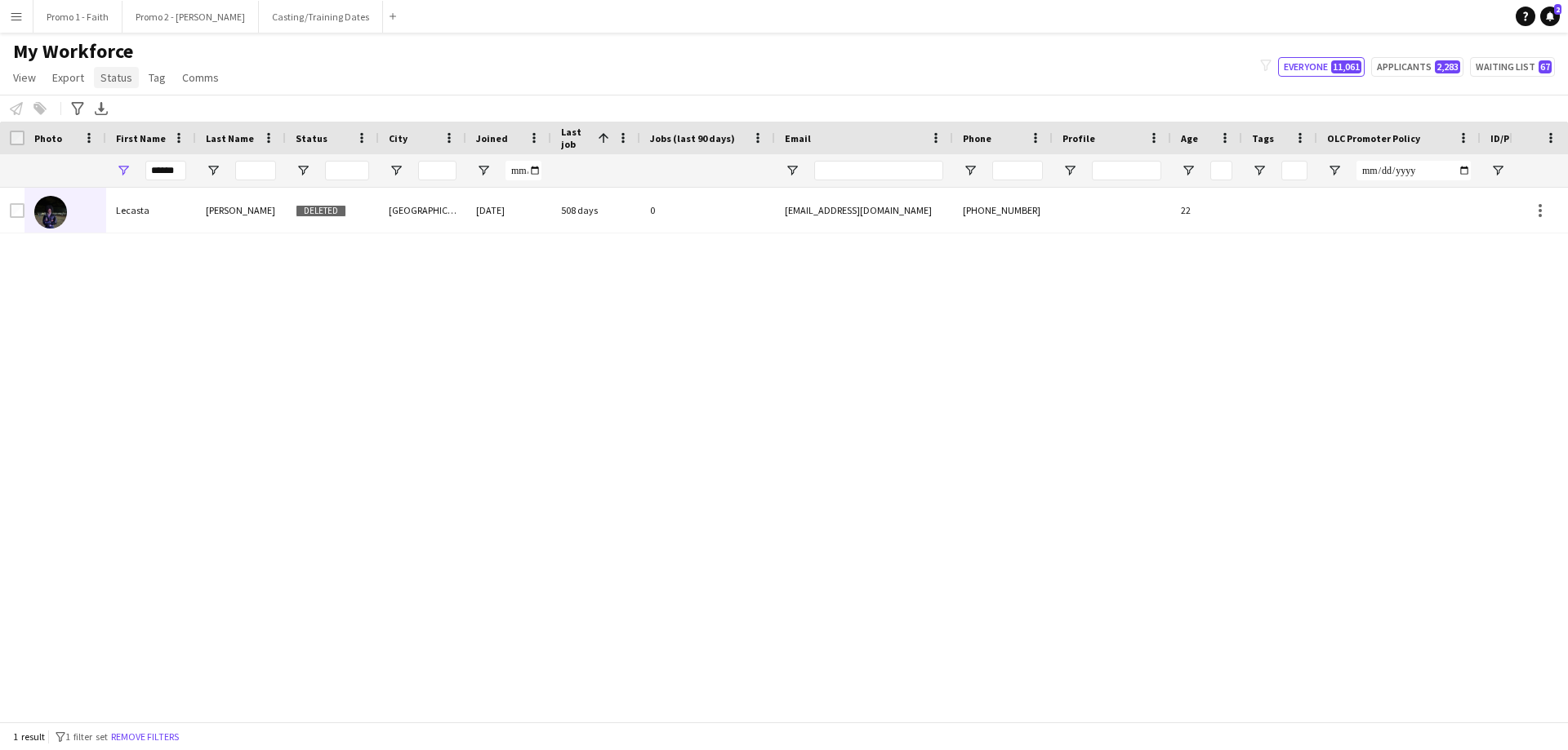
click at [107, 79] on span "Status" at bounding box center [116, 77] width 31 height 15
click at [270, 65] on div "My Workforce View Views Default view Applicants New view Update view Delete vie…" at bounding box center [784, 67] width 1568 height 56
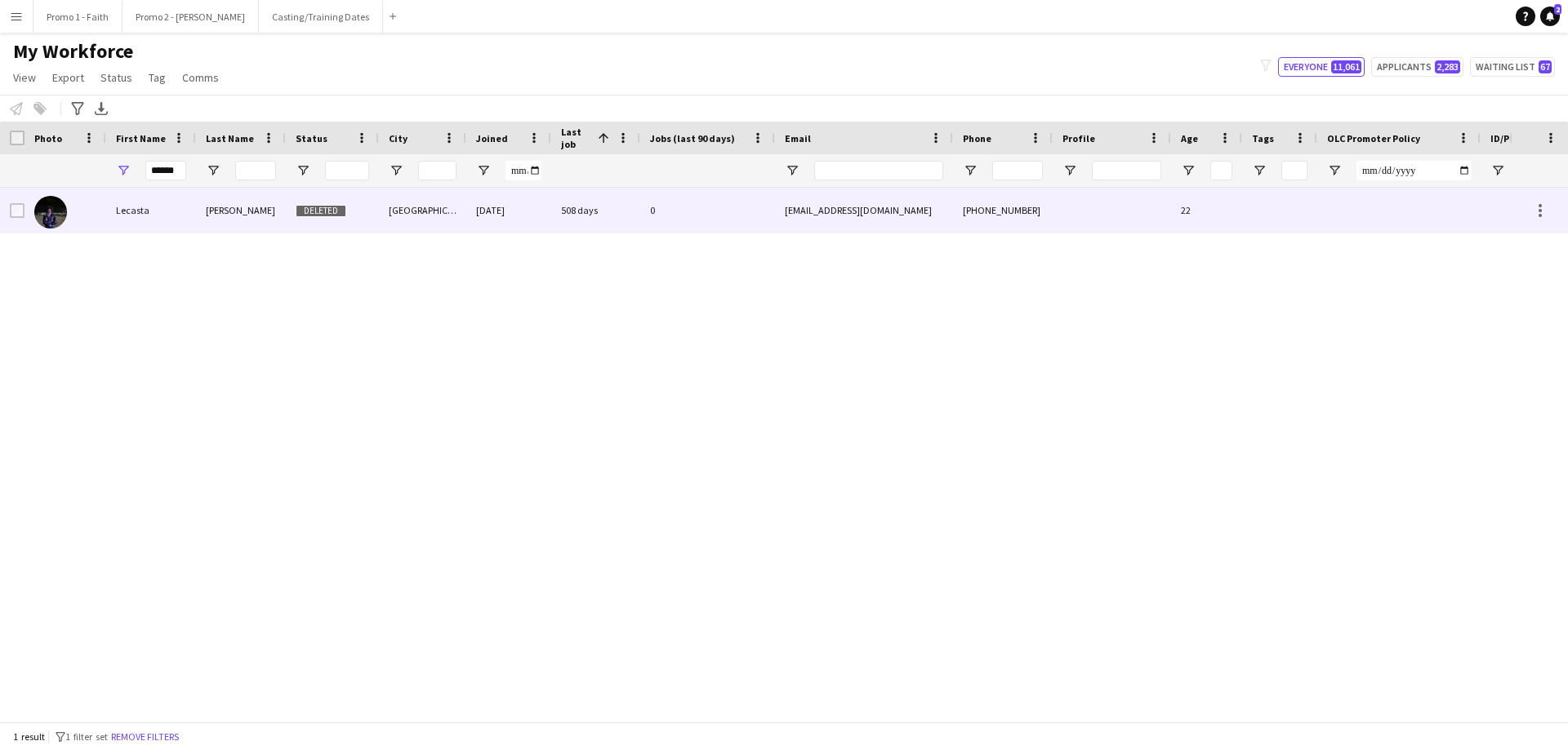
click at [349, 211] on div "Deleted" at bounding box center [331, 211] width 93 height 45
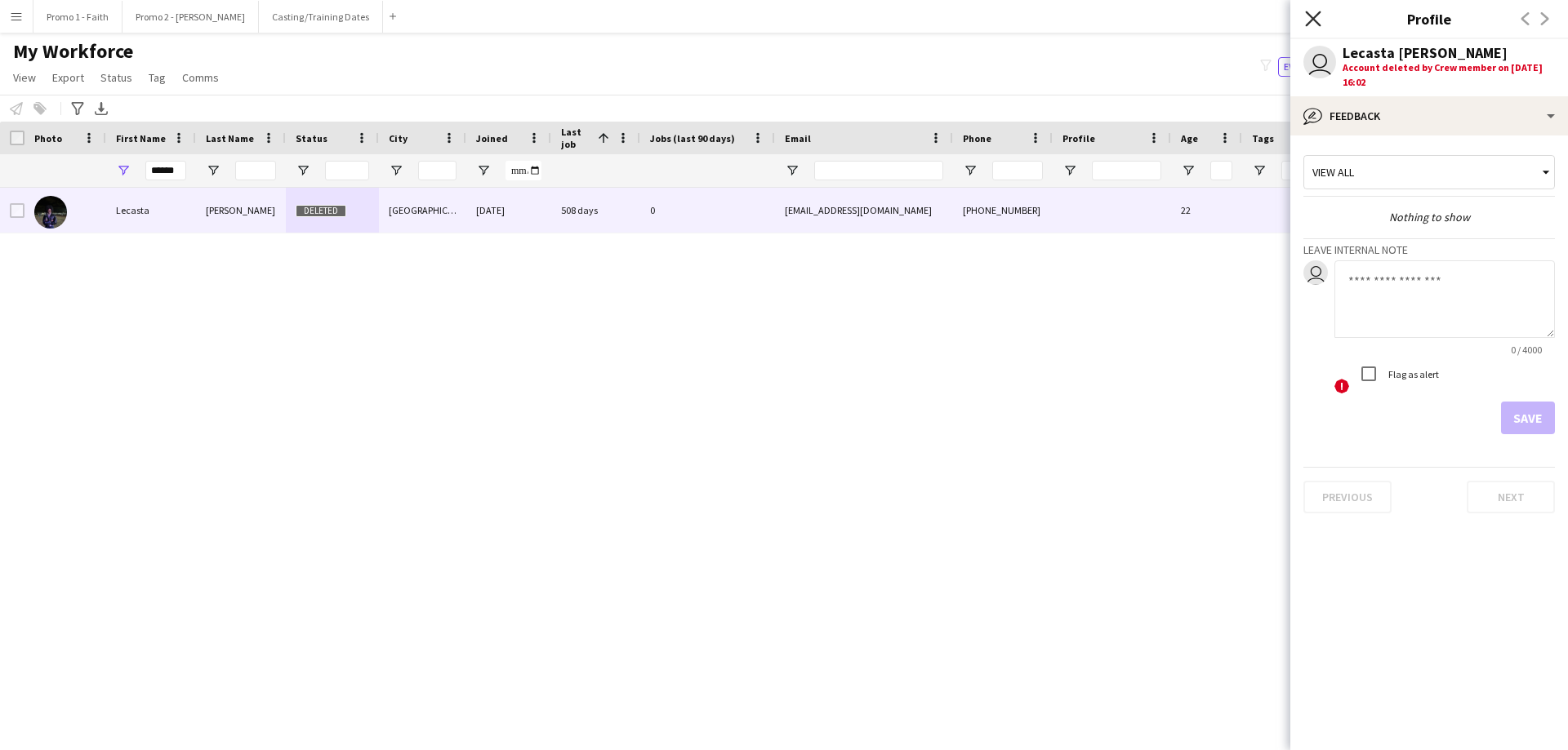
click at [1044, 13] on icon "Close pop-in" at bounding box center [1313, 19] width 16 height 16
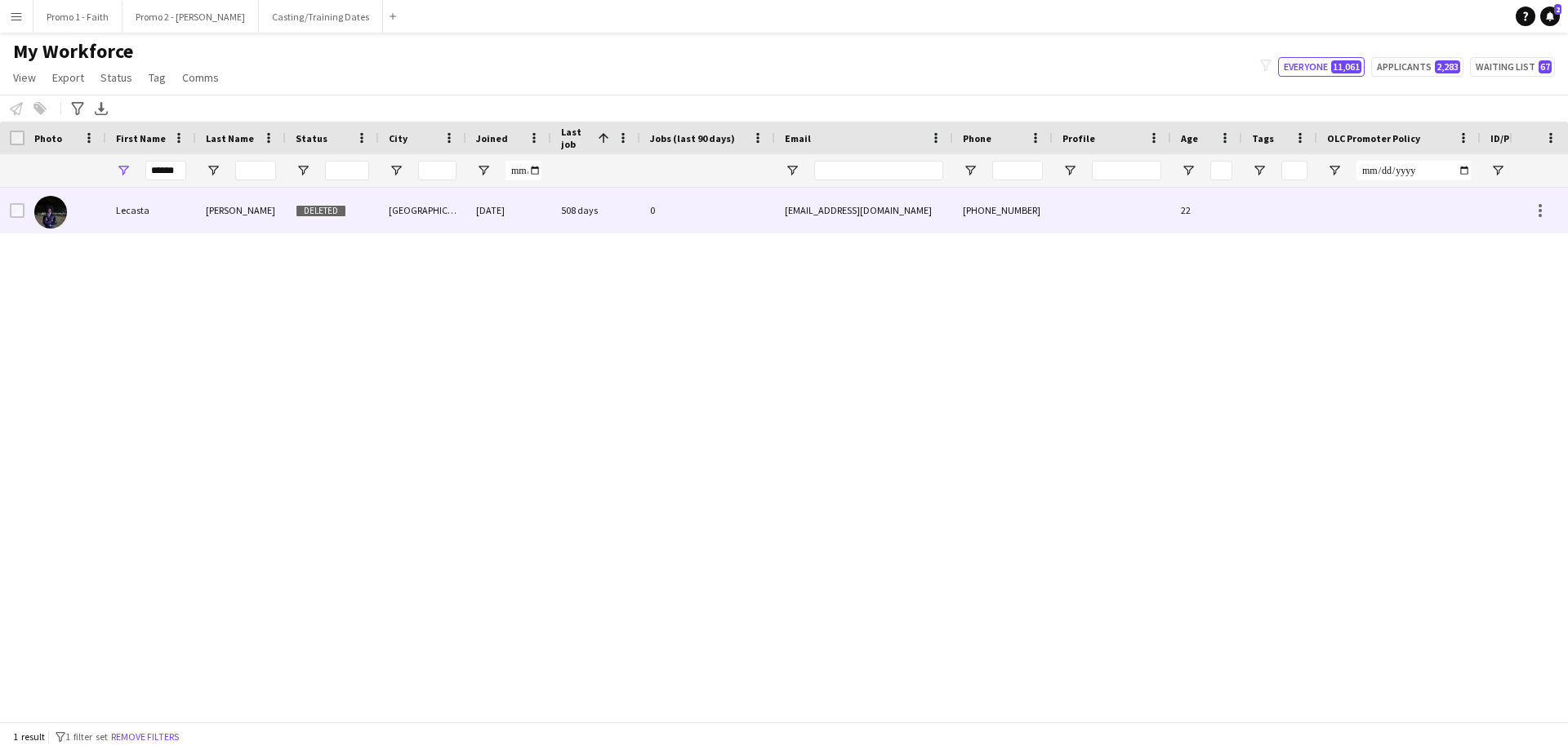
drag, startPoint x: 884, startPoint y: 211, endPoint x: 840, endPoint y: 209, distance: 44.0
click at [841, 207] on div "lecastalara4@gmail.com" at bounding box center [864, 211] width 178 height 45
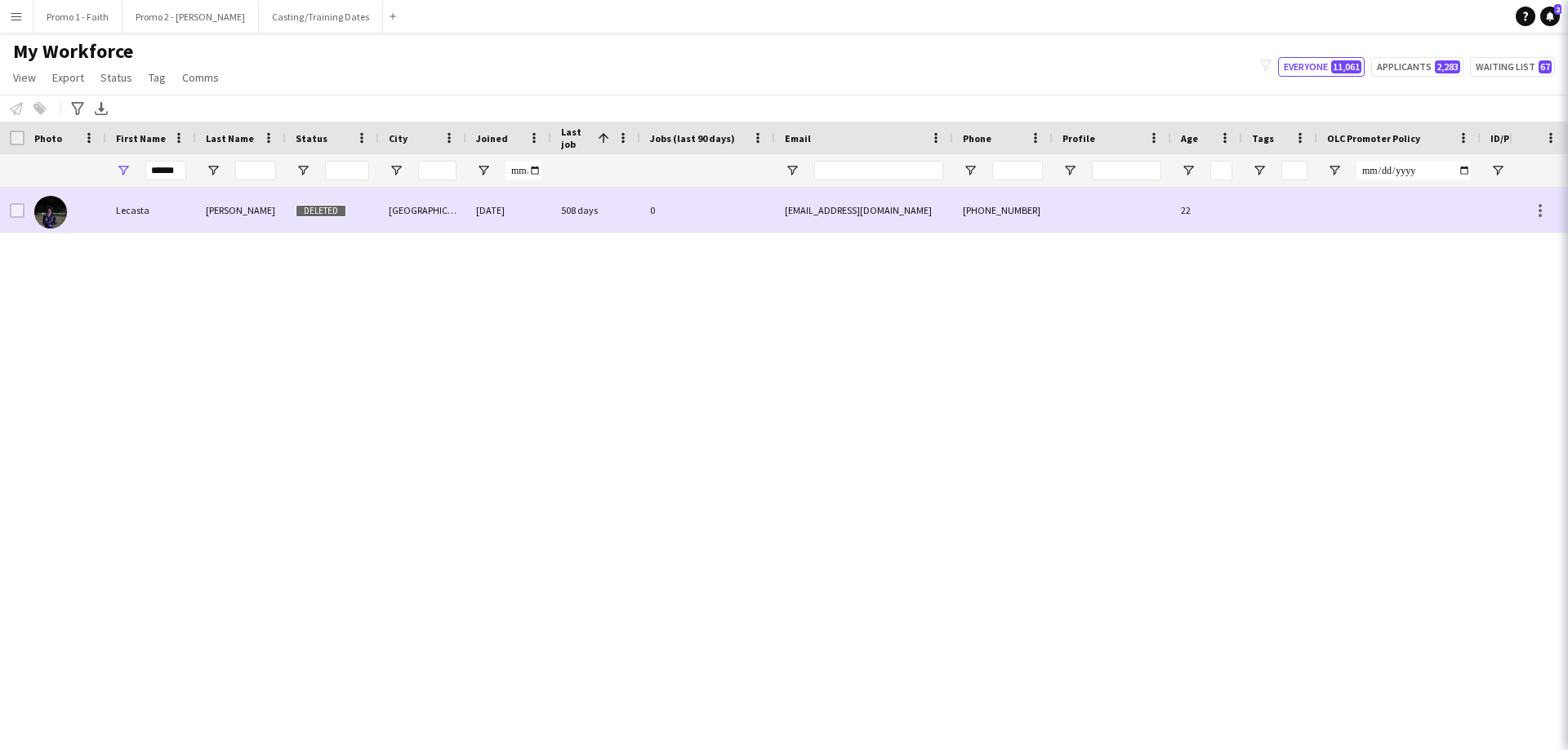
click at [835, 215] on div "lecastalara4@gmail.com" at bounding box center [864, 211] width 178 height 45
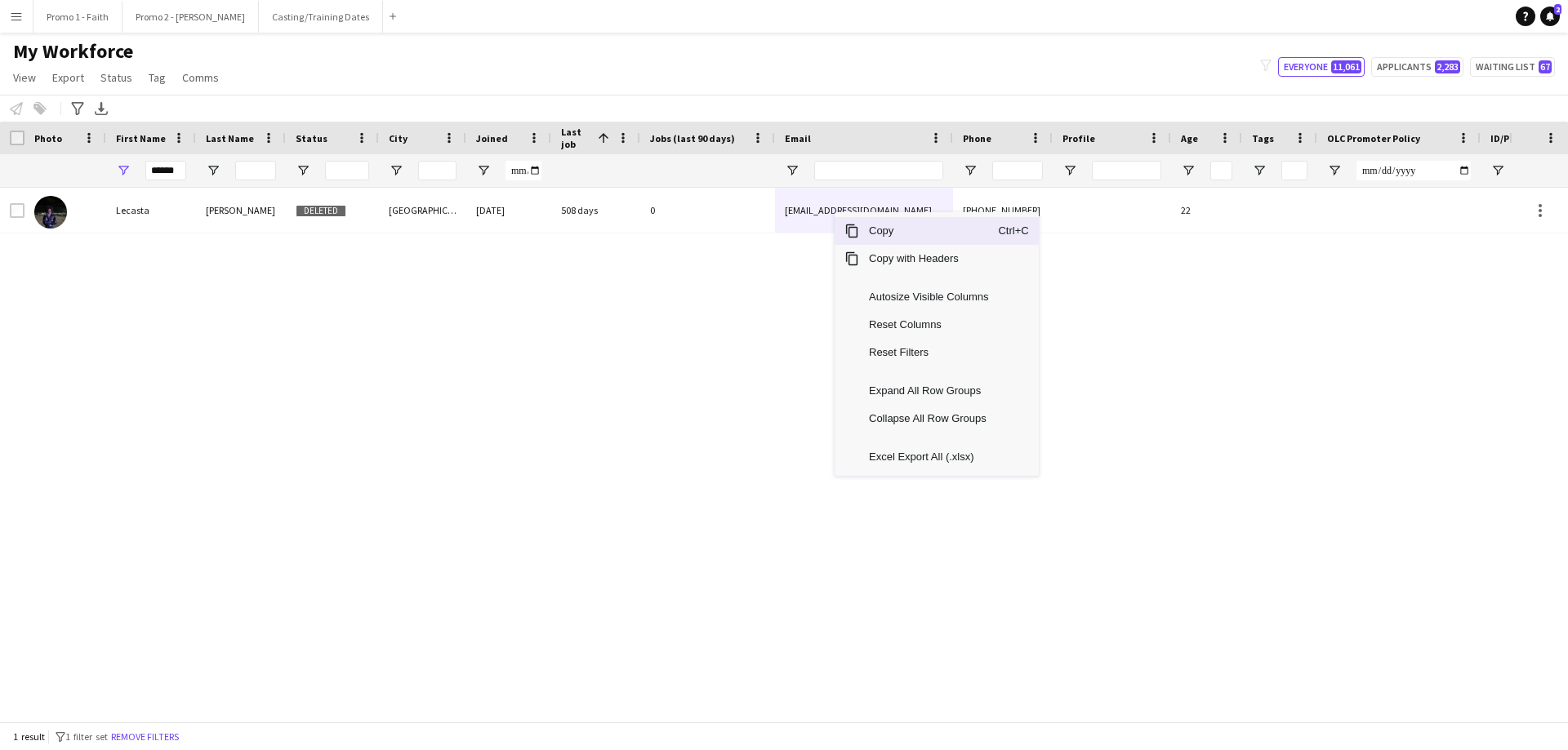
click at [878, 233] on span "Copy" at bounding box center [929, 231] width 139 height 27
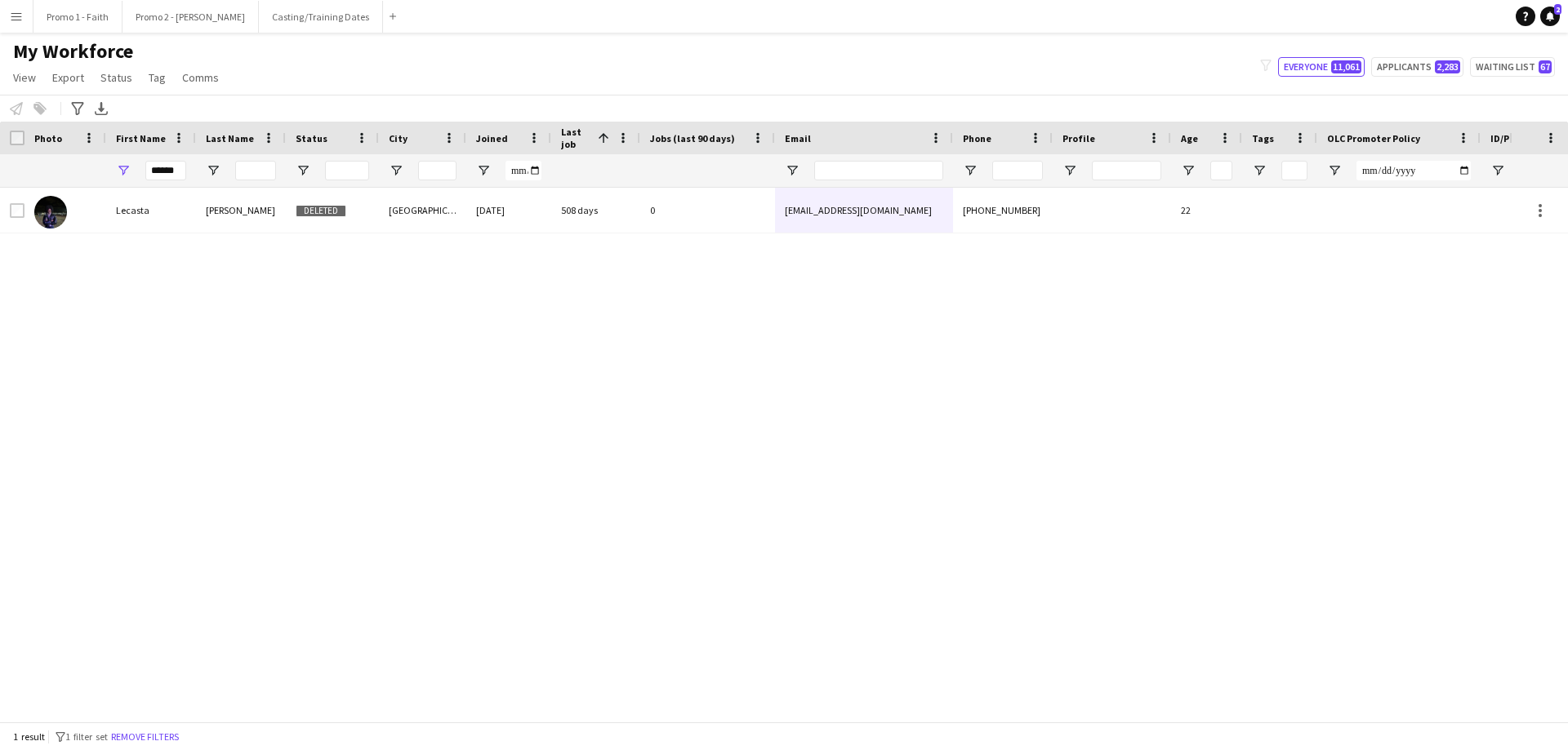
click at [17, 23] on button "Menu" at bounding box center [16, 16] width 32 height 32
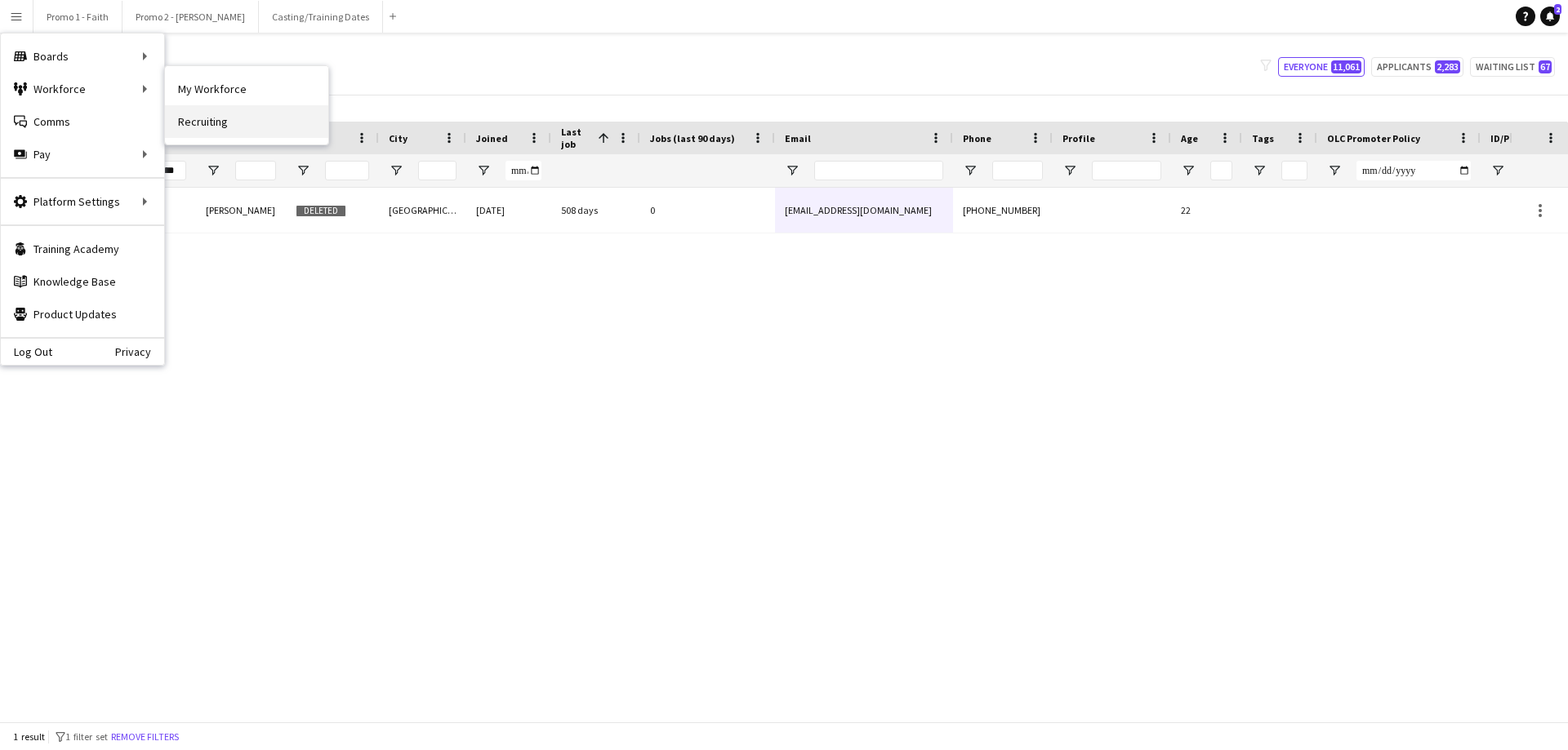
click at [214, 120] on link "Recruiting" at bounding box center [246, 121] width 164 height 32
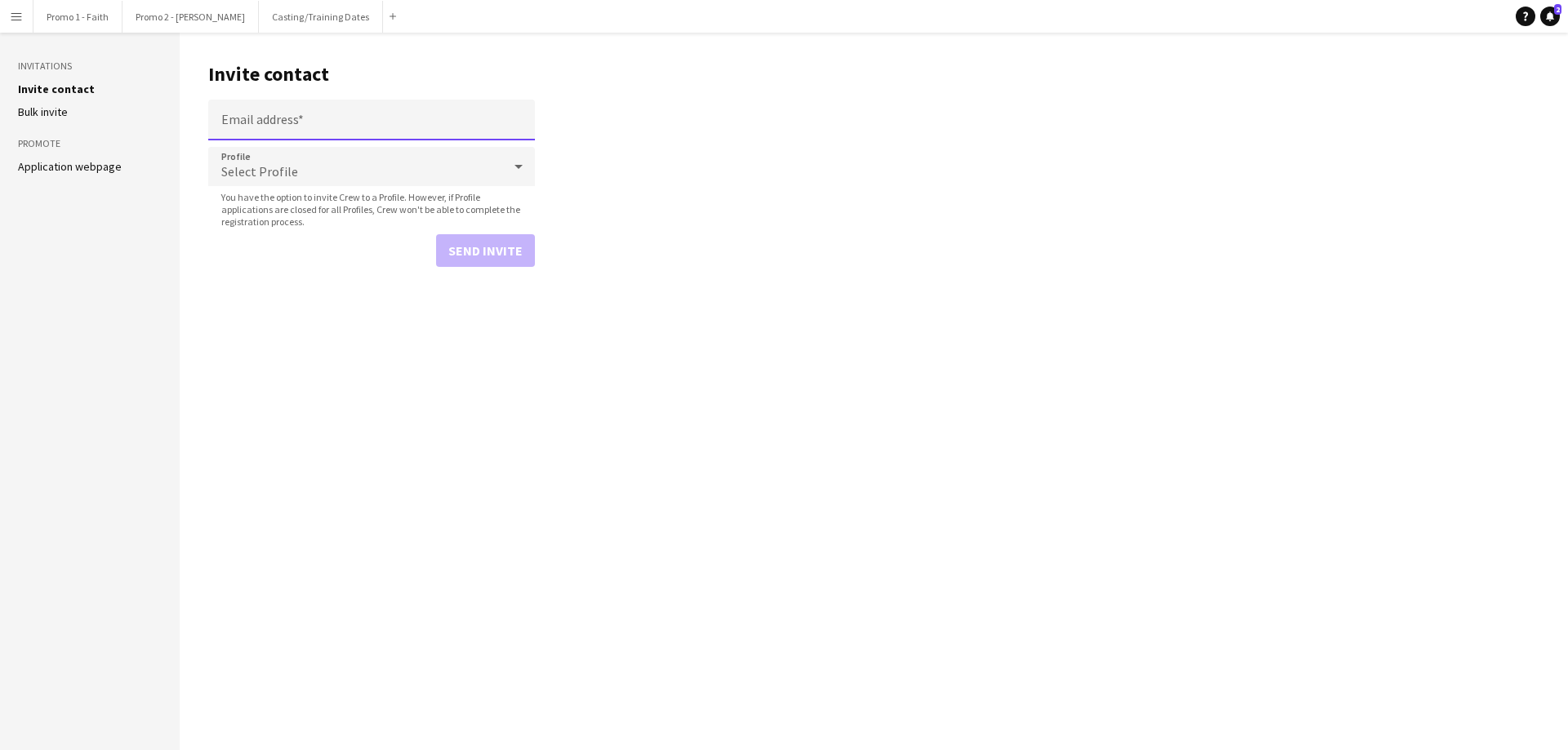
click at [300, 115] on input "Email address" at bounding box center [371, 121] width 327 height 41
paste input "**********"
type input "**********"
click at [293, 154] on div "Select Profile" at bounding box center [355, 167] width 294 height 39
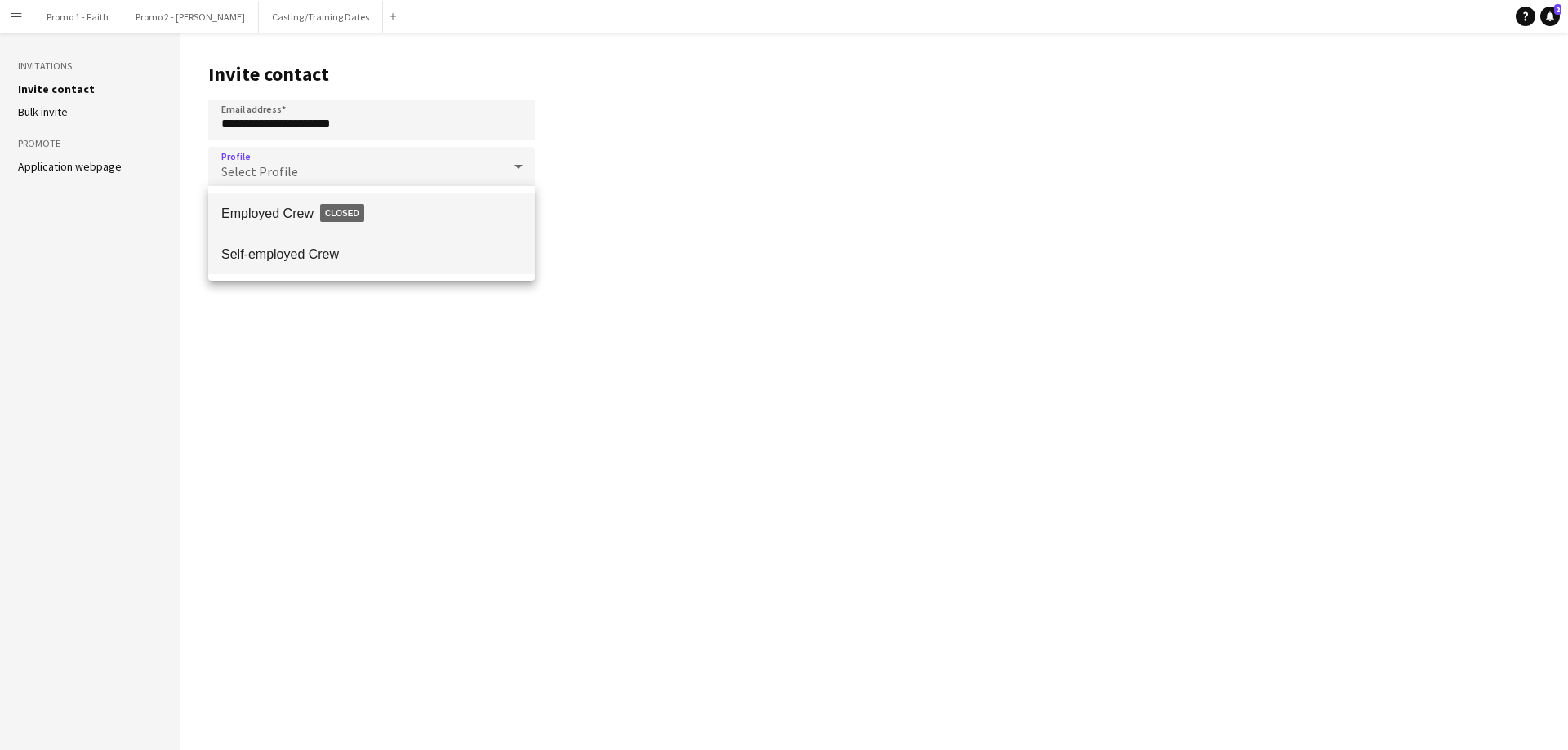
click at [321, 252] on span "Self-employed Crew" at bounding box center [372, 255] width 300 height 16
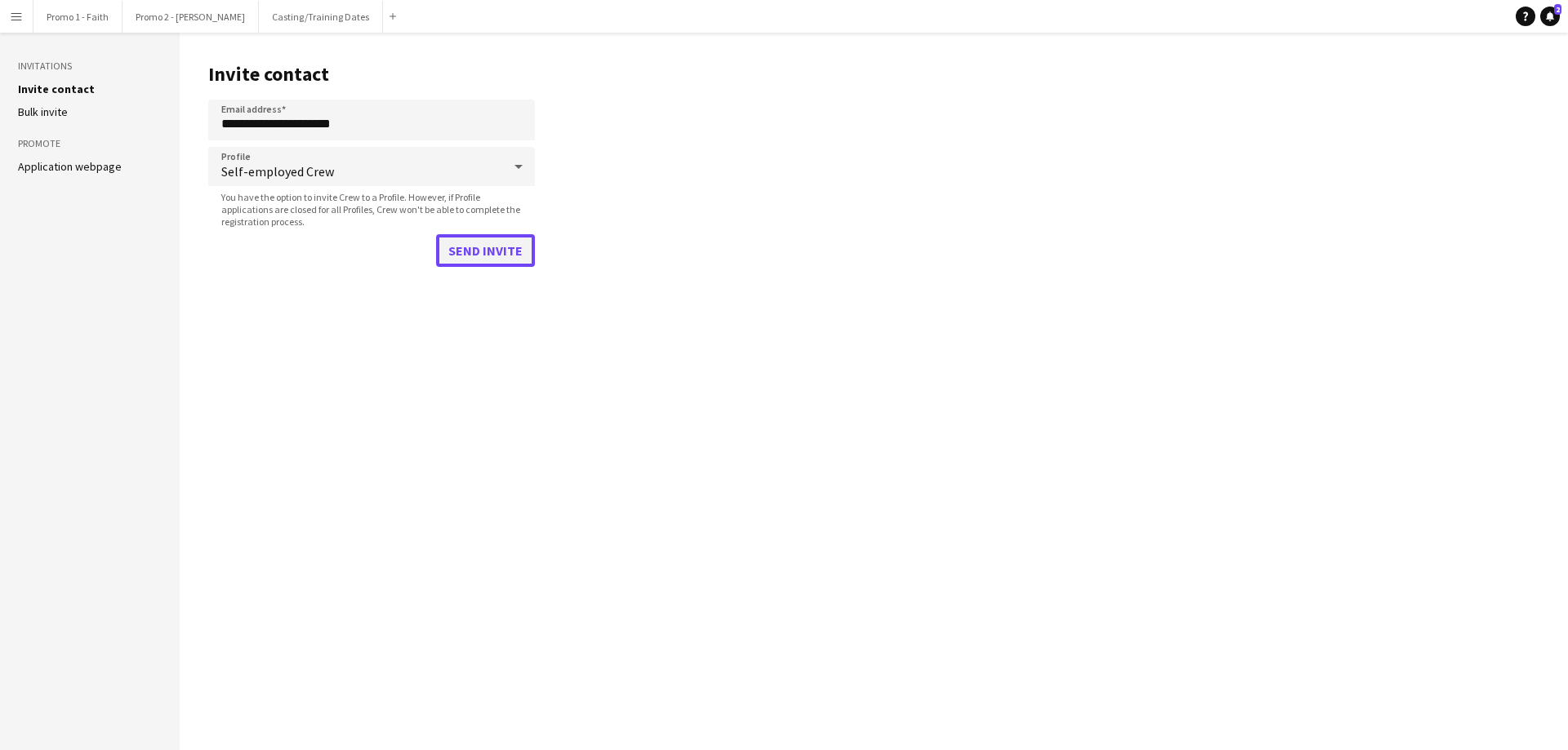
click at [448, 242] on button "Send invite" at bounding box center [485, 250] width 99 height 32
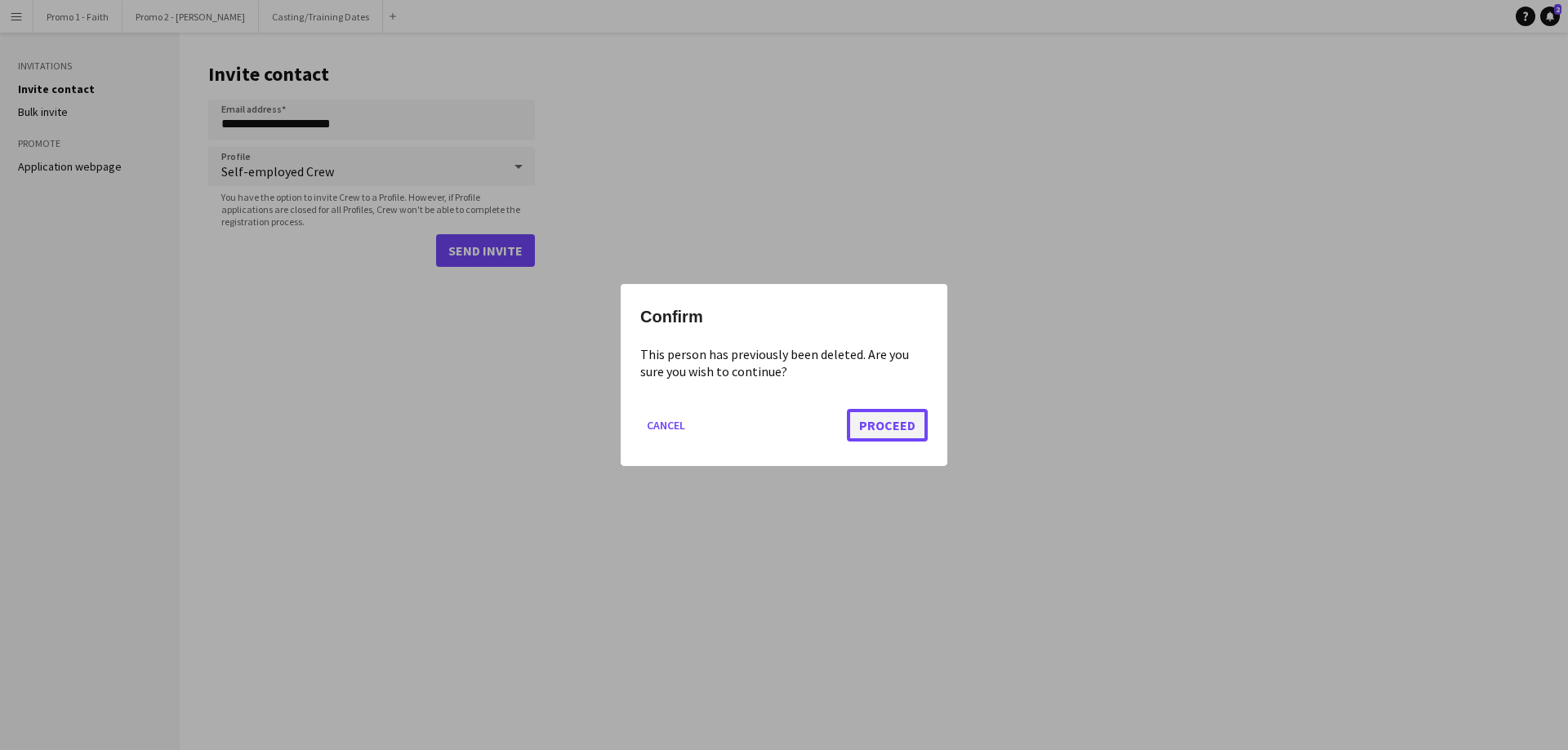
click at [889, 424] on button "Proceed" at bounding box center [887, 425] width 80 height 32
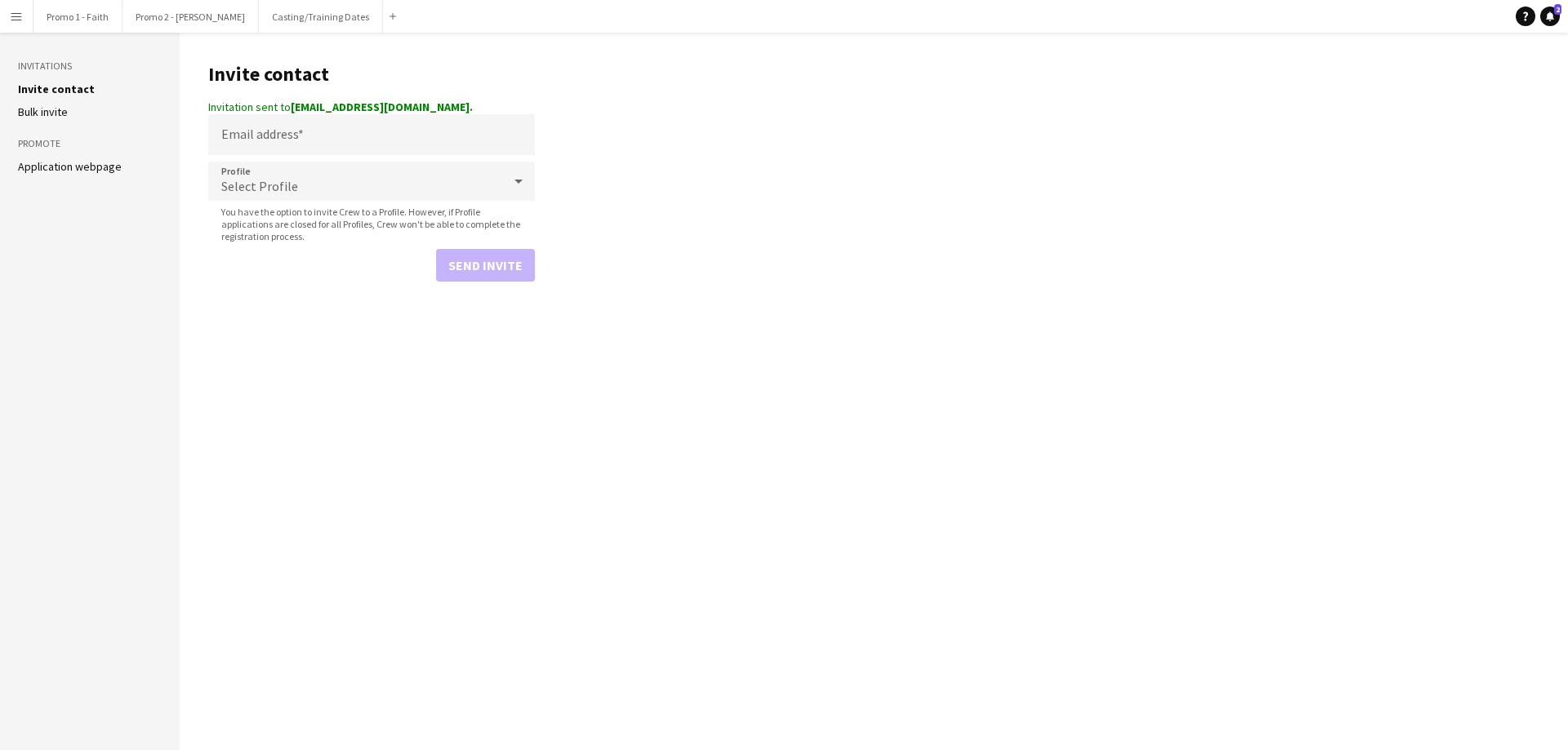
click at [61, 86] on link "Invite contact" at bounding box center [56, 88] width 76 height 15
click at [16, 15] on app-icon "Menu" at bounding box center [16, 16] width 13 height 13
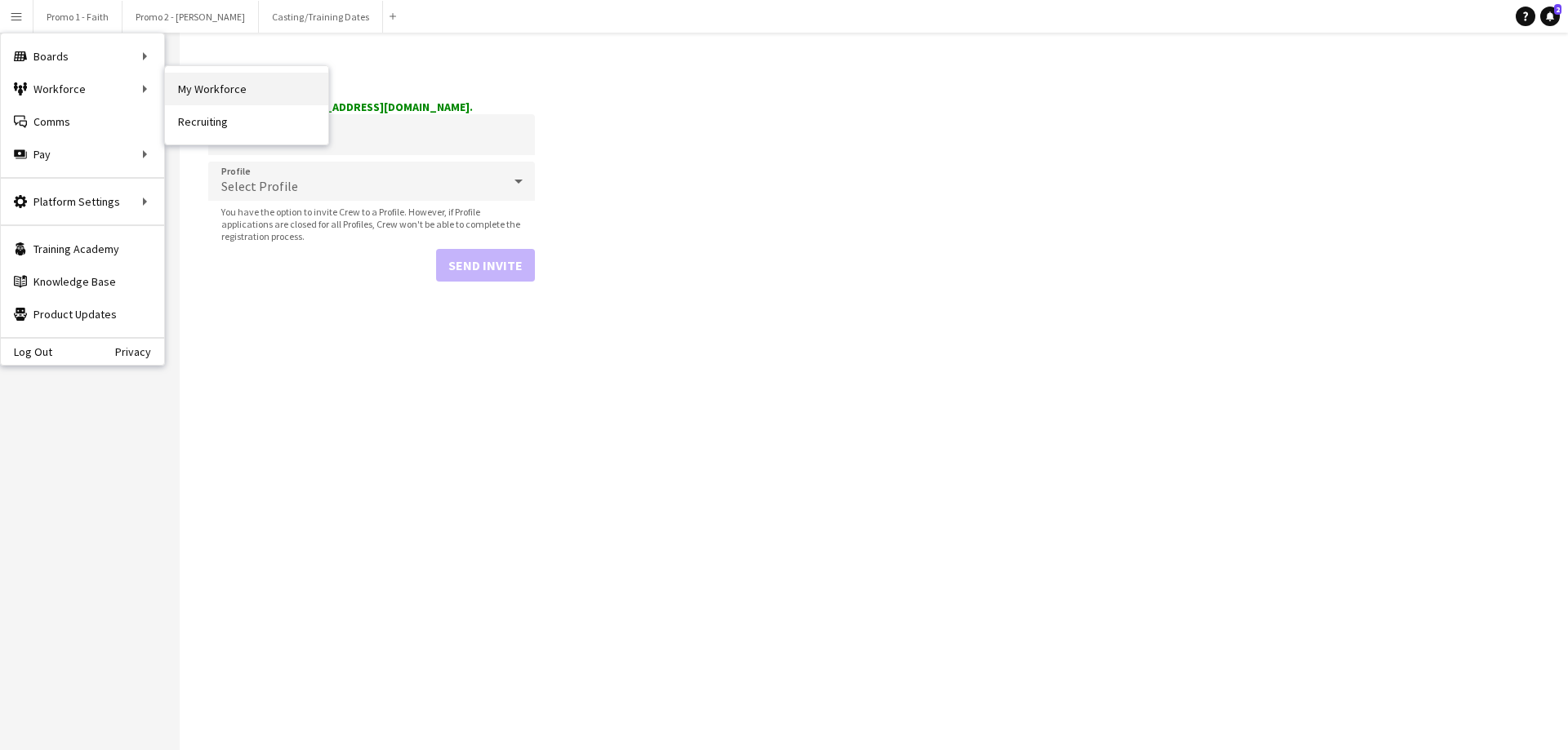
click at [201, 75] on link "My Workforce" at bounding box center [246, 88] width 164 height 32
